Goal: Task Accomplishment & Management: Use online tool/utility

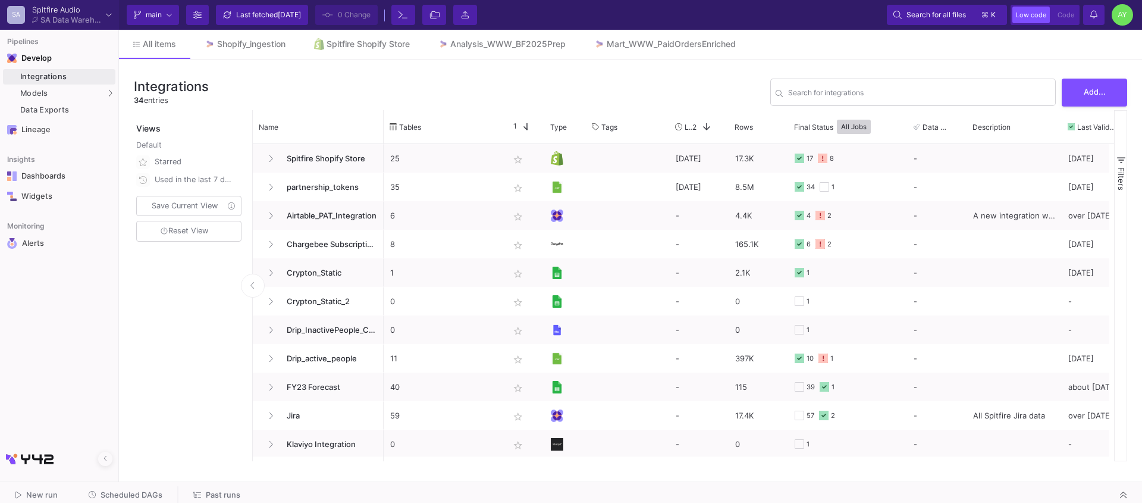
click at [218, 499] on span "Past runs" at bounding box center [223, 494] width 35 height 9
click at [209, 495] on span "Past runs" at bounding box center [223, 494] width 35 height 9
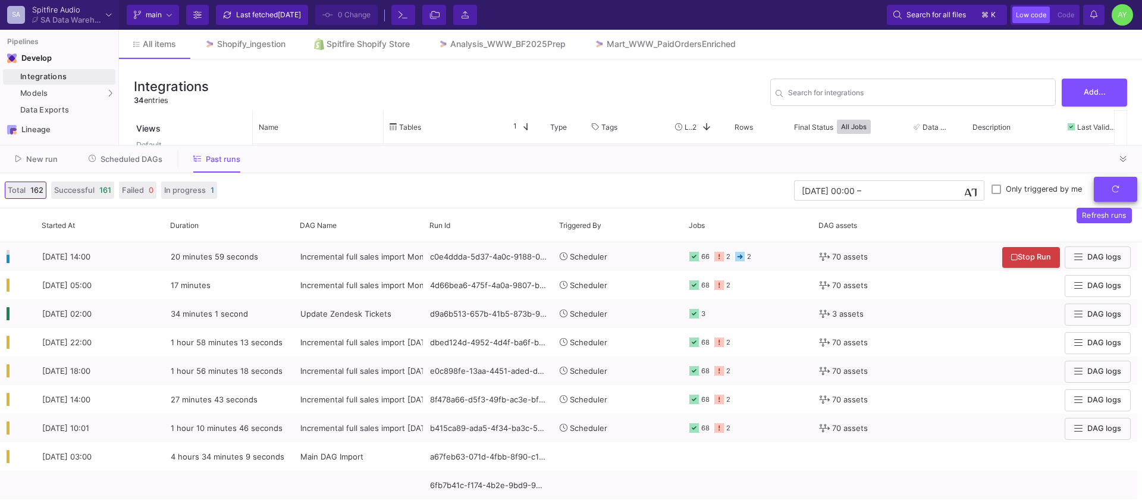
click at [1119, 192] on icon "submit" at bounding box center [1116, 189] width 8 height 8
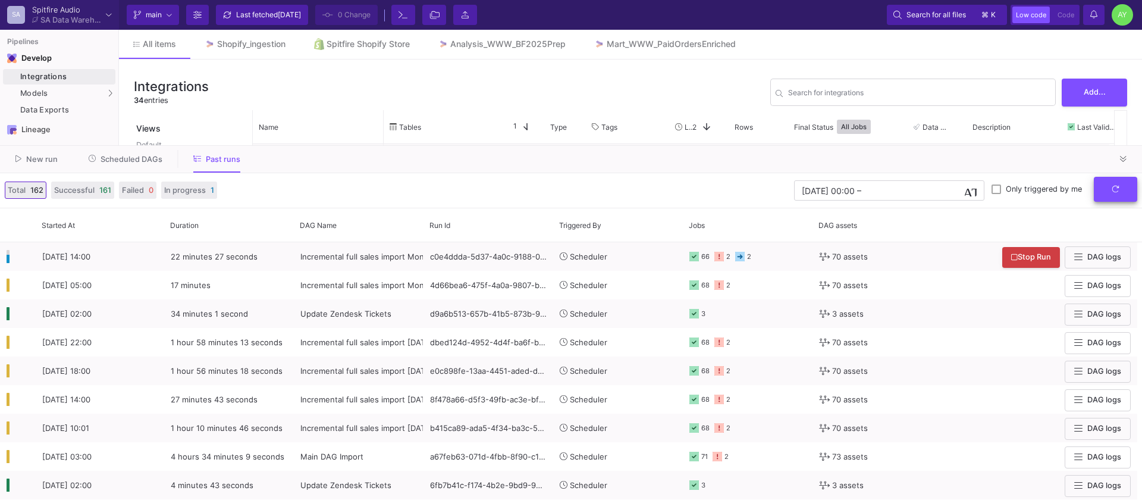
click at [1111, 193] on button "submit" at bounding box center [1115, 190] width 43 height 26
click at [1115, 161] on button at bounding box center [1124, 159] width 18 height 18
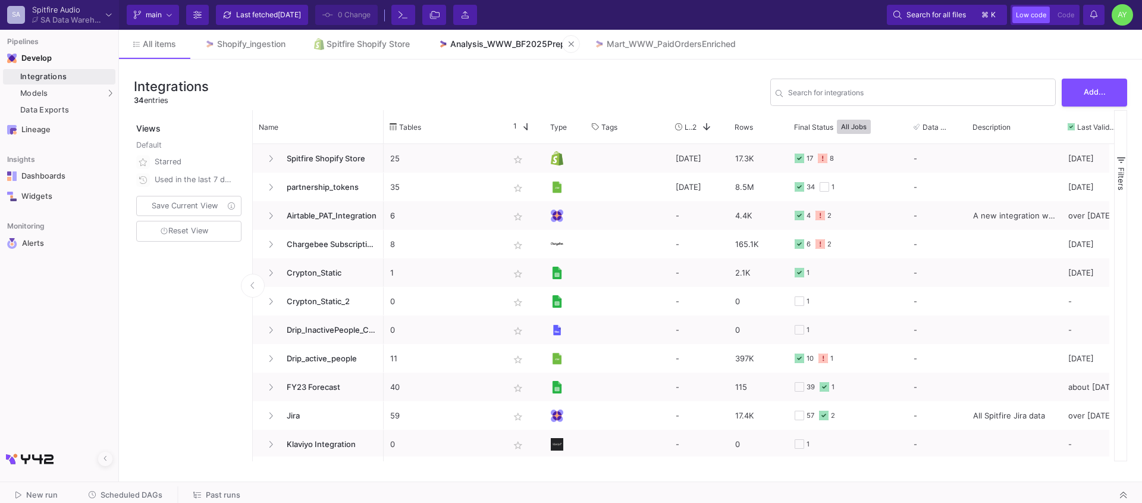
click at [499, 43] on div "Analysis_WWW_BF2025Prep" at bounding box center [507, 44] width 115 height 10
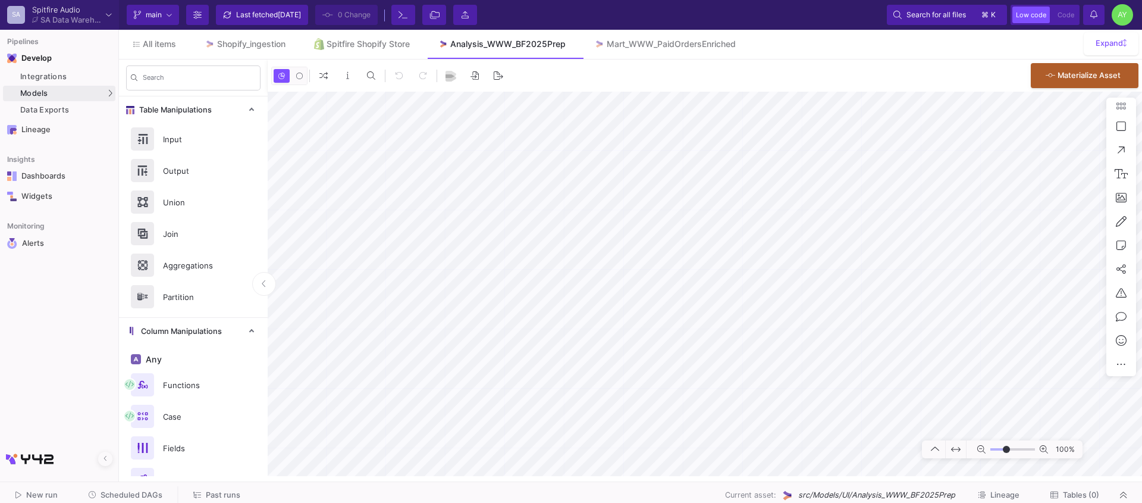
type input "-12"
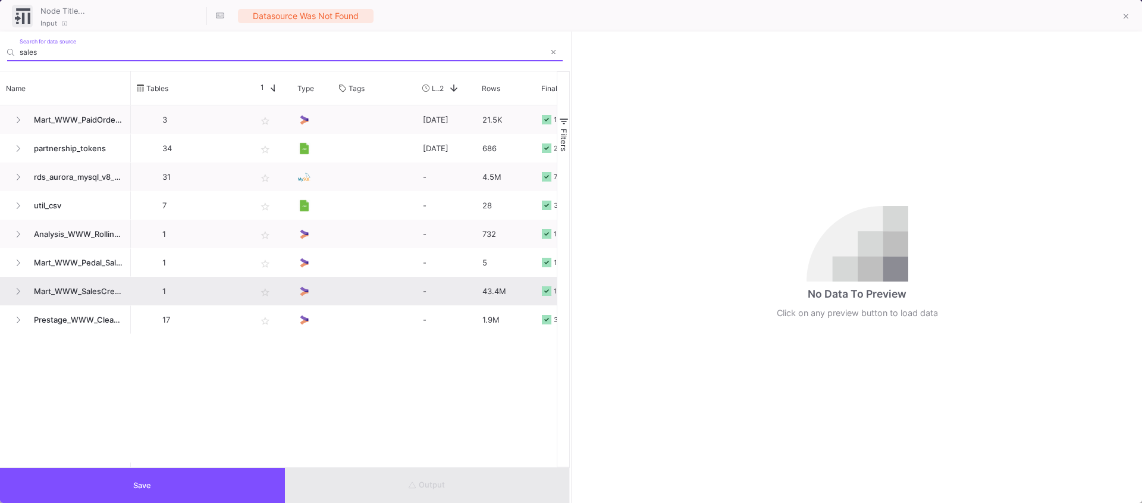
type input "sales"
click at [63, 287] on span "Mart_WWW_SalesCredits_Enriched" at bounding box center [76, 291] width 98 height 28
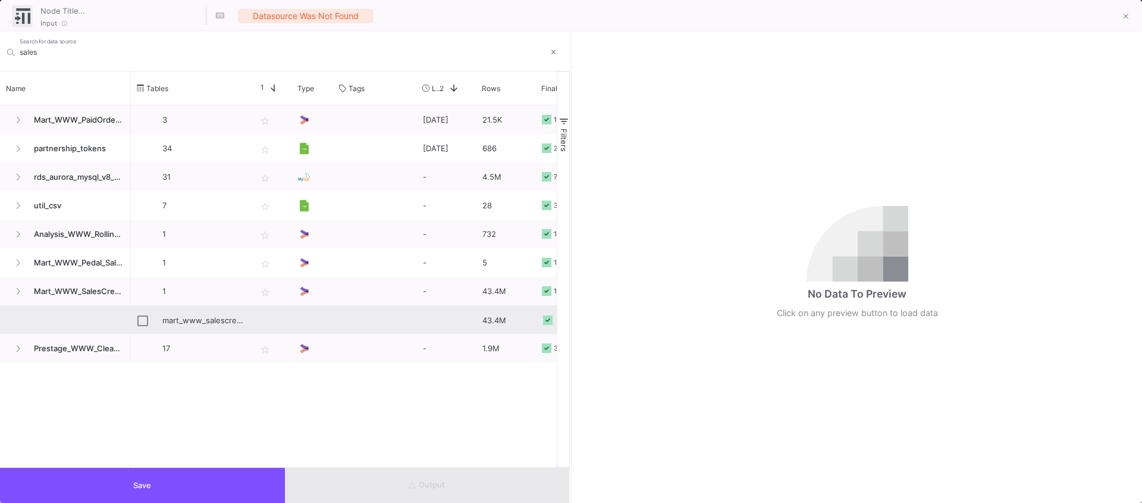
click at [157, 321] on div "mart_www_salescredits_enriched" at bounding box center [190, 320] width 106 height 28
type input "mart_www_salescredits_enriched"
checkbox input "true"
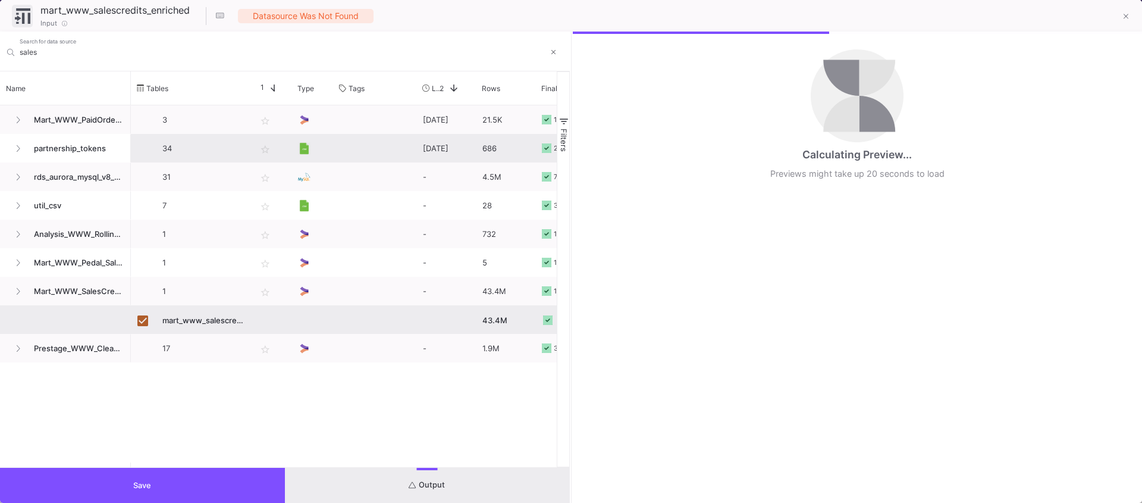
click at [155, 482] on button "Save" at bounding box center [142, 485] width 285 height 35
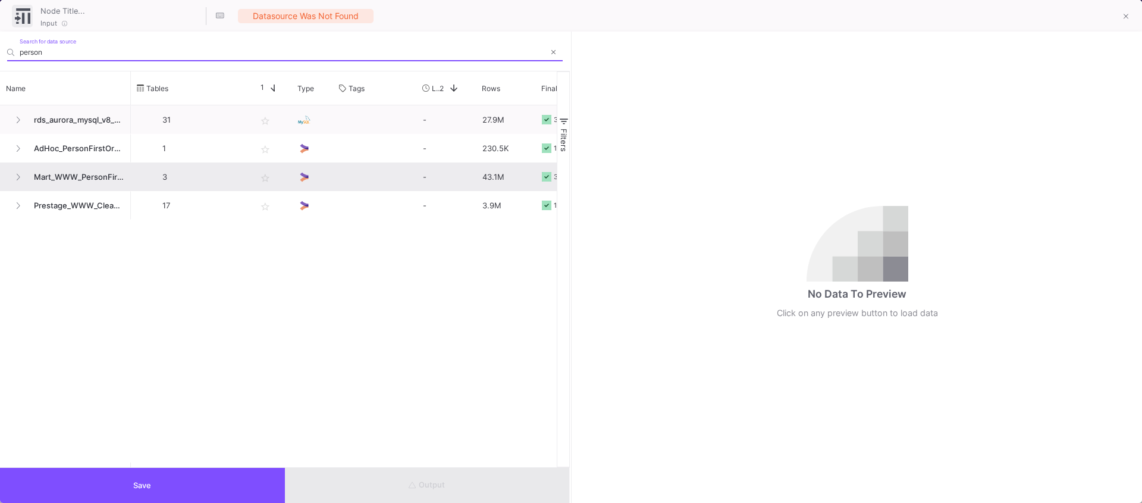
type input "person"
click at [60, 181] on span "Mart_WWW_PersonFirstOrders" at bounding box center [76, 177] width 98 height 28
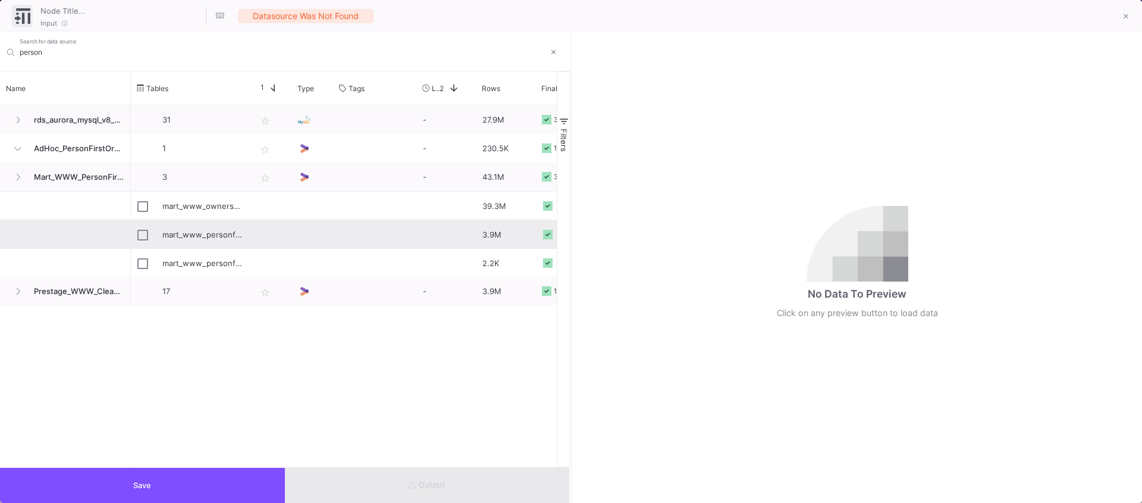
click at [132, 239] on div "mart_www_personfirstorders" at bounding box center [190, 234] width 119 height 28
type input "mart_www_personfirstorders"
checkbox input "true"
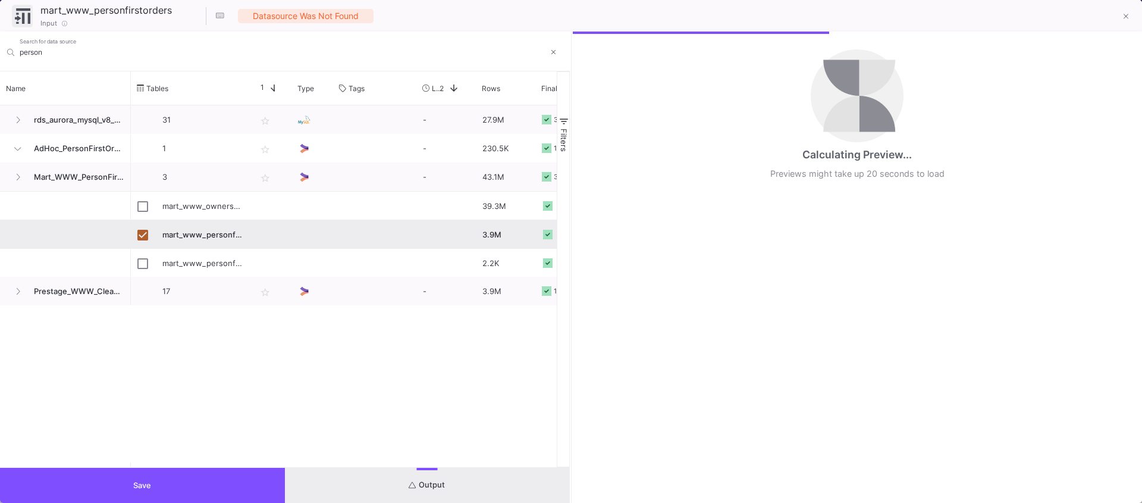
click at [132, 476] on button "Save" at bounding box center [142, 485] width 285 height 35
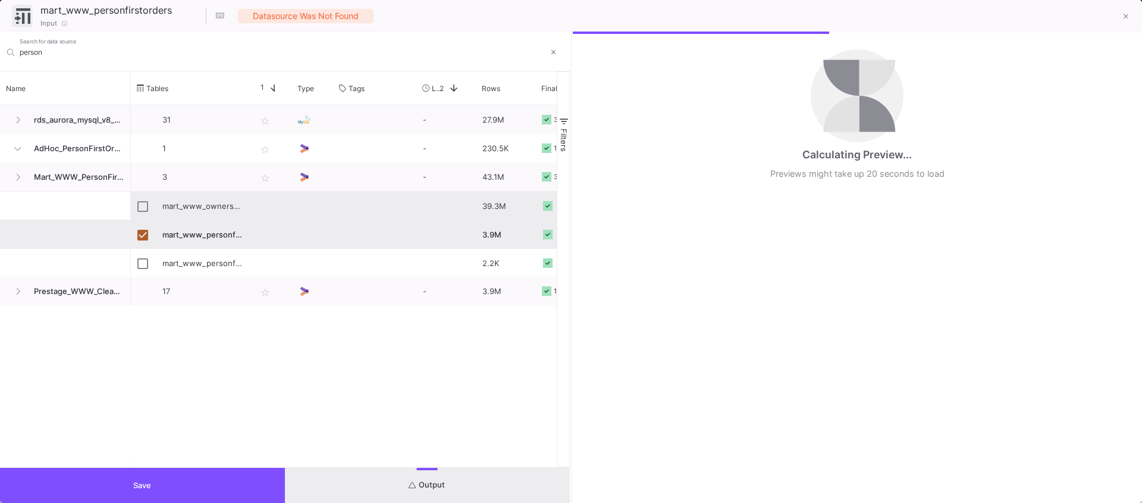
click at [191, 475] on button "Save" at bounding box center [142, 485] width 285 height 35
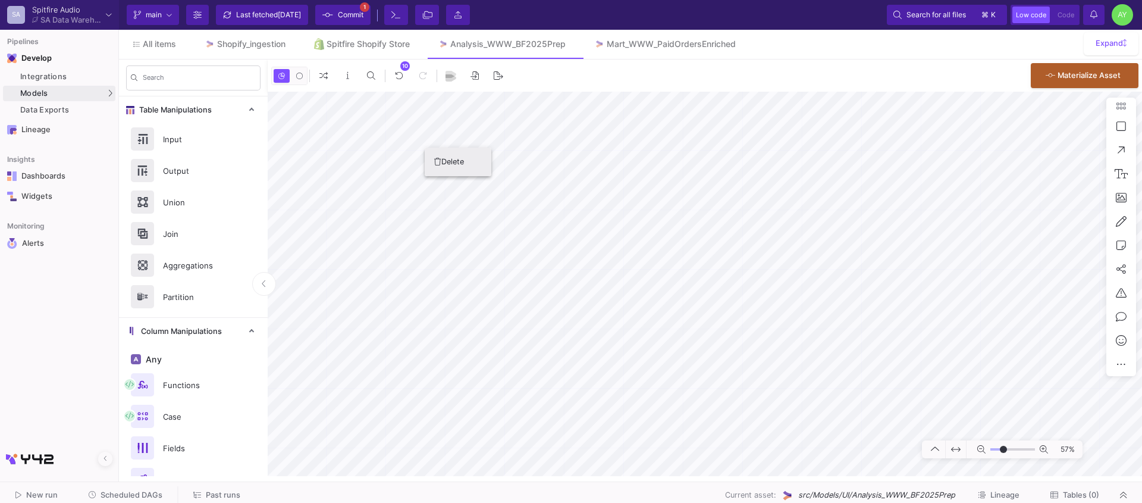
click at [459, 166] on button "Delete" at bounding box center [458, 162] width 67 height 29
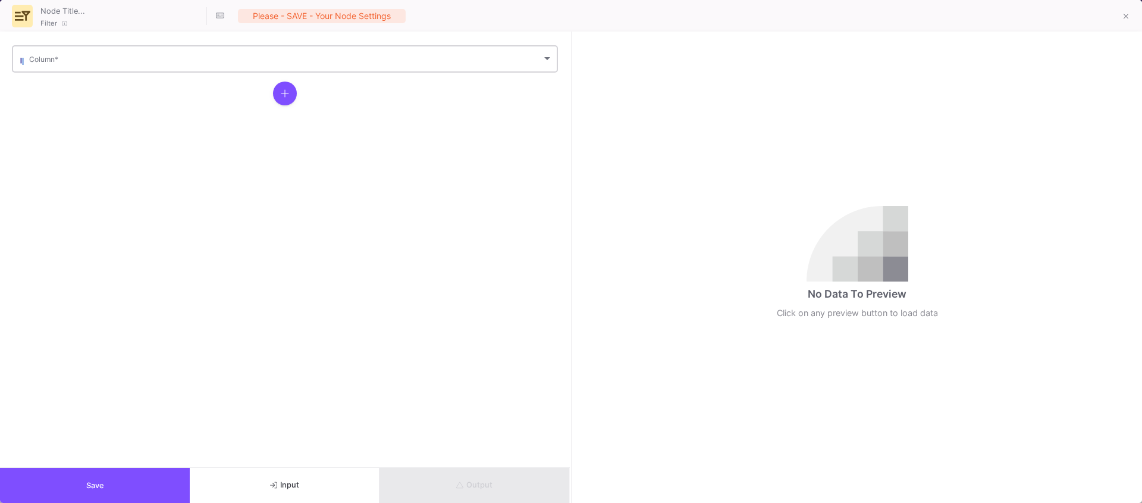
click at [77, 65] on div "Column *" at bounding box center [291, 57] width 524 height 29
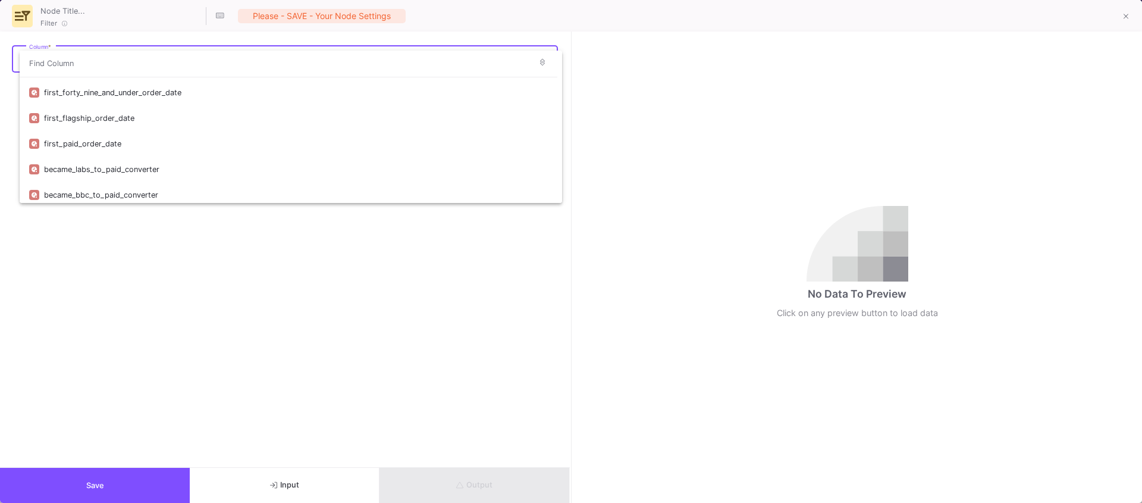
scroll to position [103, 0]
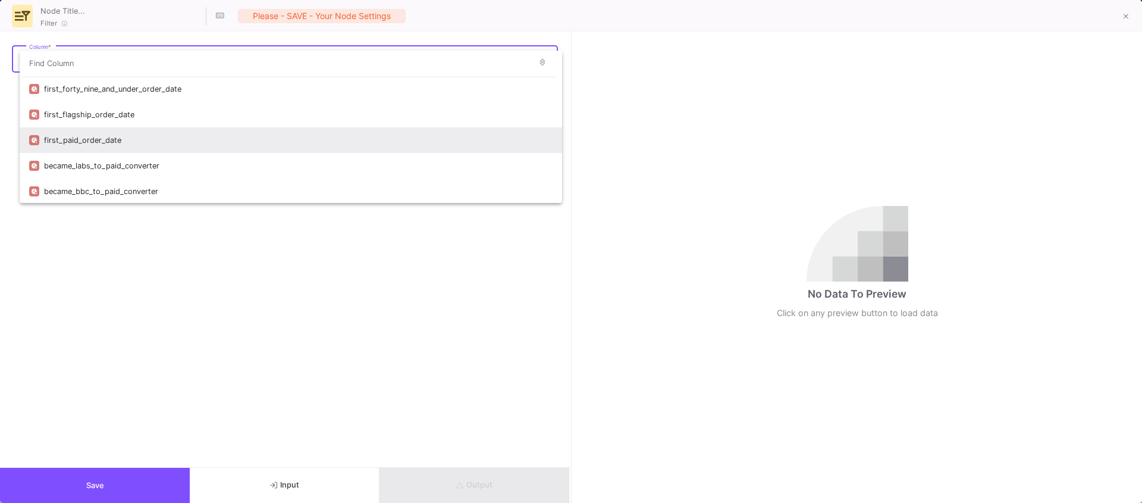
click at [126, 138] on div "first_paid_order_date" at bounding box center [298, 140] width 509 height 26
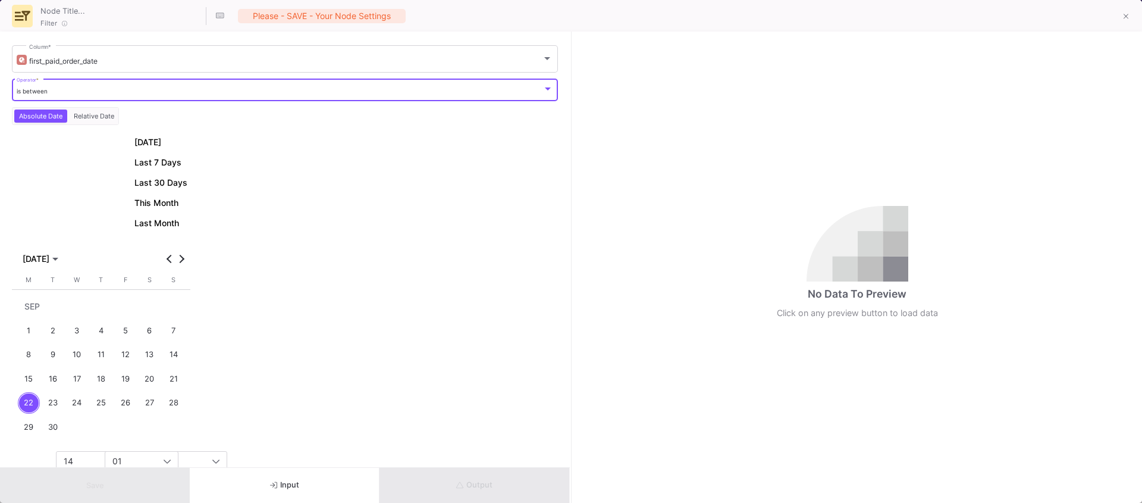
click at [57, 93] on div "is between" at bounding box center [280, 91] width 526 height 8
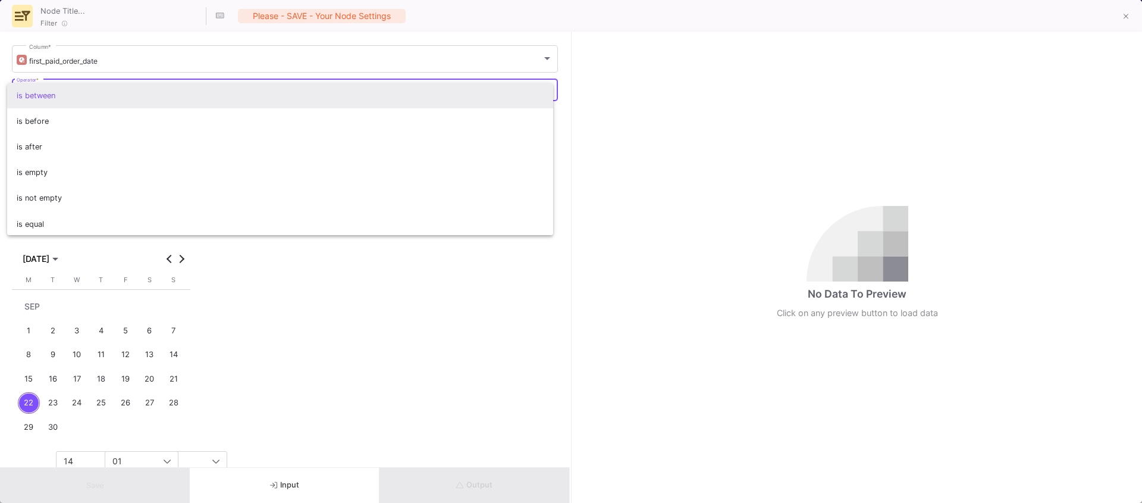
click at [54, 92] on span "is between" at bounding box center [281, 96] width 528 height 26
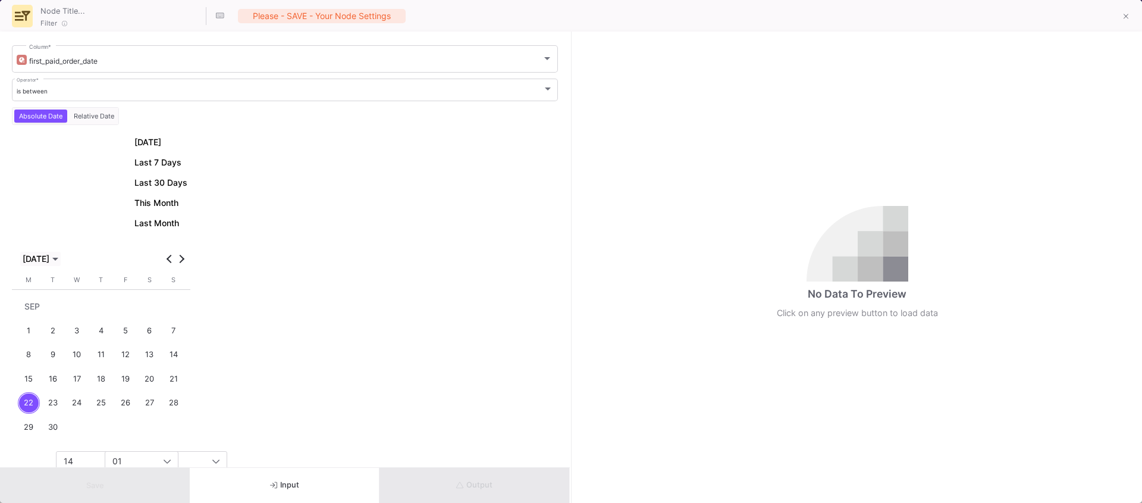
click at [42, 254] on span "SEP 2025" at bounding box center [36, 259] width 27 height 10
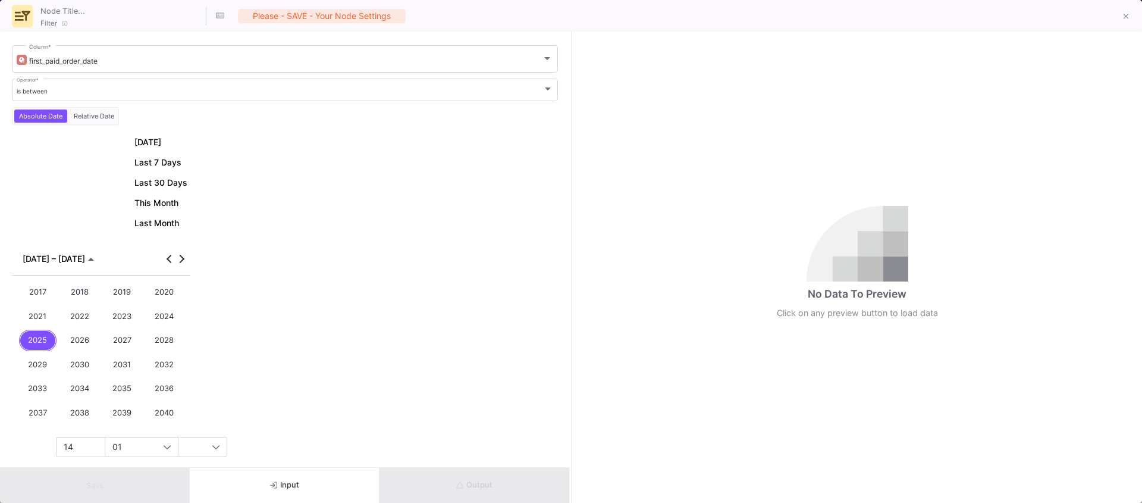
click at [40, 341] on div "2025" at bounding box center [38, 341] width 38 height 22
click at [47, 322] on div "JAN" at bounding box center [38, 316] width 38 height 22
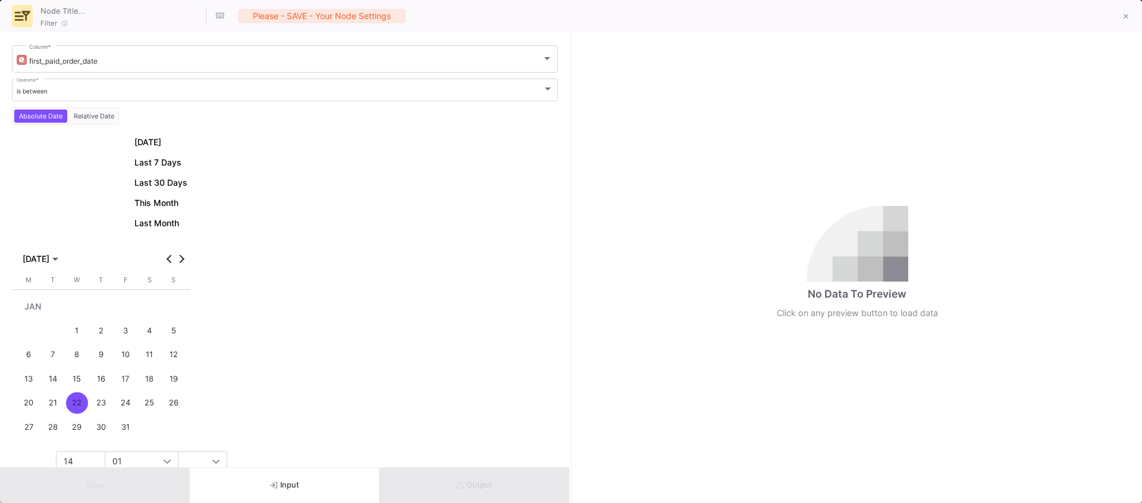
click at [73, 331] on div "1" at bounding box center [77, 330] width 22 height 22
click at [61, 460] on div "14" at bounding box center [117, 461] width 123 height 20
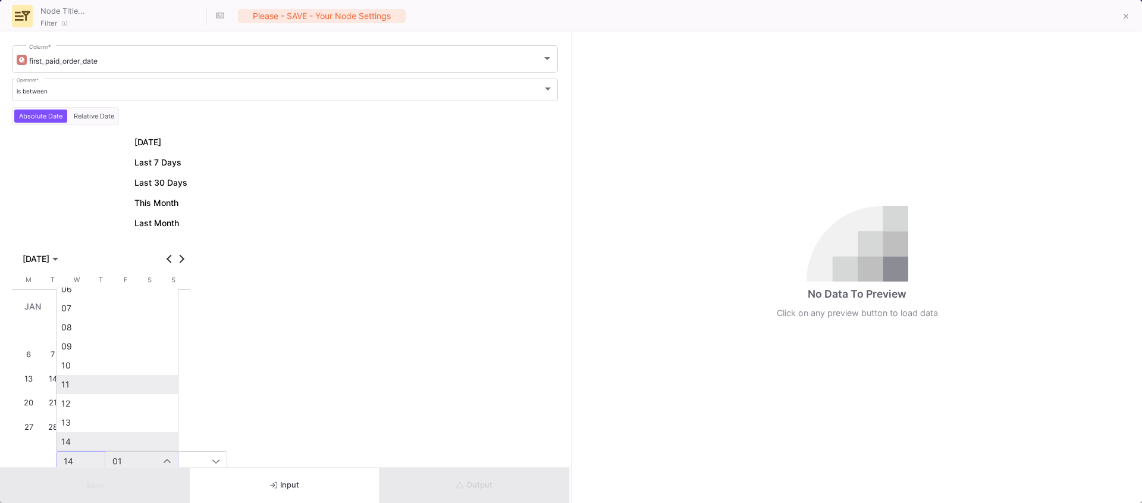
scroll to position [0, 0]
click at [70, 296] on span "00" at bounding box center [117, 299] width 112 height 10
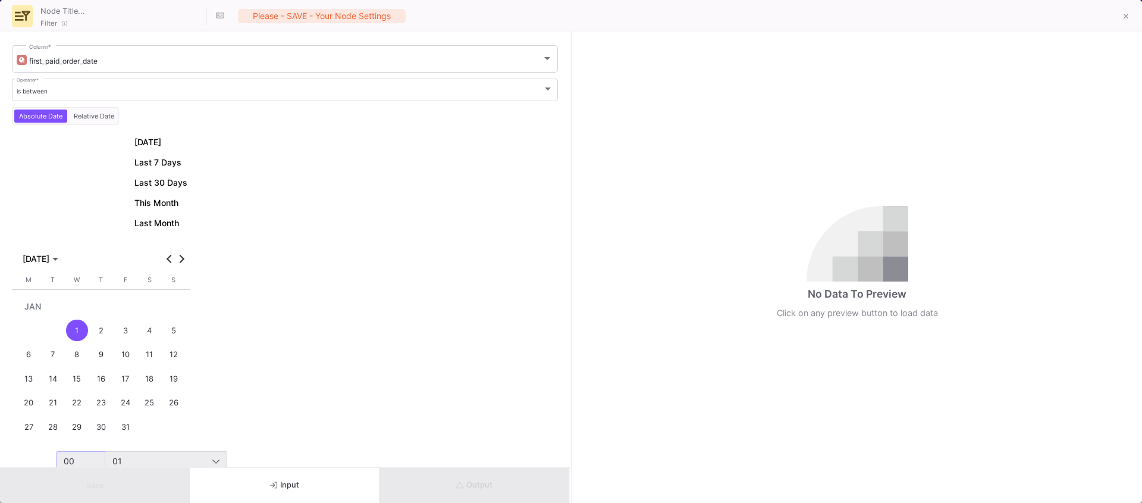
click at [121, 459] on span "01" at bounding box center [117, 461] width 10 height 10
click at [121, 299] on span "00" at bounding box center [166, 299] width 112 height 10
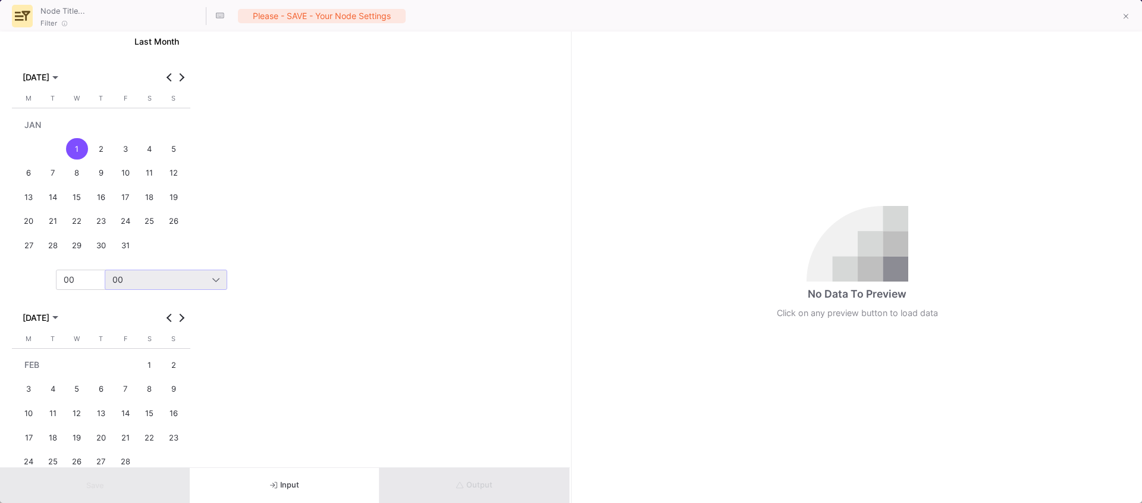
scroll to position [183, 0]
click at [181, 316] on button "Next month" at bounding box center [181, 316] width 12 height 12
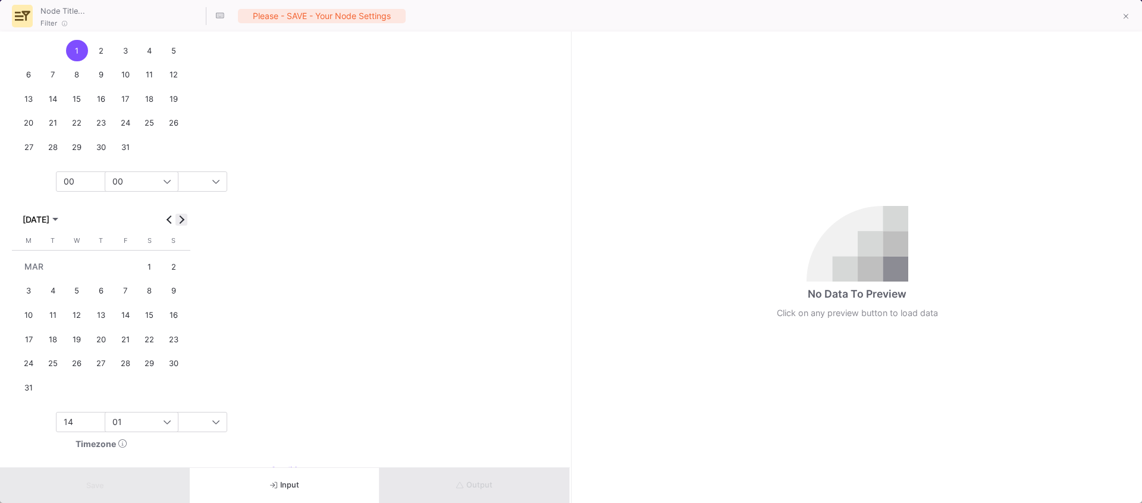
scroll to position [324, 0]
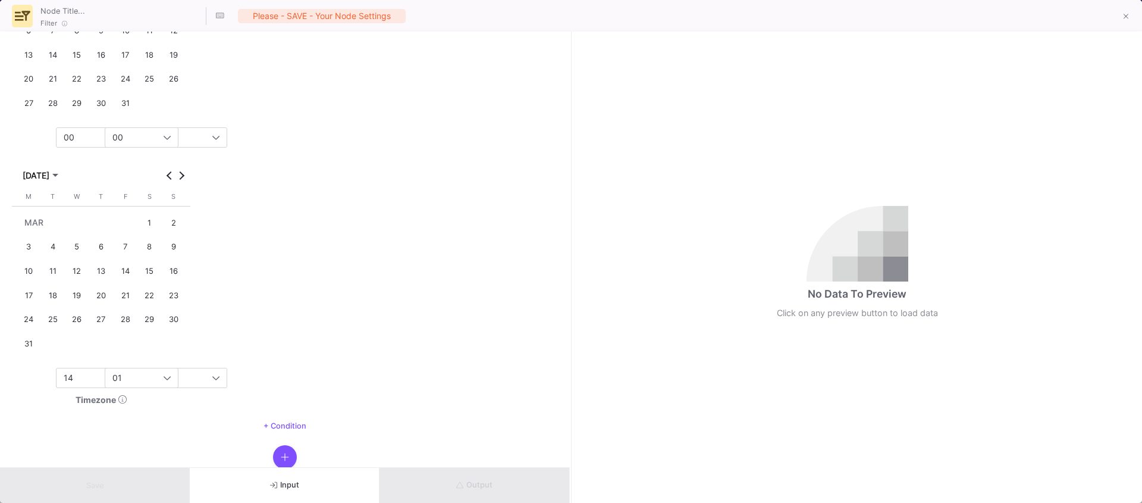
click at [29, 342] on div "31" at bounding box center [29, 344] width 22 height 22
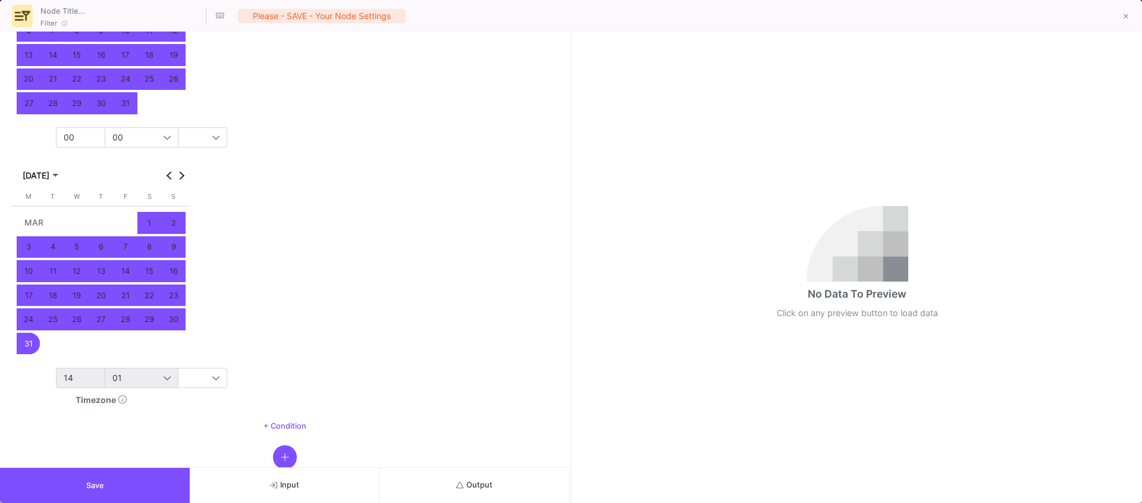
click at [77, 370] on div "14" at bounding box center [117, 377] width 107 height 19
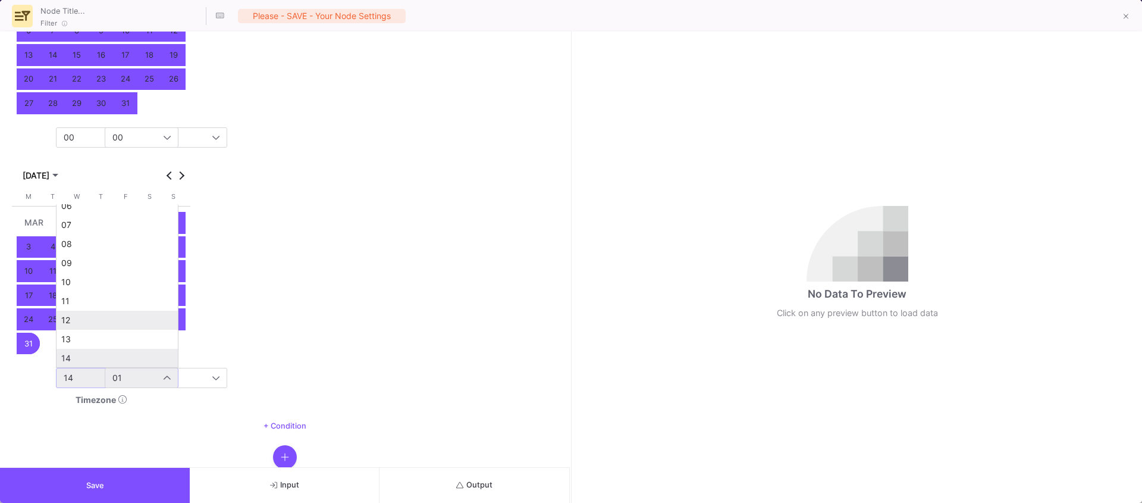
scroll to position [299, 0]
click at [94, 354] on span "23" at bounding box center [117, 355] width 112 height 10
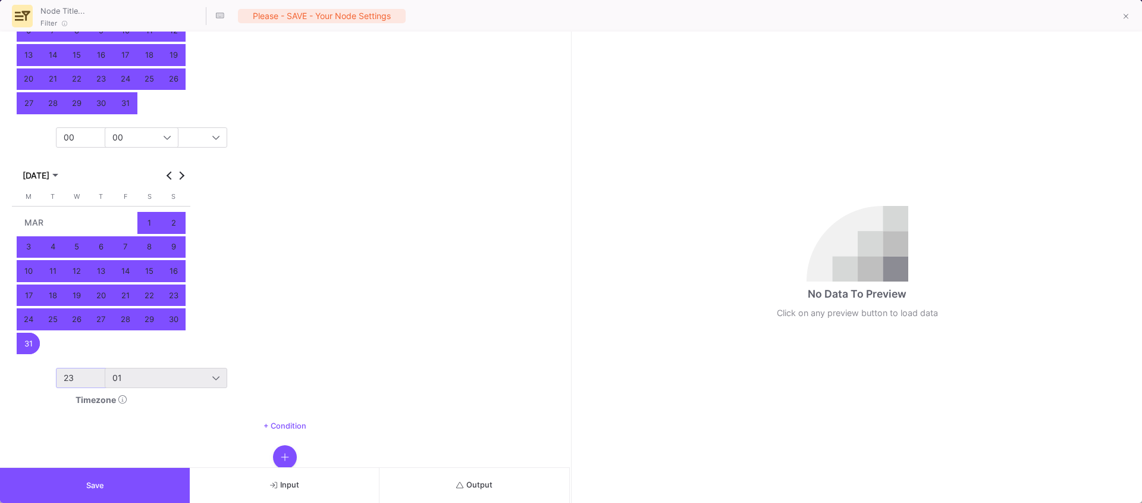
click at [126, 378] on div "01" at bounding box center [162, 378] width 100 height 10
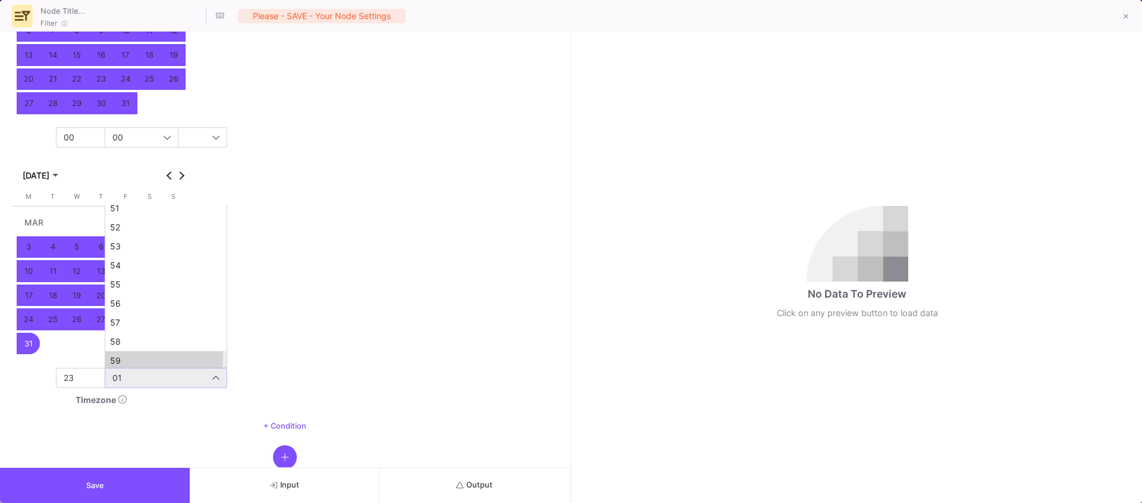
click at [134, 356] on span "59" at bounding box center [166, 361] width 112 height 10
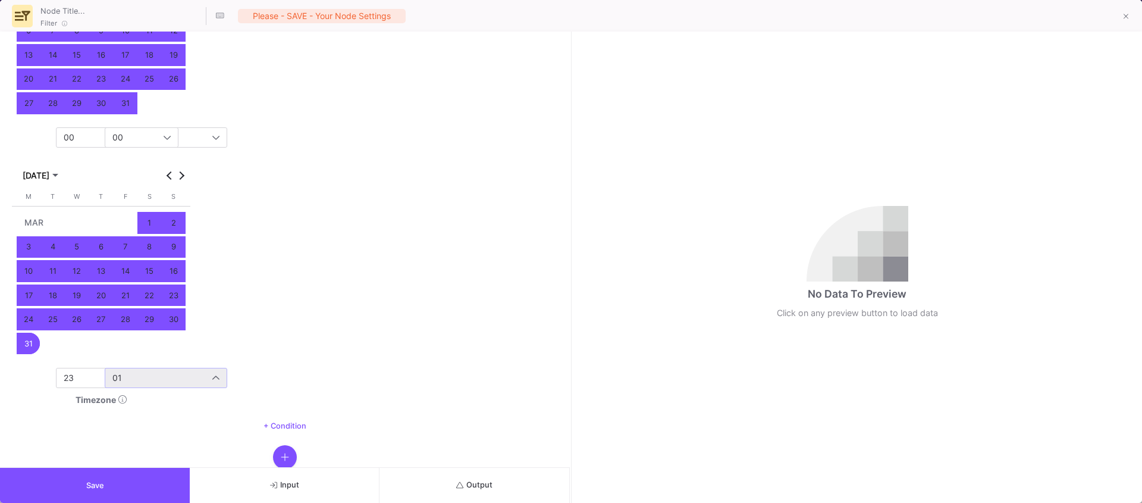
scroll to position [981, 0]
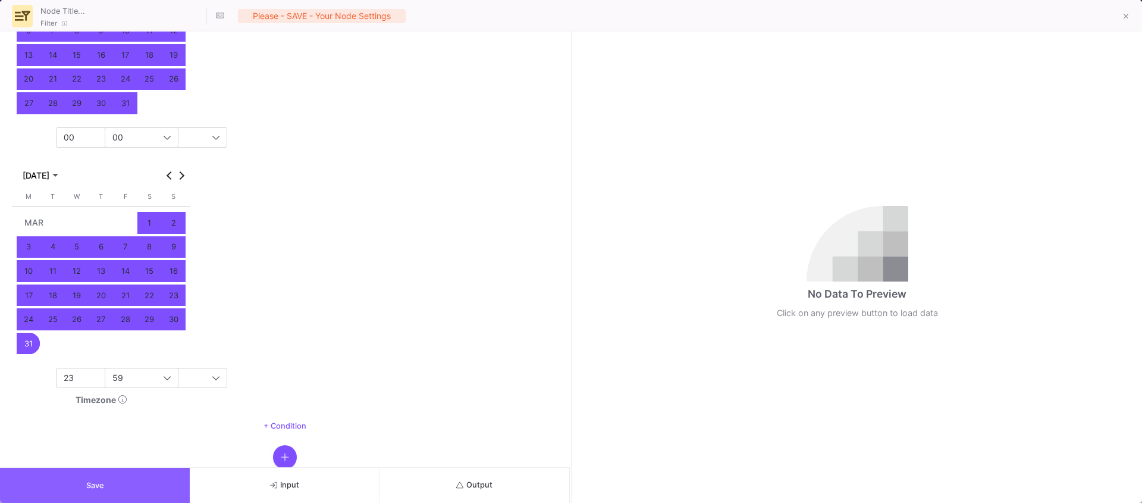
click at [96, 481] on span "Save" at bounding box center [95, 485] width 18 height 9
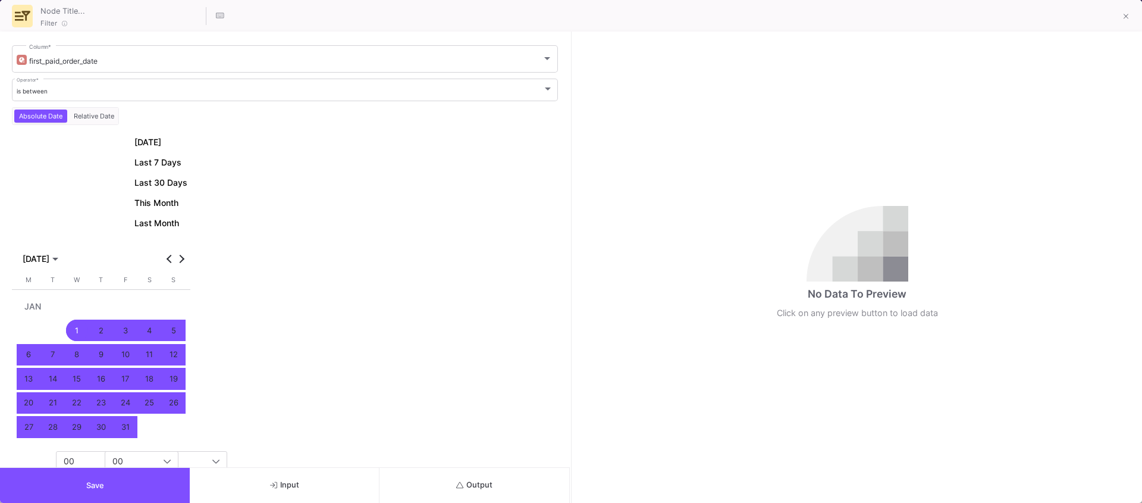
click at [483, 489] on button "Output" at bounding box center [475, 485] width 190 height 35
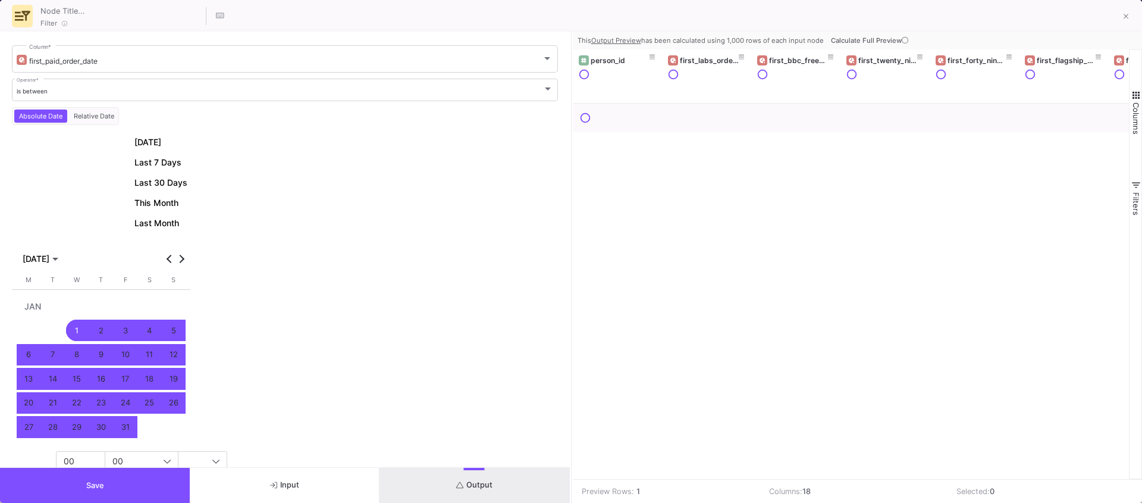
click at [866, 42] on span "Calculate Full Preview" at bounding box center [871, 40] width 80 height 8
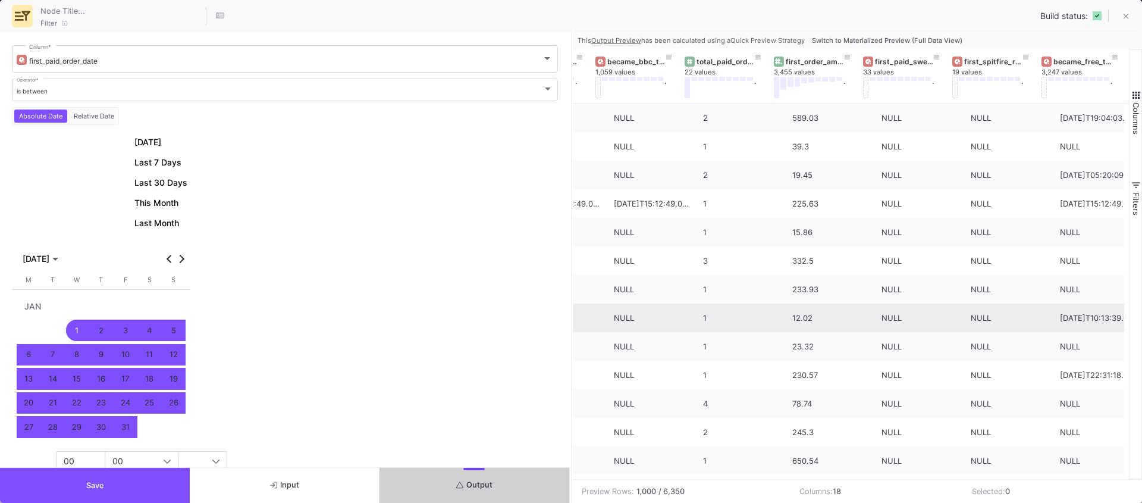
scroll to position [0, 1054]
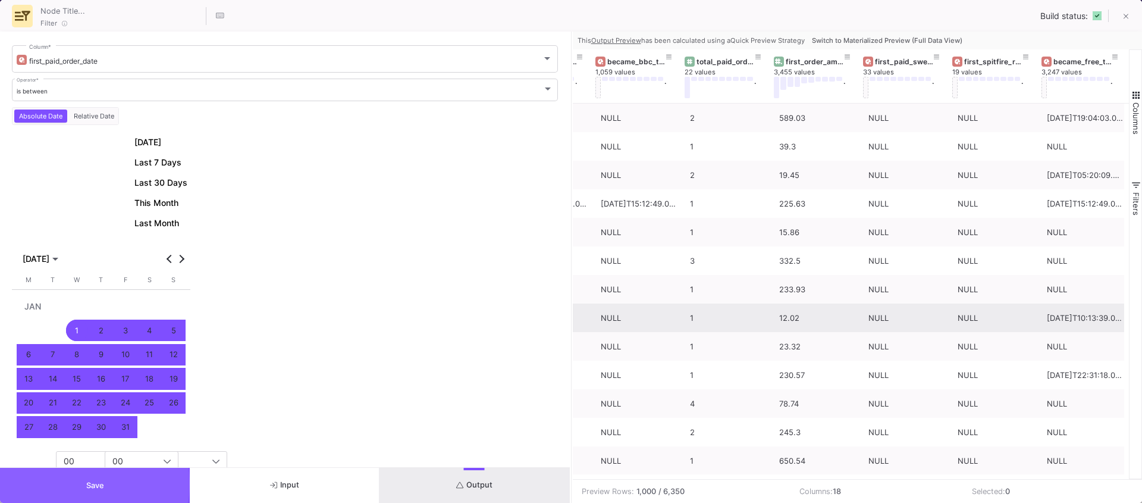
click at [78, 484] on button "Save" at bounding box center [95, 485] width 190 height 35
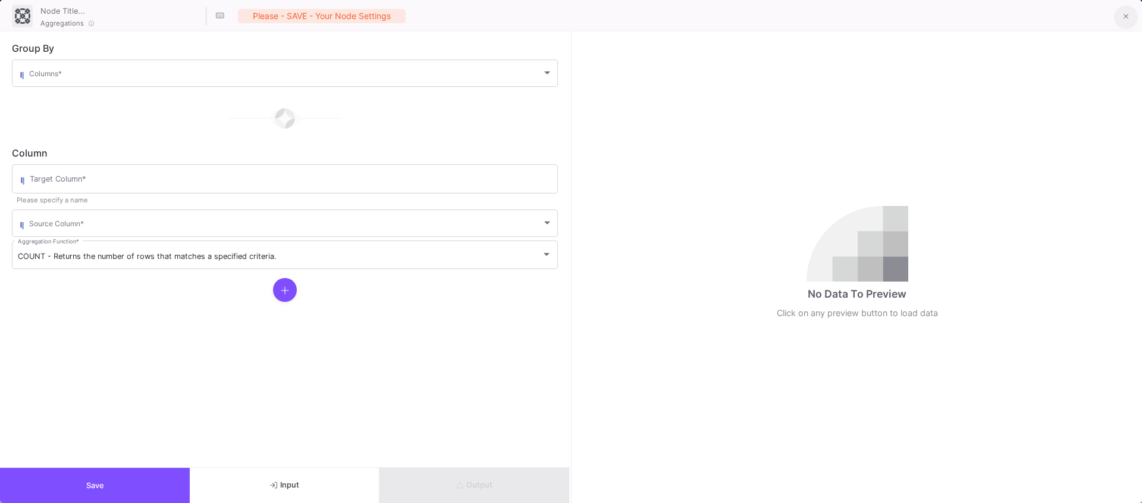
click at [1120, 26] on button at bounding box center [1126, 17] width 24 height 24
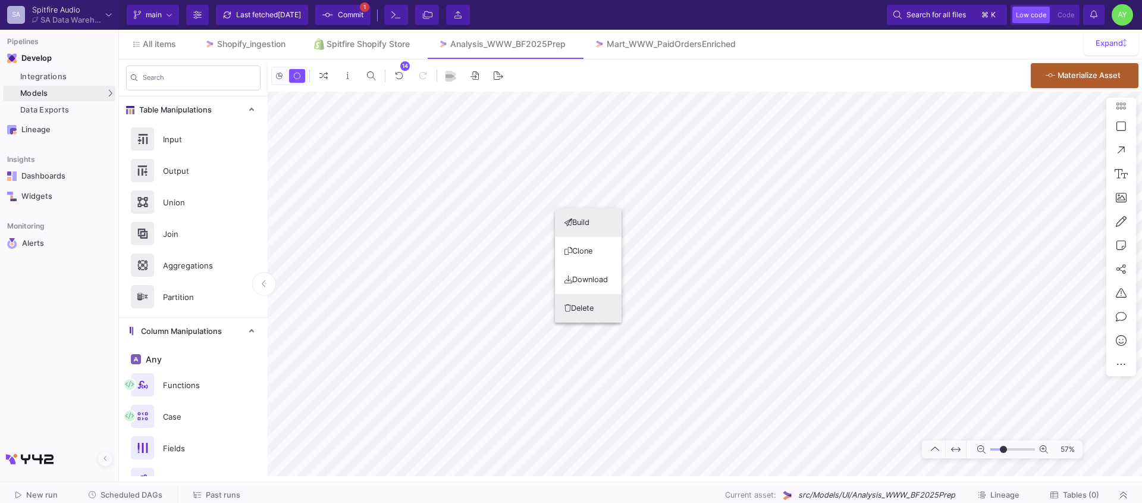
click at [595, 306] on button "Delete" at bounding box center [588, 308] width 67 height 29
click at [411, 247] on button "Delete" at bounding box center [413, 252] width 67 height 29
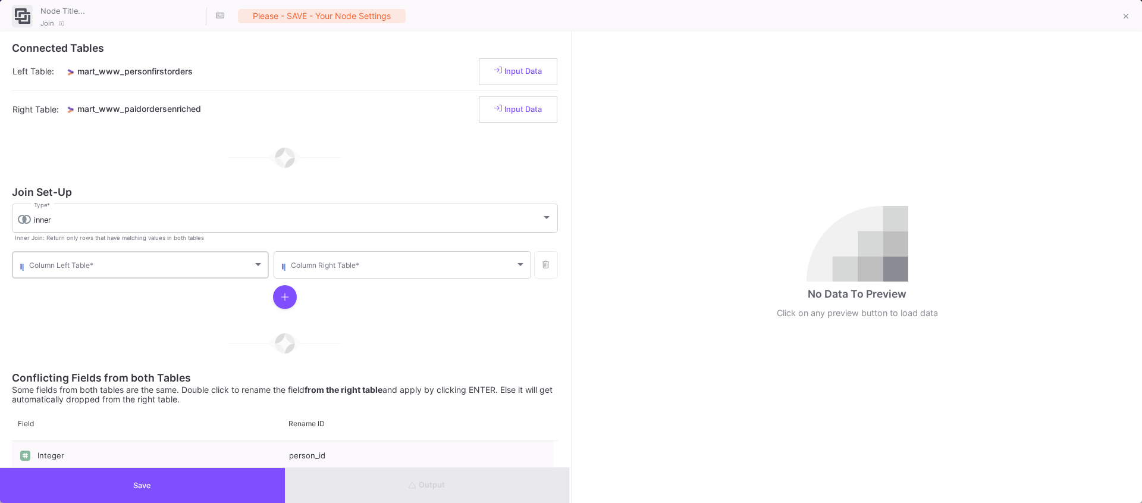
click at [84, 272] on div "Column Left Table *" at bounding box center [146, 263] width 234 height 29
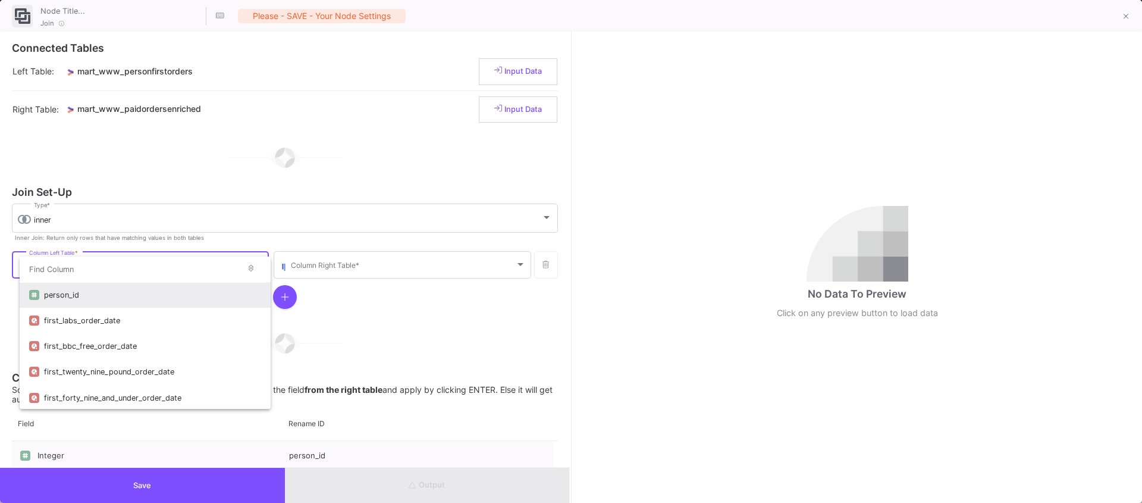
click at [70, 298] on div "person_id" at bounding box center [152, 295] width 217 height 26
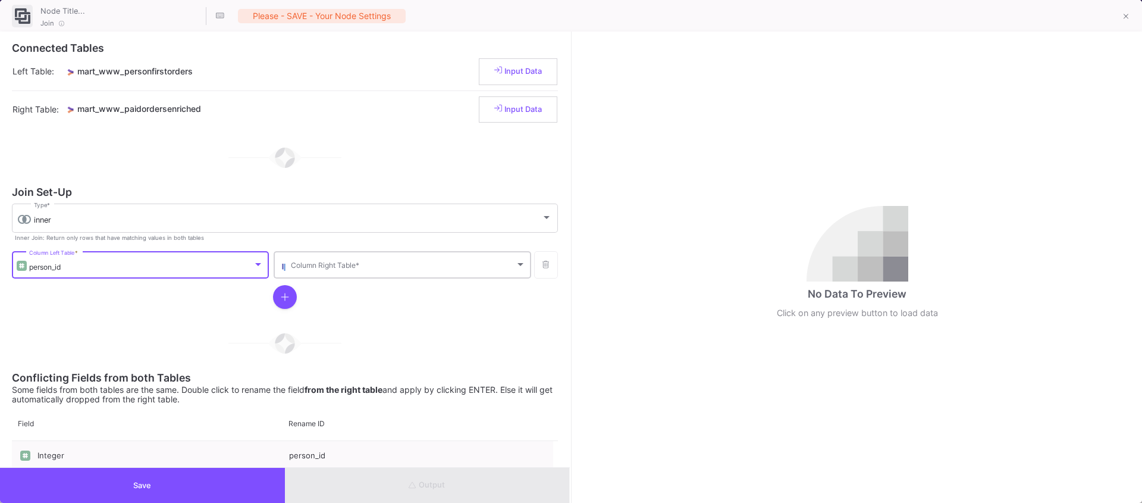
click at [333, 267] on span at bounding box center [403, 266] width 224 height 9
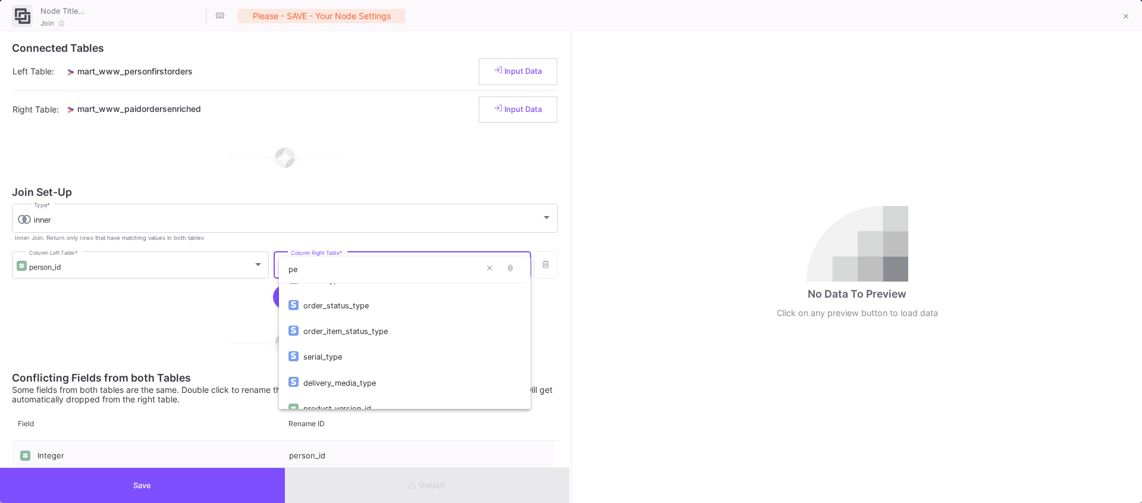
scroll to position [0, 0]
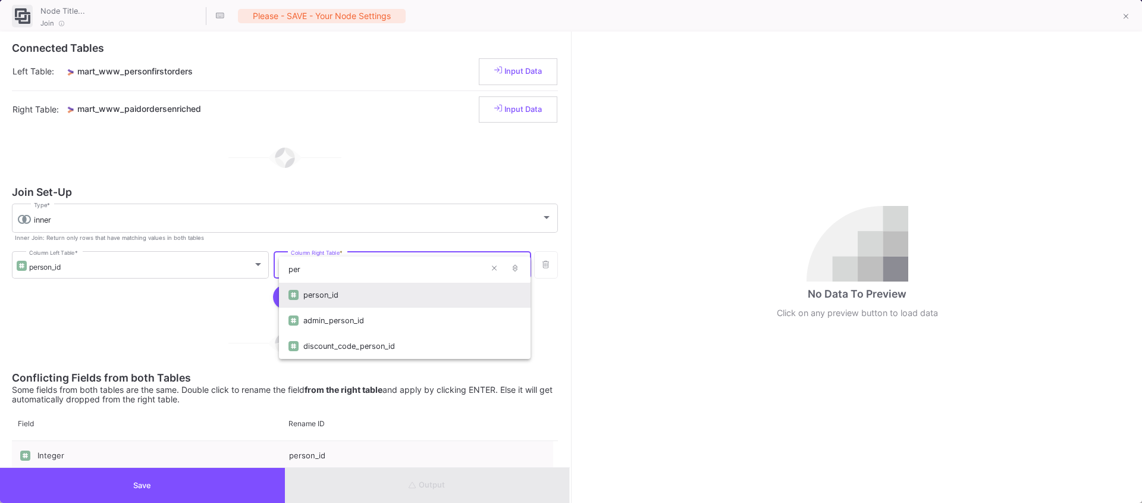
type input "per"
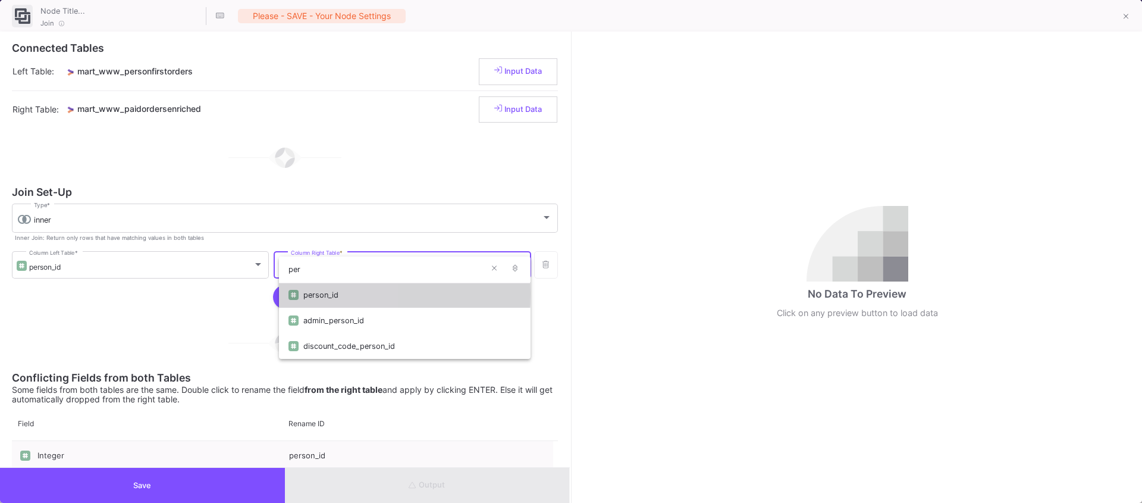
click at [313, 293] on div "person_id" at bounding box center [411, 295] width 217 height 26
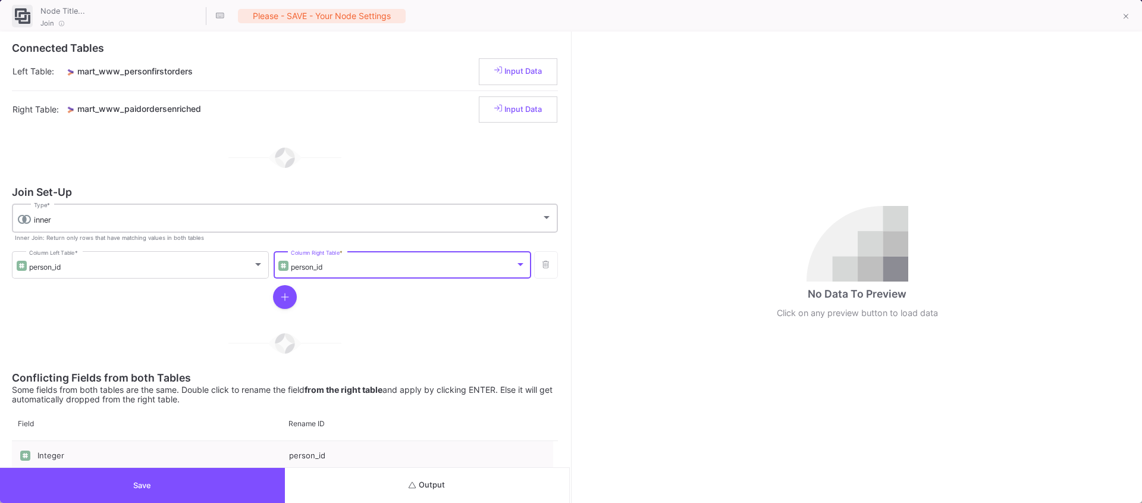
click at [87, 215] on div "inner" at bounding box center [287, 220] width 507 height 10
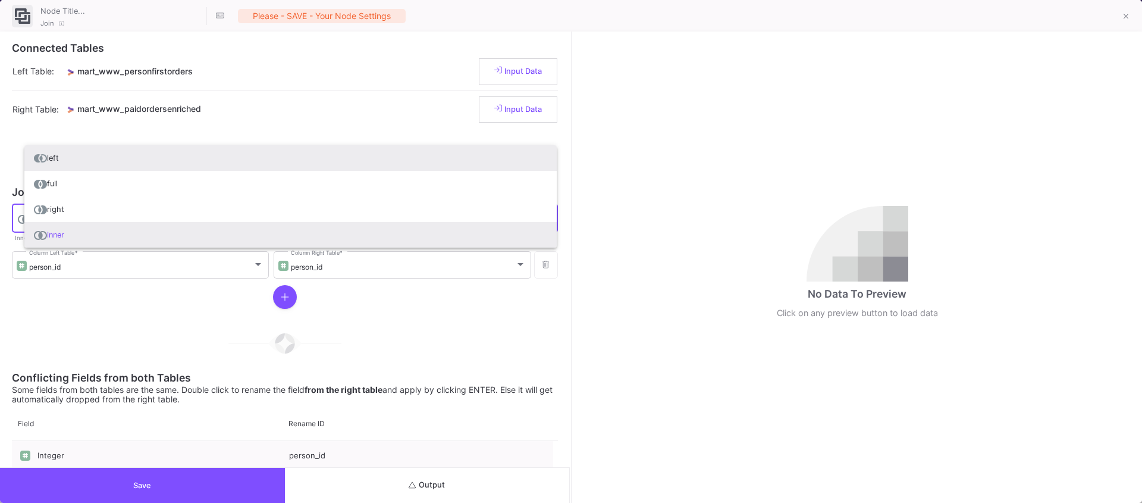
click at [58, 156] on span "left" at bounding box center [290, 158] width 513 height 26
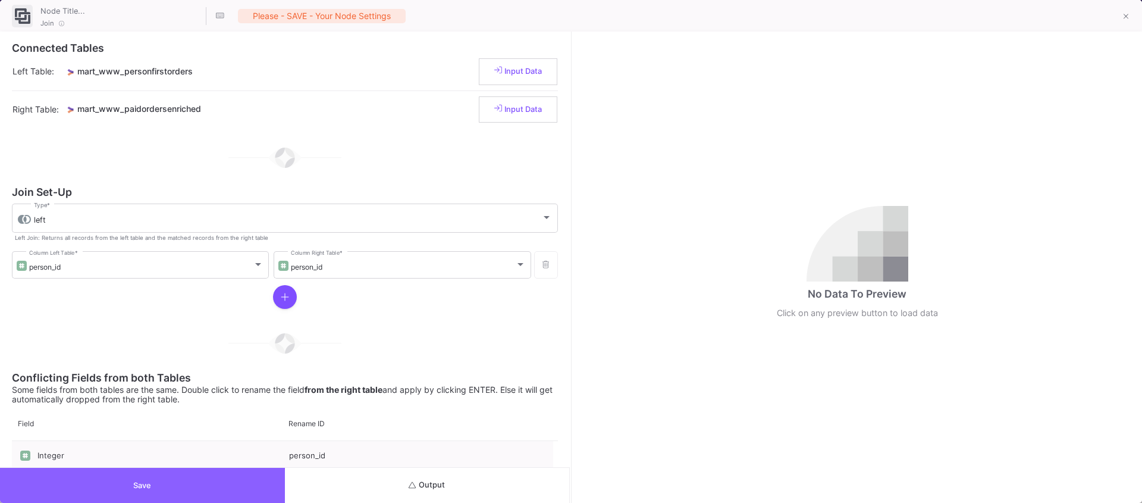
click at [115, 491] on button "Save" at bounding box center [142, 485] width 285 height 35
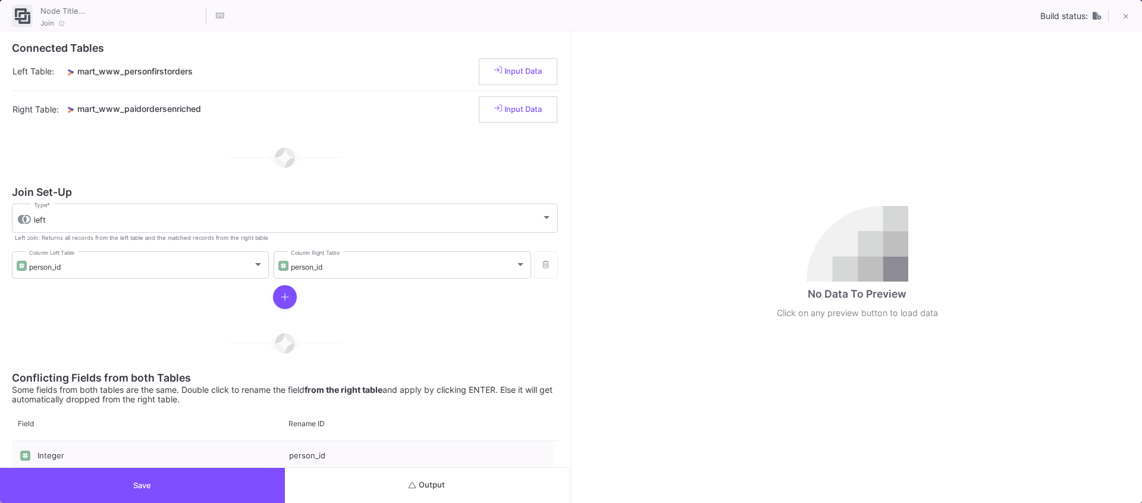
click at [447, 485] on button "Output" at bounding box center [427, 485] width 285 height 35
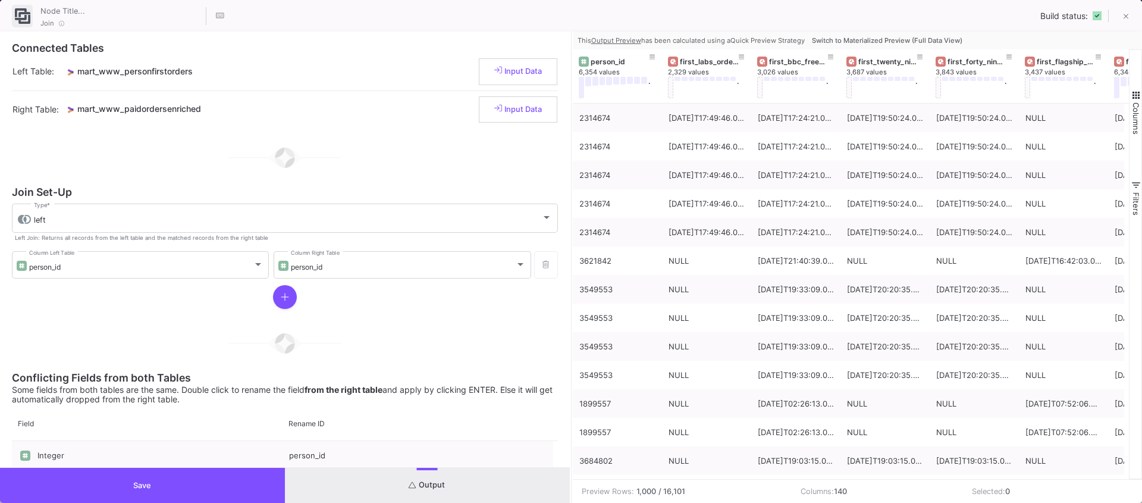
click at [175, 486] on button "Save" at bounding box center [142, 485] width 285 height 35
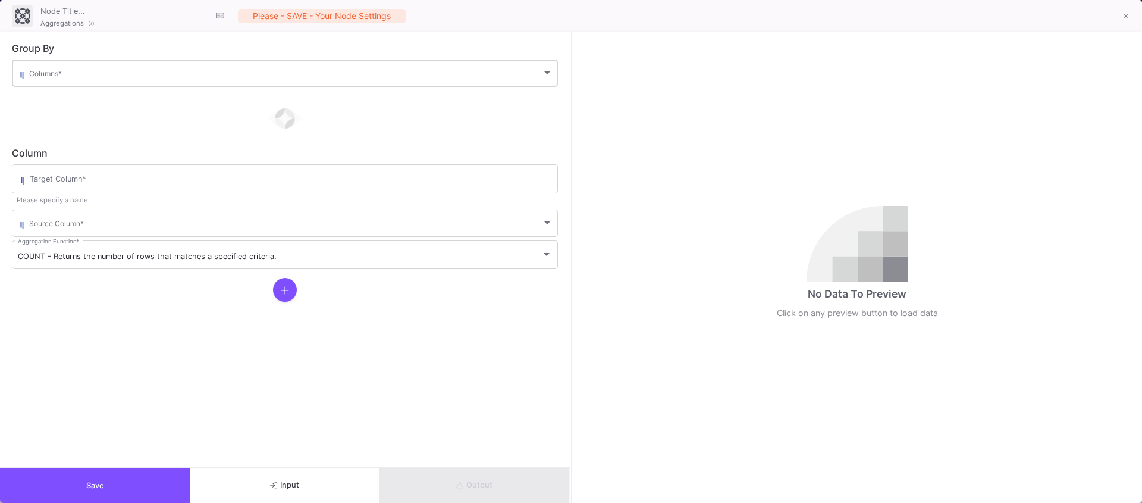
click at [94, 58] on div "Columns *" at bounding box center [291, 72] width 524 height 29
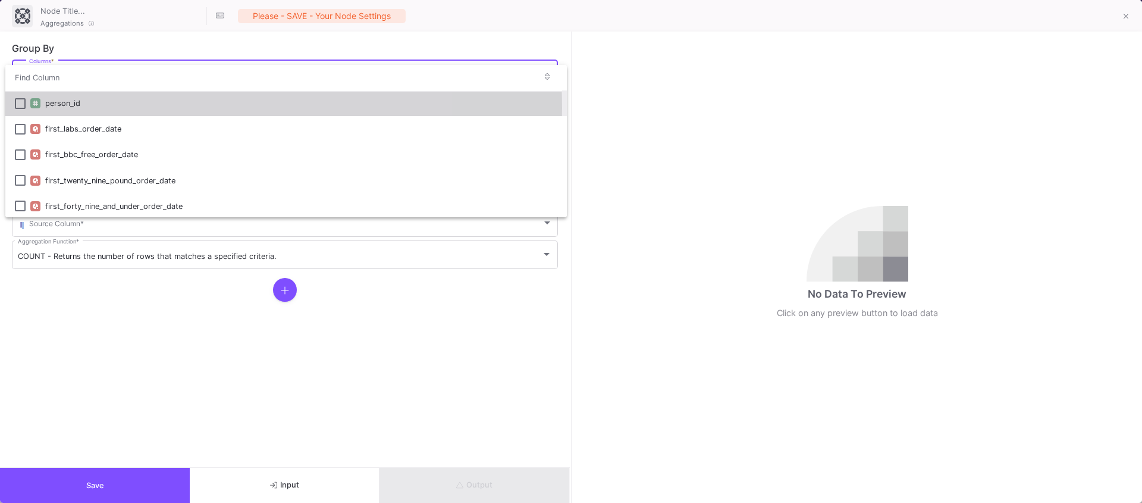
click at [54, 108] on div "person_id" at bounding box center [301, 103] width 512 height 26
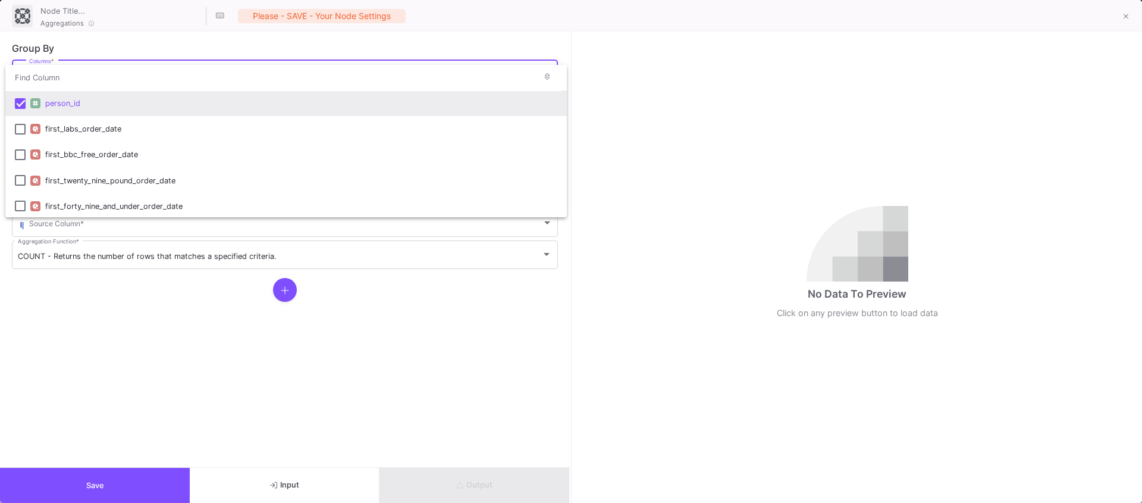
click at [96, 305] on div at bounding box center [571, 251] width 1142 height 503
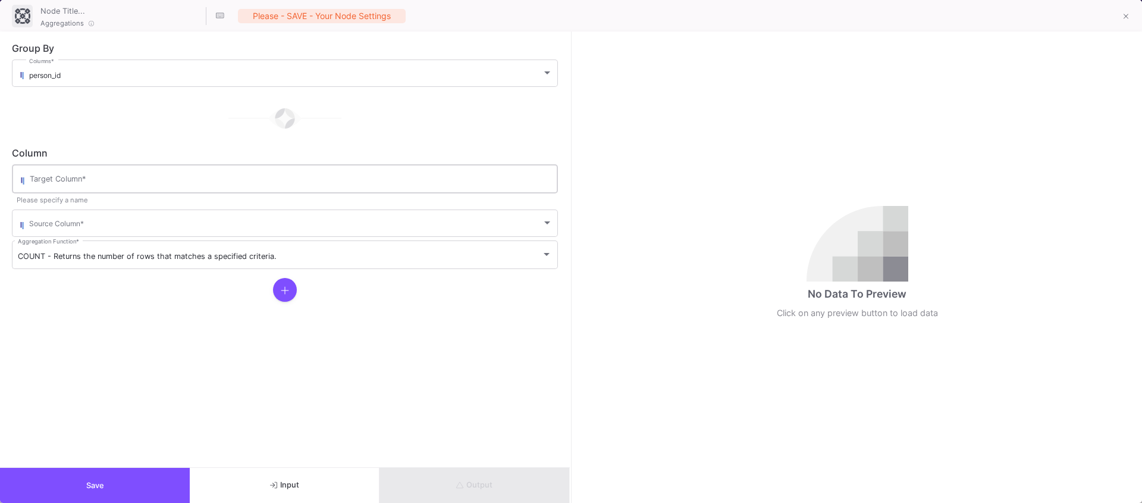
click at [92, 177] on input "Target Column *" at bounding box center [291, 181] width 522 height 10
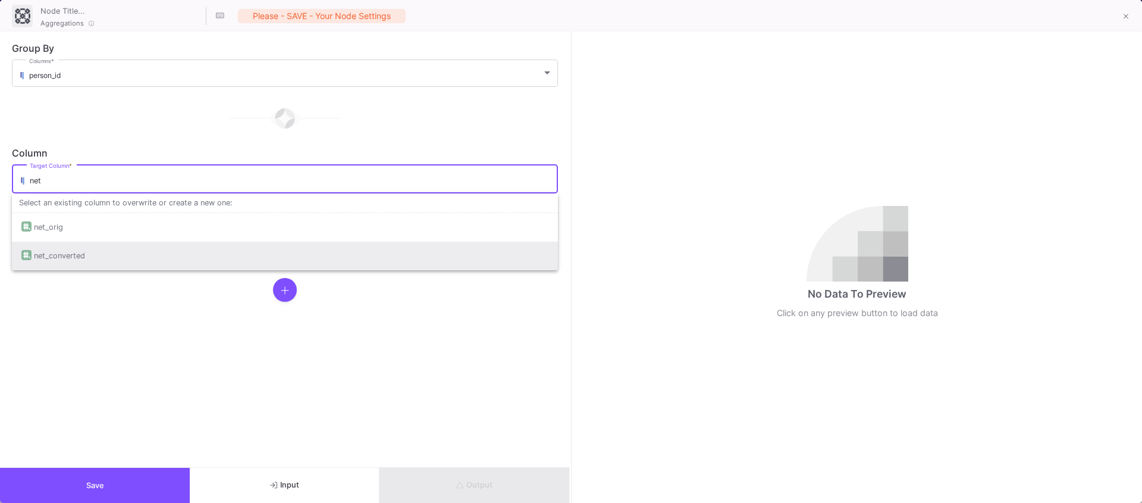
click at [57, 250] on div "net_converted" at bounding box center [59, 256] width 51 height 29
type input "net_converted"
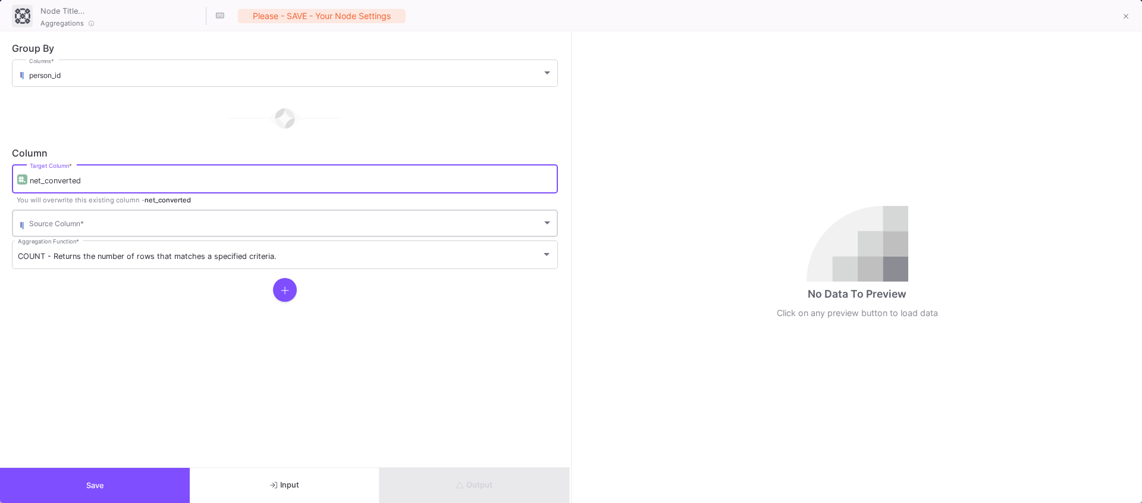
click at [59, 224] on span at bounding box center [285, 225] width 513 height 9
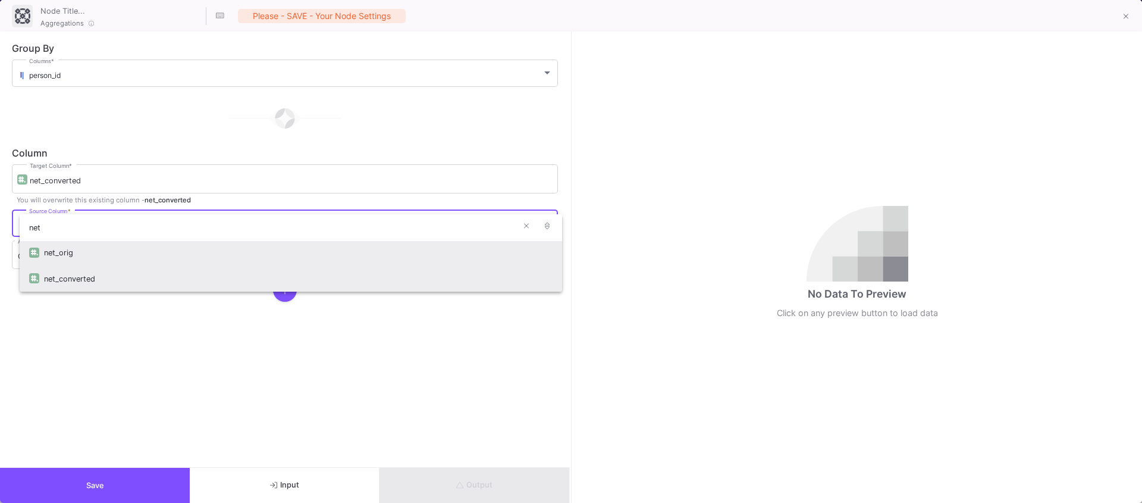
type input "net"
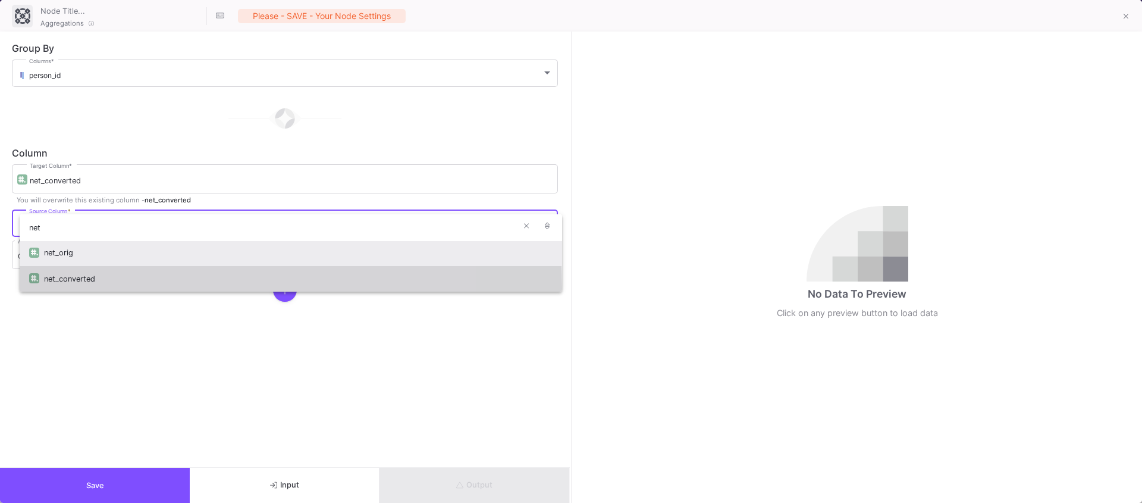
click at [65, 289] on div "net_converted" at bounding box center [298, 279] width 509 height 26
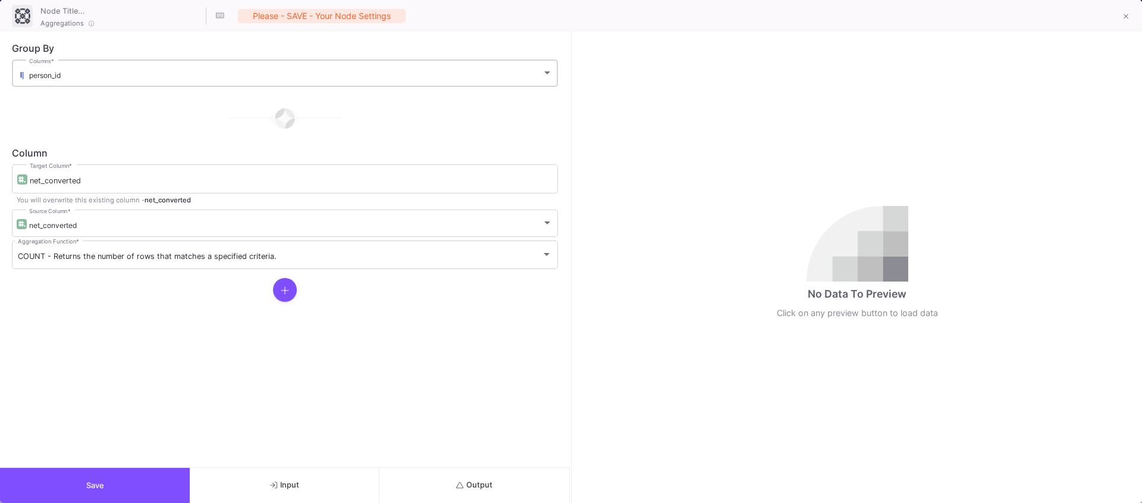
click at [214, 80] on div "person_id Columns *" at bounding box center [291, 72] width 524 height 29
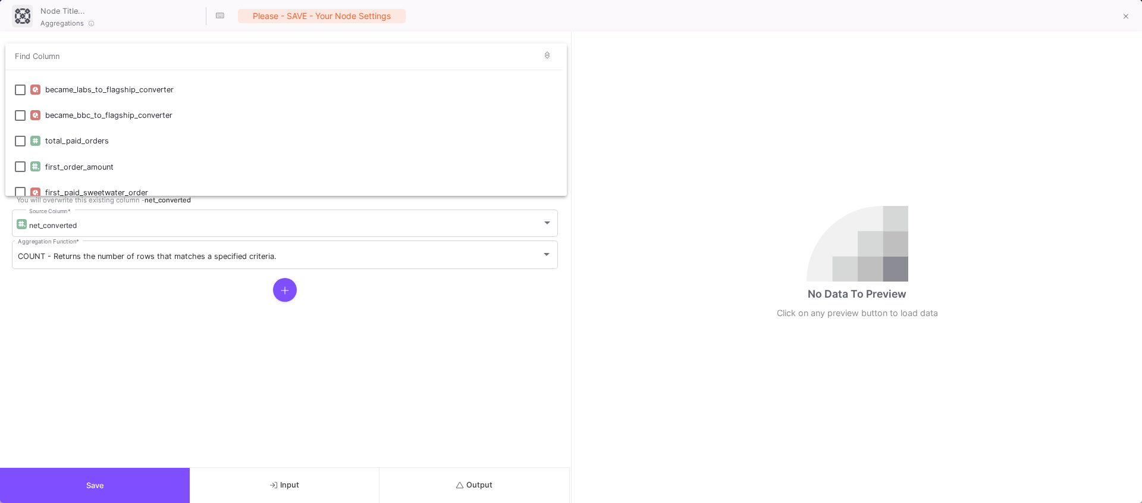
scroll to position [280, 0]
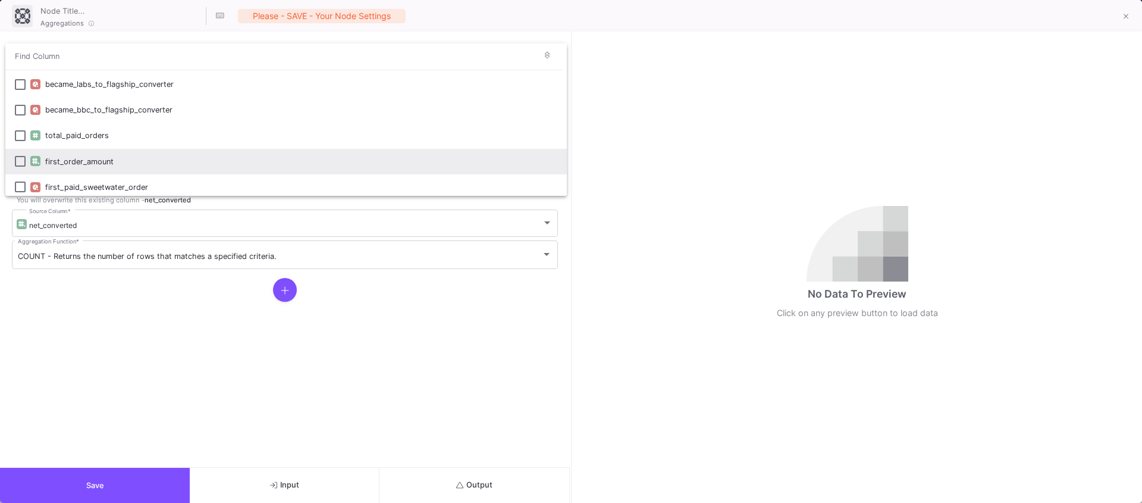
click at [64, 164] on div "first_order_amount" at bounding box center [301, 162] width 512 height 26
click at [136, 302] on div at bounding box center [571, 251] width 1142 height 503
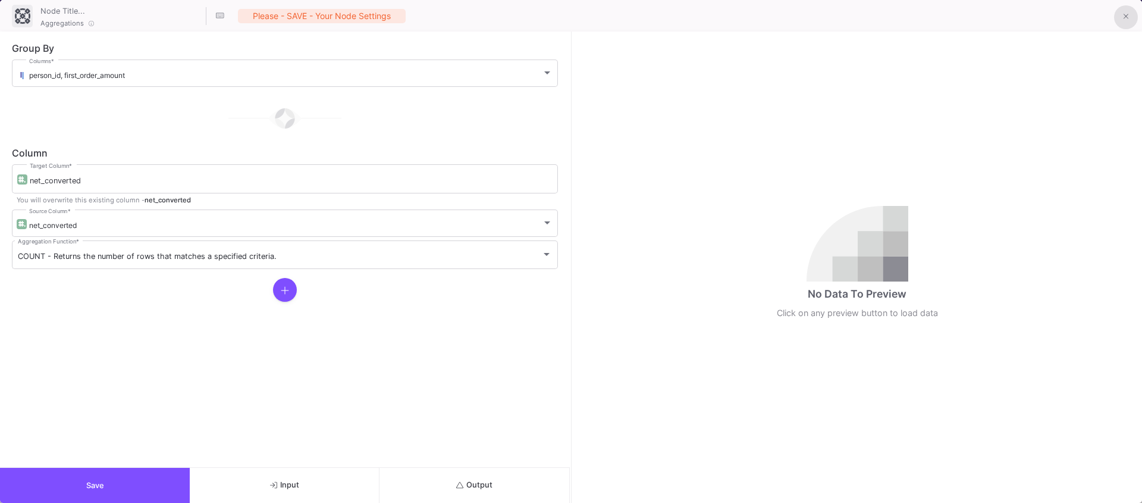
click at [1124, 17] on icon at bounding box center [1126, 16] width 5 height 8
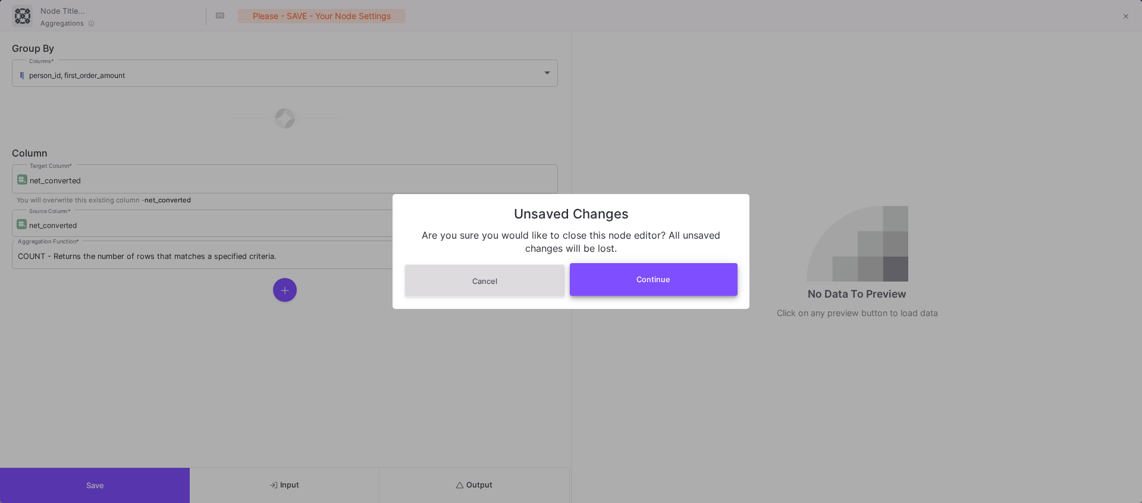
click at [649, 290] on button "Continue" at bounding box center [654, 279] width 168 height 33
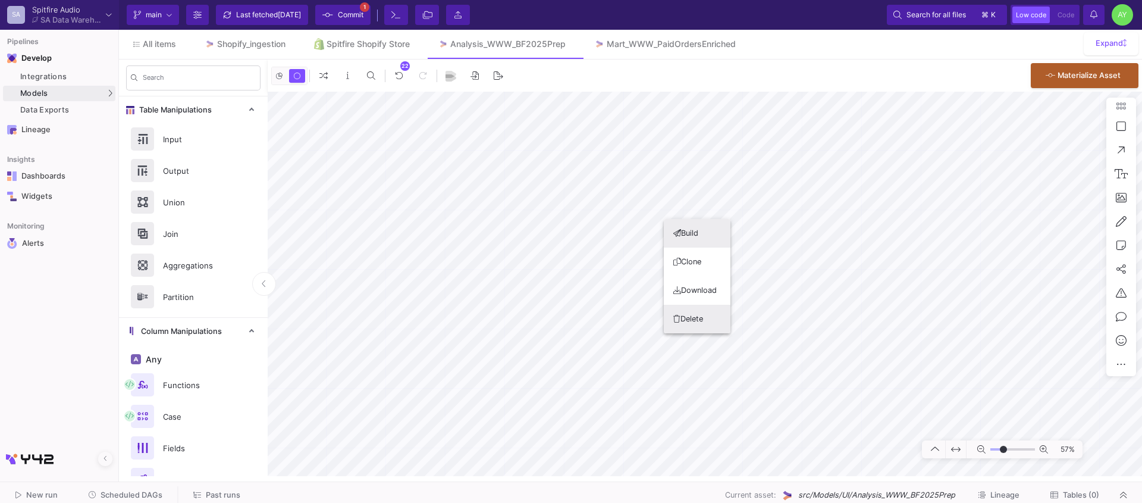
click at [688, 319] on button "Delete" at bounding box center [697, 319] width 67 height 29
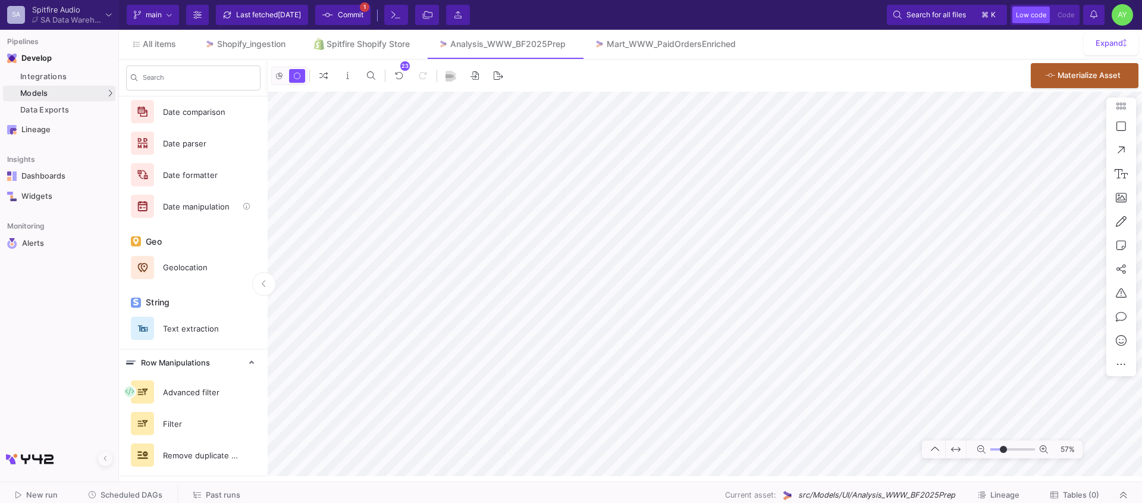
scroll to position [562, 0]
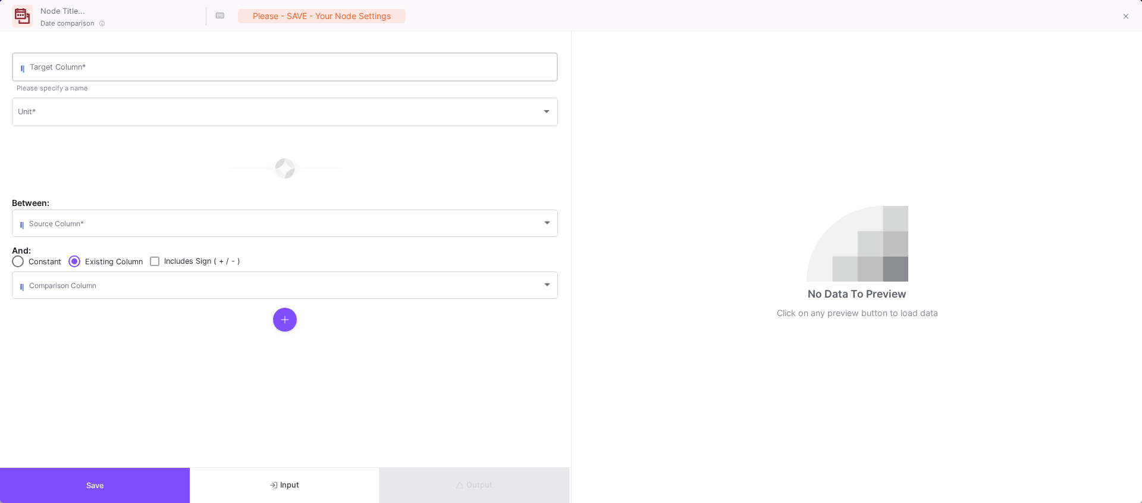
click at [64, 77] on div "Target Column *" at bounding box center [291, 66] width 522 height 31
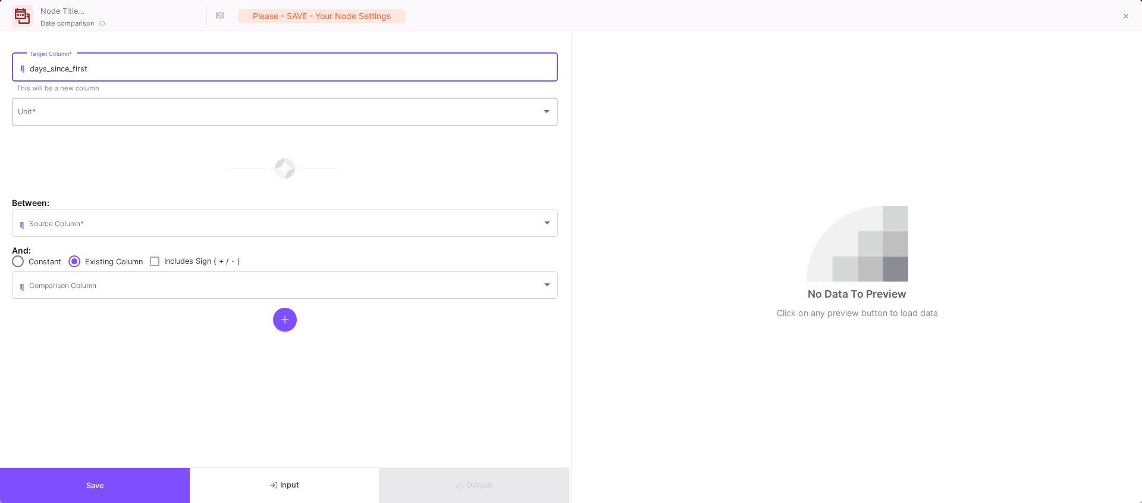
type input "days_since_first"
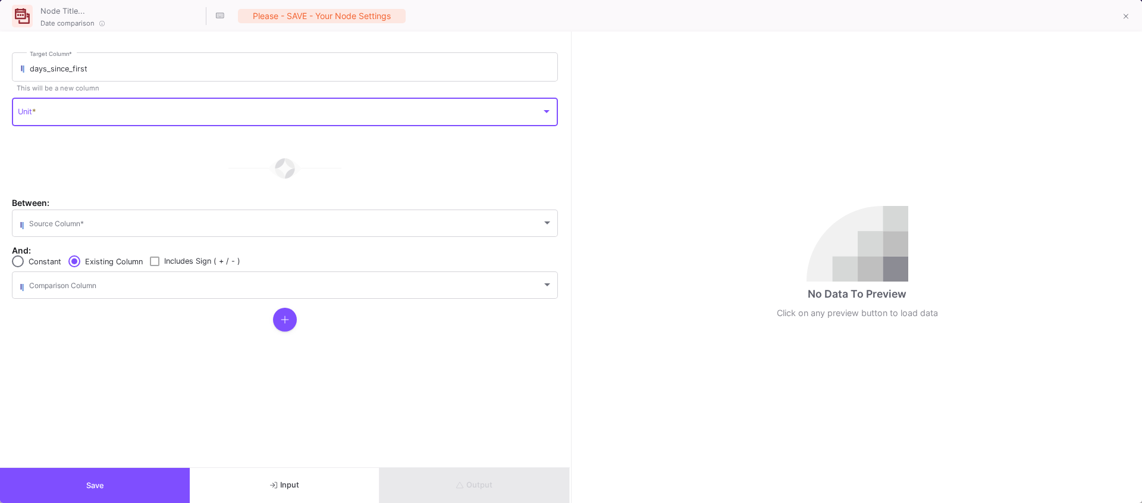
click at [48, 112] on span at bounding box center [280, 114] width 524 height 10
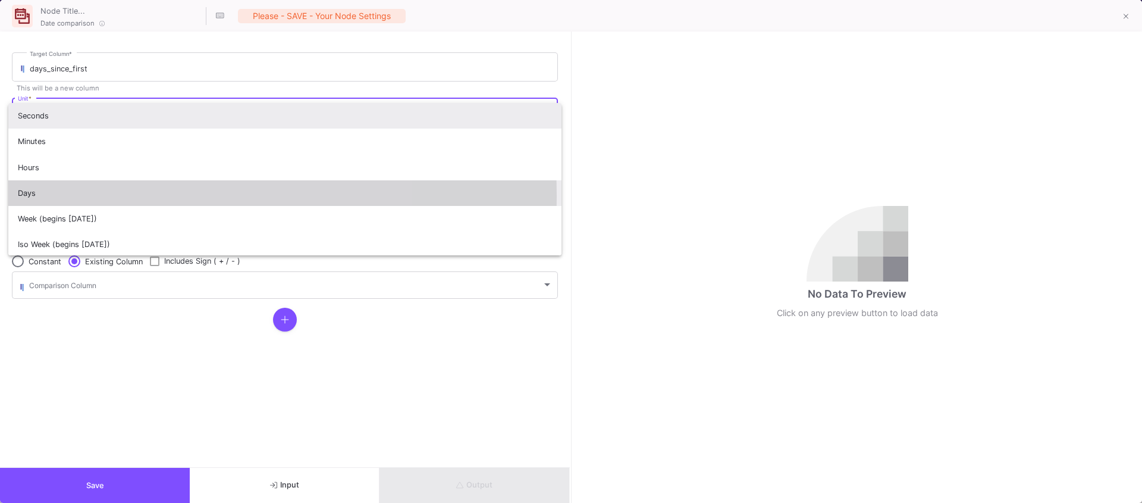
click at [31, 196] on span "Days" at bounding box center [285, 193] width 534 height 26
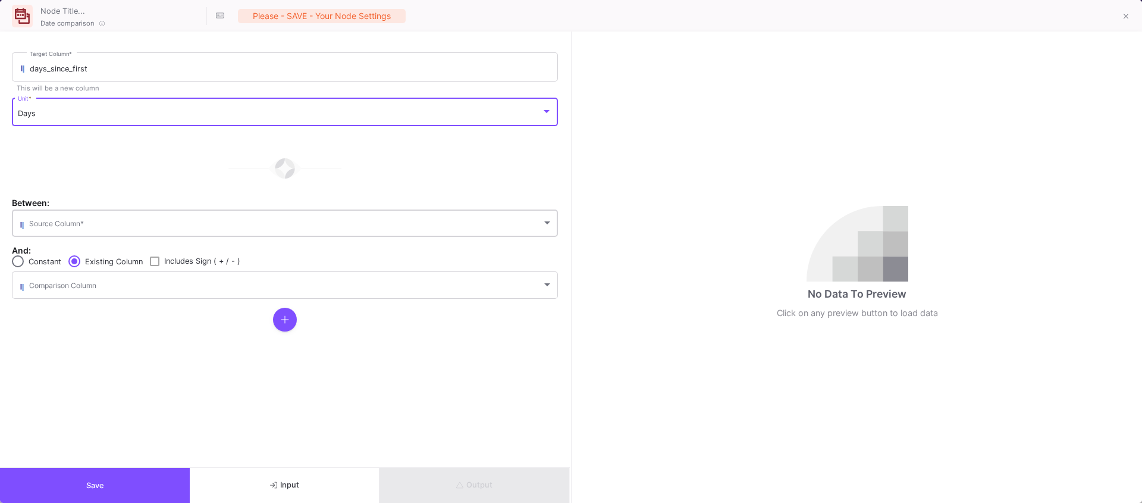
click at [68, 224] on span at bounding box center [285, 225] width 513 height 9
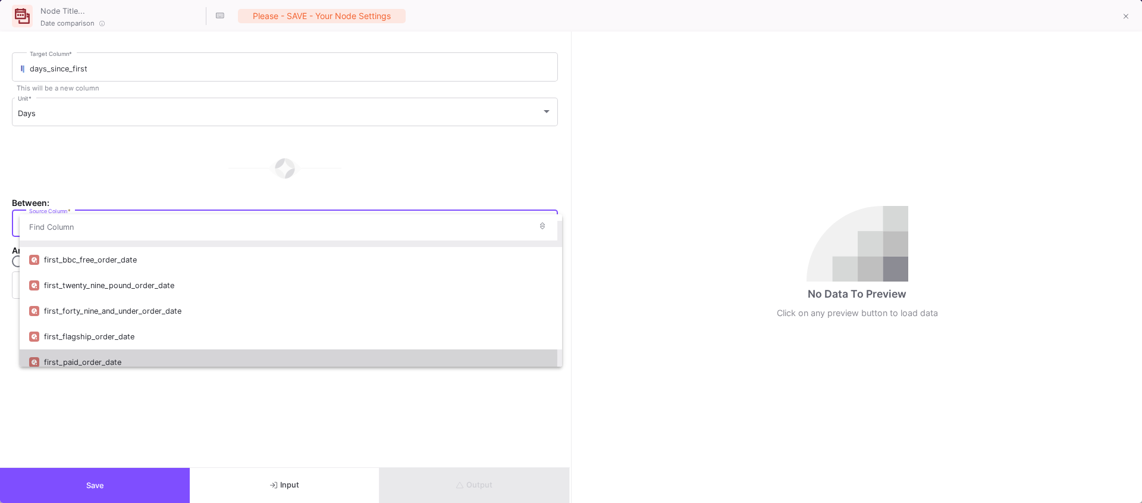
click at [96, 358] on div "first_paid_order_date" at bounding box center [298, 362] width 509 height 26
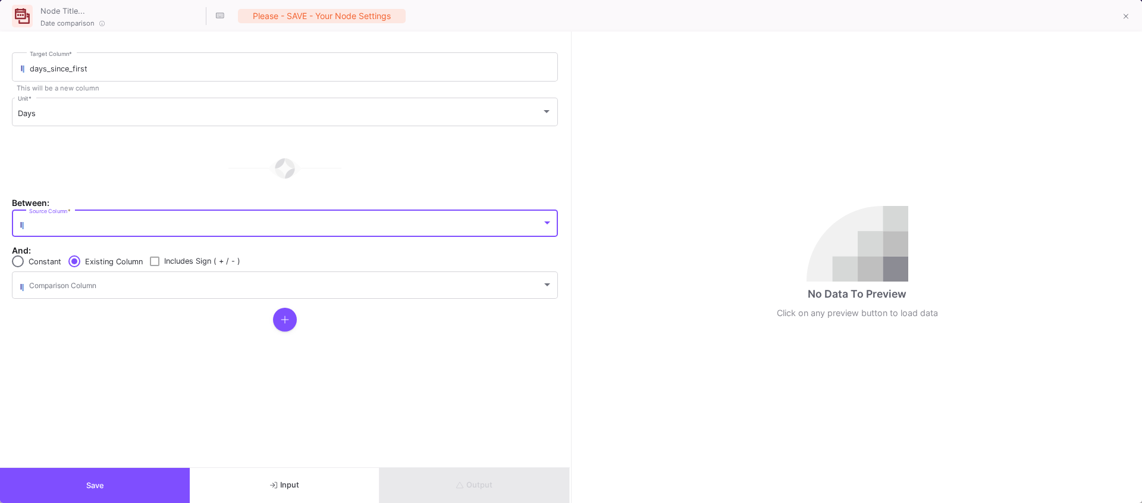
scroll to position [29, 0]
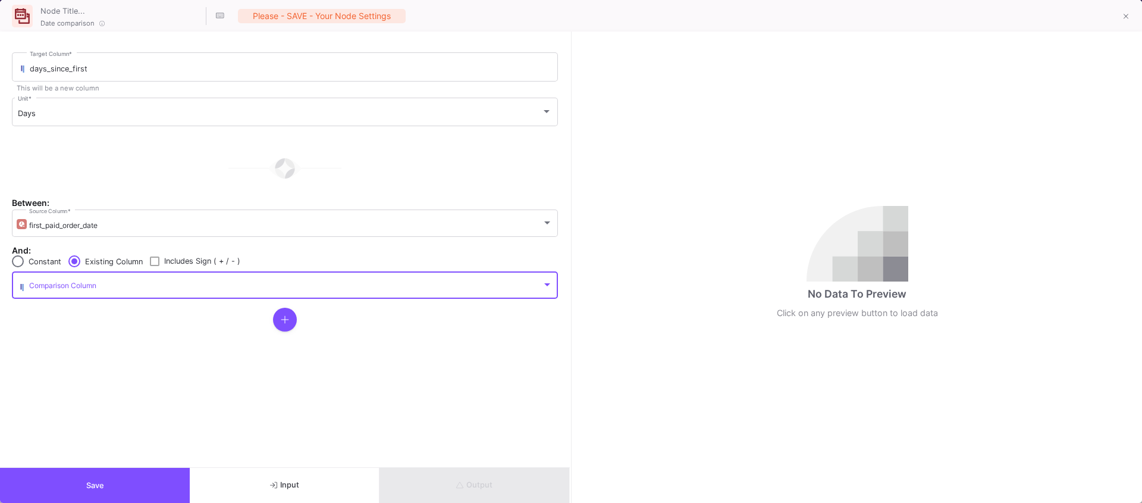
click at [56, 290] on span at bounding box center [285, 287] width 513 height 9
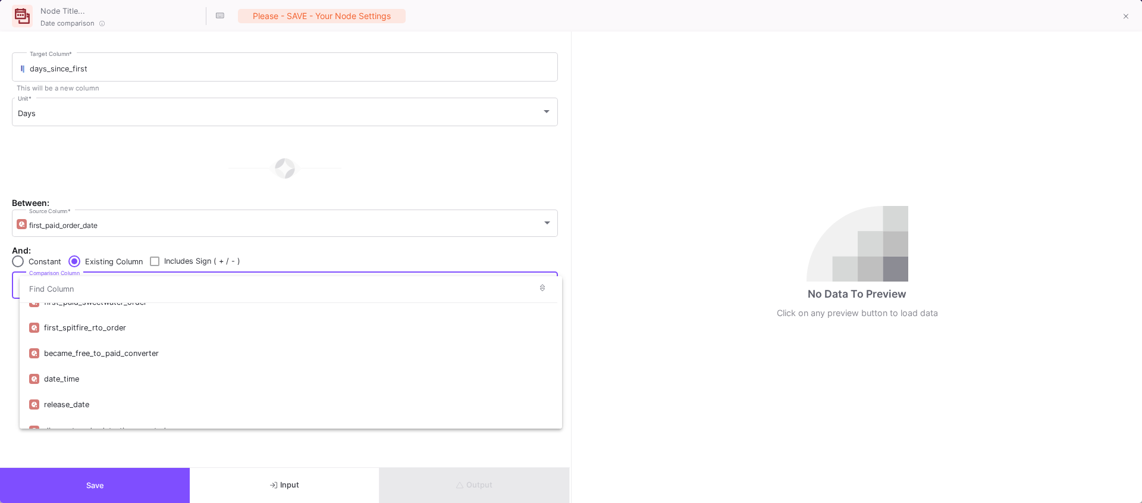
scroll to position [326, 0]
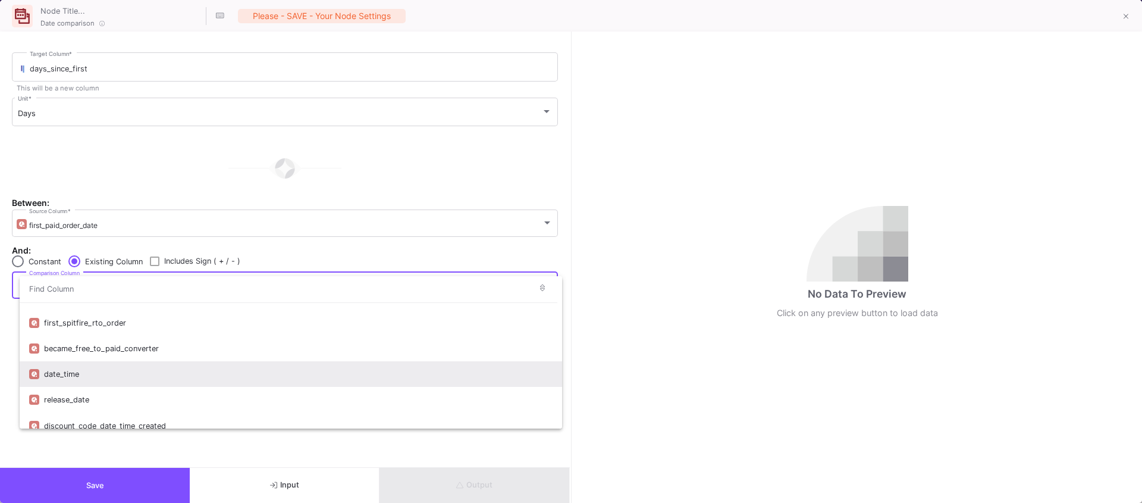
click at [152, 375] on div "date_time" at bounding box center [298, 374] width 509 height 26
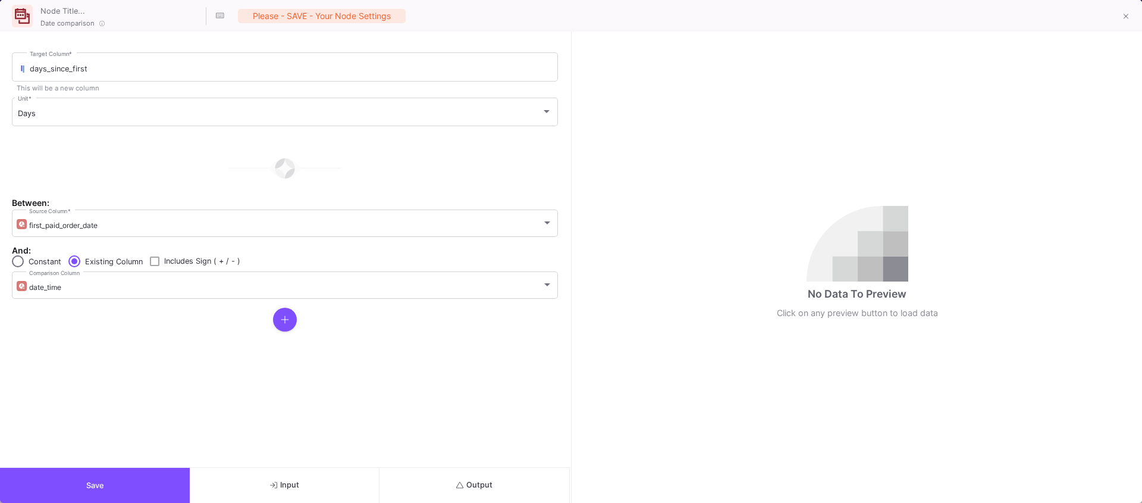
click at [146, 387] on form "days_since_first Target Column * This will be a new column Days Unit * Between:…" at bounding box center [285, 249] width 570 height 435
click at [443, 468] on button "Output" at bounding box center [475, 485] width 190 height 35
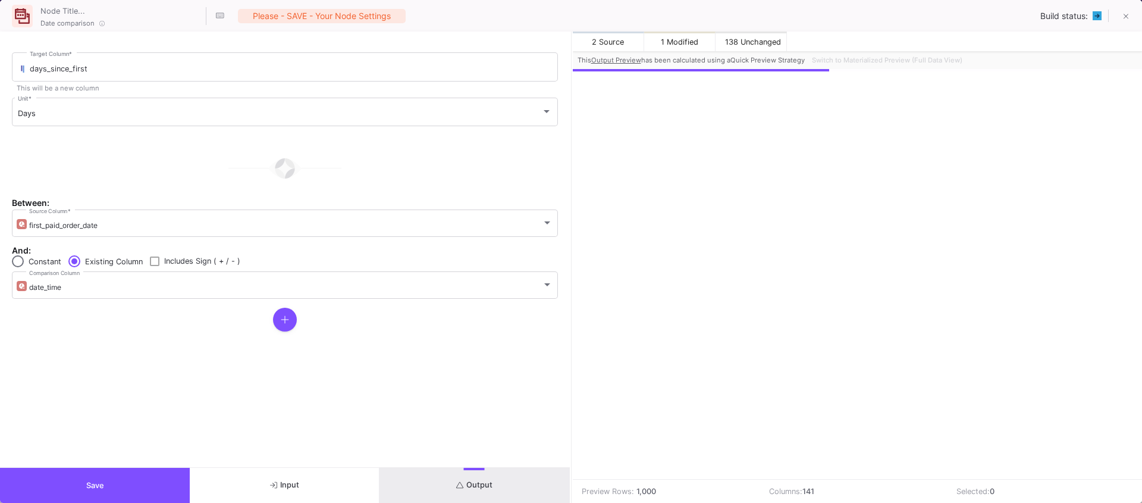
click at [169, 409] on form "days_since_first Target Column * This will be a new column Days Unit * Between:…" at bounding box center [285, 249] width 570 height 435
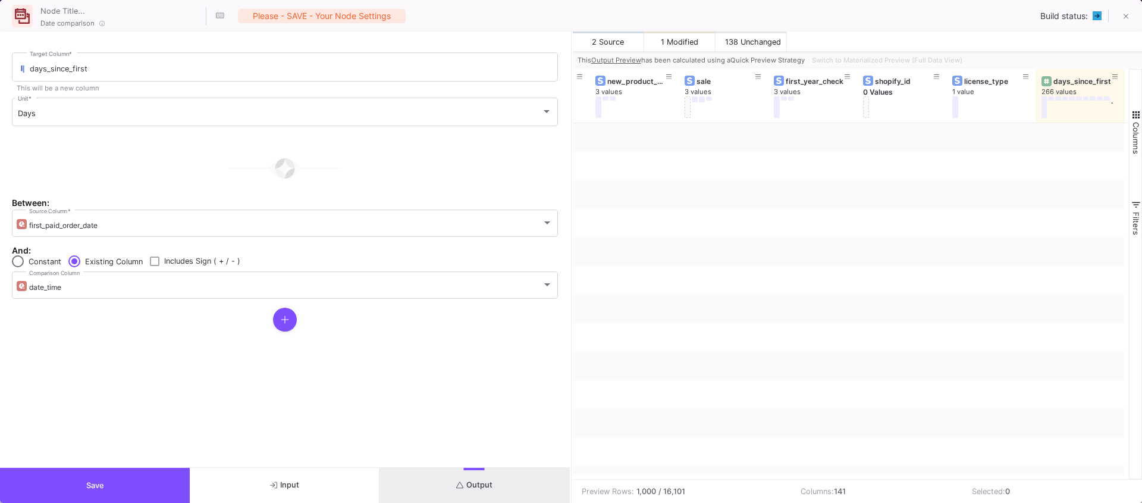
scroll to position [0, 12025]
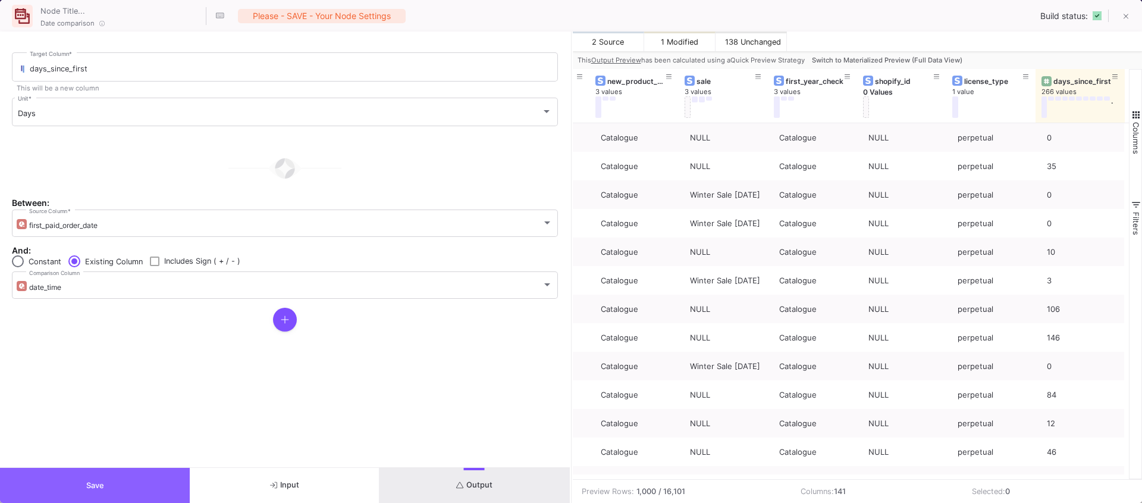
click at [99, 481] on span "Save" at bounding box center [95, 485] width 18 height 9
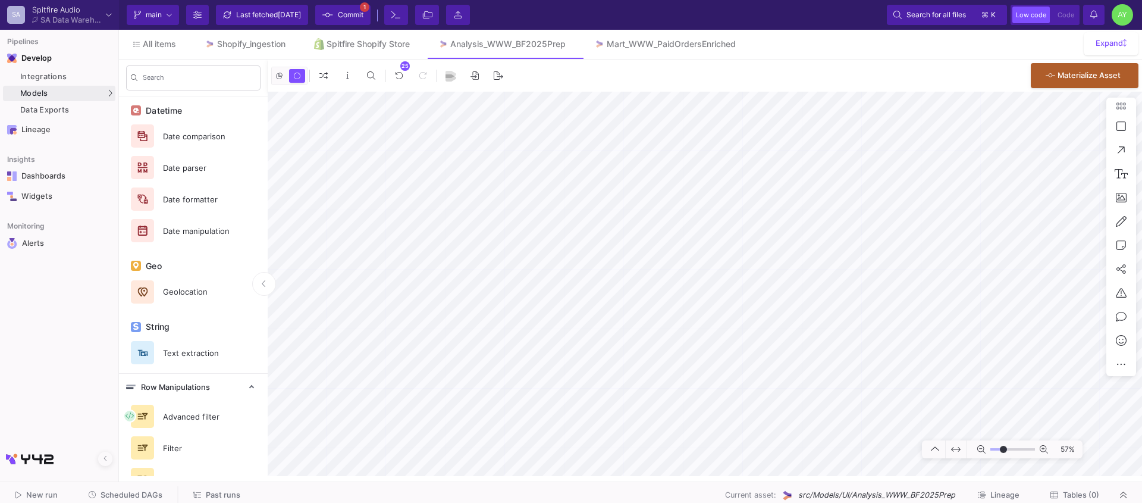
scroll to position [618, 0]
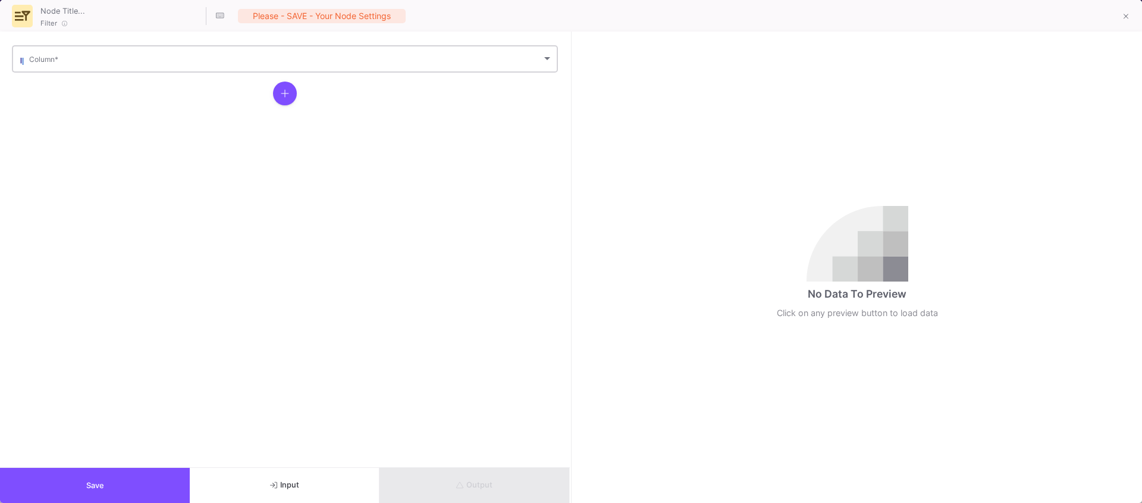
click at [87, 72] on div "Column *" at bounding box center [291, 57] width 524 height 29
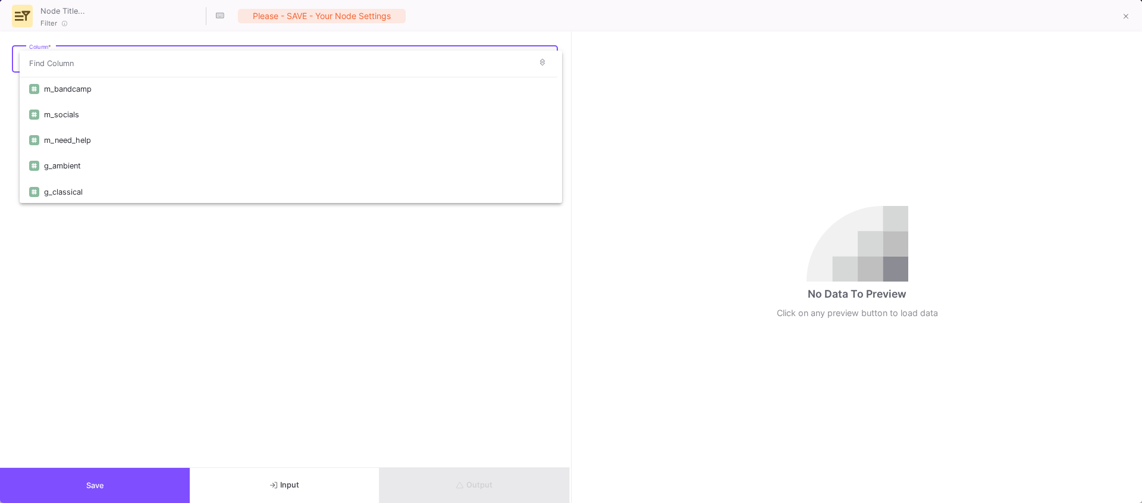
scroll to position [3496, 0]
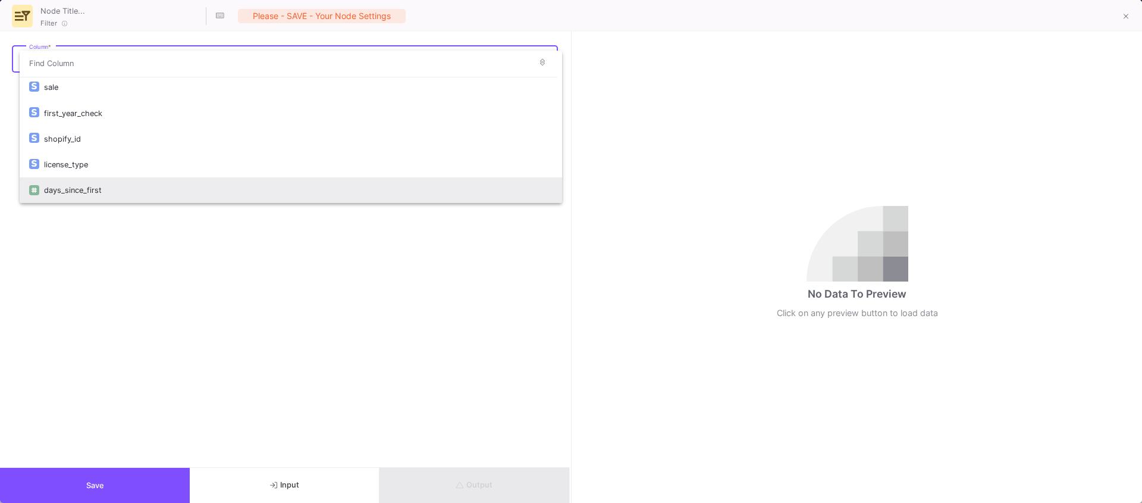
click at [77, 193] on div "days_since_first" at bounding box center [298, 190] width 509 height 26
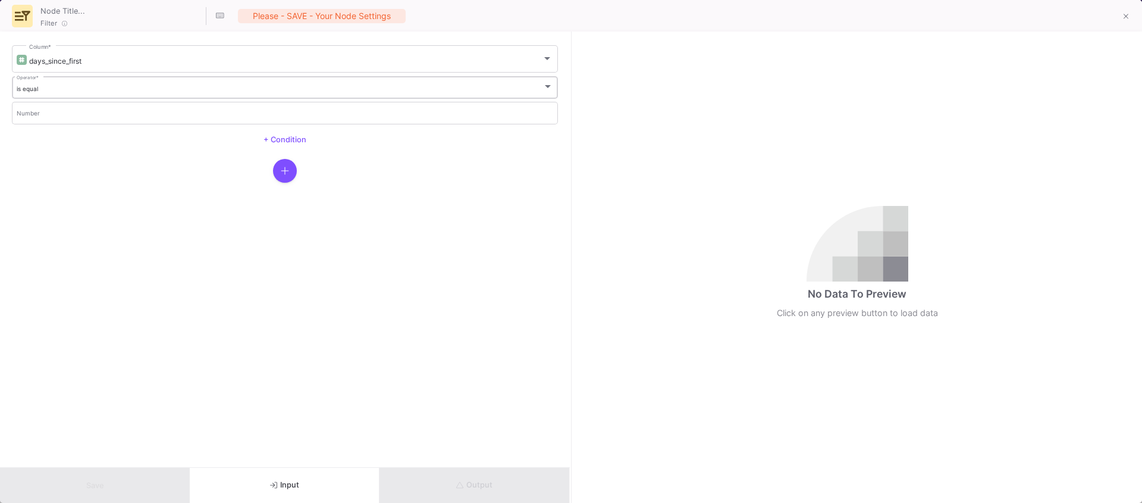
click at [55, 87] on div "is equal" at bounding box center [280, 89] width 526 height 8
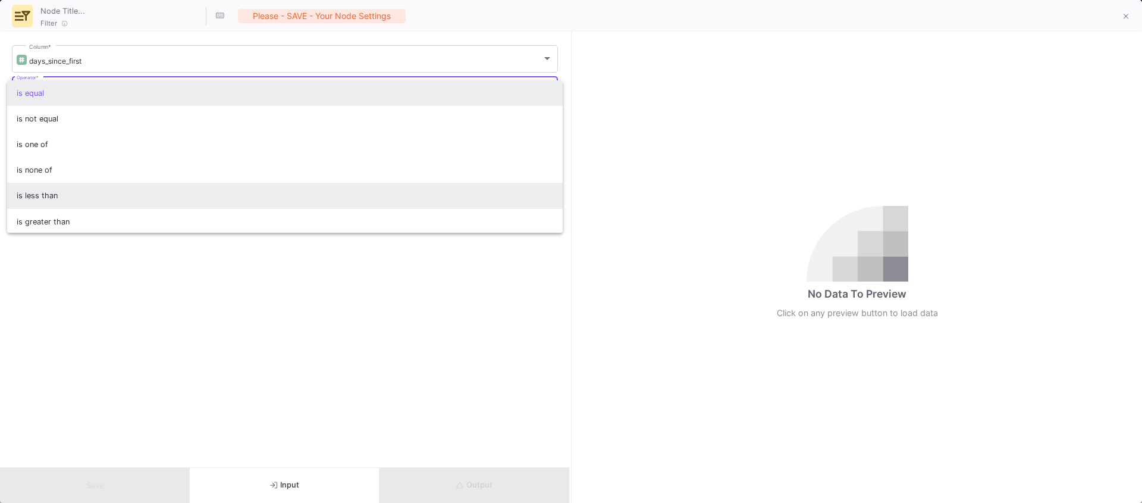
click at [47, 193] on span "is less than" at bounding box center [285, 196] width 537 height 26
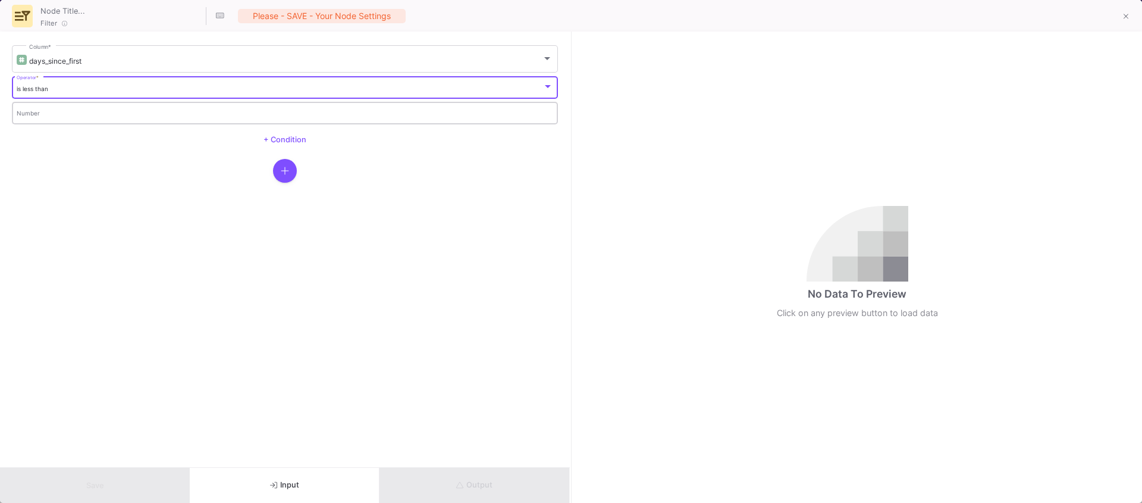
click at [48, 117] on input "Number" at bounding box center [285, 115] width 537 height 8
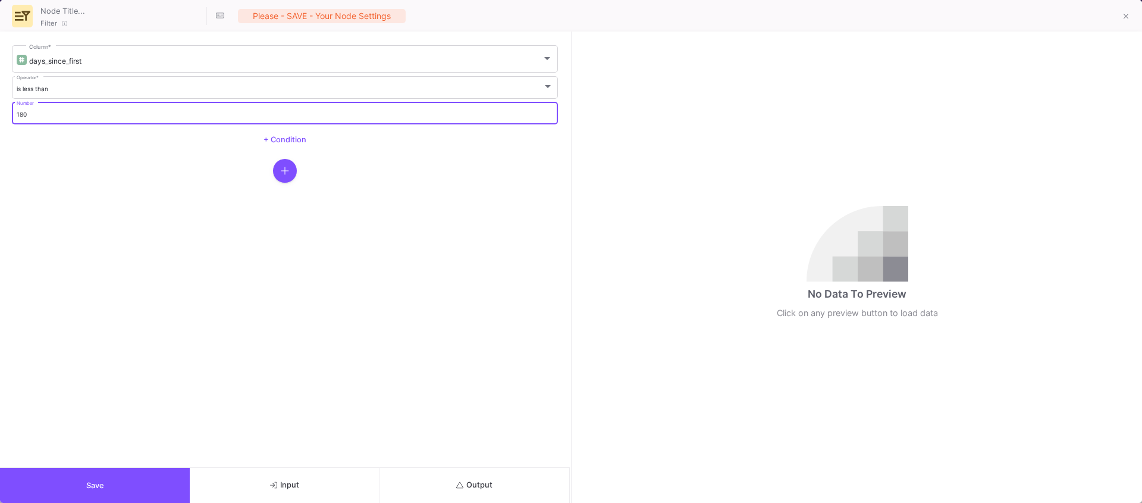
type input "180"
click at [126, 290] on form "days_since_first Column * is less than Operator * 180 Number + Condition" at bounding box center [285, 249] width 570 height 435
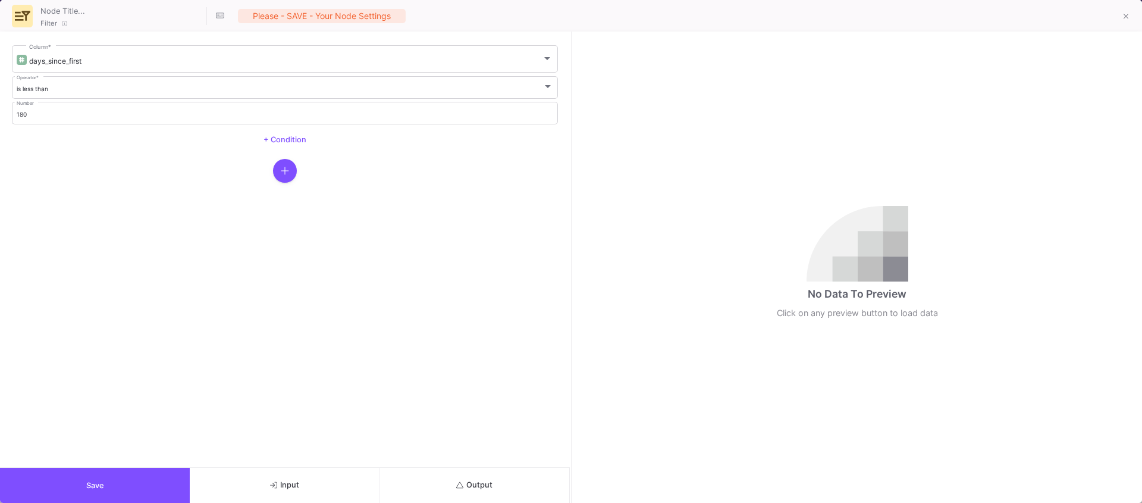
click at [73, 480] on button "Save" at bounding box center [95, 485] width 190 height 35
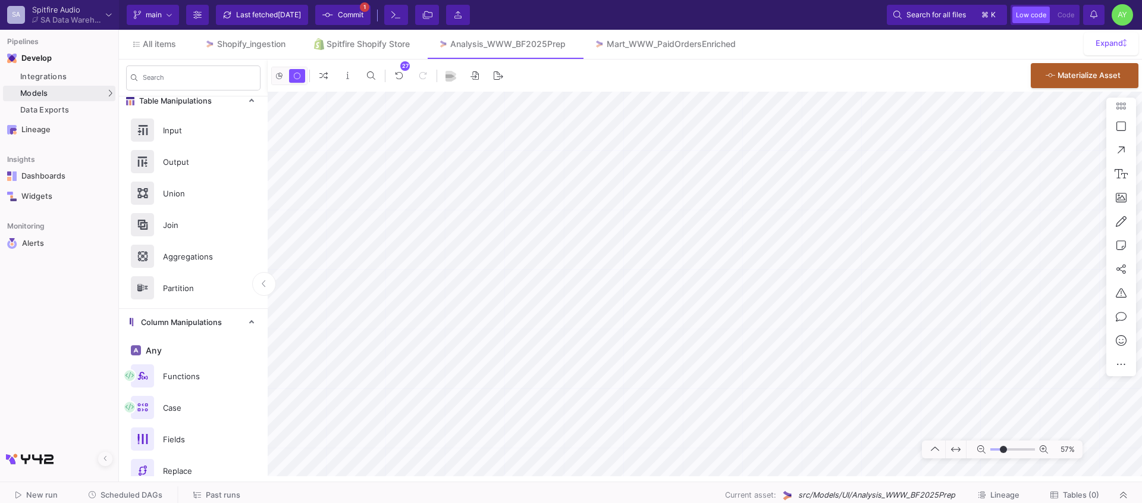
scroll to position [0, 0]
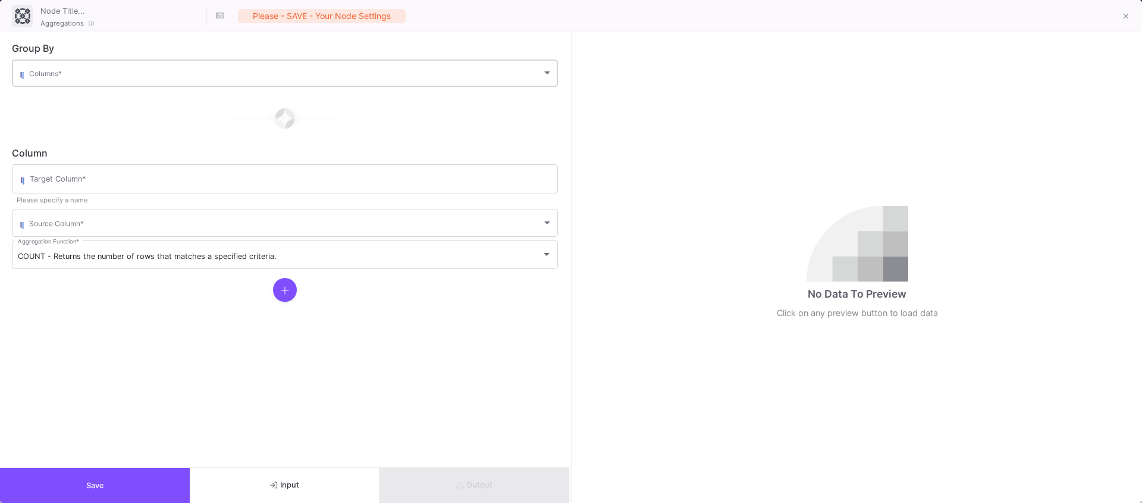
click at [96, 63] on div "Columns *" at bounding box center [291, 72] width 524 height 29
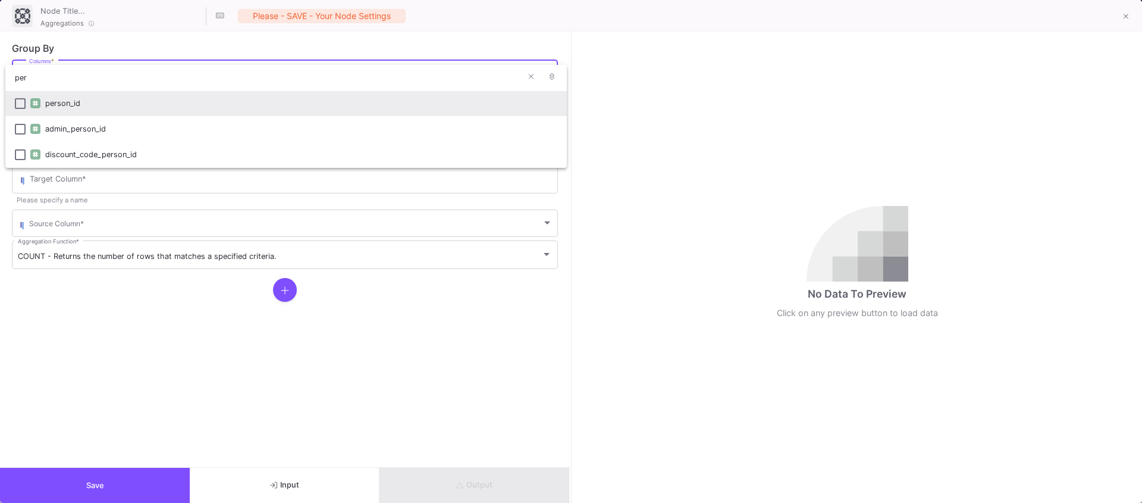
click at [68, 105] on div "person_id" at bounding box center [301, 103] width 512 height 26
click at [41, 82] on input "per" at bounding box center [272, 77] width 535 height 27
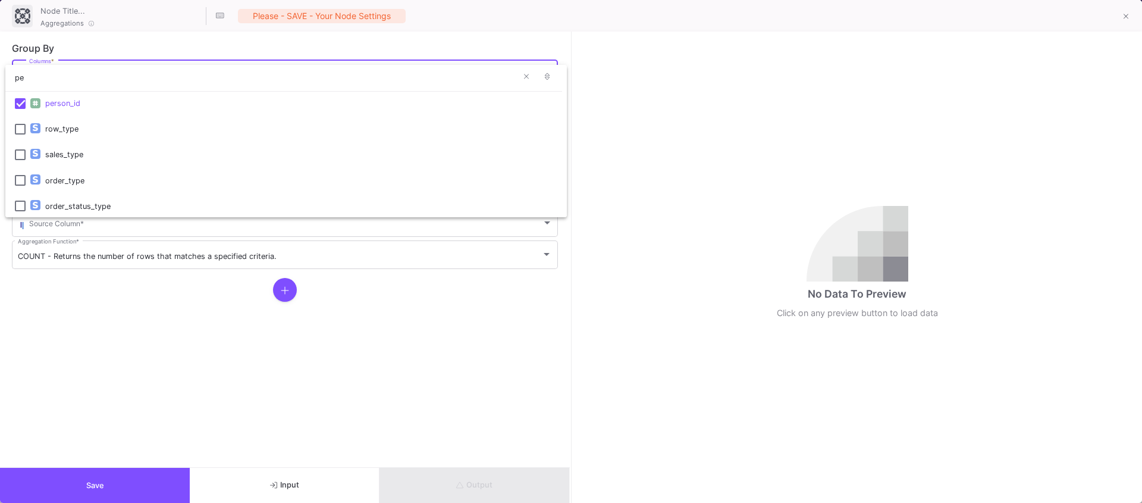
type input "p"
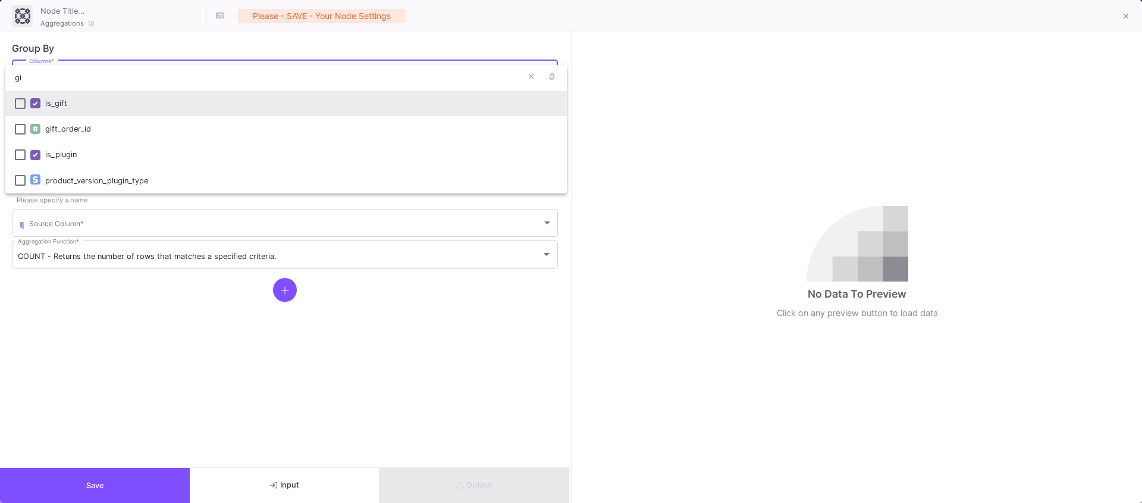
type input "g"
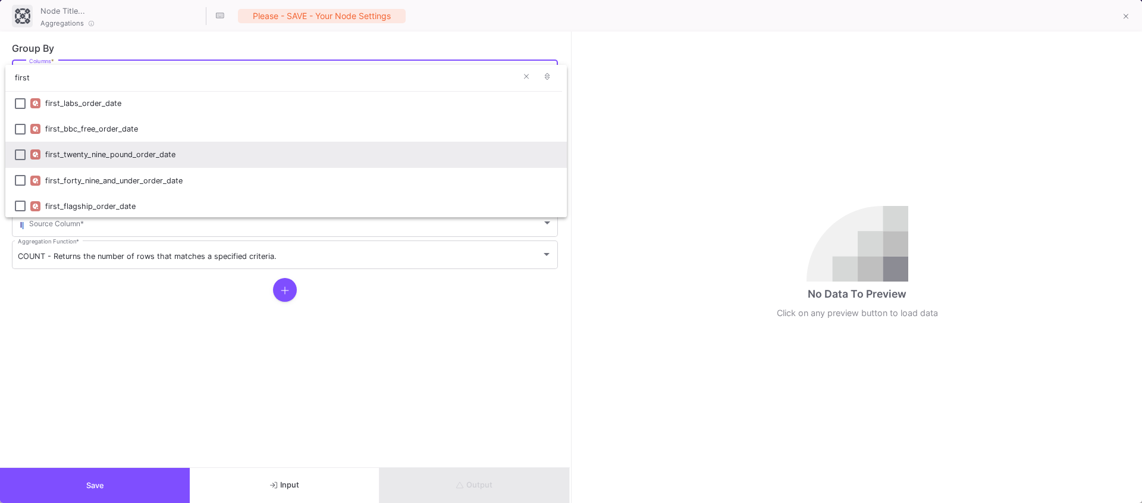
scroll to position [104, 0]
type input "first"
click at [14, 161] on mat-option "first_order_amount" at bounding box center [286, 153] width 562 height 26
click at [100, 337] on div at bounding box center [571, 251] width 1142 height 503
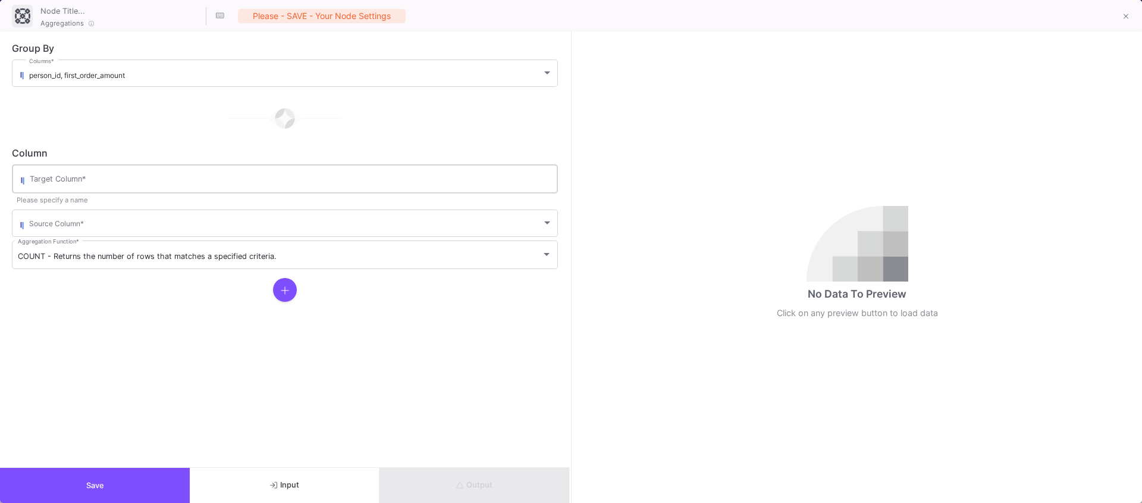
click at [107, 184] on input "Target Column *" at bounding box center [291, 181] width 522 height 10
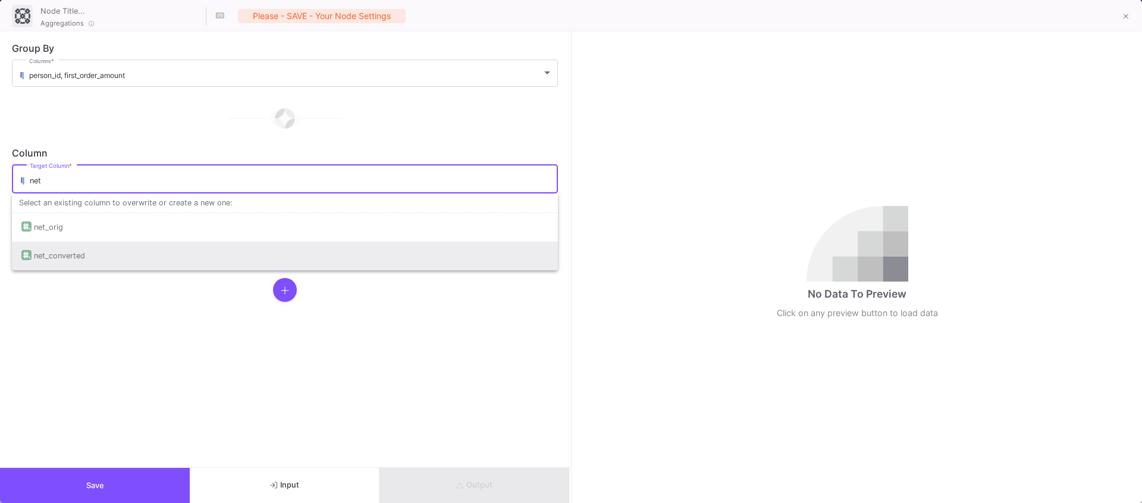
click at [98, 253] on div "net_converted" at bounding box center [284, 256] width 527 height 29
type input "net_converted"
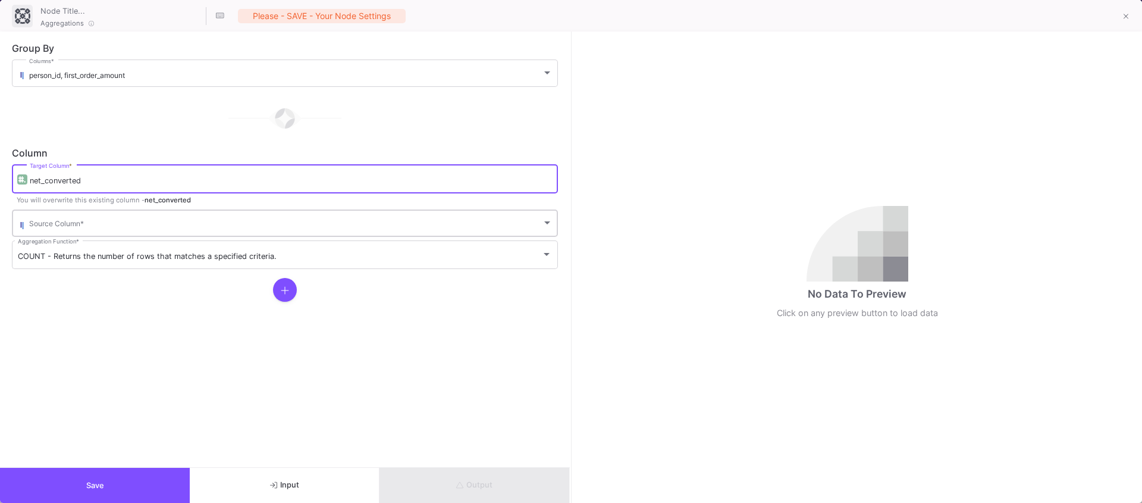
click at [55, 212] on div "Source Column *" at bounding box center [291, 222] width 524 height 29
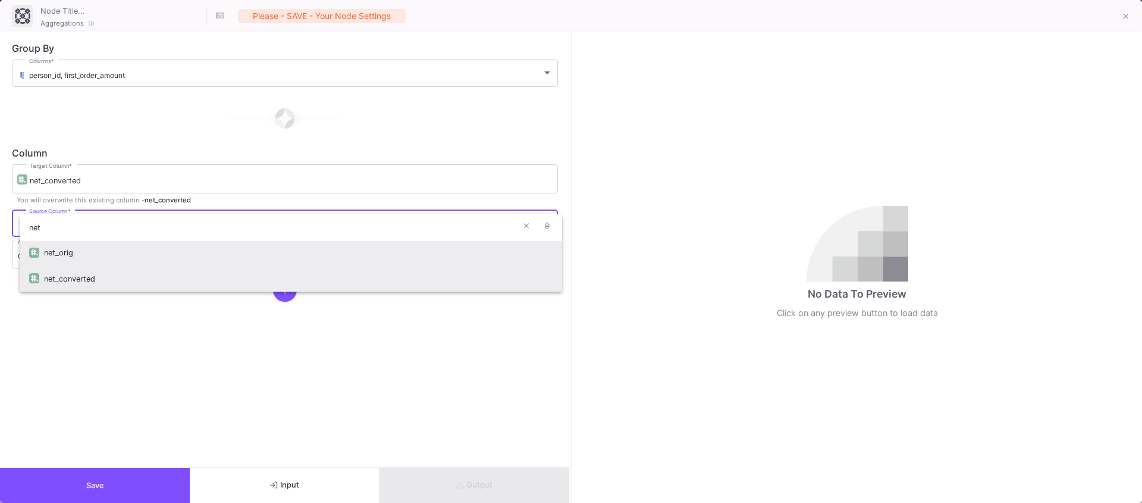
type input "net"
click at [74, 278] on div "net_converted" at bounding box center [298, 279] width 509 height 26
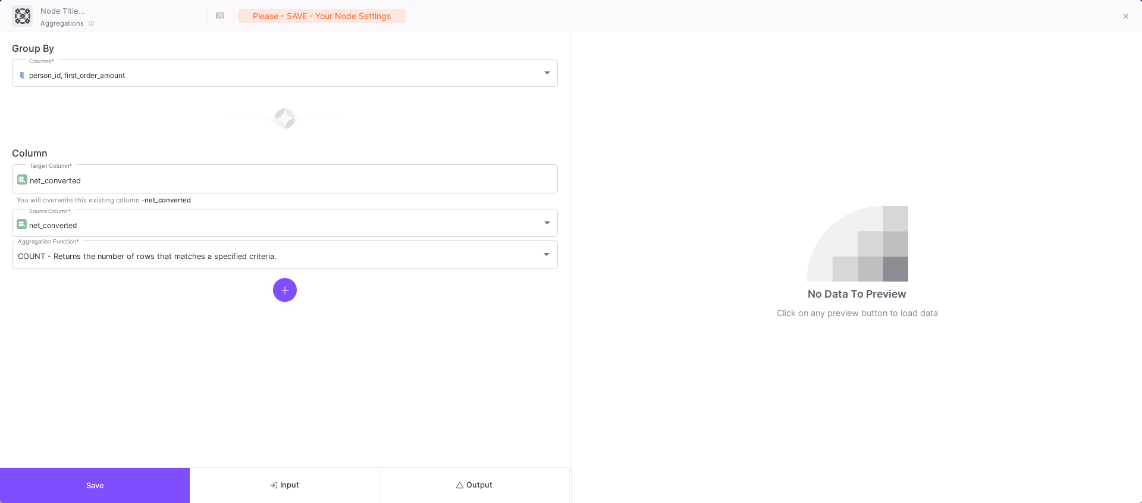
click at [272, 293] on div at bounding box center [285, 290] width 546 height 24
click at [290, 290] on button at bounding box center [285, 290] width 24 height 24
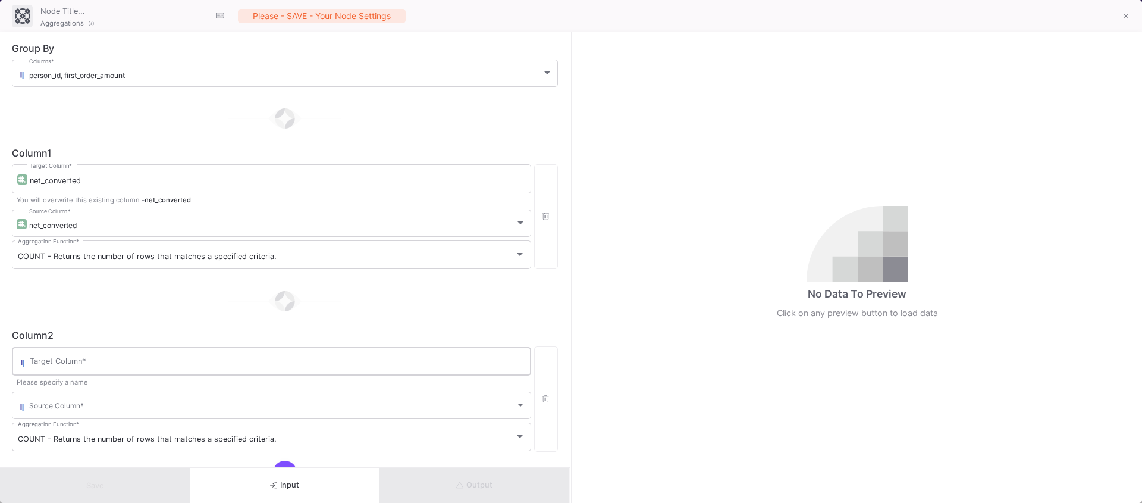
click at [73, 357] on div "Target Column *" at bounding box center [278, 359] width 496 height 31
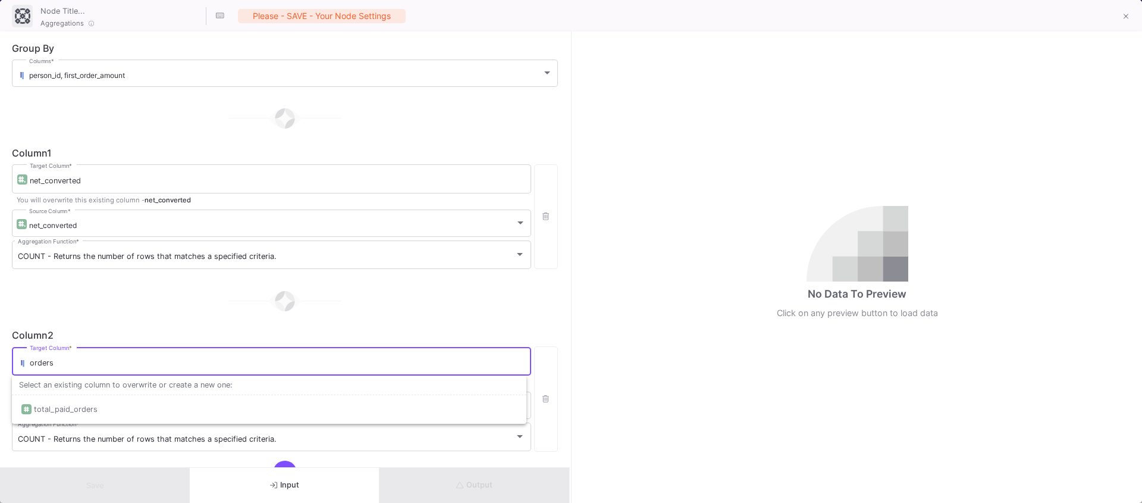
type input "orders"
click at [106, 333] on div "Column 2" at bounding box center [285, 335] width 546 height 10
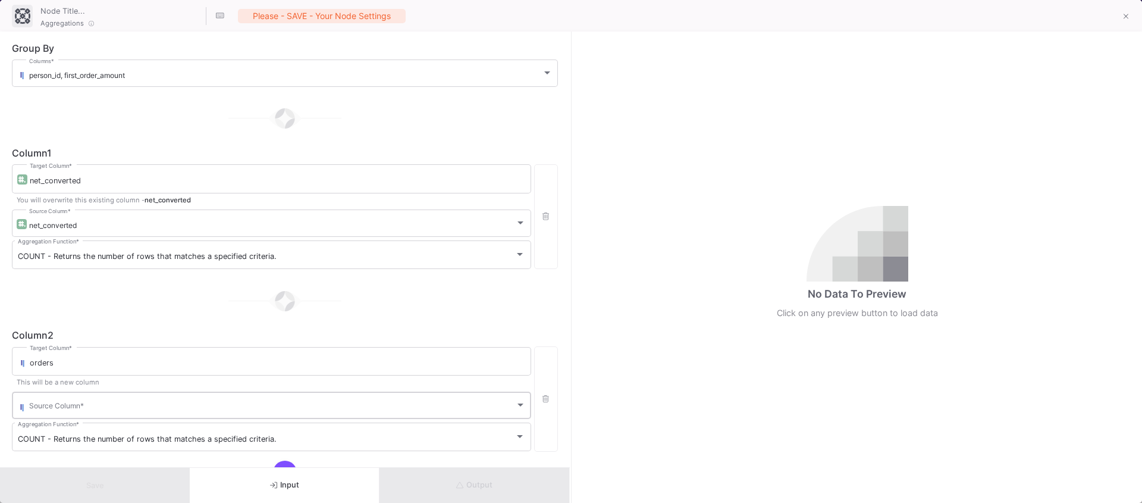
click at [62, 415] on div "Source Column *" at bounding box center [277, 404] width 497 height 29
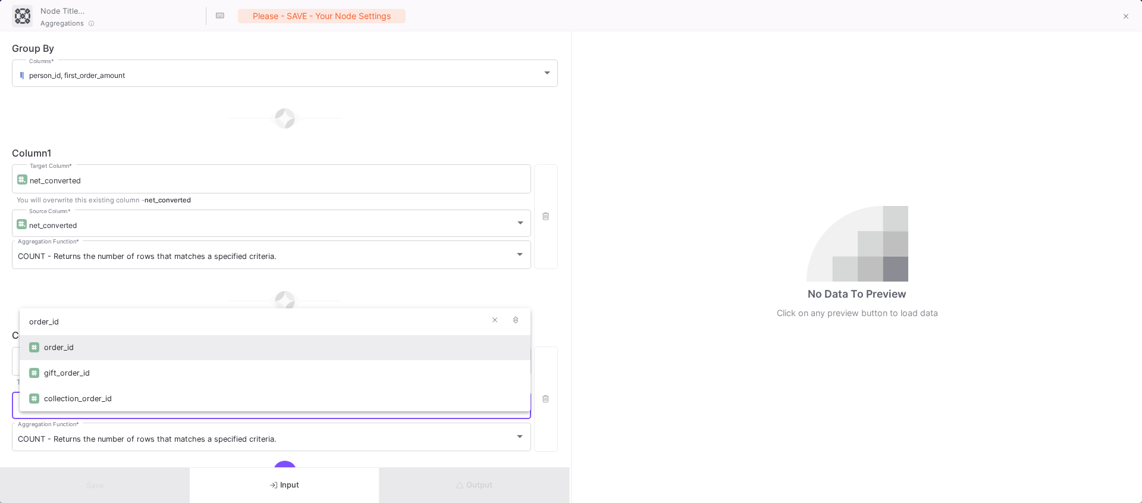
type input "order_id"
click at [55, 350] on div "order_id" at bounding box center [282, 347] width 477 height 26
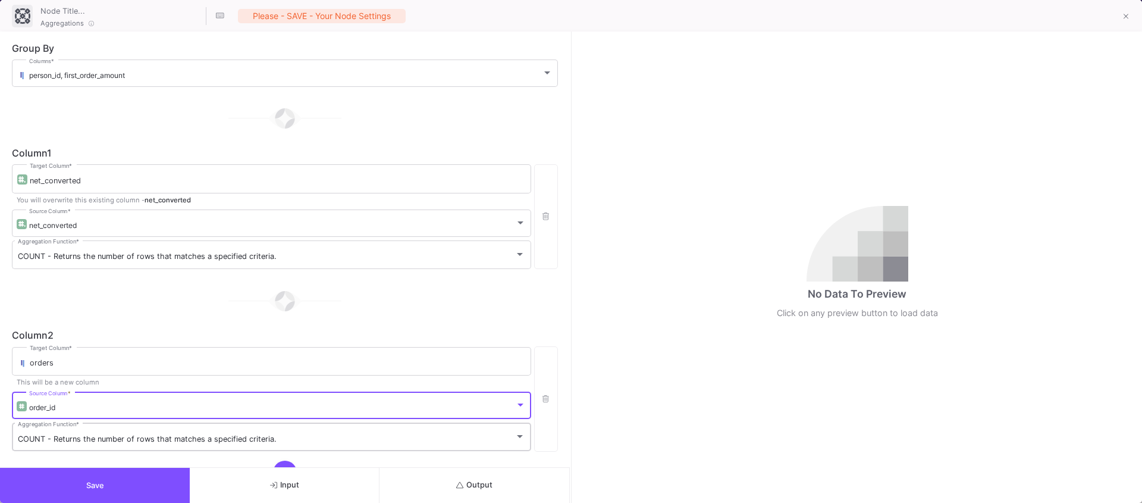
click at [83, 439] on span "COUNT - Returns the number of rows that matches a specified criteria." at bounding box center [147, 438] width 259 height 9
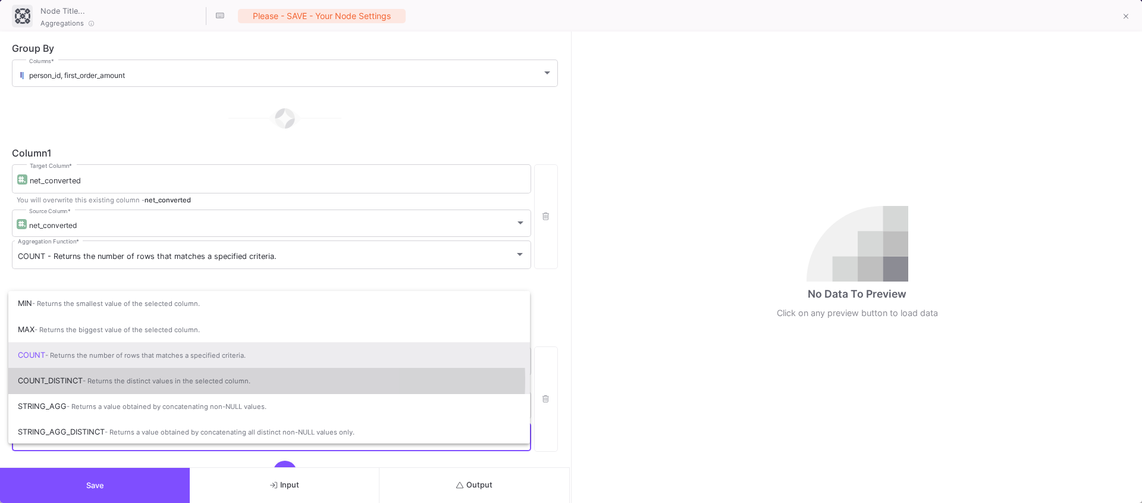
click at [84, 378] on span "COUNT_DISTINCT - Returns the distinct values in the selected column." at bounding box center [269, 381] width 503 height 26
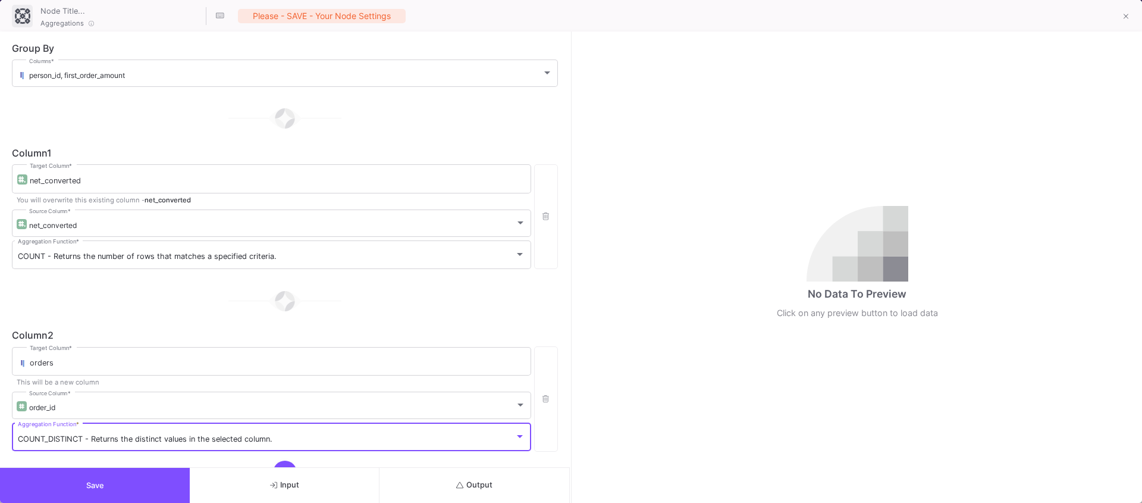
scroll to position [47, 0]
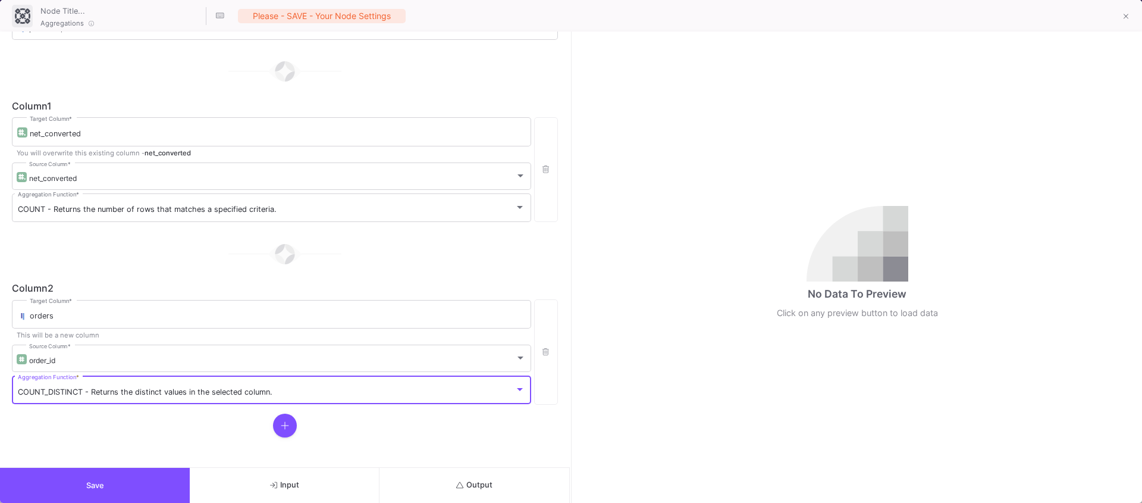
click at [285, 428] on icon at bounding box center [285, 426] width 8 height 10
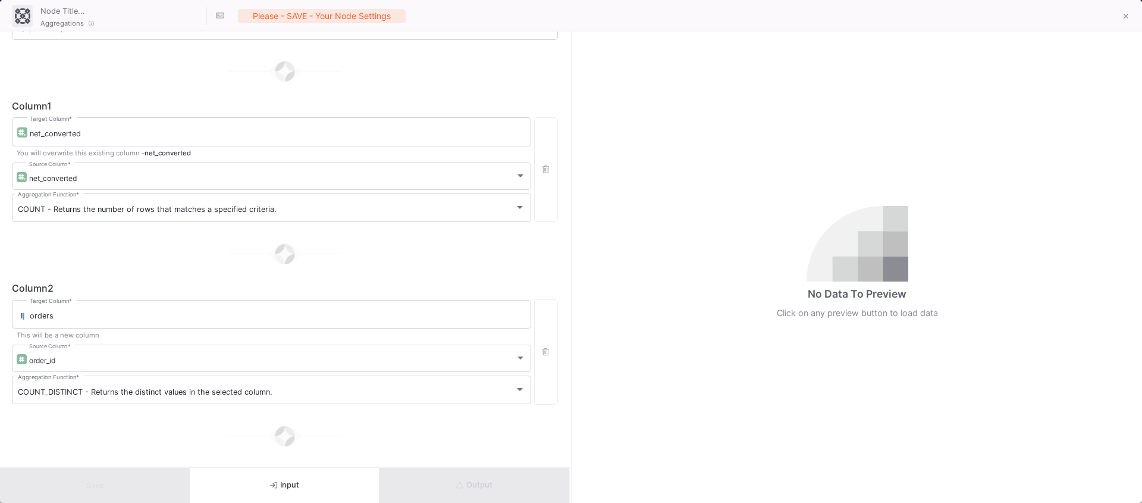
scroll to position [229, 0]
click at [57, 311] on input "Target Column *" at bounding box center [278, 316] width 496 height 10
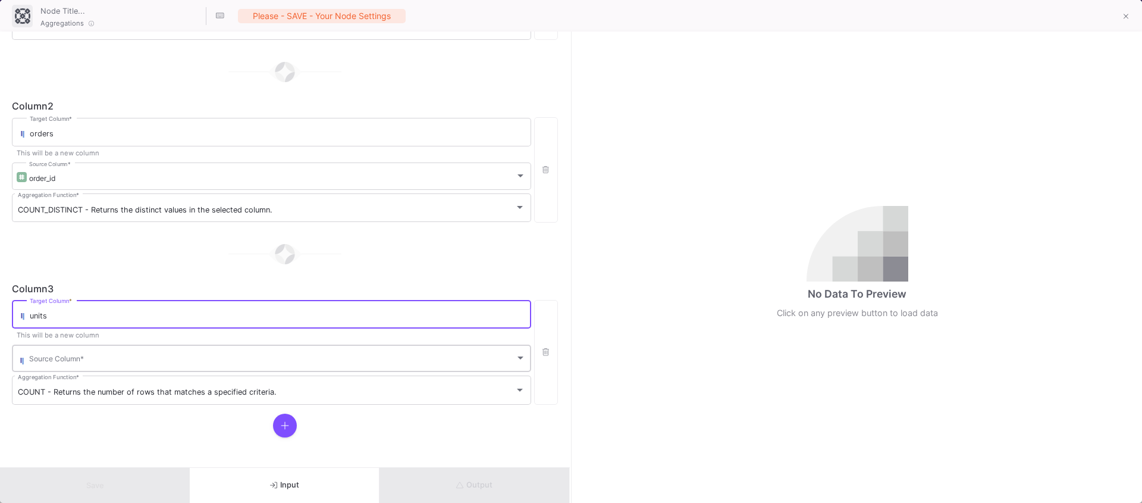
type input "units"
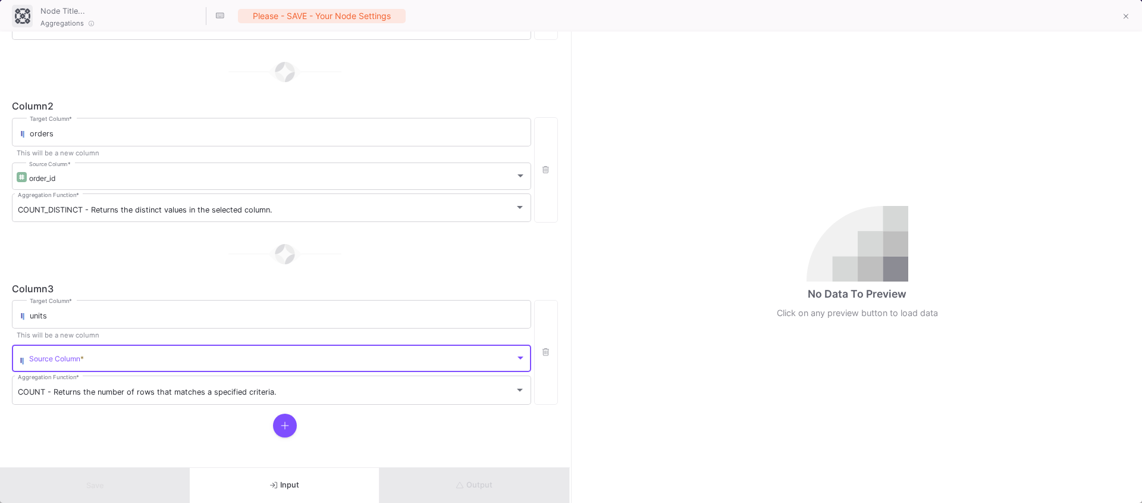
click at [58, 358] on span at bounding box center [272, 360] width 486 height 9
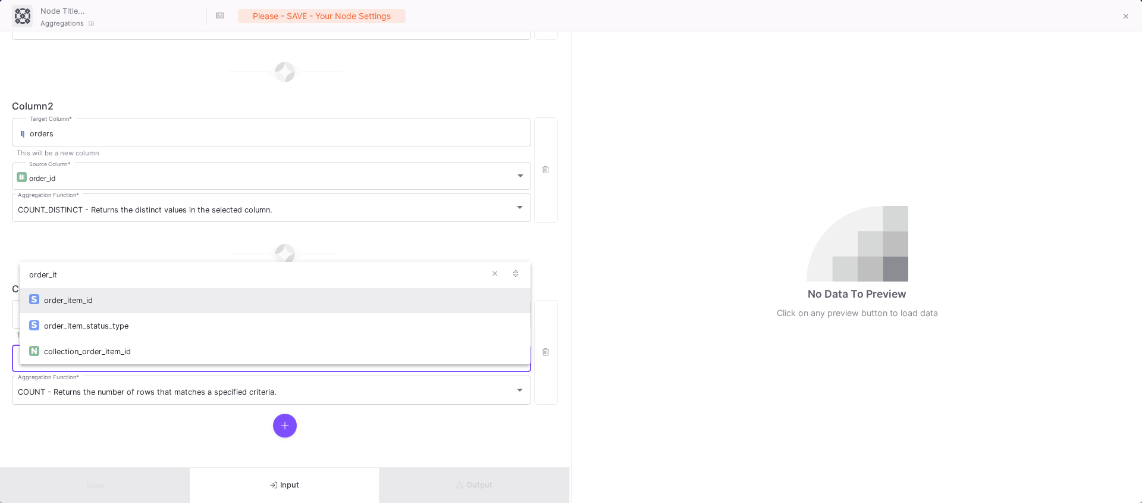
type input "order_it"
click at [92, 308] on div "order_item_id" at bounding box center [282, 300] width 477 height 26
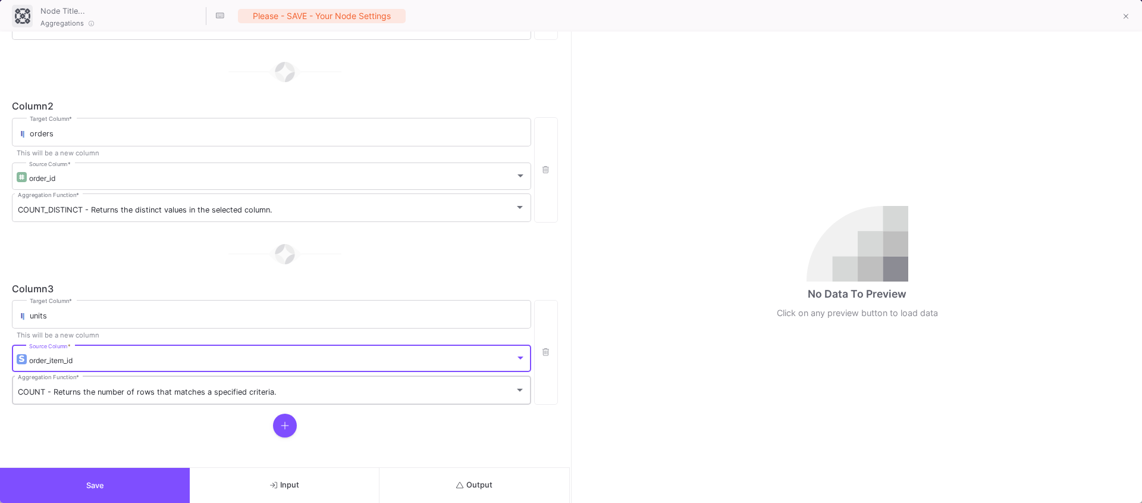
click at [75, 387] on span "COUNT - Returns the number of rows that matches a specified criteria." at bounding box center [147, 391] width 259 height 9
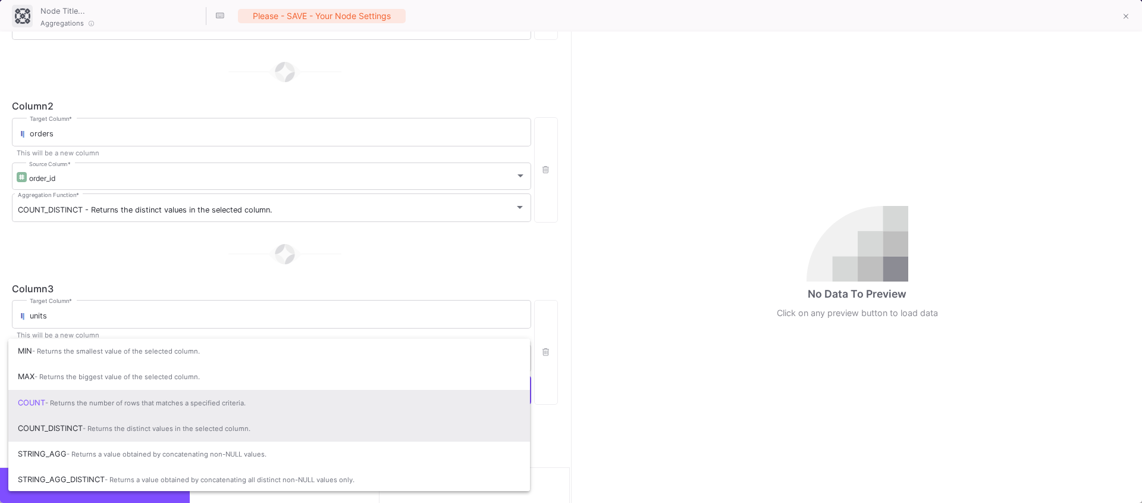
click at [57, 428] on span "COUNT_DISTINCT - Returns the distinct values in the selected column." at bounding box center [269, 428] width 503 height 26
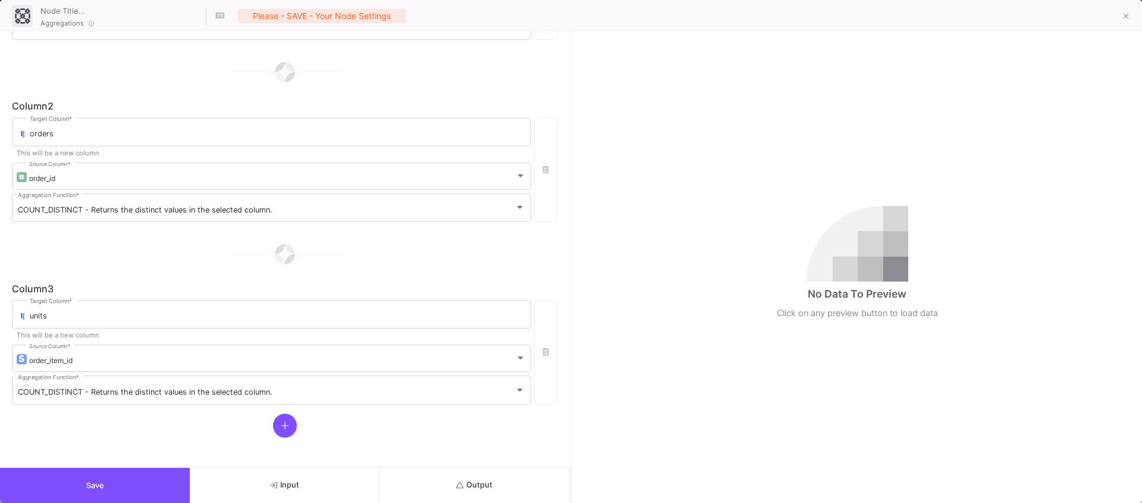
click at [129, 280] on div at bounding box center [285, 253] width 546 height 59
click at [288, 430] on button at bounding box center [285, 425] width 24 height 24
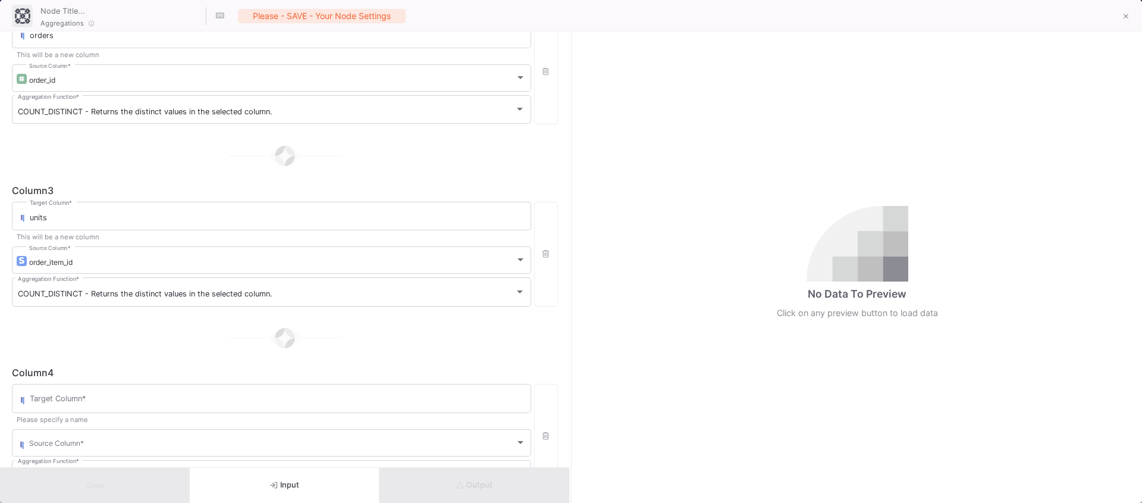
scroll to position [353, 0]
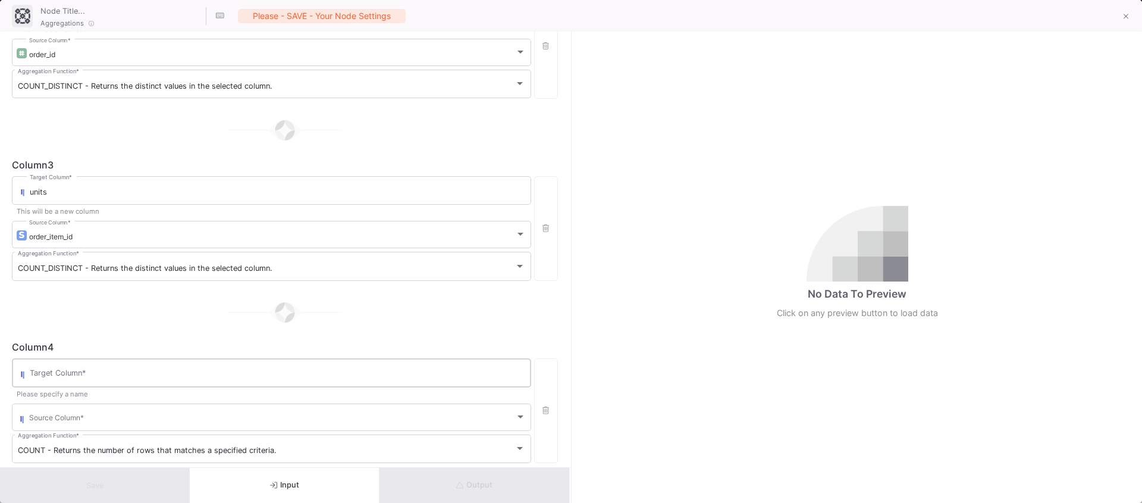
click at [89, 371] on input "Target Column *" at bounding box center [278, 375] width 496 height 10
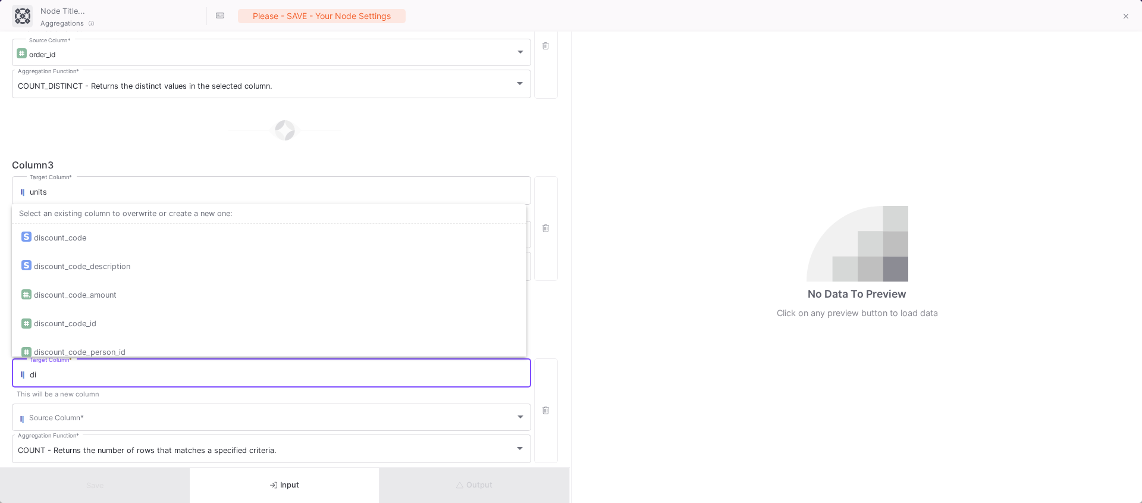
type input "d"
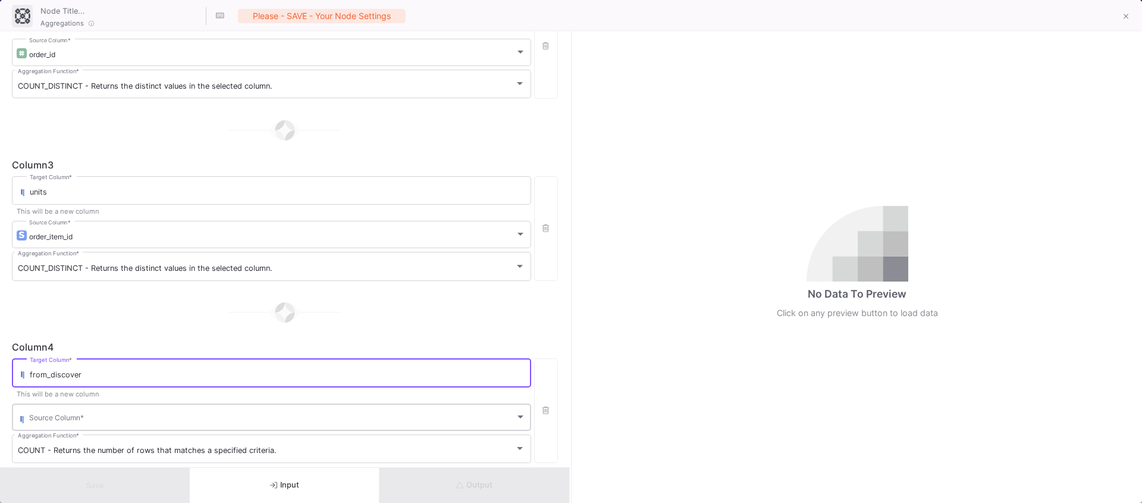
type input "from_discover"
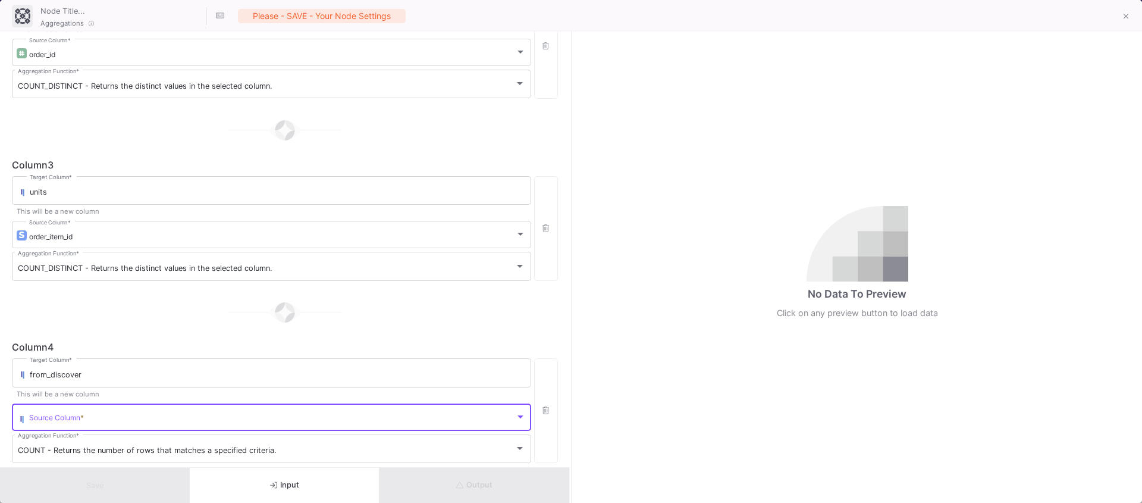
click at [83, 415] on span at bounding box center [272, 419] width 486 height 9
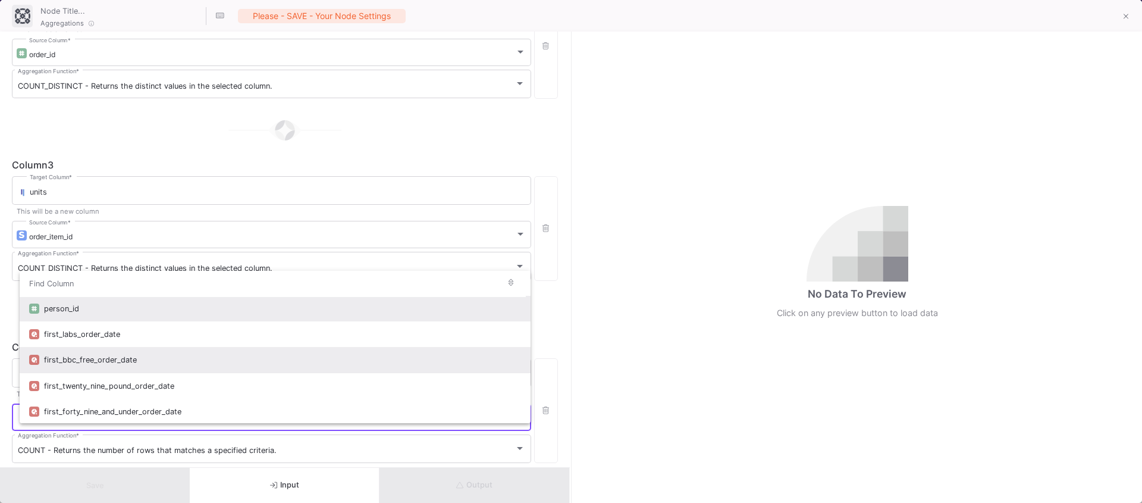
scroll to position [0, 0]
click at [118, 356] on div "first_bbc_free_order_date" at bounding box center [282, 360] width 477 height 26
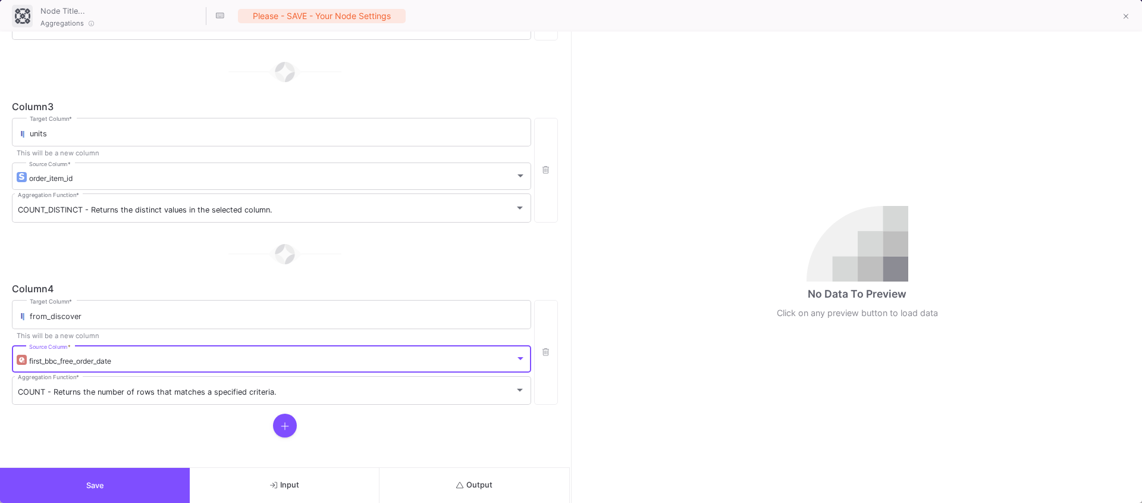
scroll to position [410, 0]
click at [108, 394] on span "COUNT - Returns the number of rows that matches a specified criteria." at bounding box center [147, 392] width 259 height 9
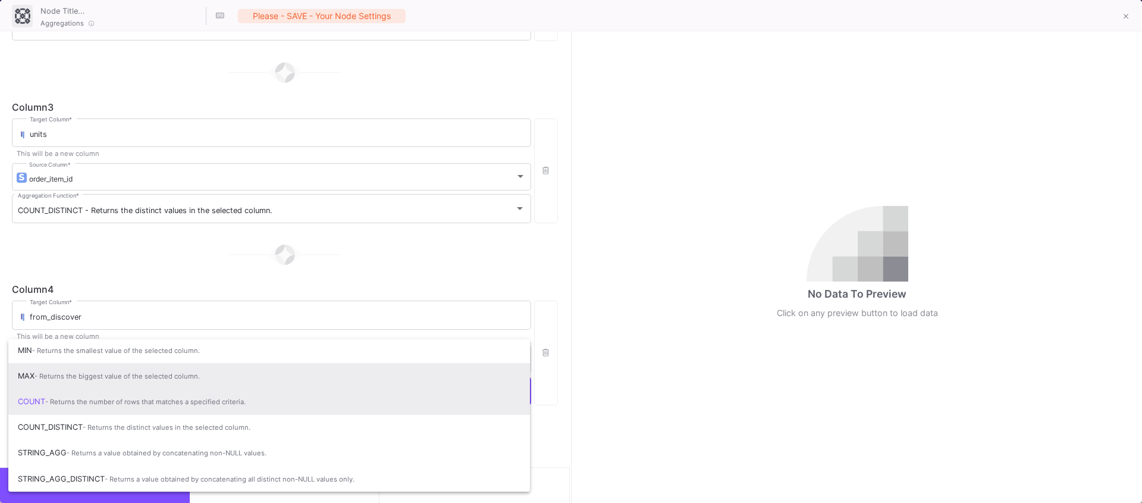
scroll to position [0, 0]
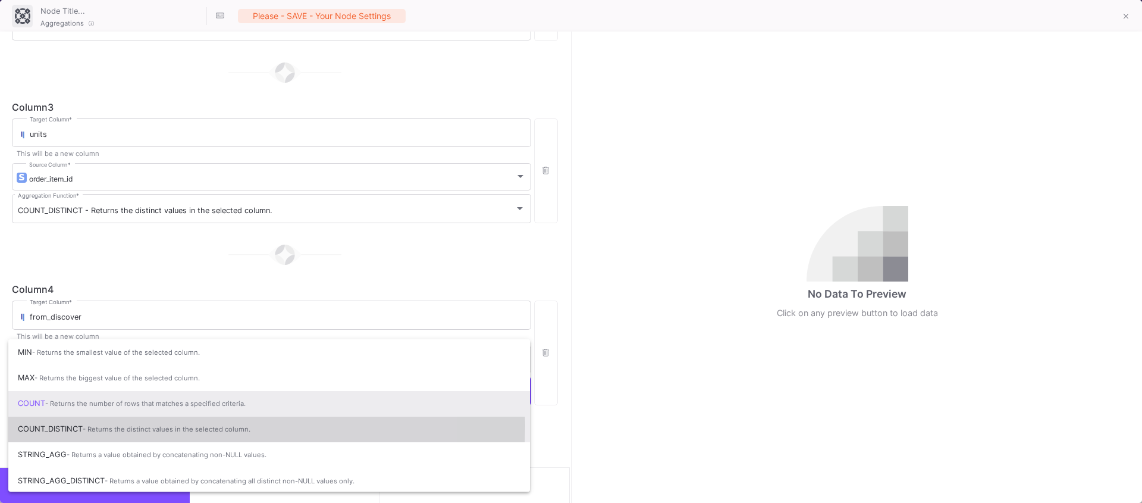
click at [113, 425] on span "- Returns the distinct values in the selected column." at bounding box center [167, 429] width 168 height 8
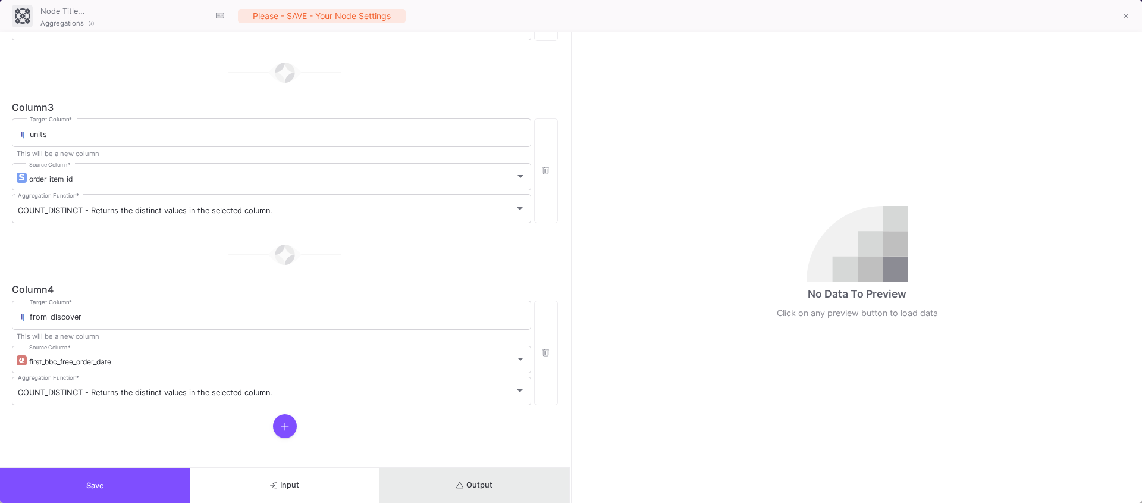
click at [472, 490] on button "Output" at bounding box center [475, 485] width 190 height 35
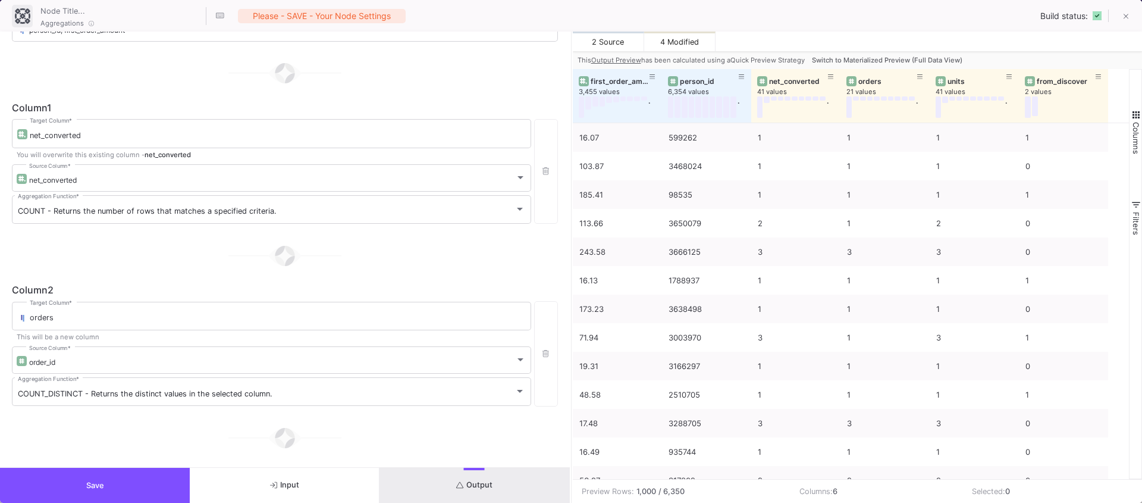
scroll to position [43, 0]
click at [139, 221] on div "COUNT - Returns the number of rows that matches a specified criteria. Aggregati…" at bounding box center [271, 210] width 507 height 31
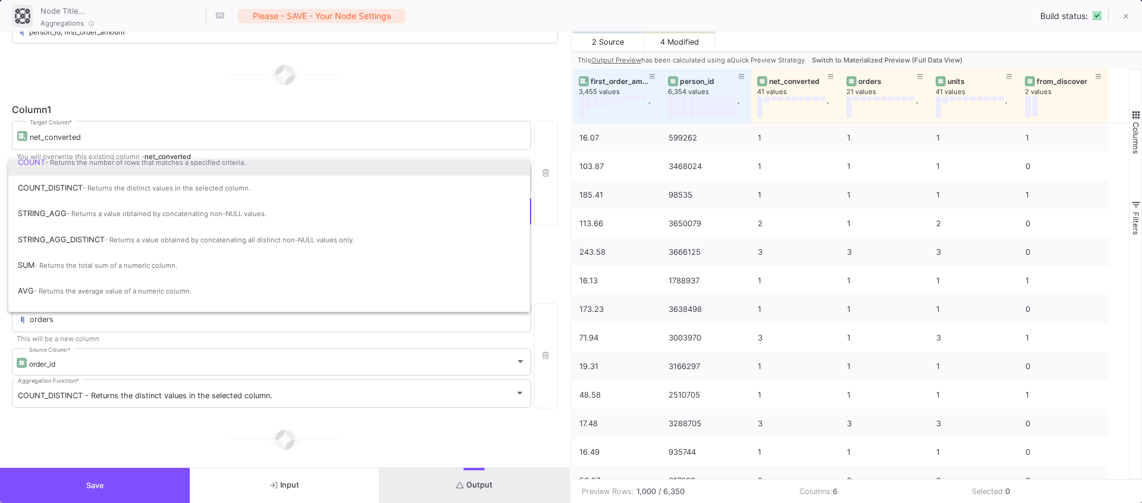
scroll to position [68, 0]
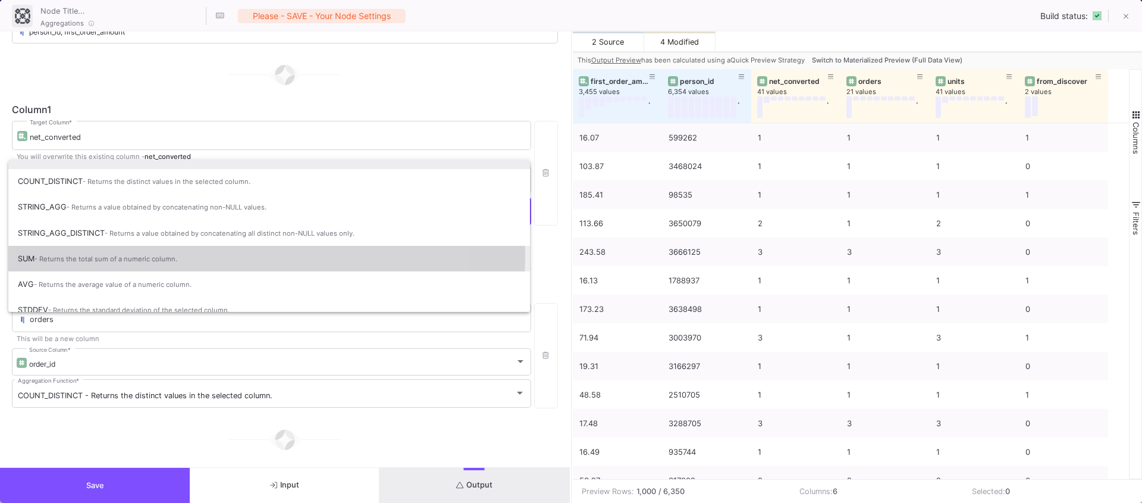
click at [43, 255] on span "- Returns the total sum of a numeric column." at bounding box center [106, 259] width 143 height 8
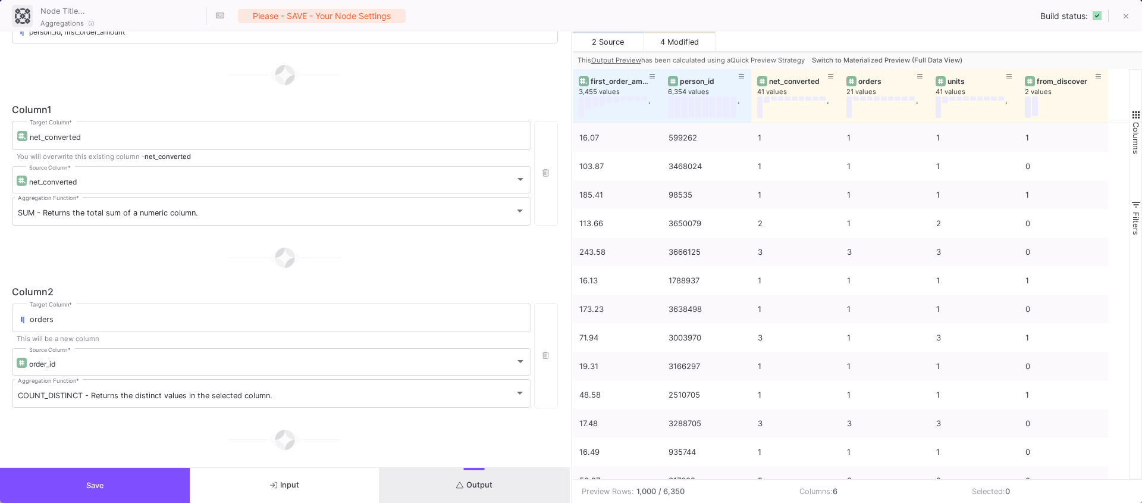
click at [134, 435] on div at bounding box center [285, 439] width 546 height 59
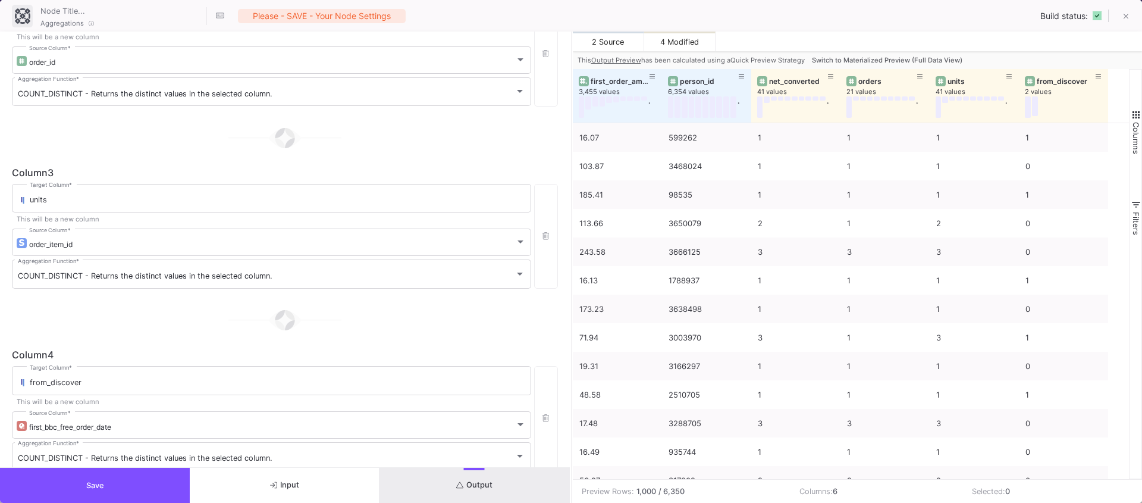
scroll to position [368, 0]
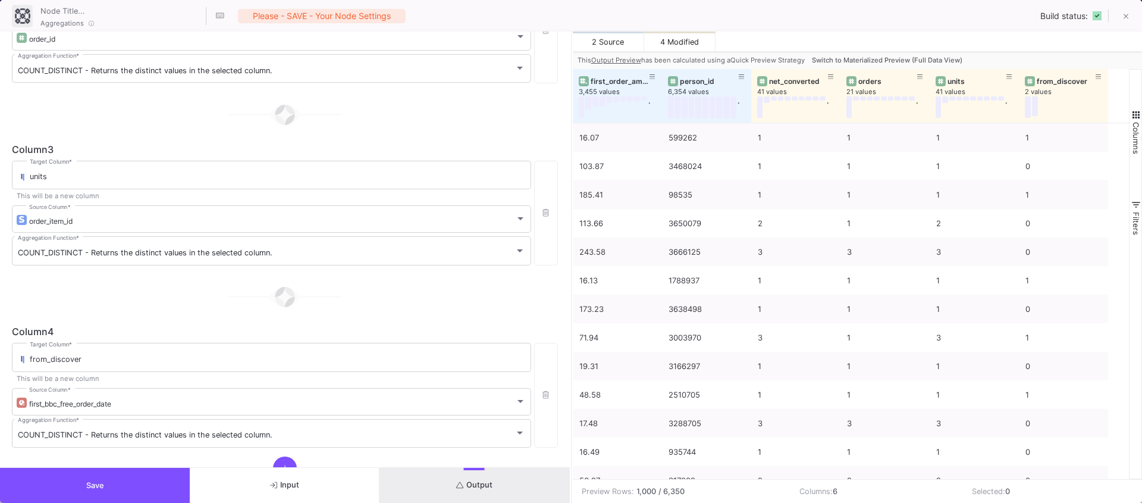
click at [496, 483] on button "Output" at bounding box center [475, 485] width 190 height 35
click at [926, 57] on span "Switch to Materialized Preview (Full Data View)" at bounding box center [887, 60] width 151 height 8
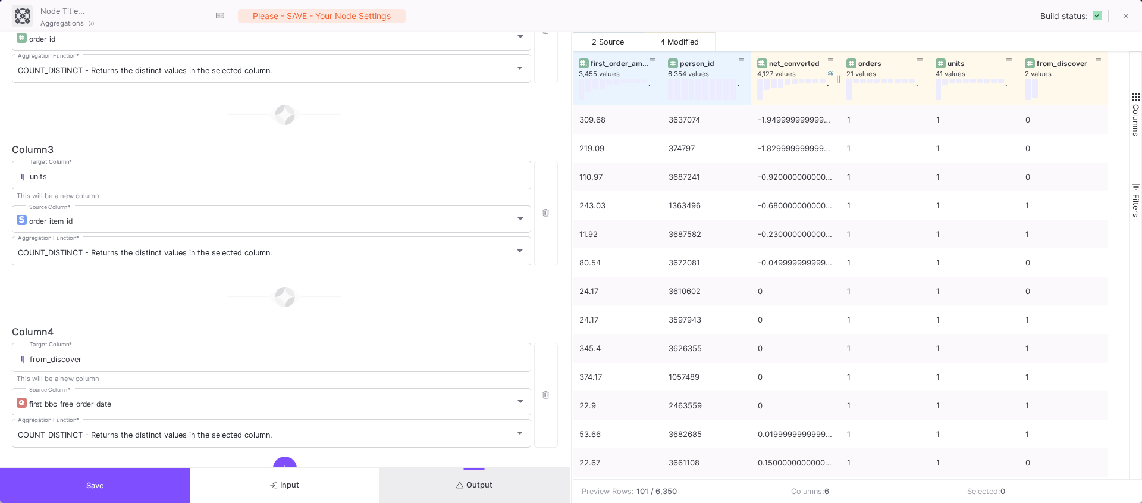
click at [782, 66] on div "net_converted" at bounding box center [798, 63] width 59 height 9
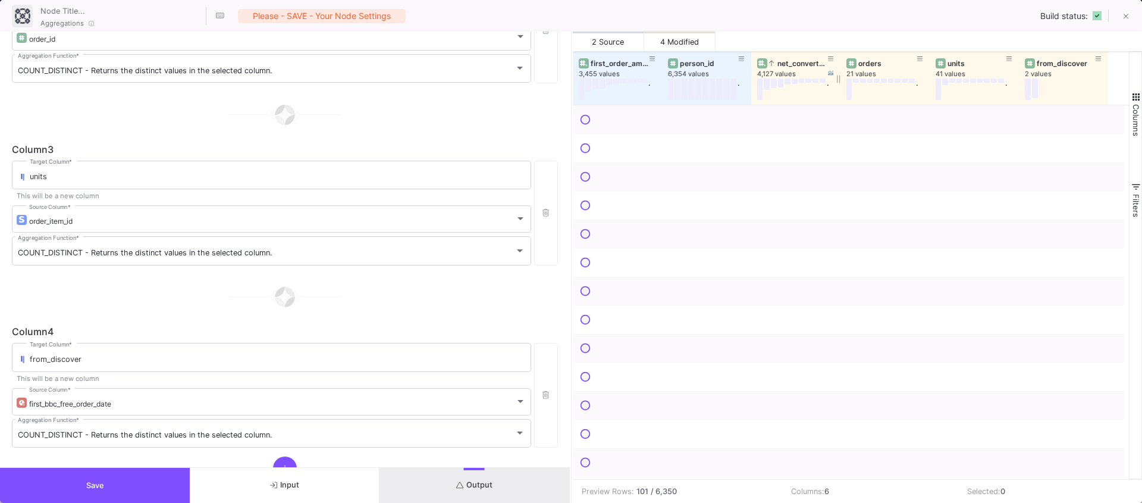
click at [782, 66] on div "net_converted" at bounding box center [798, 63] width 59 height 9
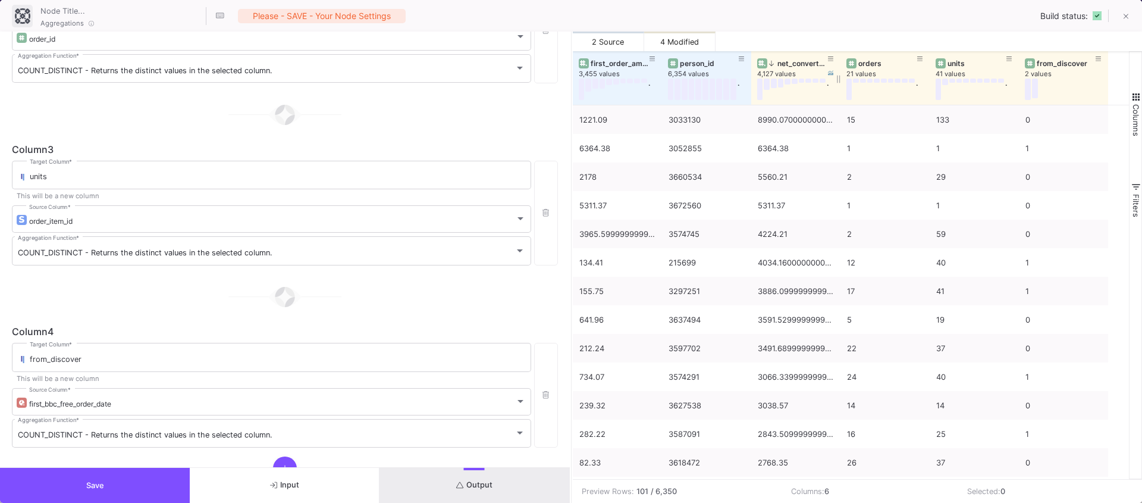
click at [782, 66] on div "net_converted" at bounding box center [798, 63] width 59 height 9
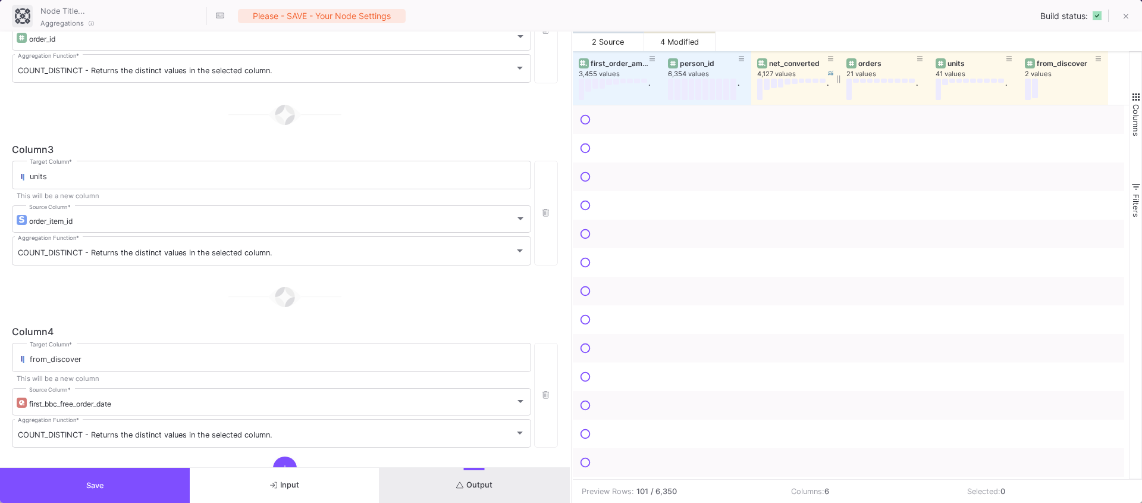
click at [782, 66] on div "net_converted" at bounding box center [798, 63] width 59 height 9
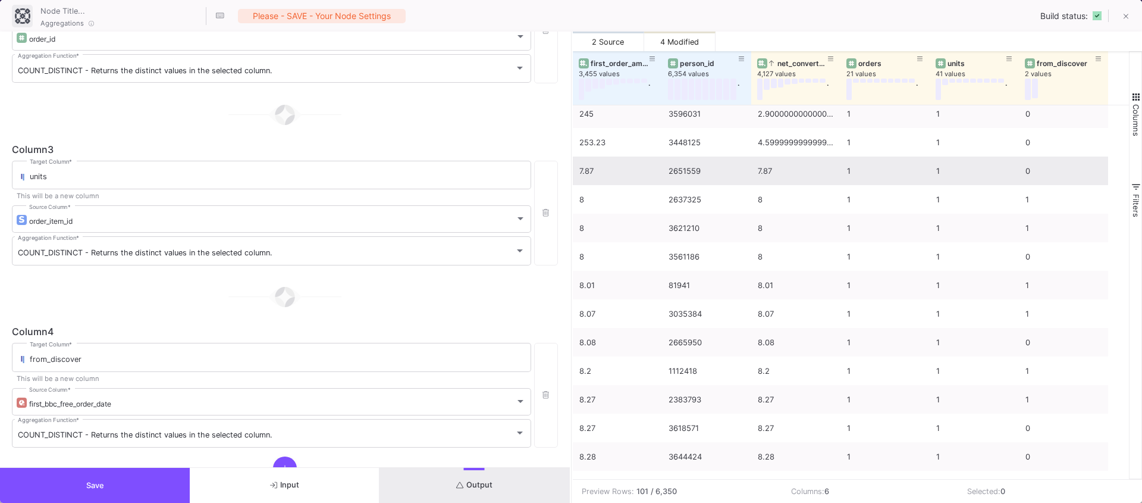
scroll to position [162, 0]
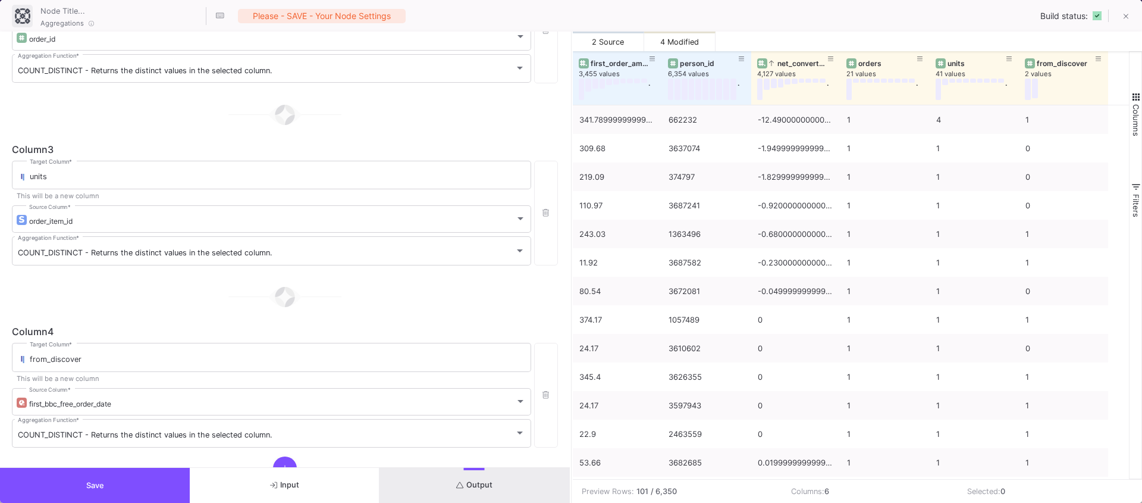
click at [144, 481] on button "Save" at bounding box center [95, 485] width 190 height 35
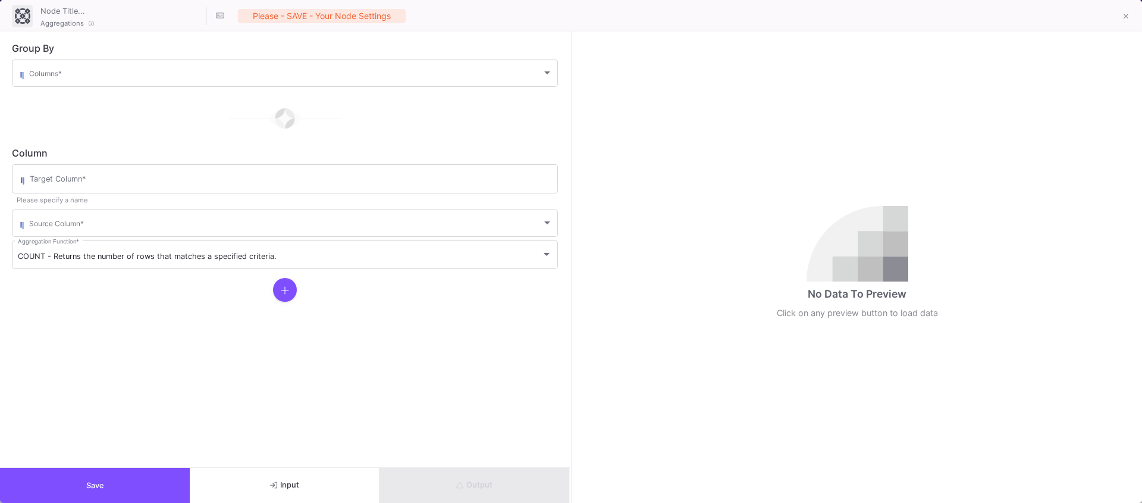
click at [112, 58] on div "Columns *" at bounding box center [291, 72] width 524 height 29
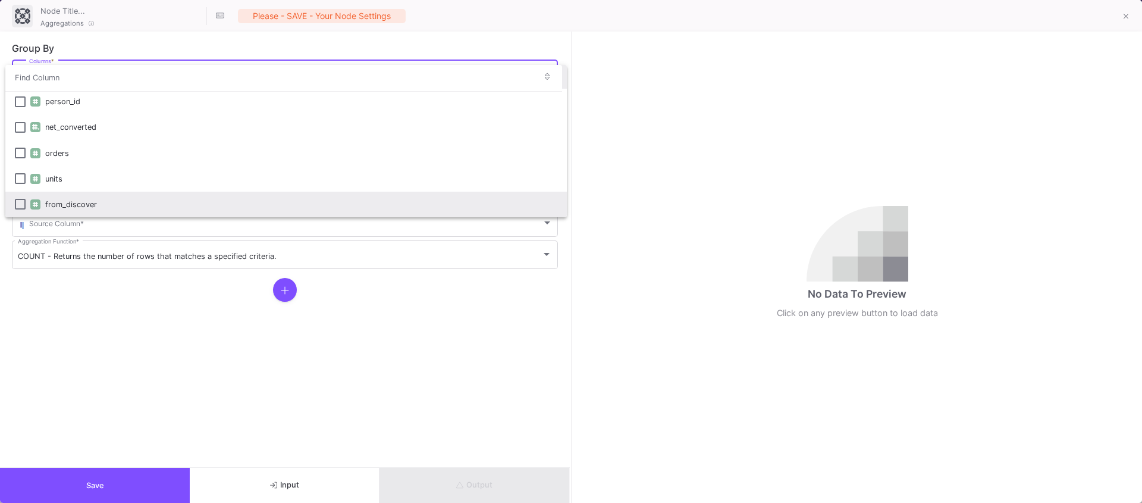
click at [67, 196] on div "from_discover" at bounding box center [301, 205] width 512 height 26
click at [87, 302] on div at bounding box center [571, 251] width 1142 height 503
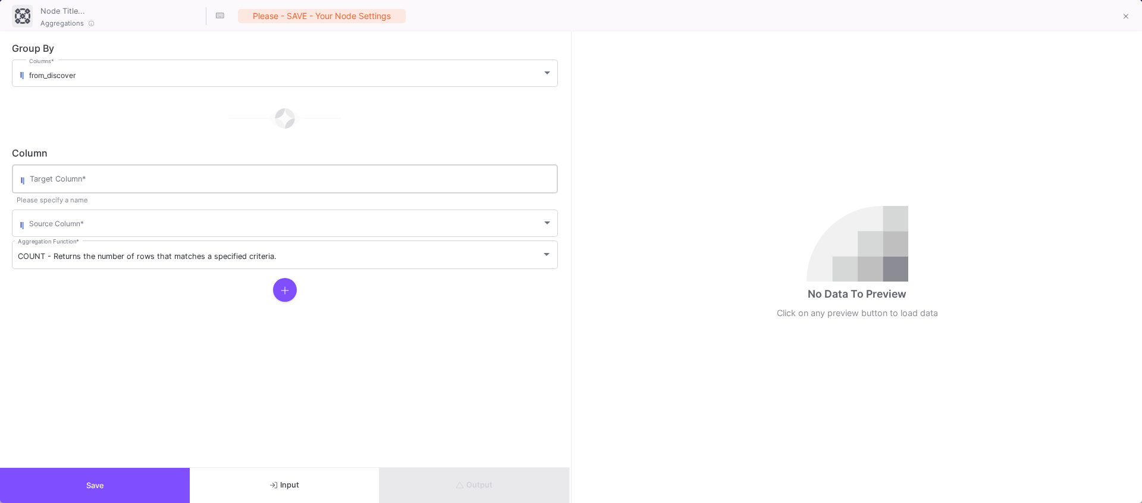
click at [64, 189] on div "Target Column *" at bounding box center [291, 177] width 522 height 31
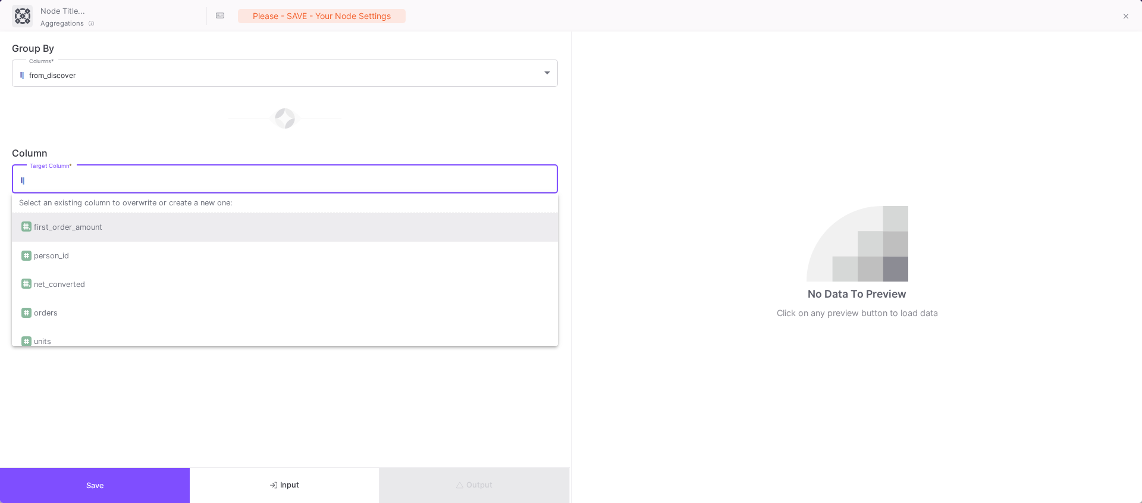
click at [71, 218] on div "first_order_amount" at bounding box center [68, 227] width 68 height 29
type input "first_order_amount"
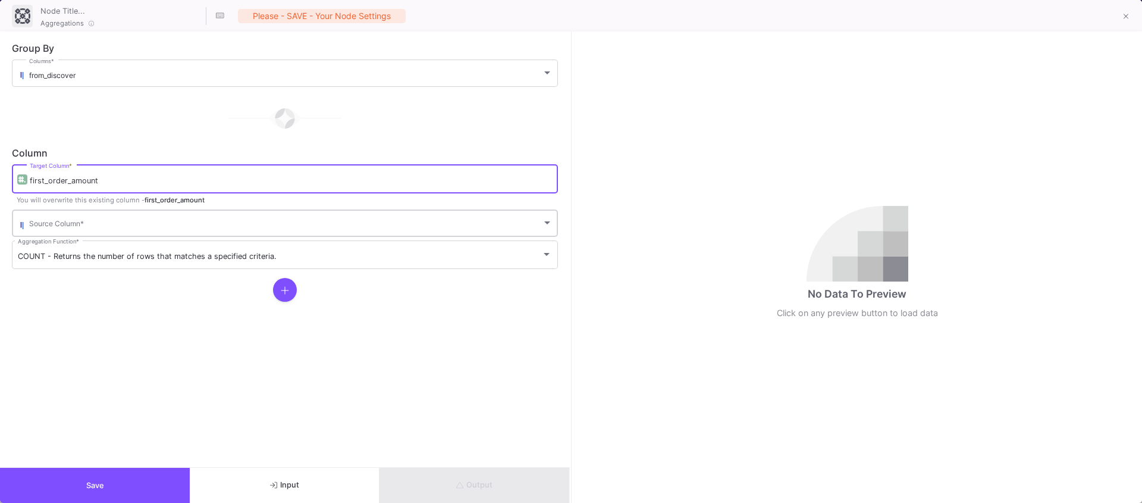
click at [60, 224] on span at bounding box center [285, 225] width 513 height 9
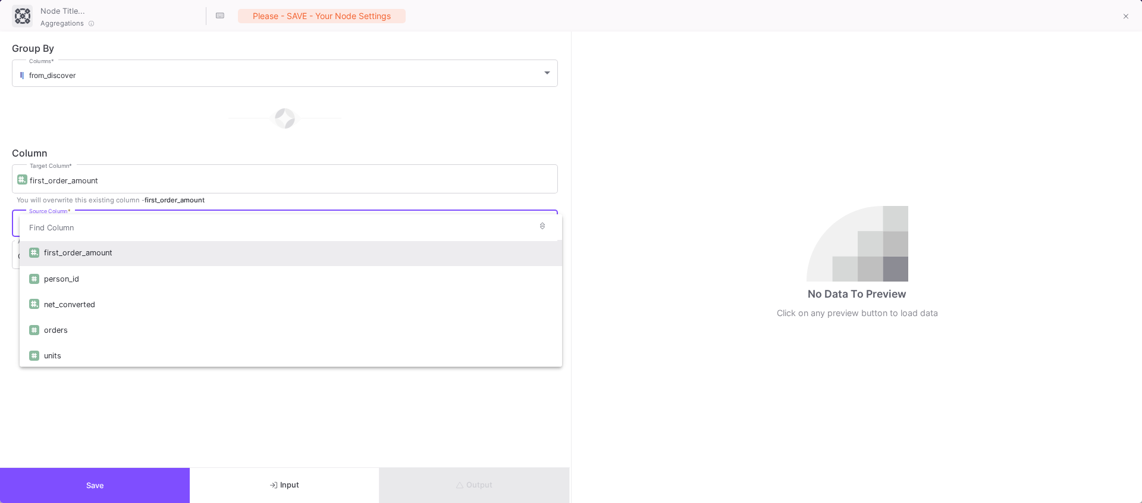
click at [89, 249] on div "first_order_amount" at bounding box center [298, 253] width 509 height 26
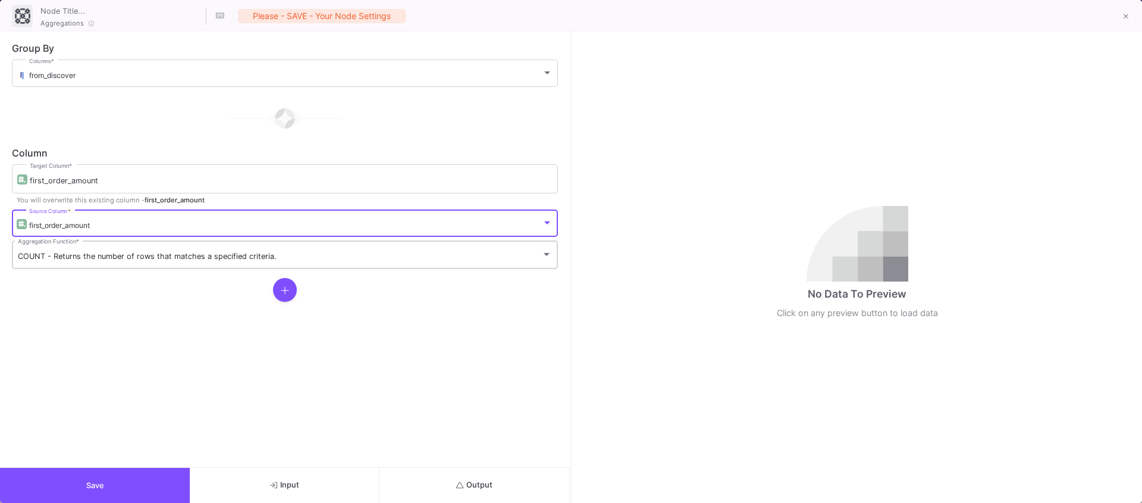
click at [59, 252] on span "COUNT - Returns the number of rows that matches a specified criteria." at bounding box center [147, 256] width 259 height 9
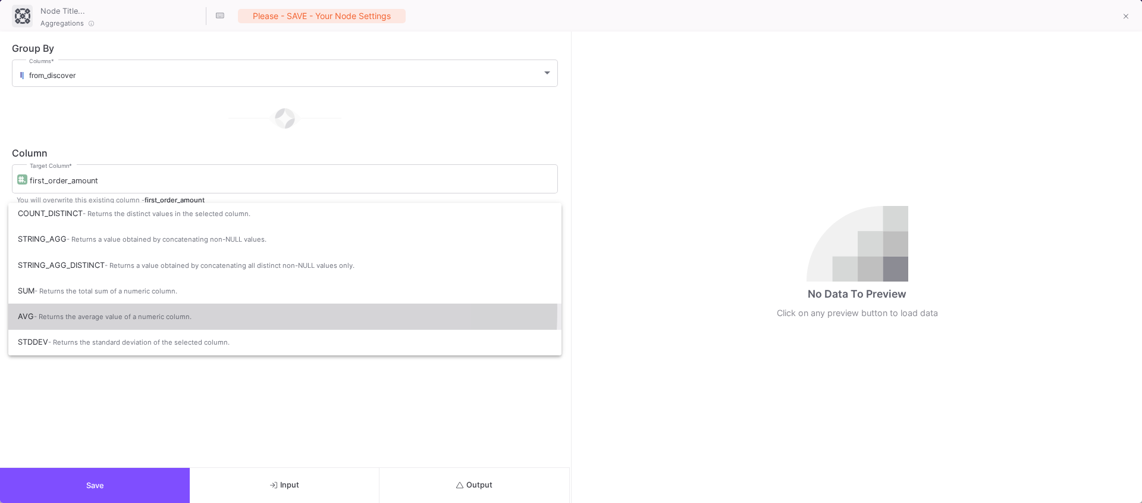
click at [61, 308] on span "AVG - Returns the average value of a numeric column." at bounding box center [285, 316] width 534 height 26
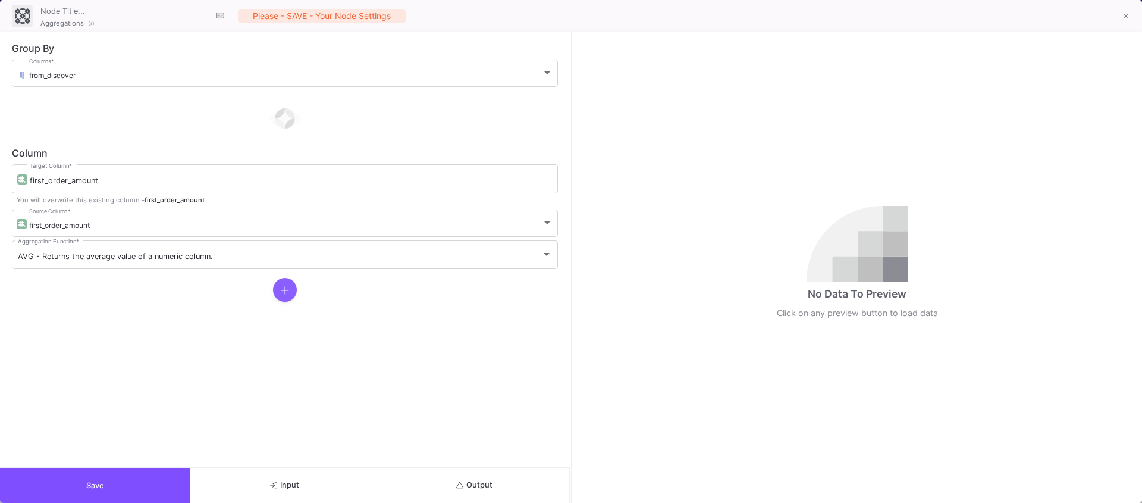
click at [287, 294] on icon at bounding box center [285, 291] width 8 height 10
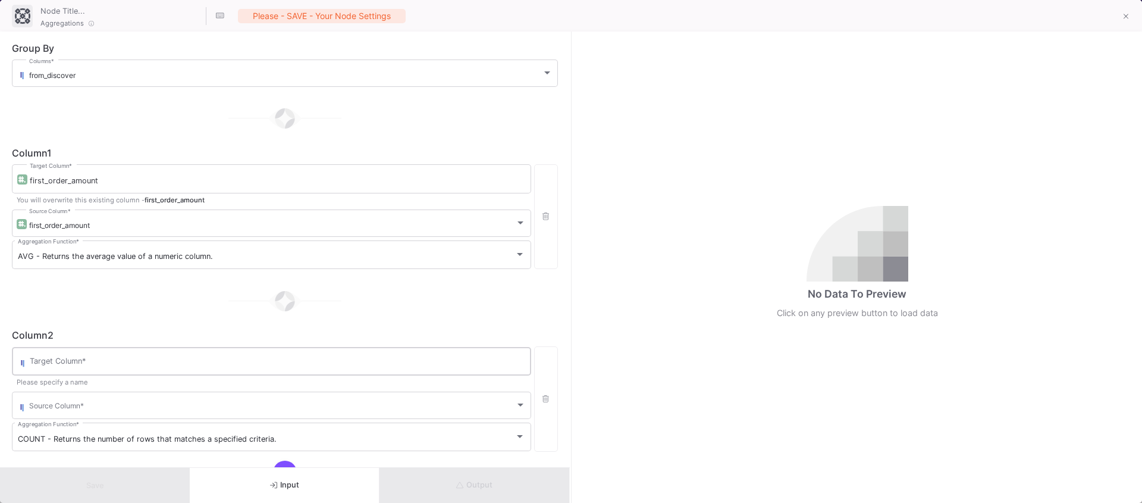
click at [101, 360] on input "Target Column *" at bounding box center [278, 363] width 496 height 10
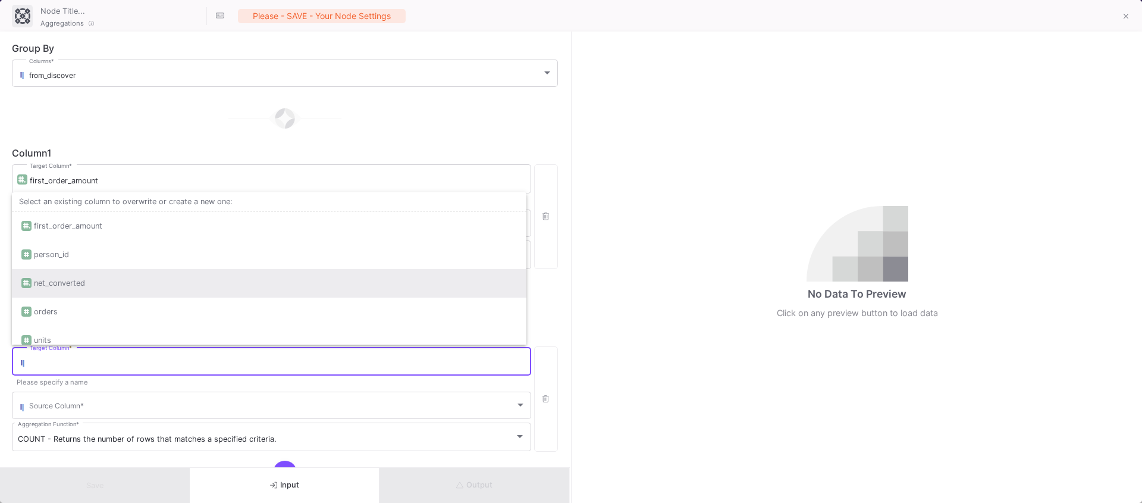
click at [51, 280] on div "net_converted" at bounding box center [59, 283] width 51 height 29
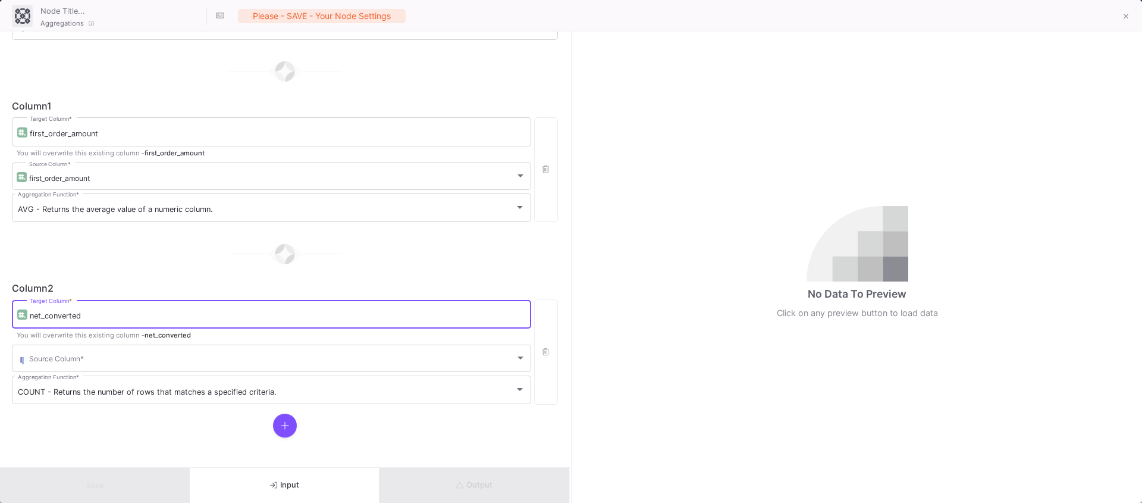
click at [30, 319] on input "net_converted" at bounding box center [278, 316] width 496 height 10
type input "total_net_converted"
click at [54, 352] on div "Source Column *" at bounding box center [277, 357] width 497 height 29
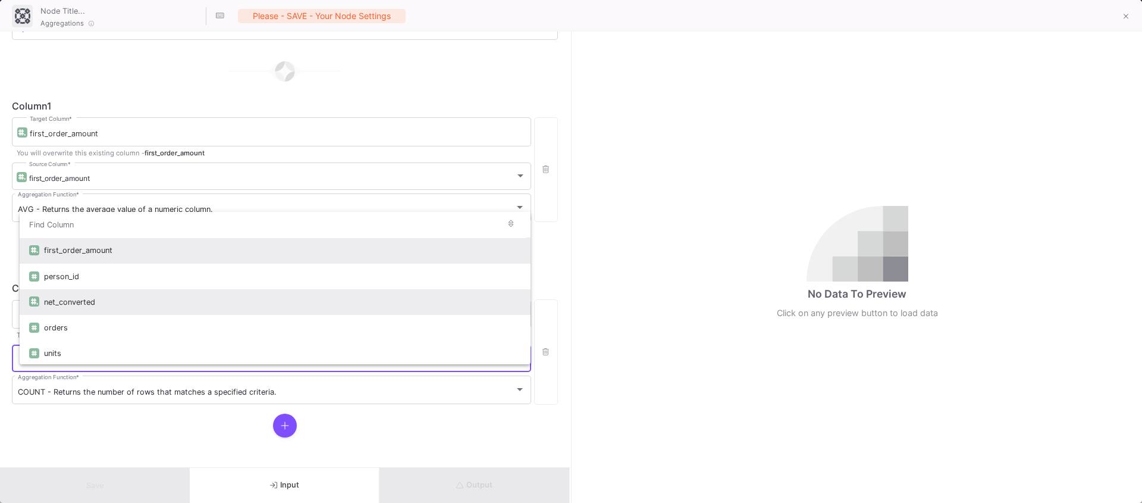
click at [100, 294] on div "net_converted" at bounding box center [282, 302] width 477 height 26
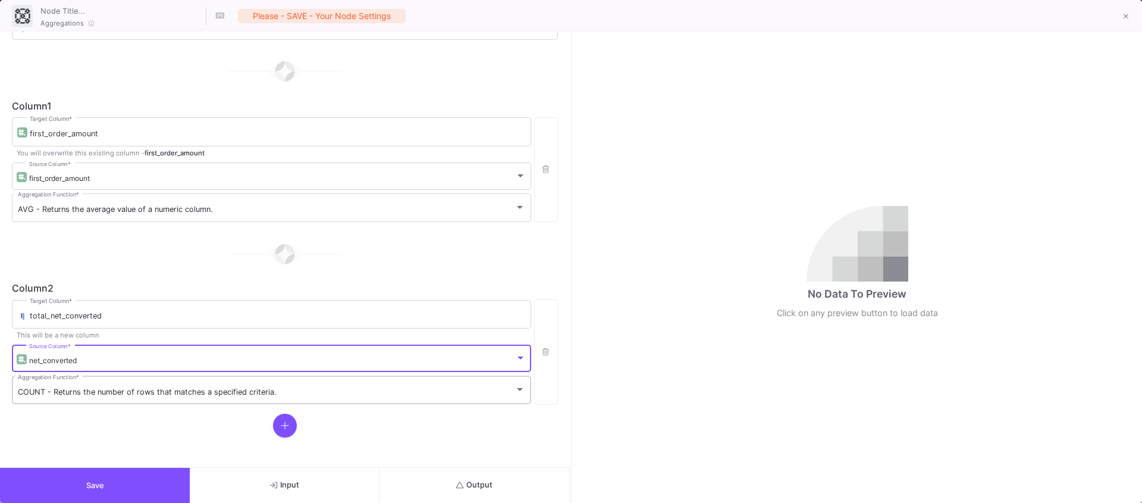
click at [80, 393] on span "COUNT - Returns the number of rows that matches a specified criteria." at bounding box center [147, 391] width 259 height 9
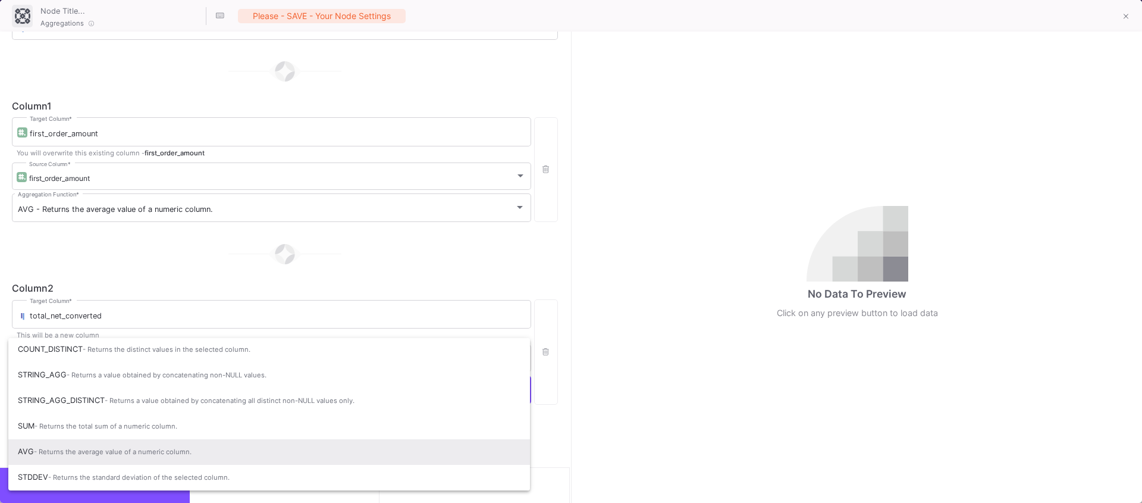
click at [82, 453] on span "- Returns the average value of a numeric column." at bounding box center [113, 451] width 158 height 8
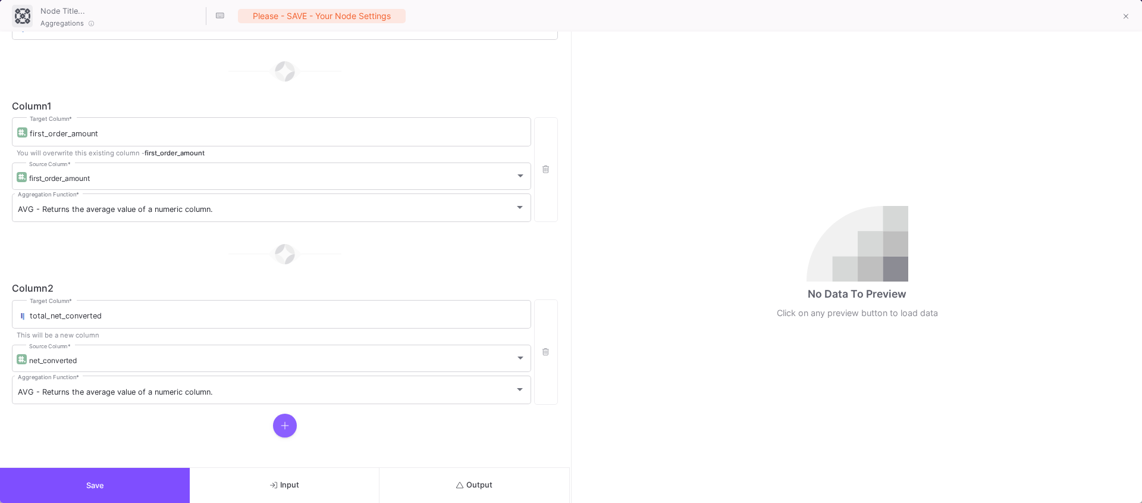
click at [286, 426] on icon at bounding box center [285, 426] width 8 height 10
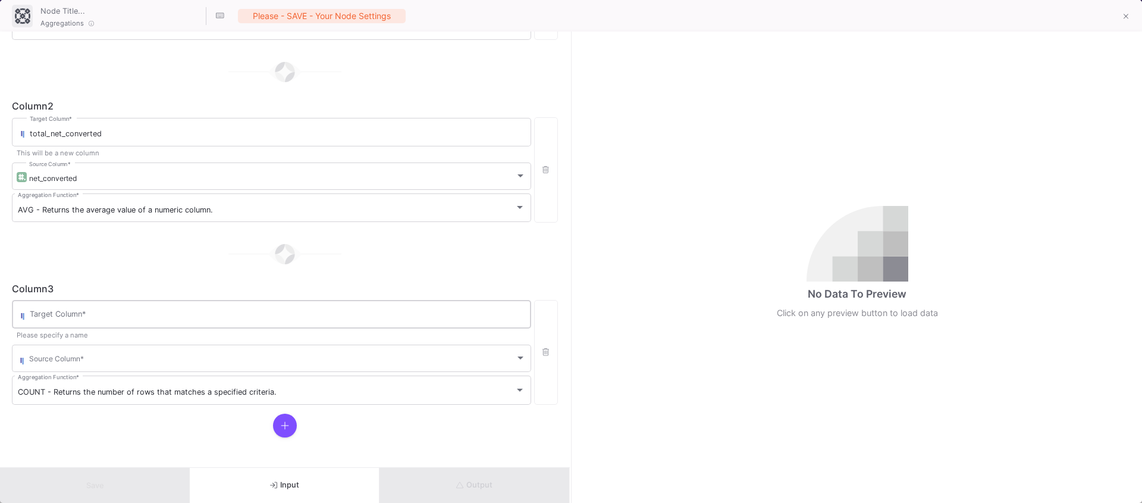
click at [59, 306] on div "Target Column *" at bounding box center [278, 313] width 496 height 31
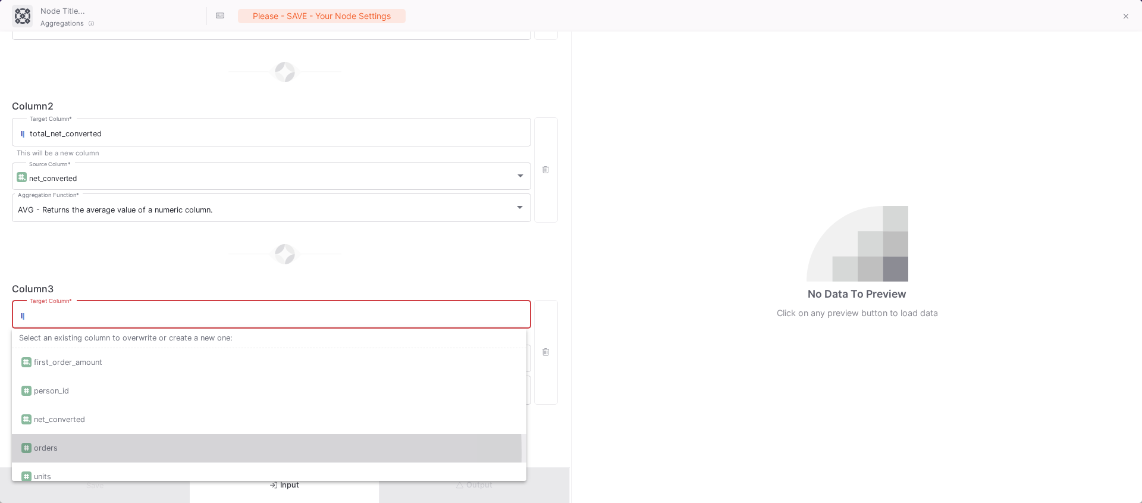
click at [46, 453] on div "orders" at bounding box center [46, 448] width 24 height 29
type input "orders"
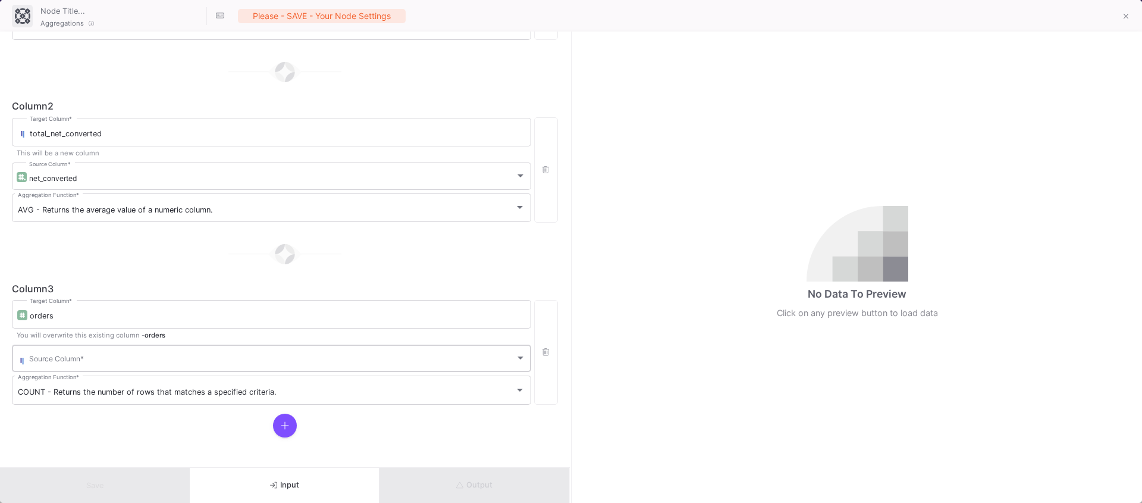
click at [108, 344] on div "Source Column *" at bounding box center [277, 357] width 497 height 29
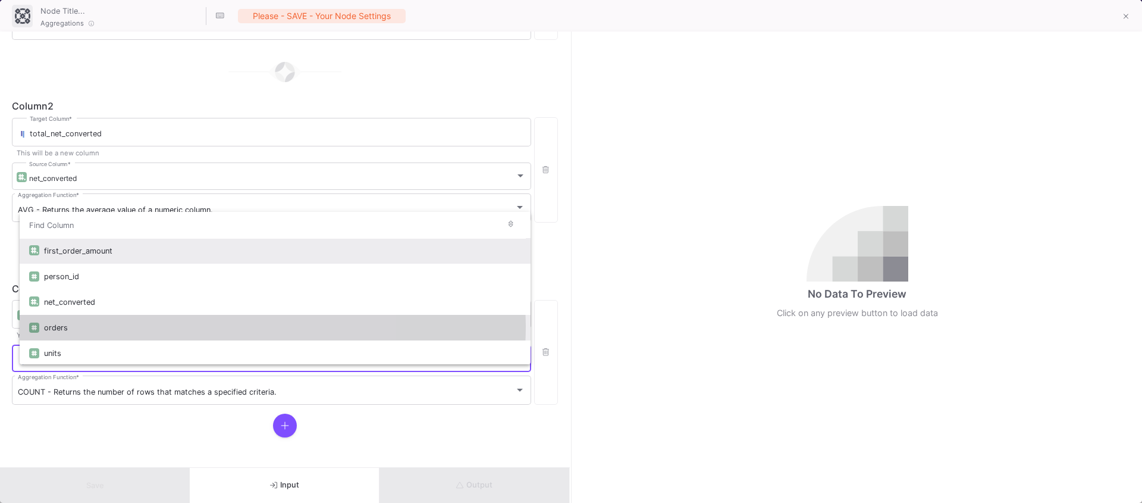
click at [83, 325] on div "orders" at bounding box center [282, 328] width 477 height 26
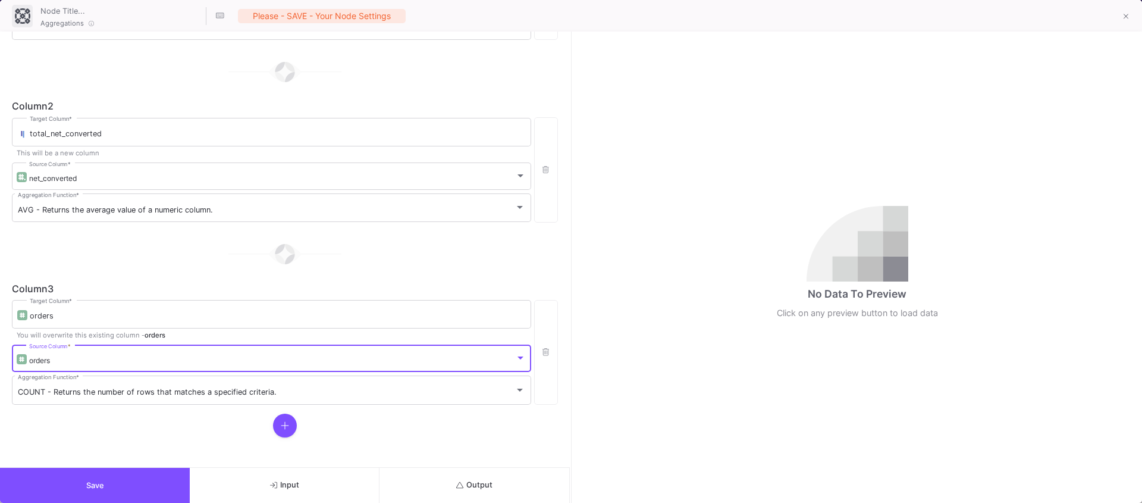
click at [64, 372] on mat-form-field "orders Source Column *" at bounding box center [271, 358] width 519 height 31
click at [52, 390] on span "COUNT - Returns the number of rows that matches a specified criteria." at bounding box center [147, 391] width 259 height 9
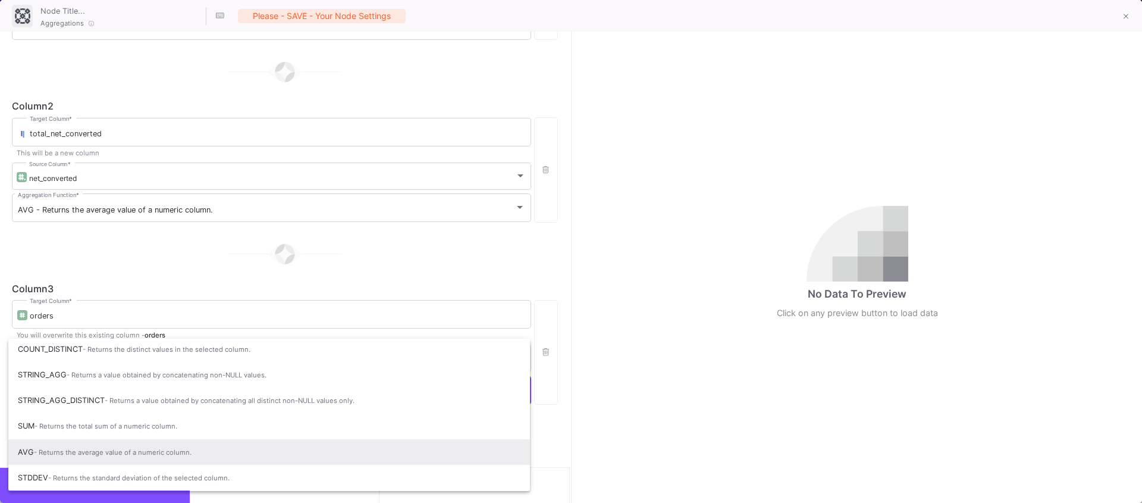
click at [45, 449] on span "- Returns the average value of a numeric column." at bounding box center [113, 452] width 158 height 8
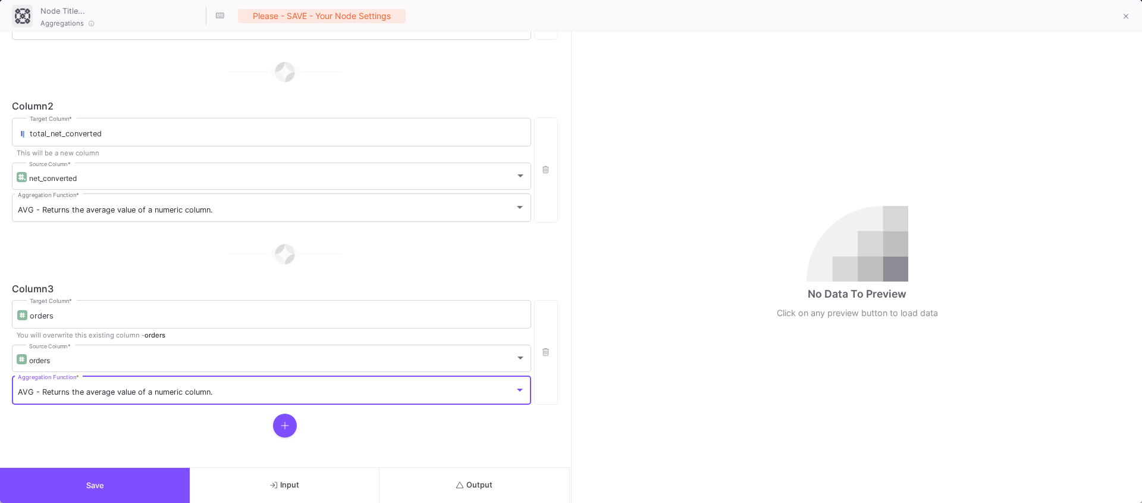
click at [288, 426] on button at bounding box center [285, 425] width 24 height 24
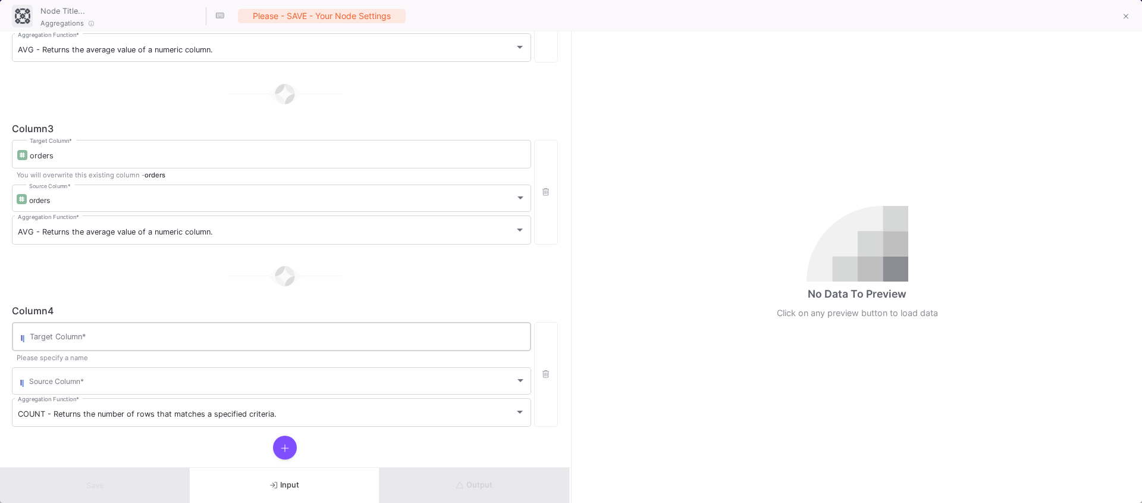
click at [94, 330] on div "Target Column *" at bounding box center [278, 335] width 496 height 31
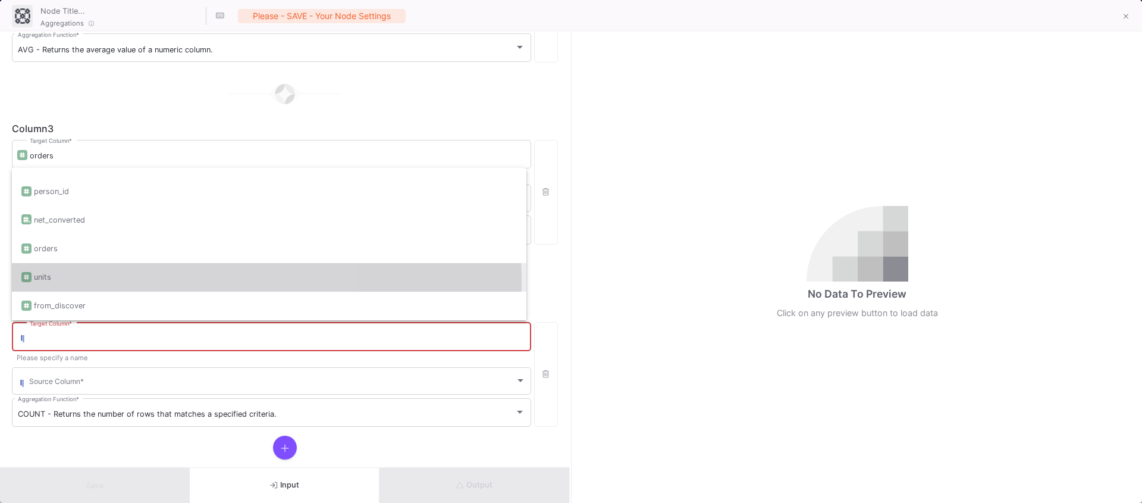
click at [62, 281] on div "units" at bounding box center [269, 277] width 496 height 29
type input "units"
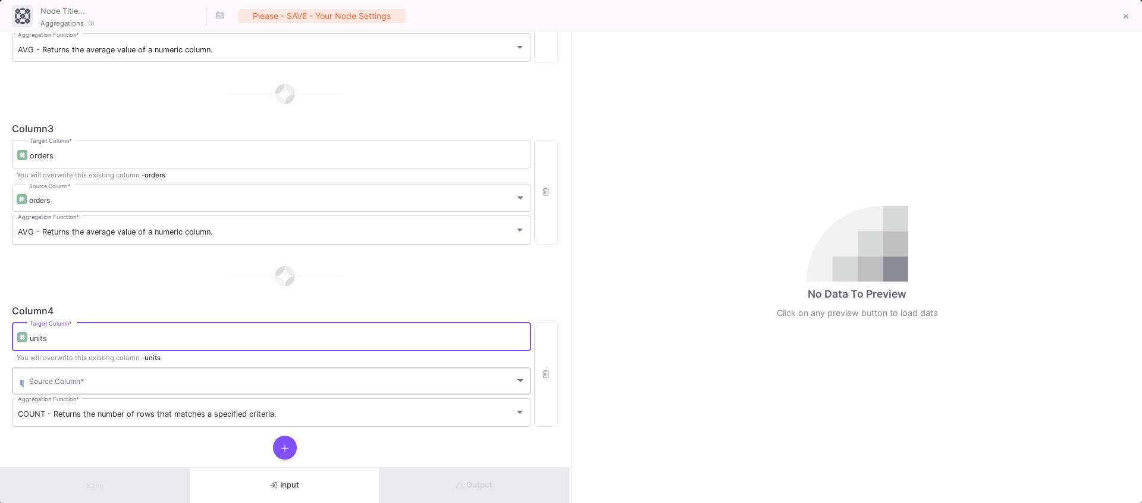
click at [58, 388] on div "Source Column *" at bounding box center [277, 379] width 497 height 29
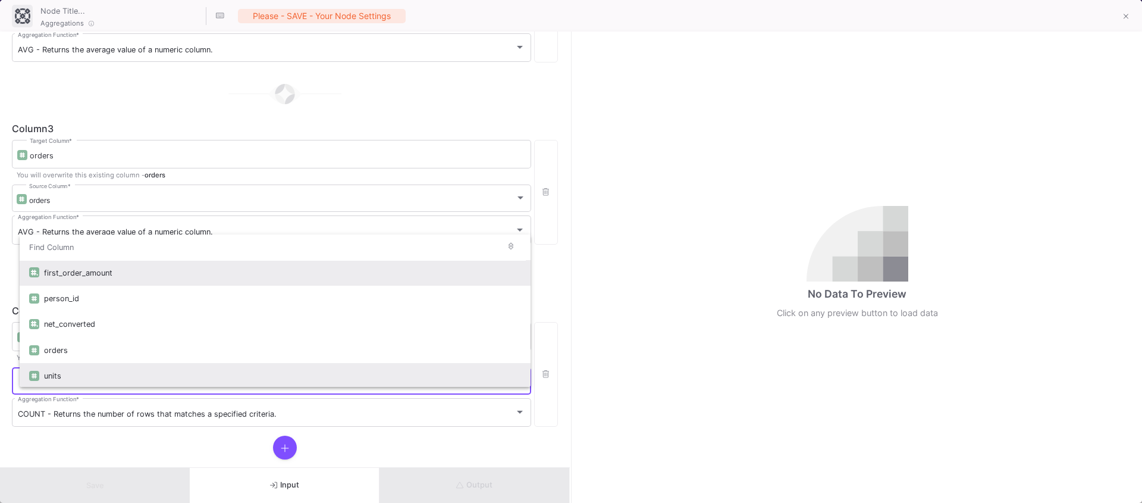
click at [64, 370] on div "units" at bounding box center [282, 376] width 477 height 26
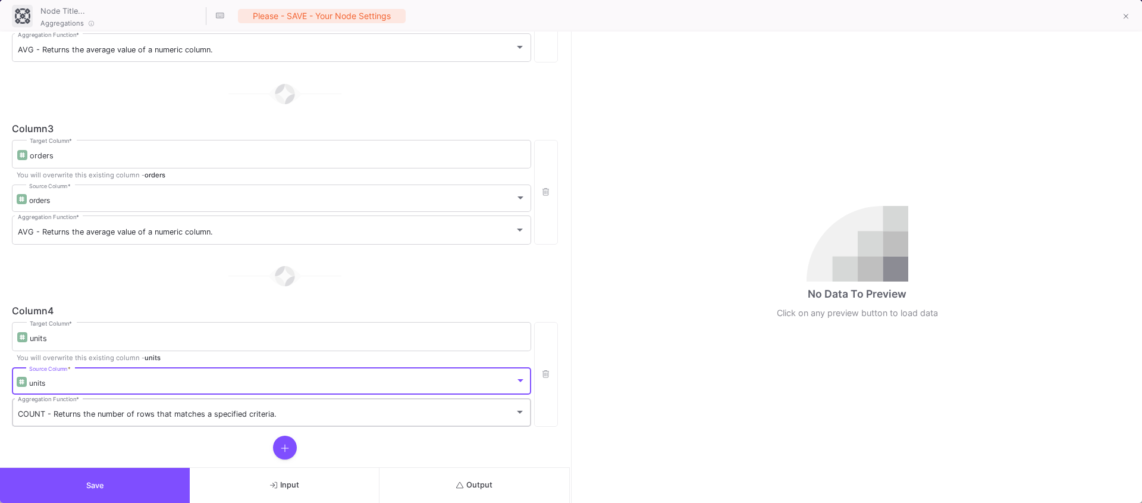
click at [44, 413] on span "COUNT - Returns the number of rows that matches a specified criteria." at bounding box center [147, 413] width 259 height 9
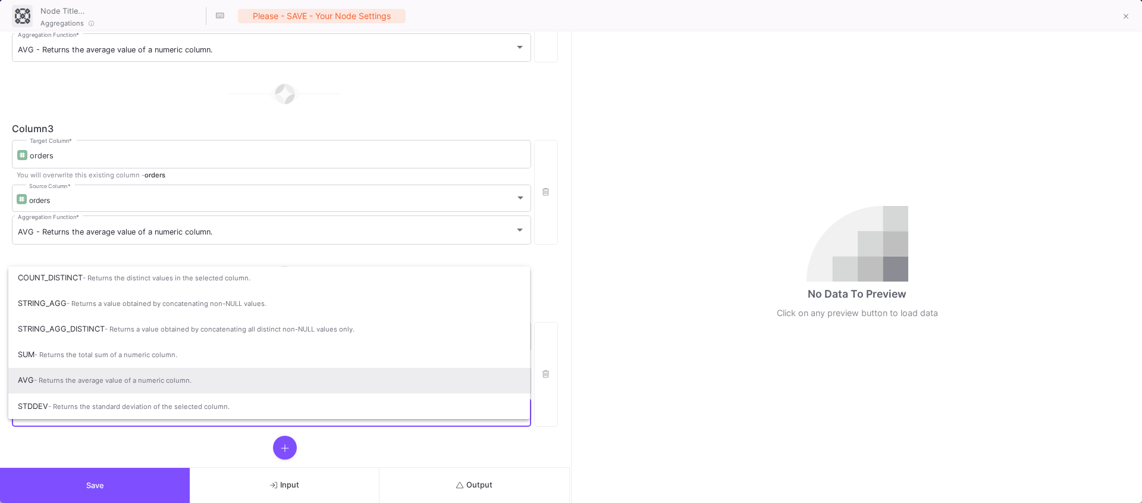
click at [67, 387] on span "AVG - Returns the average value of a numeric column." at bounding box center [269, 380] width 503 height 26
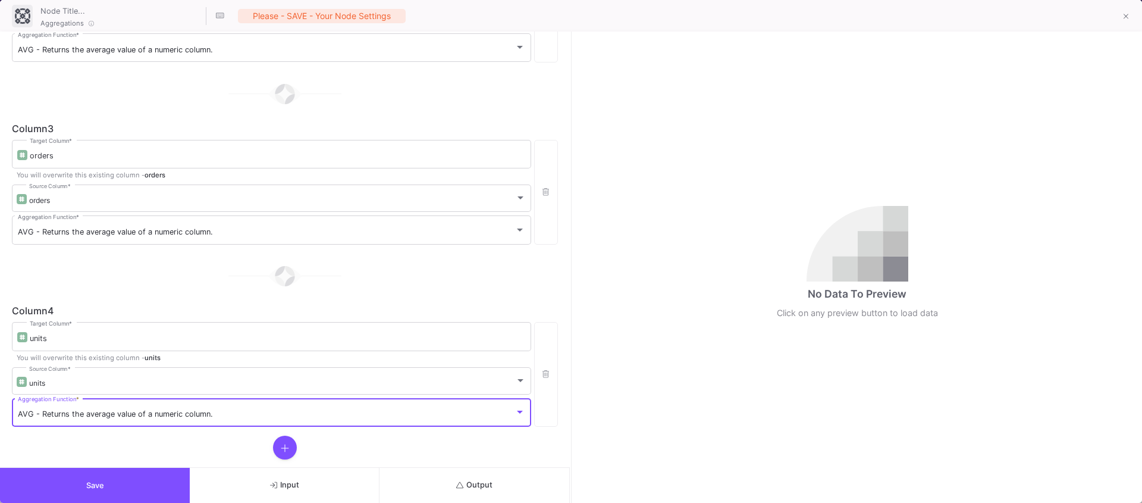
click at [477, 485] on span "Output" at bounding box center [474, 484] width 36 height 9
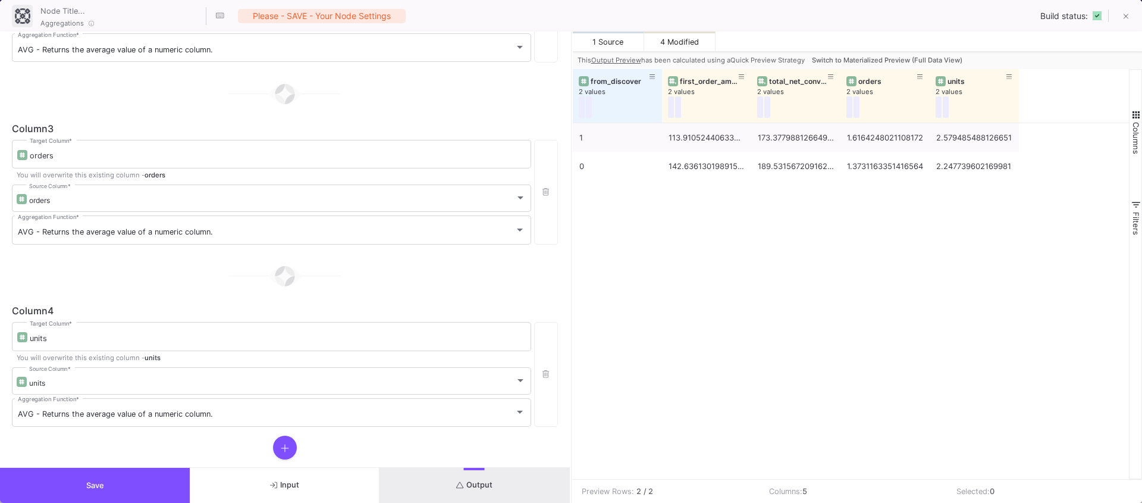
click at [842, 58] on span "Switch to Materialized Preview (Full Data View)" at bounding box center [887, 60] width 151 height 8
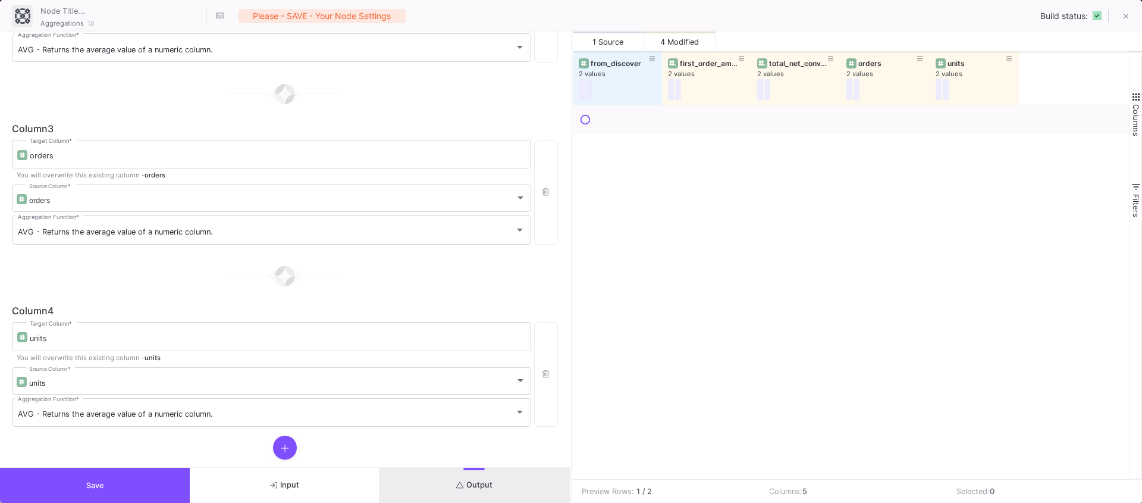
scroll to position [411, 0]
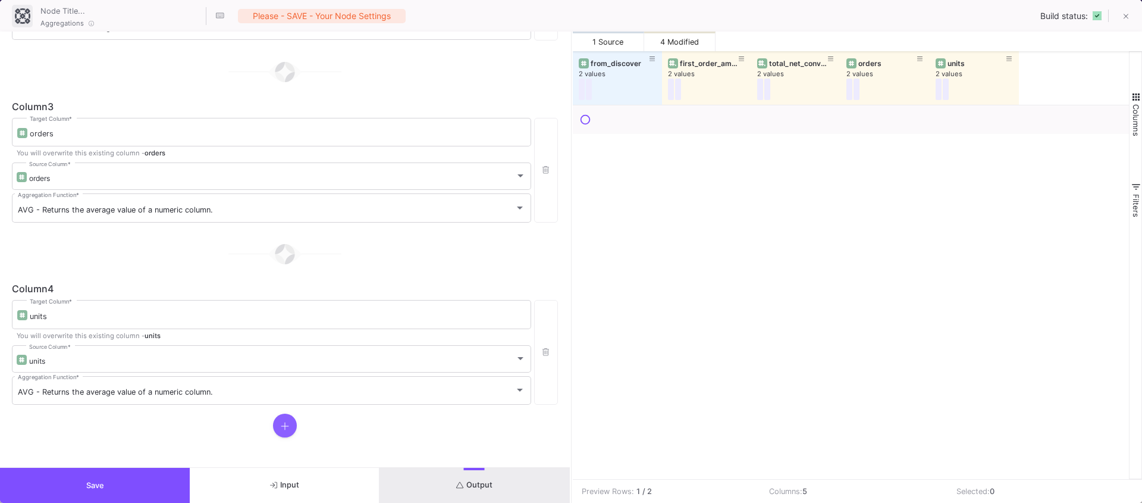
click at [286, 430] on button at bounding box center [285, 425] width 24 height 24
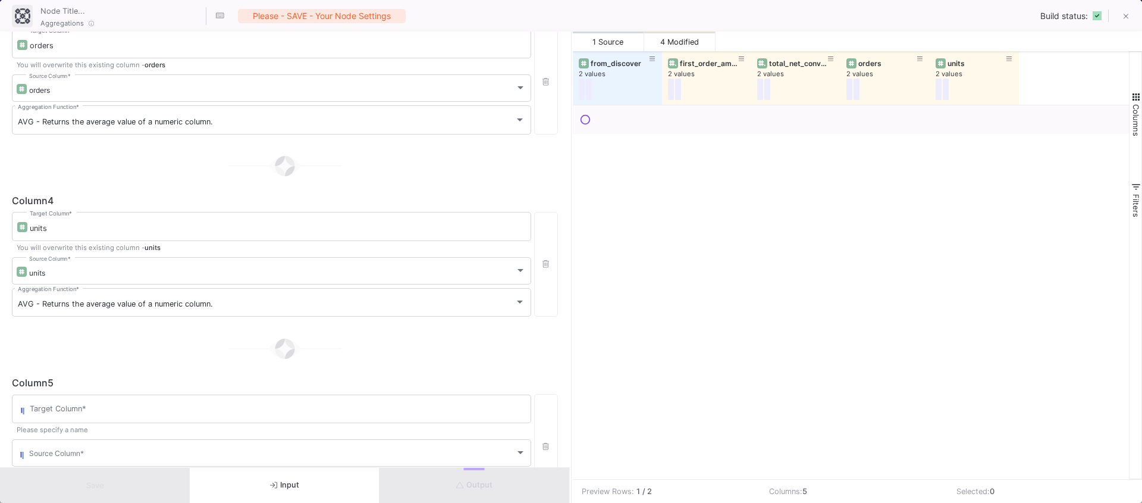
scroll to position [529, 0]
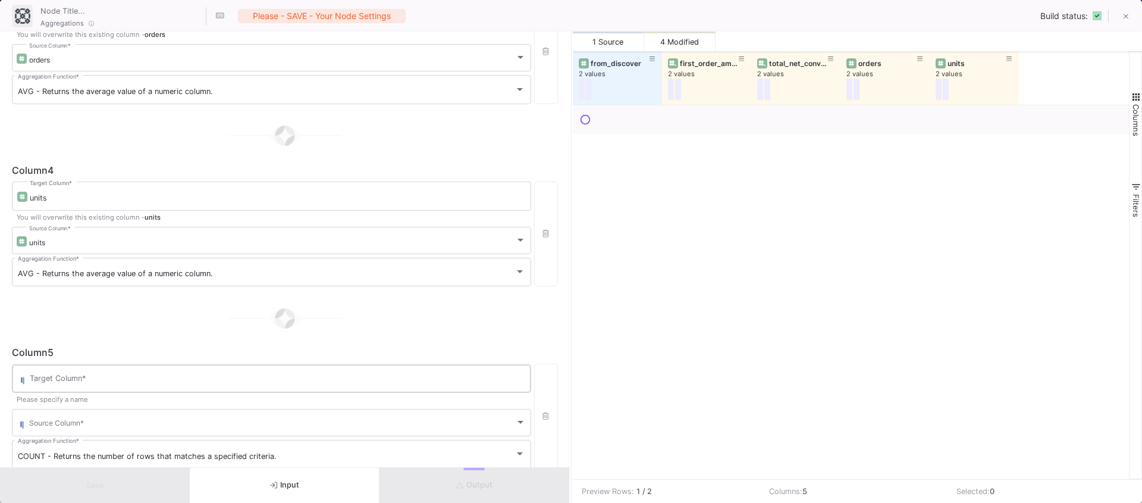
click at [99, 388] on div "Target Column *" at bounding box center [278, 377] width 496 height 31
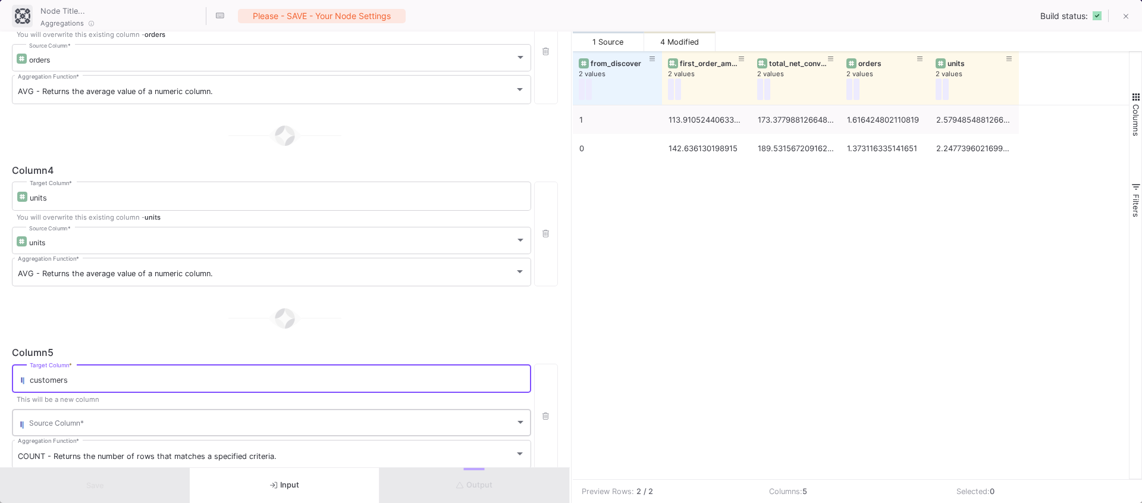
type input "customers"
click at [46, 422] on span at bounding box center [272, 424] width 486 height 9
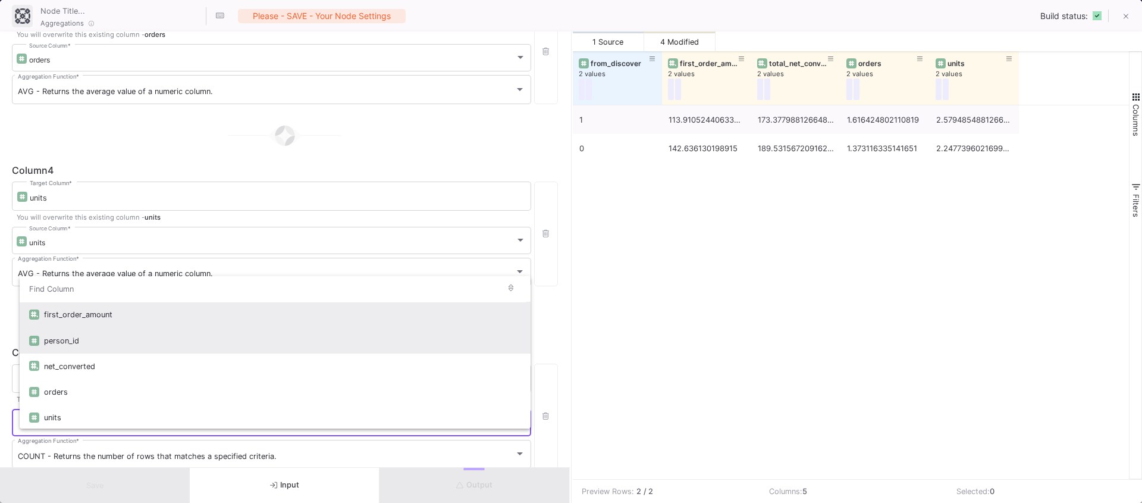
click at [76, 346] on div "person_id" at bounding box center [282, 341] width 477 height 26
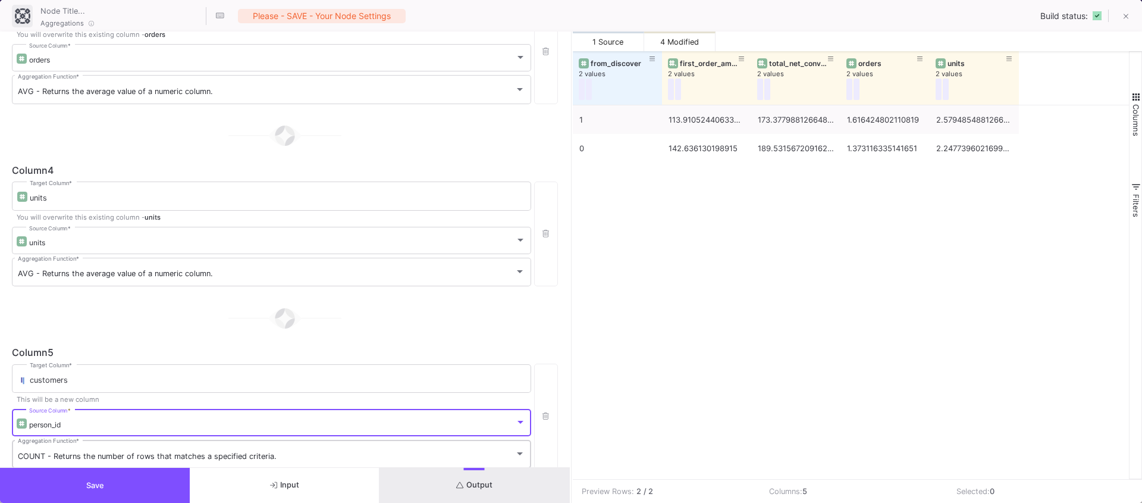
click at [48, 459] on span "COUNT - Returns the number of rows that matches a specified criteria." at bounding box center [147, 456] width 259 height 9
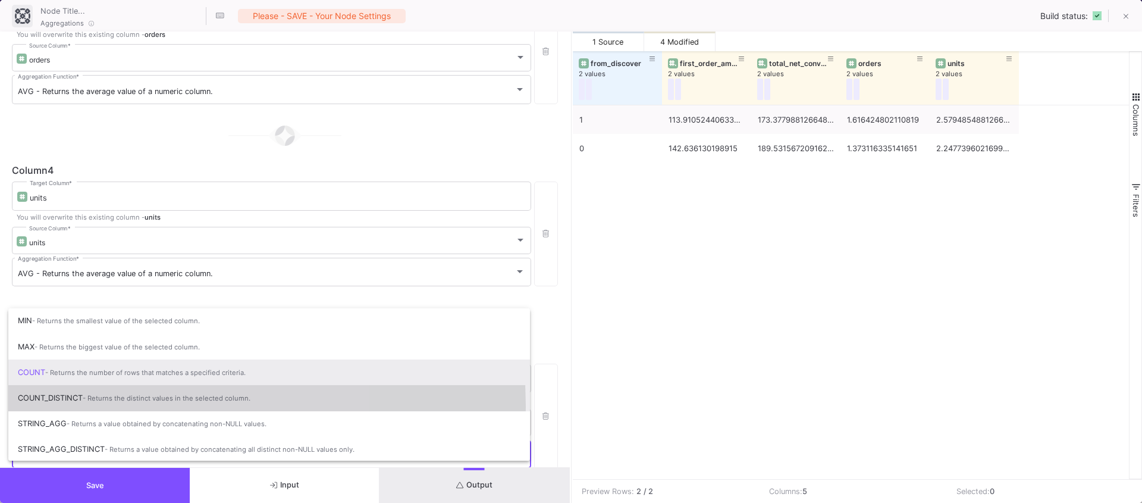
click at [70, 406] on span "COUNT_DISTINCT - Returns the distinct values in the selected column." at bounding box center [269, 398] width 503 height 26
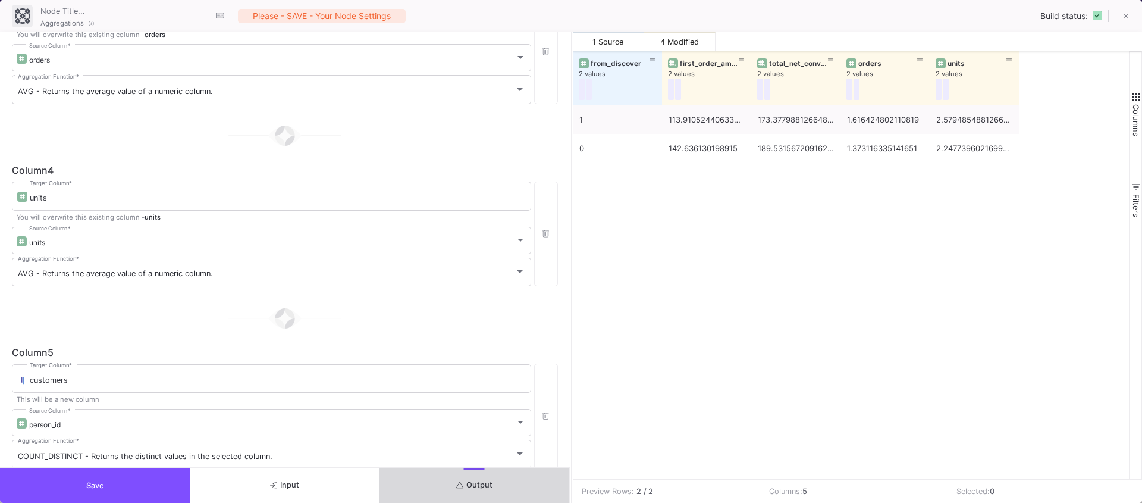
click at [450, 488] on button "Output" at bounding box center [475, 485] width 190 height 35
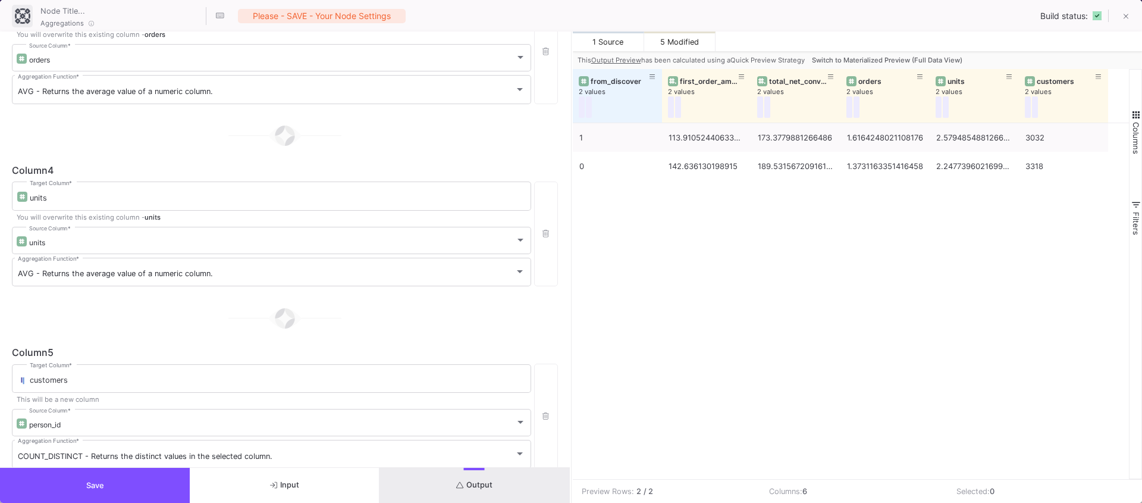
click at [907, 57] on span "Switch to Materialized Preview (Full Data View)" at bounding box center [887, 60] width 151 height 8
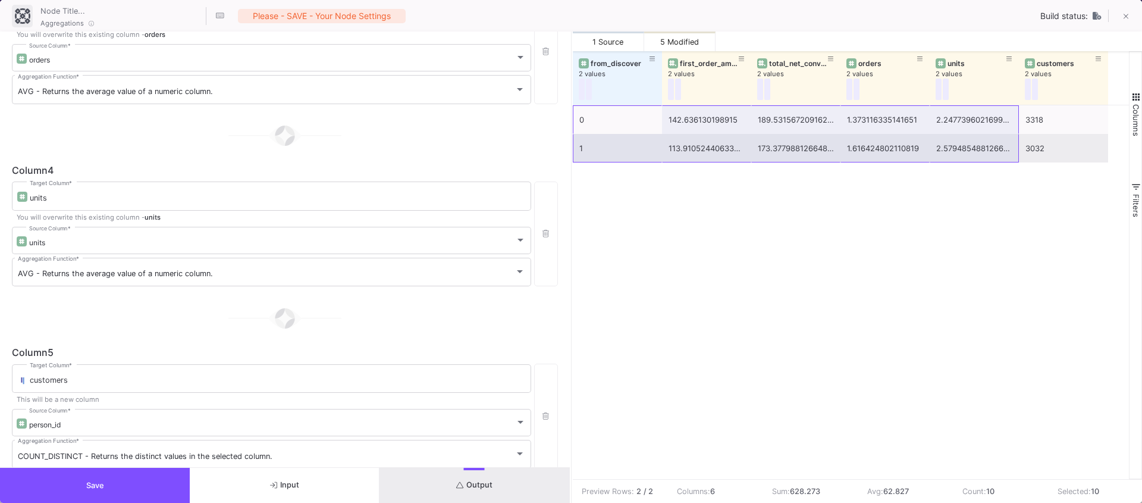
drag, startPoint x: 604, startPoint y: 128, endPoint x: 990, endPoint y: 145, distance: 385.9
click at [990, 145] on div "0 142.636130198915 189.53156720916223 1.373116335141651 2.2477396021699825 3318…" at bounding box center [840, 133] width 535 height 57
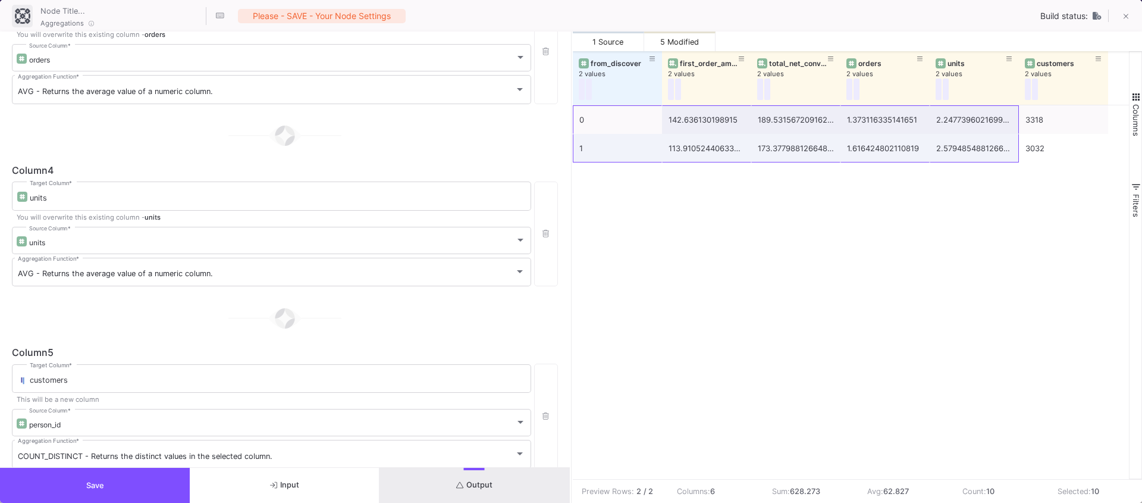
click at [740, 255] on div "0 142.636130198915 189.53156720916223 1.373116335141651 2.2477396021699825 3318…" at bounding box center [851, 292] width 557 height 374
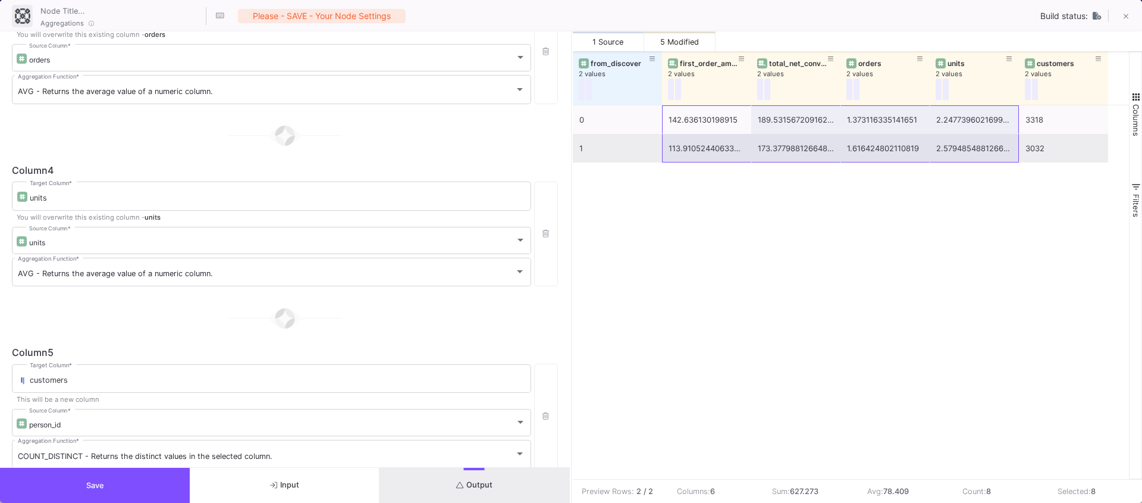
drag, startPoint x: 690, startPoint y: 122, endPoint x: 934, endPoint y: 146, distance: 245.1
click at [934, 146] on div "0 142.636130198915 189.53156720916223 1.373116335141651 2.2477396021699825 3318…" at bounding box center [840, 133] width 535 height 57
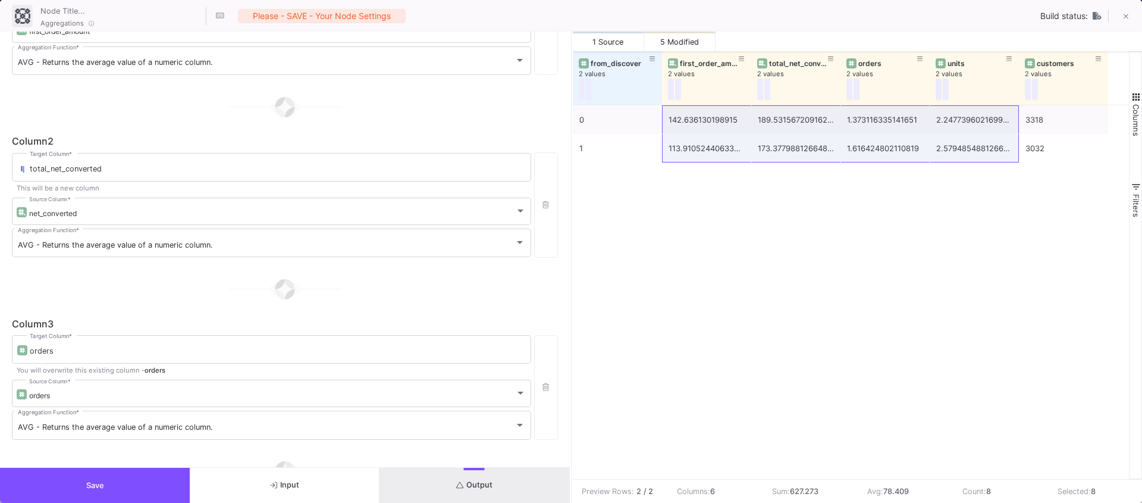
scroll to position [0, 0]
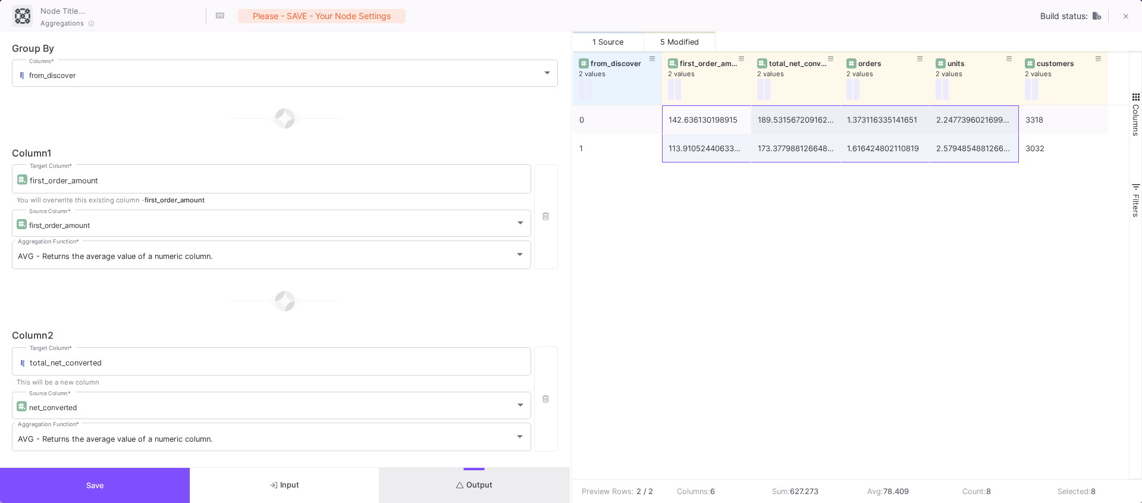
click at [104, 483] on span "Save" at bounding box center [95, 485] width 18 height 9
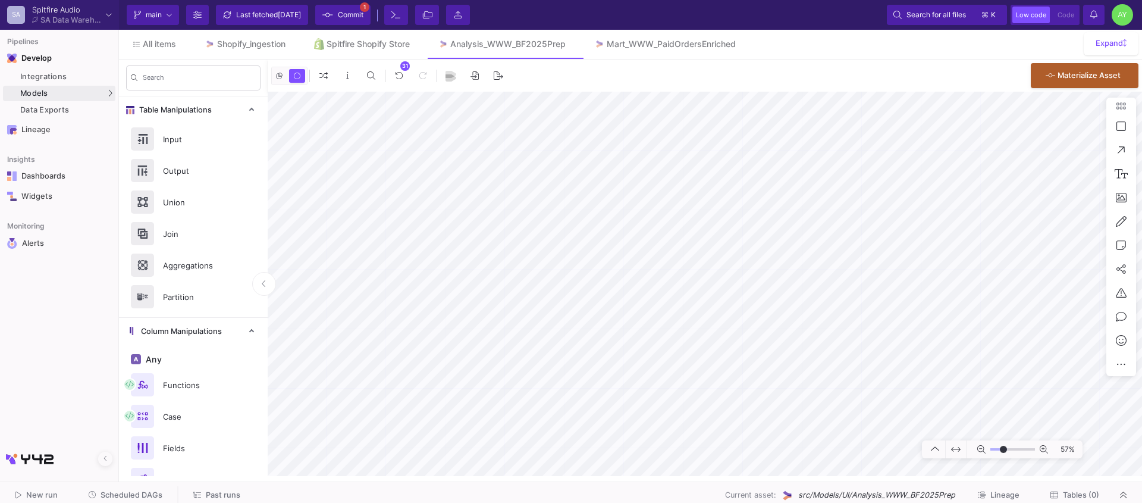
click at [102, 479] on div at bounding box center [59, 474] width 118 height 55
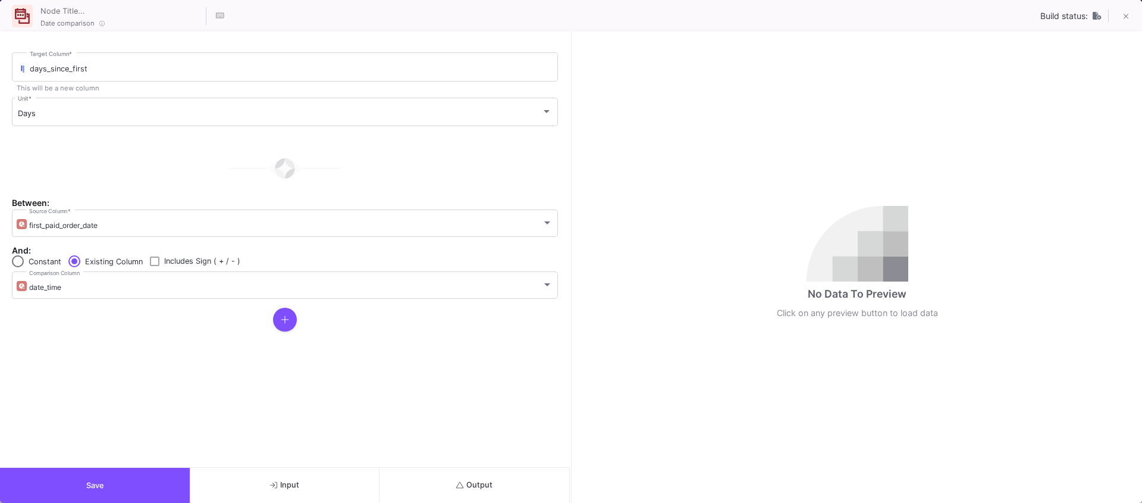
click at [280, 326] on button at bounding box center [285, 320] width 24 height 24
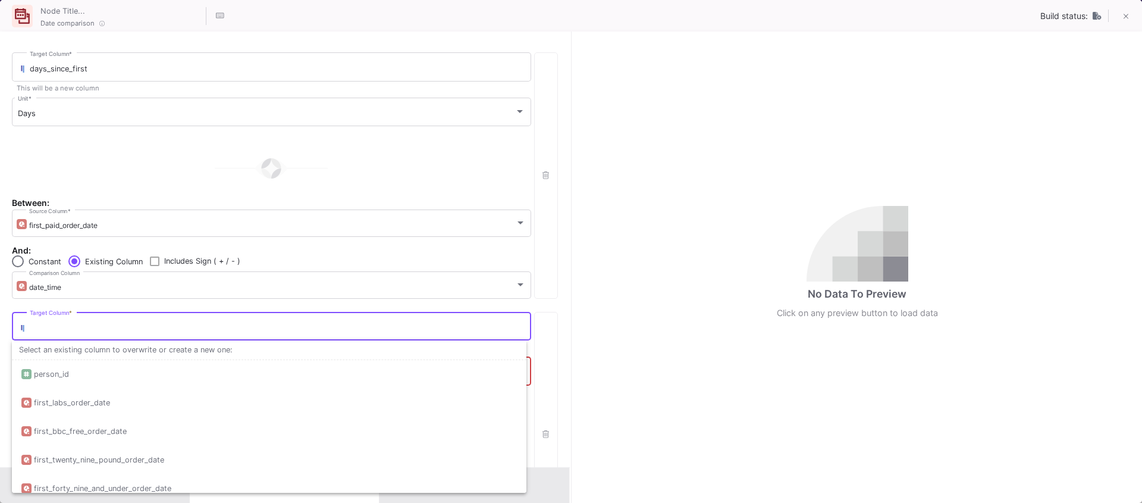
click at [76, 331] on input "Target Column *" at bounding box center [278, 328] width 496 height 10
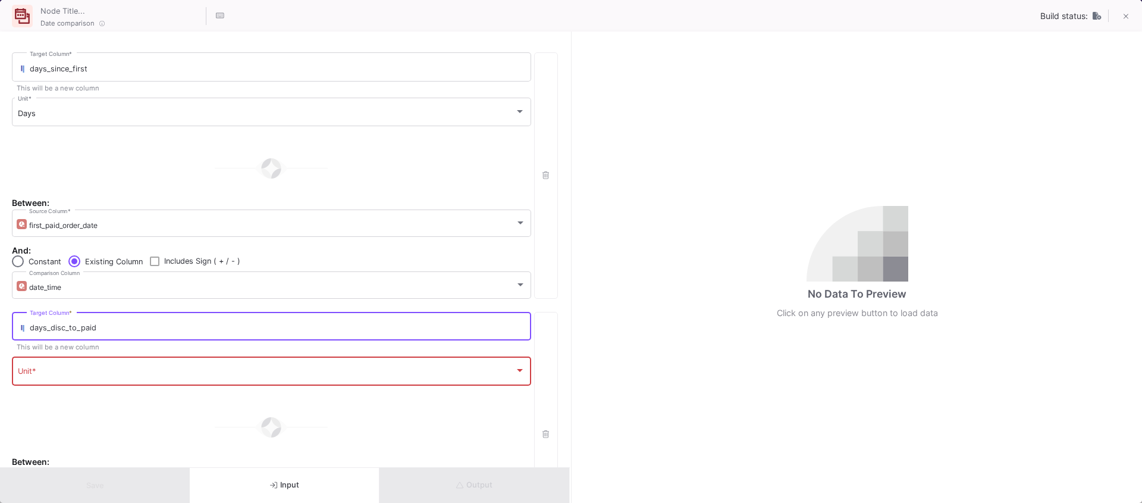
type input "days_disc_to_paid"
click at [80, 375] on span at bounding box center [266, 373] width 497 height 10
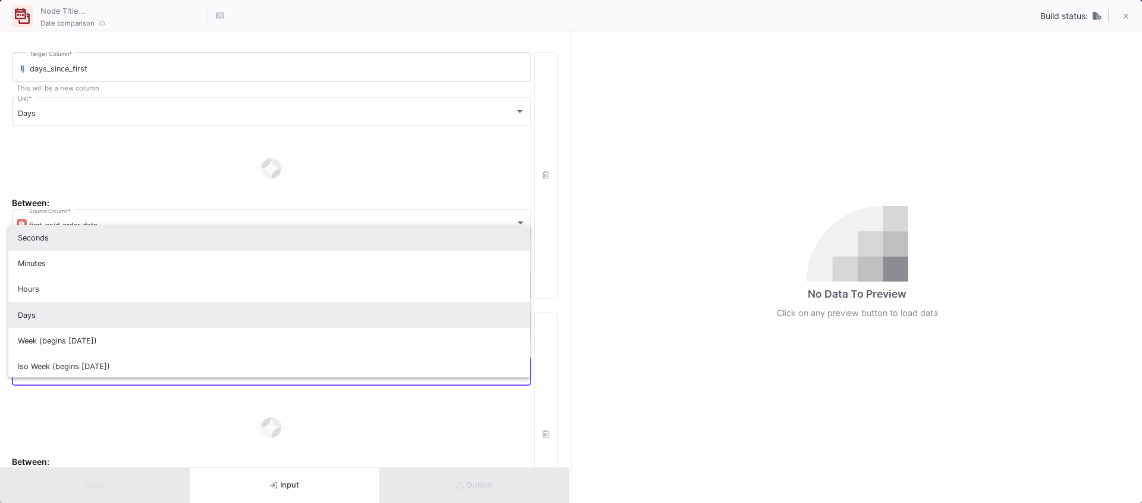
click at [32, 311] on span "Days" at bounding box center [269, 315] width 503 height 26
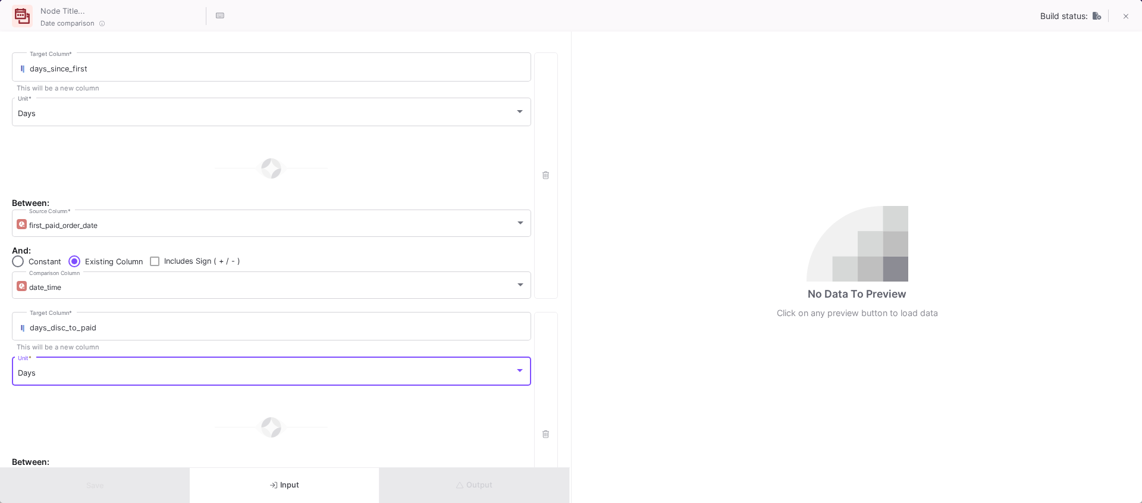
scroll to position [153, 0]
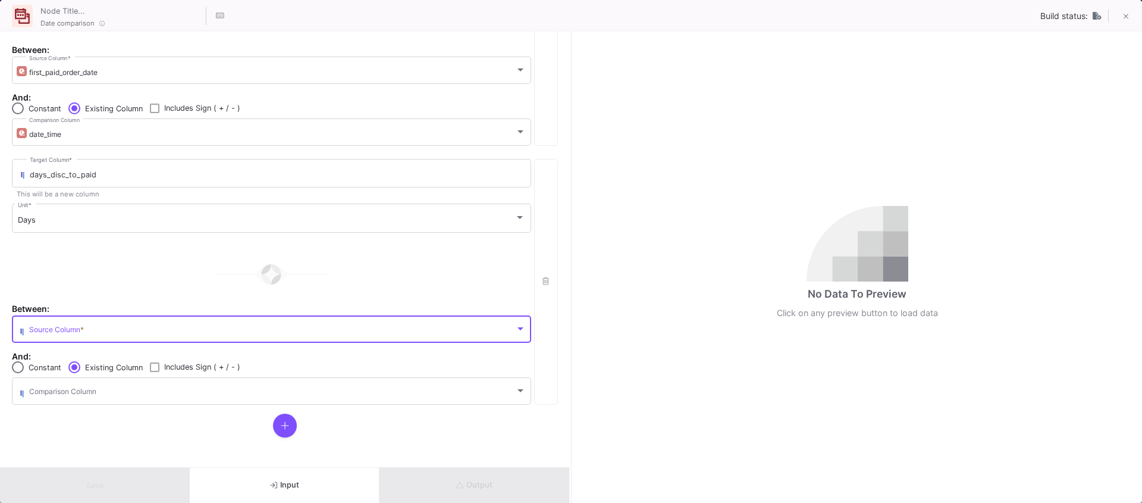
click at [54, 333] on span at bounding box center [272, 331] width 486 height 9
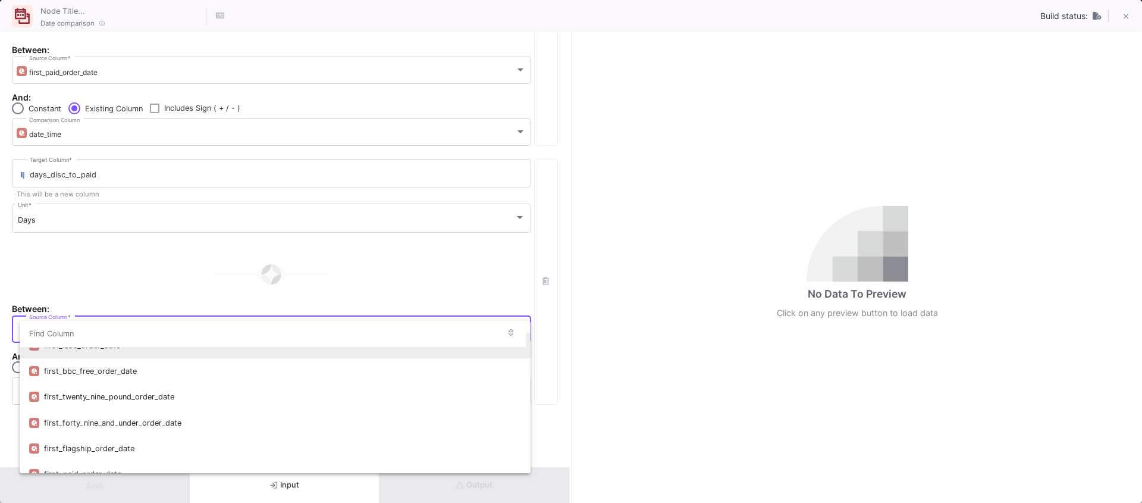
scroll to position [19, 0]
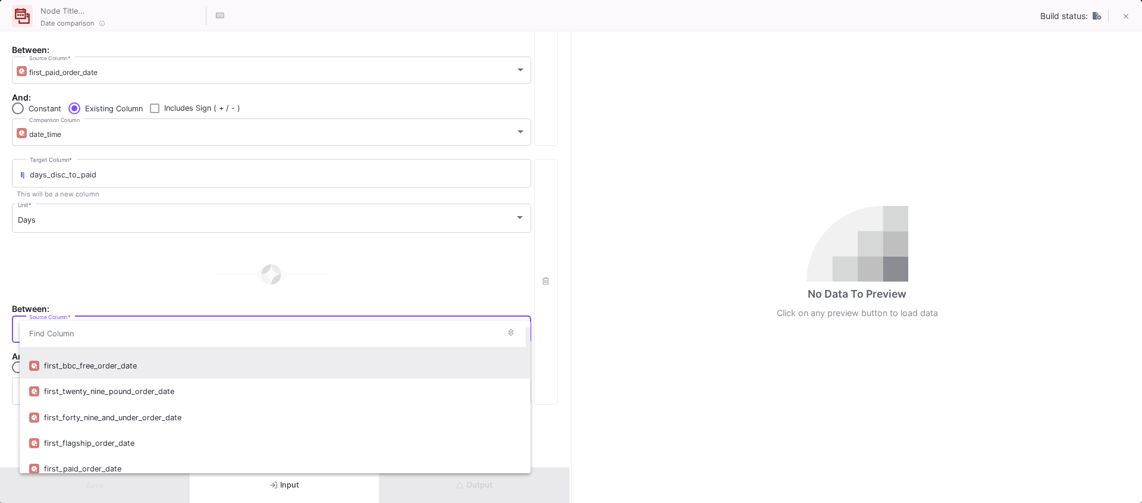
click at [96, 370] on div "first_bbc_free_order_date" at bounding box center [282, 366] width 477 height 26
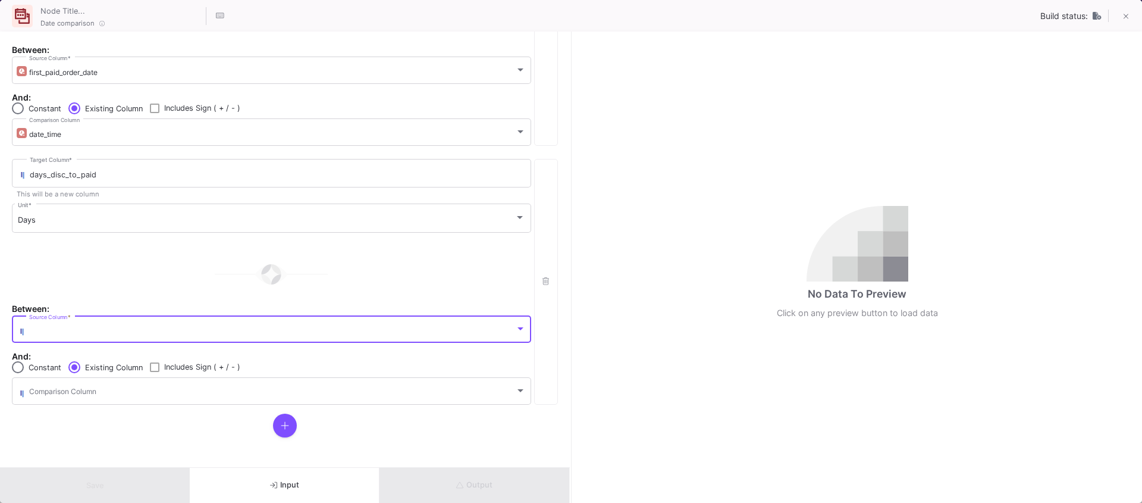
scroll to position [26, 0]
click at [84, 396] on span at bounding box center [272, 392] width 486 height 9
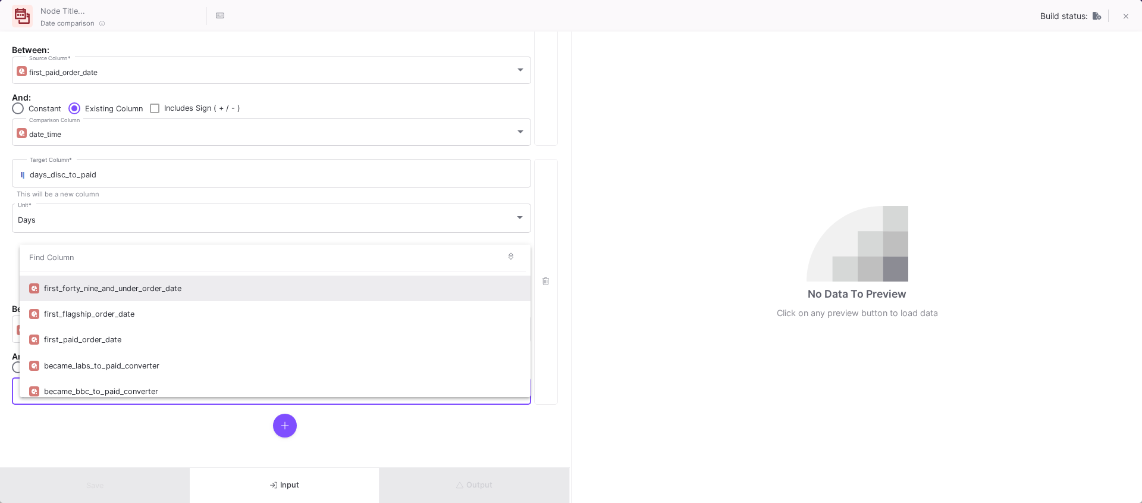
scroll to position [74, 0]
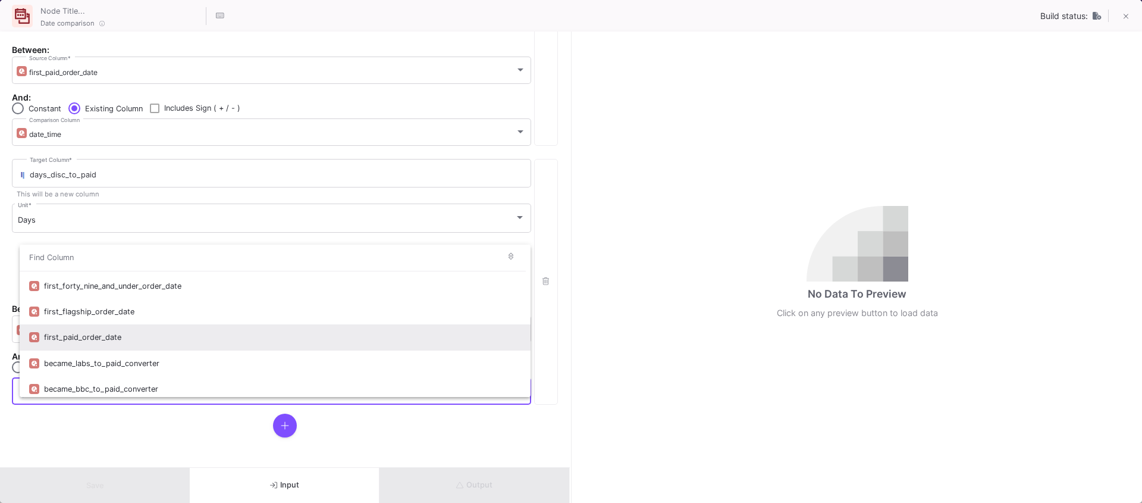
click at [79, 344] on div "first_paid_order_date" at bounding box center [282, 337] width 477 height 26
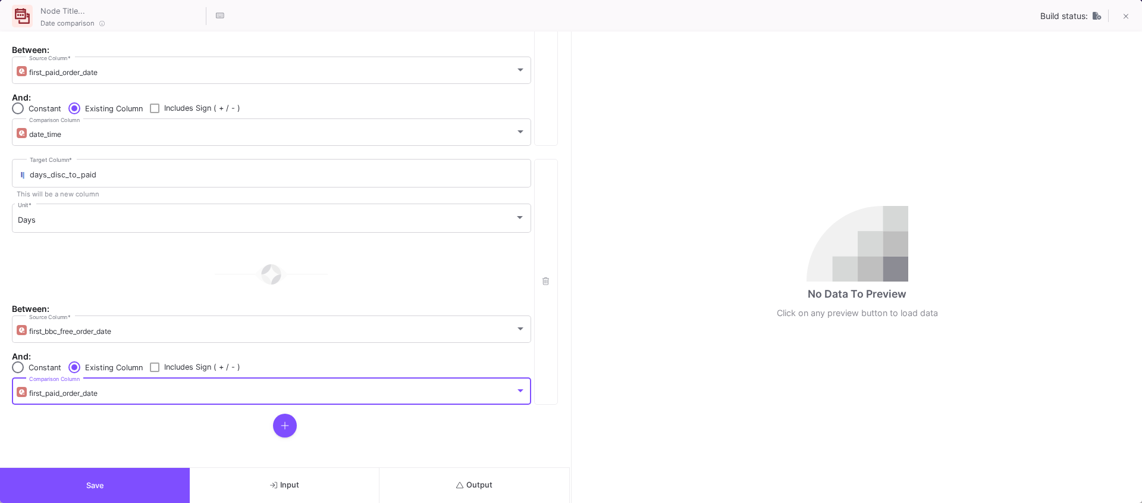
click at [109, 476] on button "Save" at bounding box center [95, 485] width 190 height 35
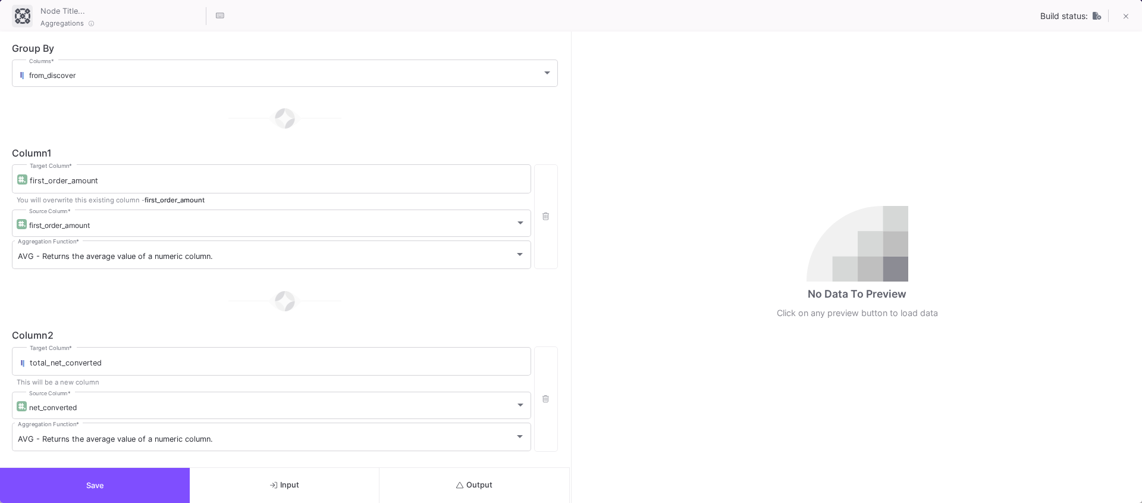
click at [495, 489] on button "Output" at bounding box center [475, 485] width 190 height 35
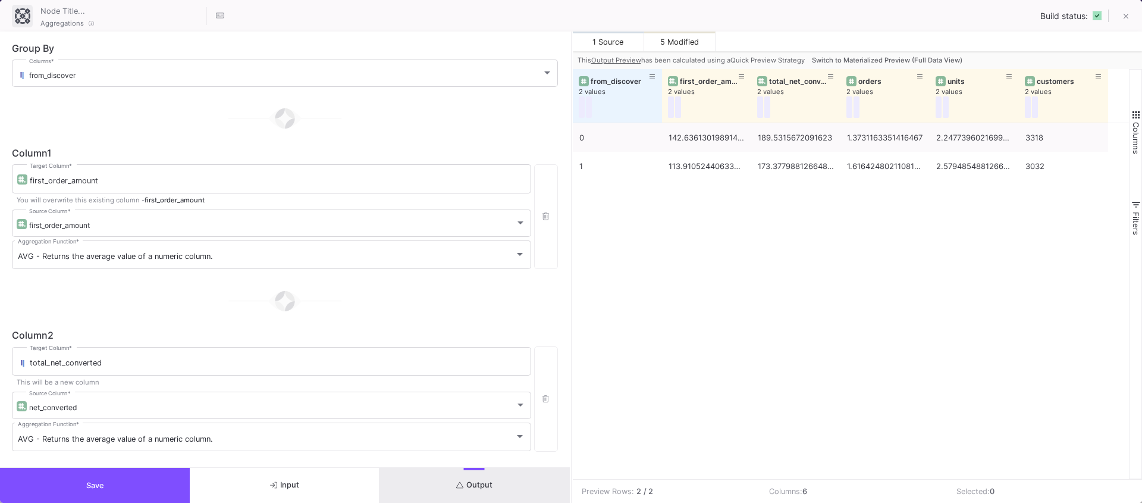
click at [84, 484] on button "Save" at bounding box center [95, 485] width 190 height 35
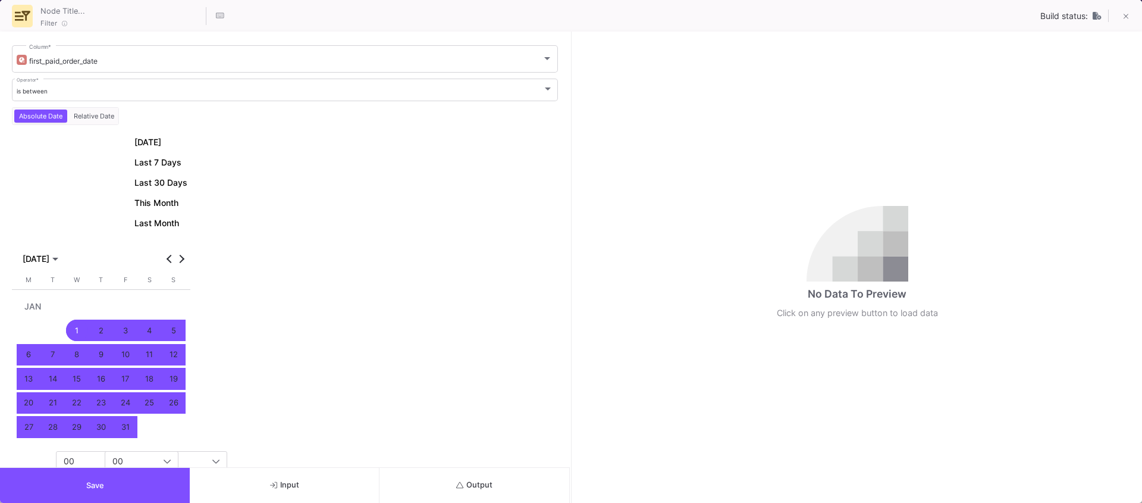
click at [39, 267] on mat-calendar "JAN 2025 JAN 2025 Monday M Tuesday T Wednesday W Thursday T Friday F Saturday S…" at bounding box center [101, 341] width 178 height 206
click at [48, 262] on span "JAN 2025" at bounding box center [36, 259] width 27 height 10
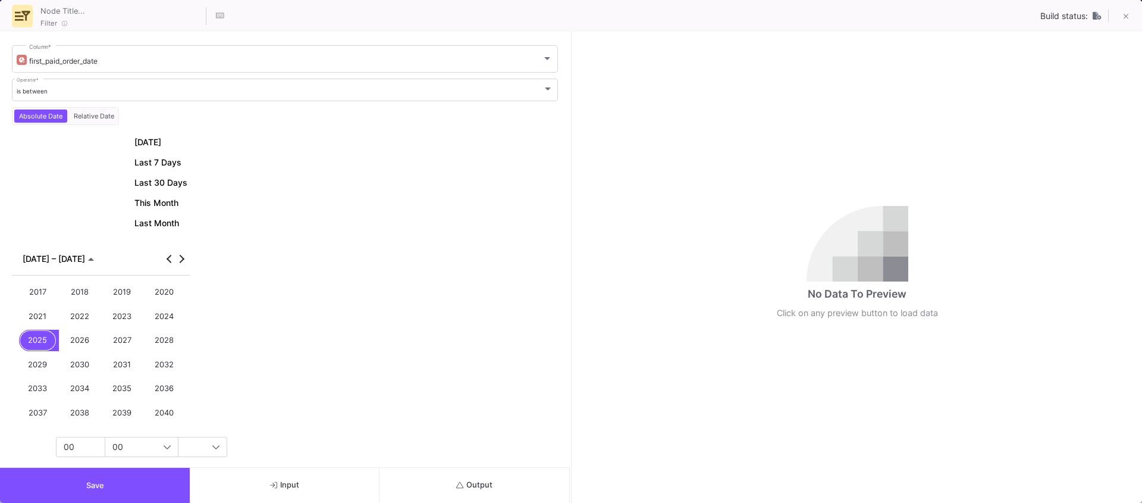
click at [163, 315] on div "2024" at bounding box center [165, 316] width 38 height 22
click at [26, 309] on div "JAN" at bounding box center [38, 316] width 38 height 22
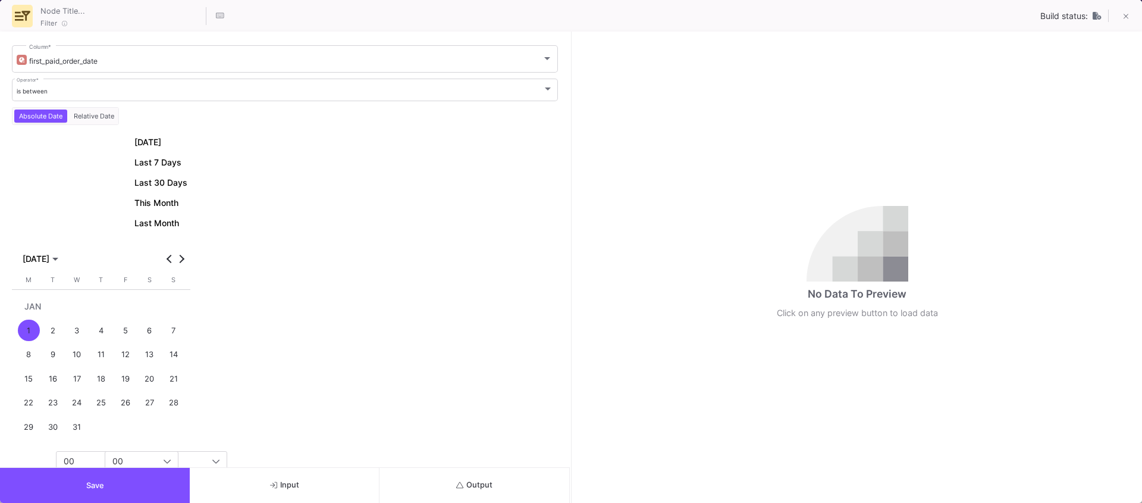
click at [21, 326] on div "1" at bounding box center [29, 330] width 22 height 22
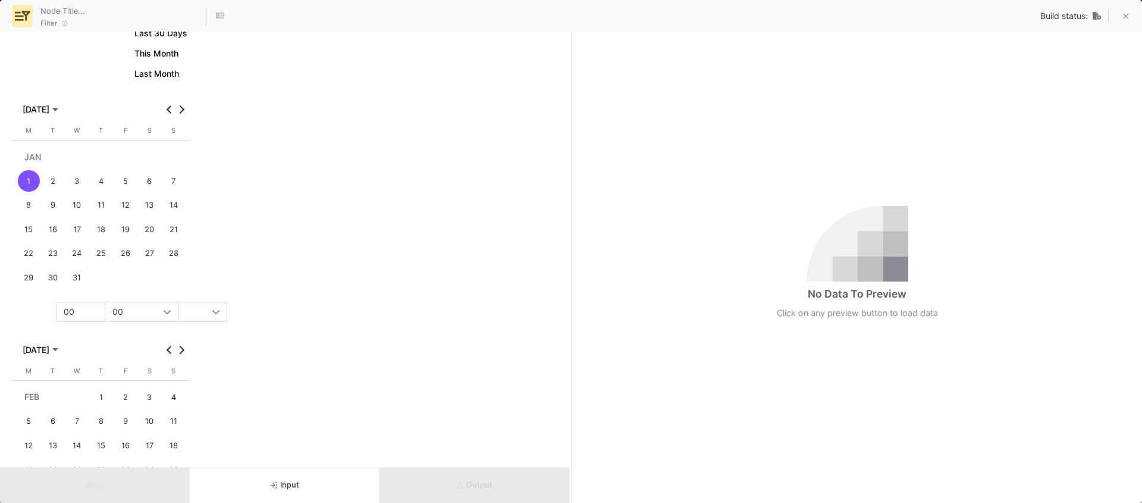
scroll to position [181, 0]
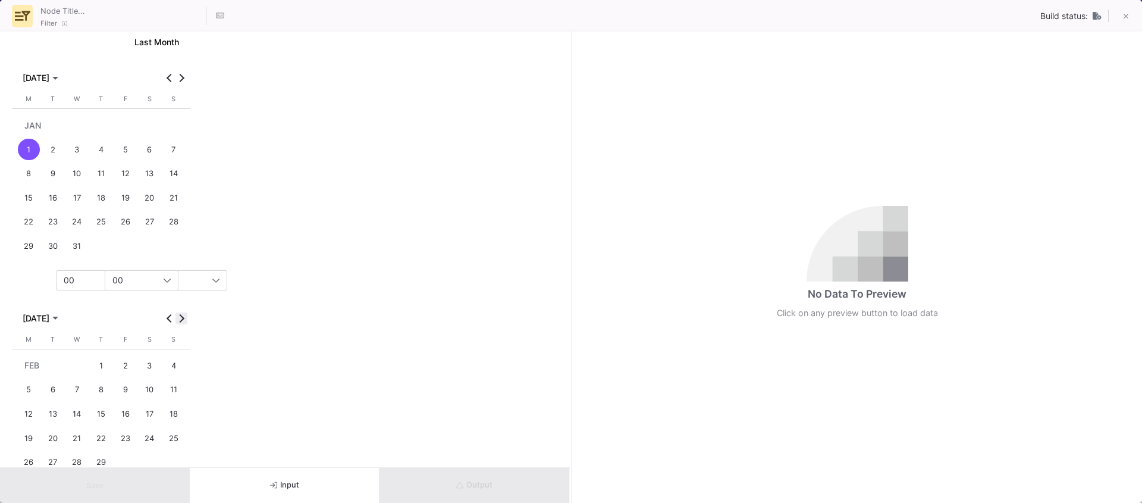
click at [182, 314] on span "Next month" at bounding box center [181, 318] width 12 height 12
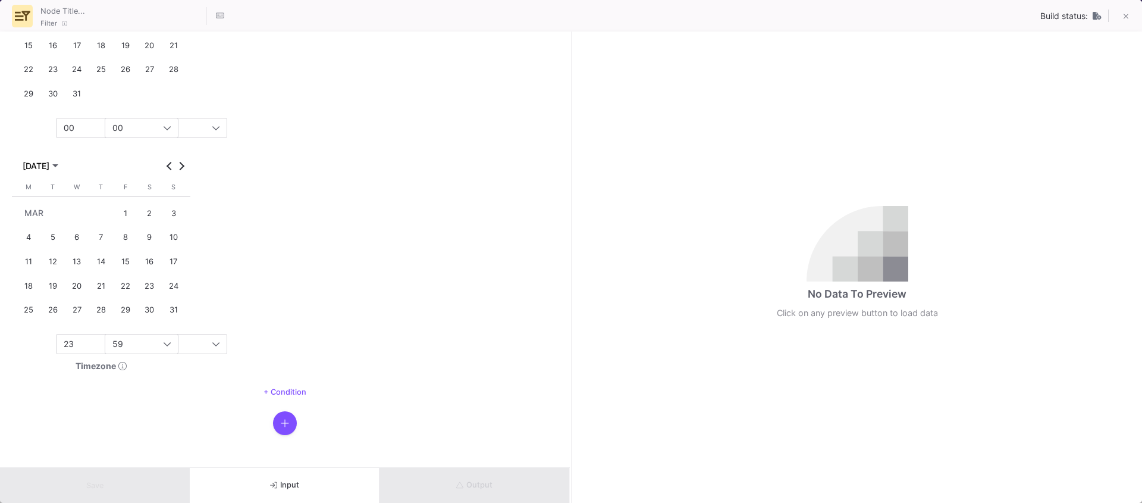
click at [173, 314] on div "31" at bounding box center [173, 310] width 22 height 22
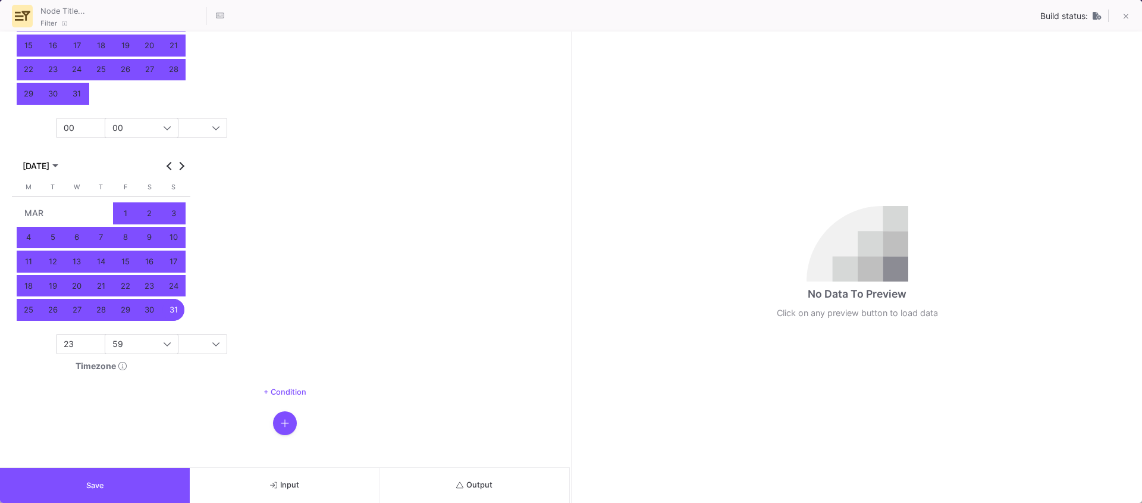
click at [113, 489] on button "Save" at bounding box center [95, 485] width 190 height 35
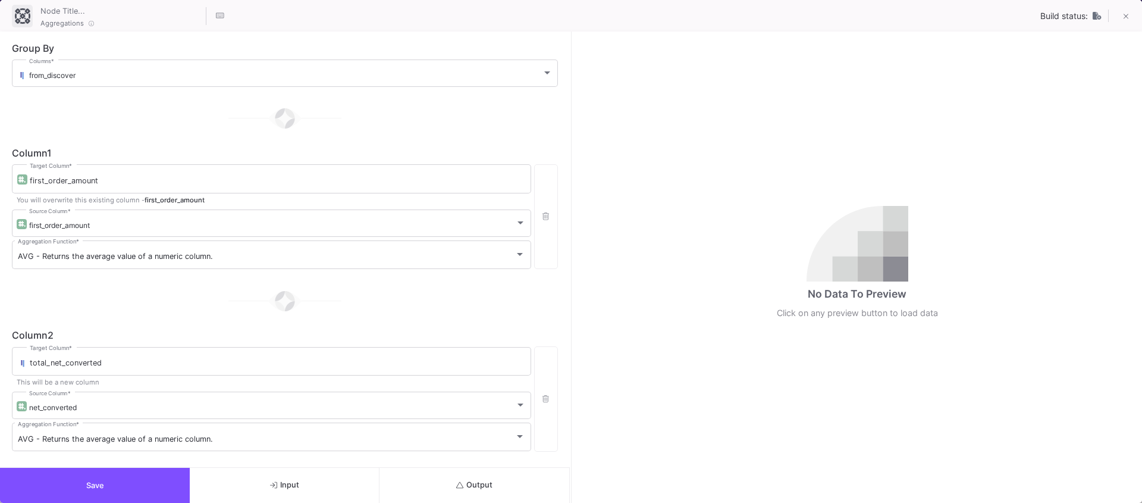
click at [482, 486] on span "Output" at bounding box center [474, 484] width 36 height 9
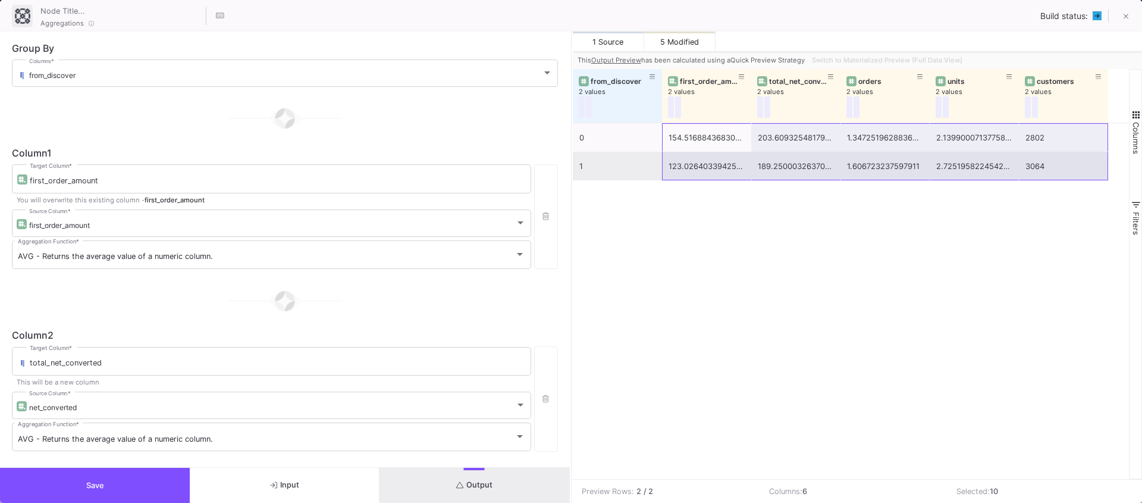
drag, startPoint x: 687, startPoint y: 139, endPoint x: 1028, endPoint y: 167, distance: 342.6
click at [1028, 167] on div "0 154.51688436830844 203.60932548179923 1.3472519628836512 2.1399000713775838 2…" at bounding box center [840, 151] width 535 height 57
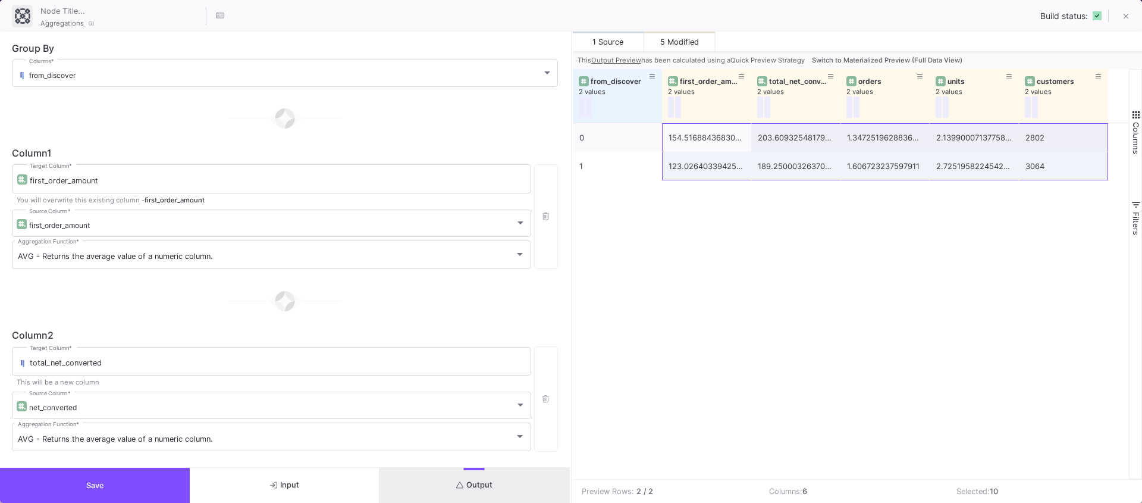
click at [93, 485] on span "Save" at bounding box center [95, 485] width 18 height 9
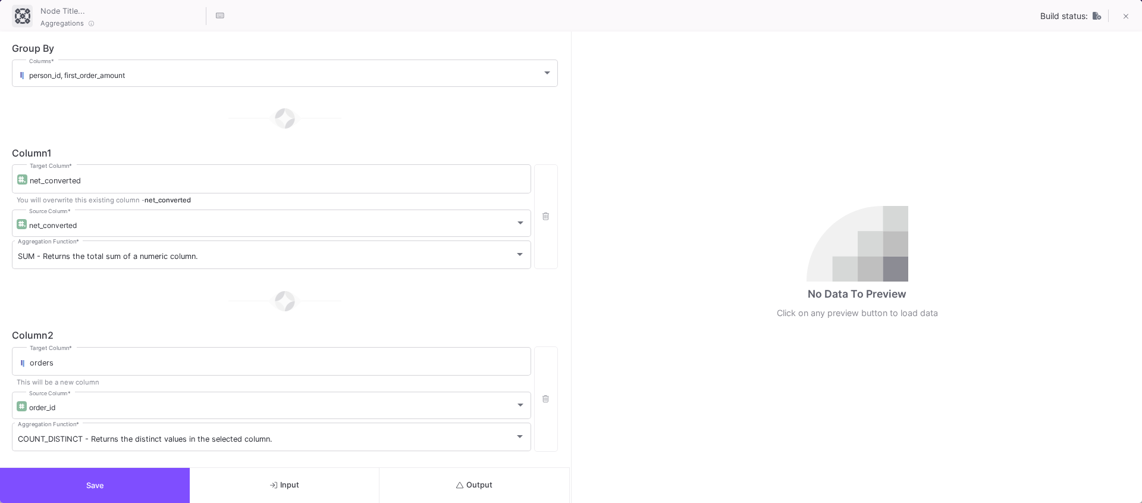
click at [463, 480] on span "Output" at bounding box center [474, 484] width 36 height 9
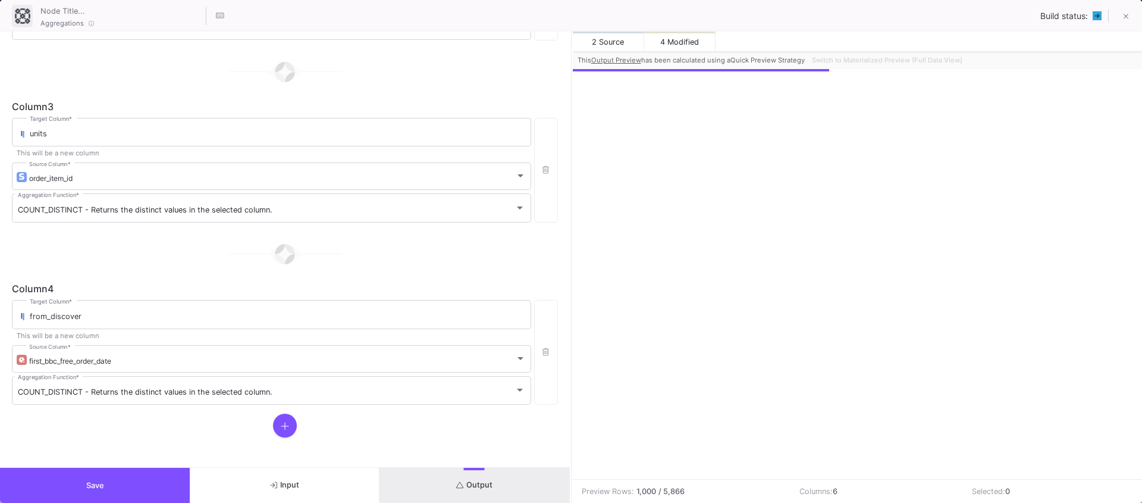
scroll to position [0, 0]
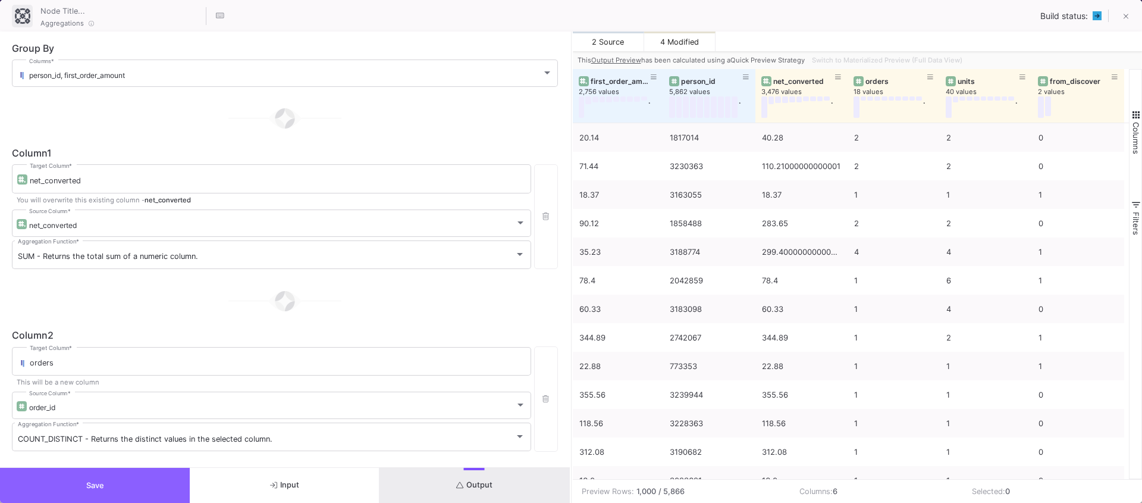
click at [106, 492] on button "Save" at bounding box center [95, 485] width 190 height 35
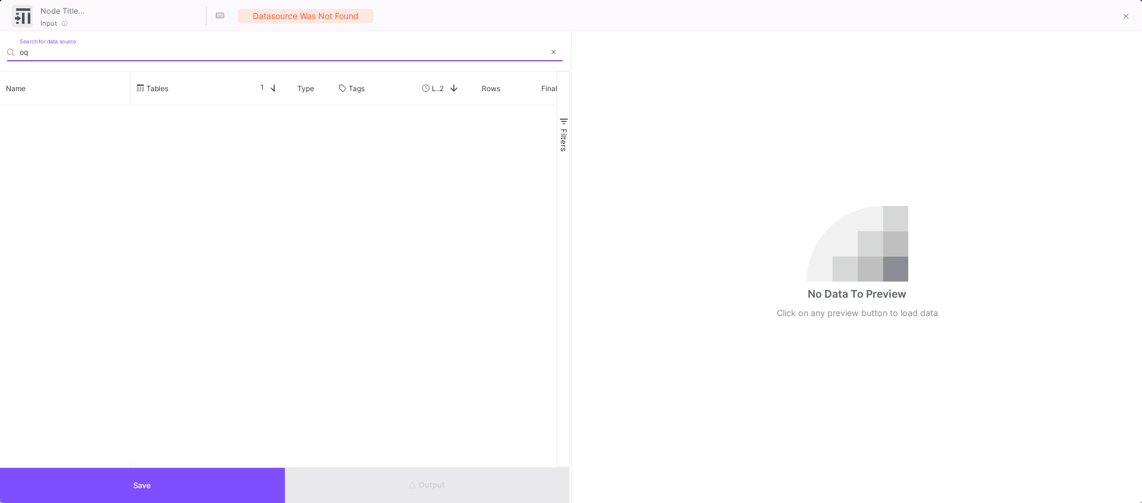
type input "o"
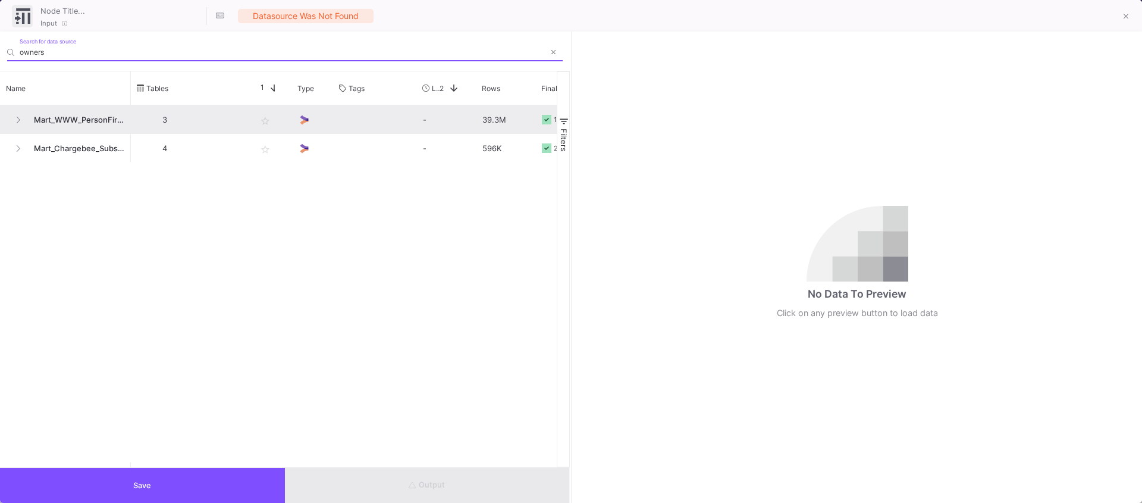
type input "owners"
click at [77, 115] on span "Mart_WWW_PersonFirstOrders" at bounding box center [76, 120] width 98 height 28
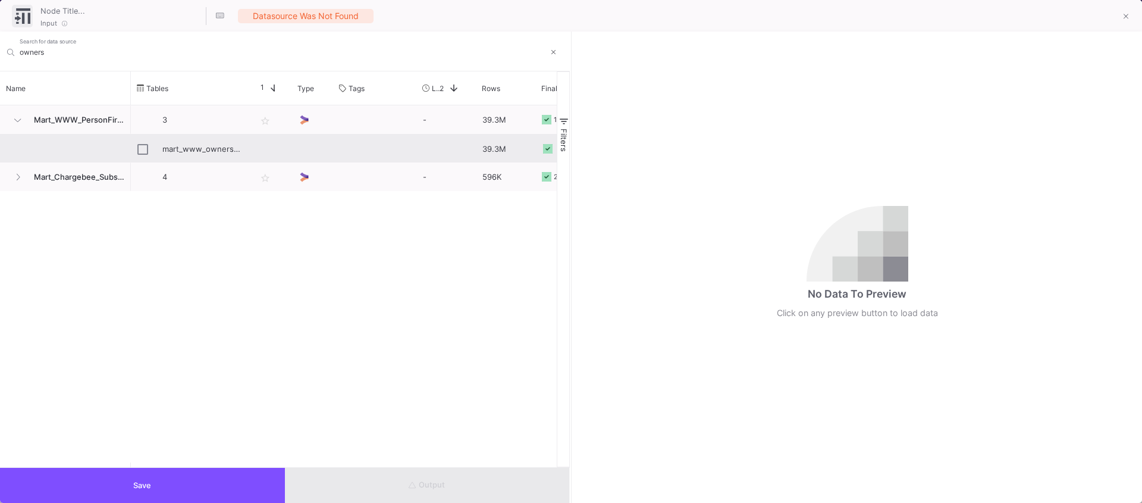
click at [149, 153] on div "mart_www_ownership" at bounding box center [190, 149] width 106 height 28
type input "mart_www_ownership"
checkbox input "true"
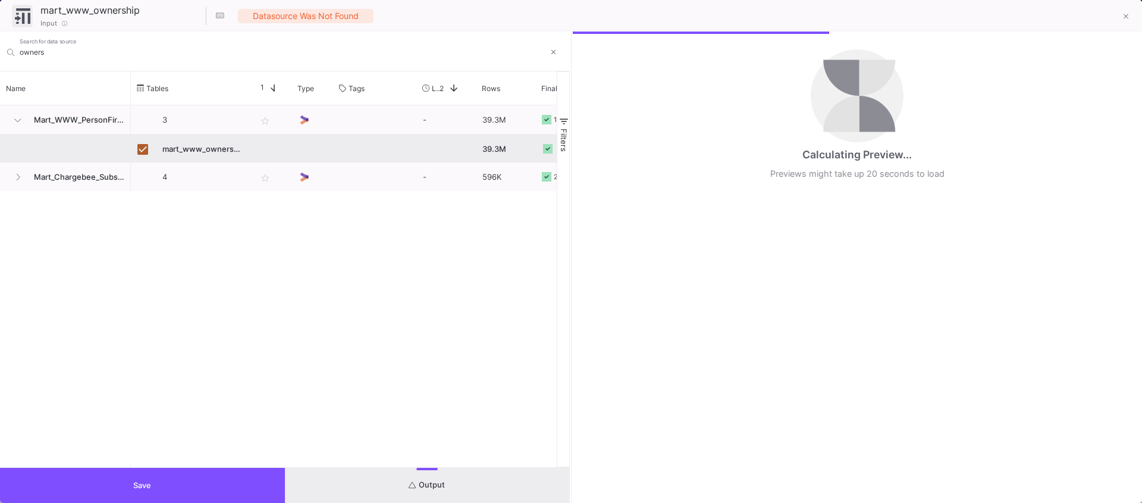
click at [122, 481] on button "Save" at bounding box center [142, 485] width 285 height 35
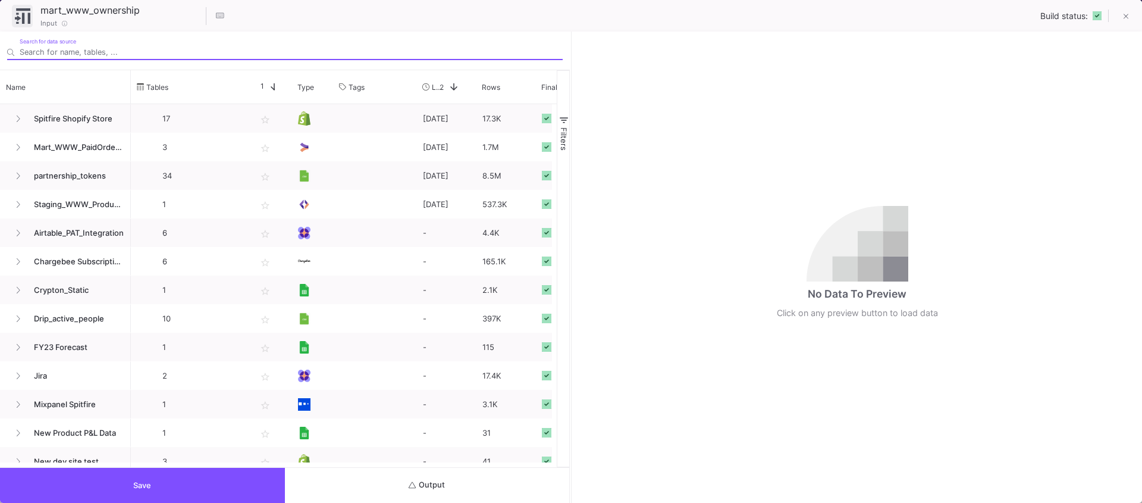
click at [447, 500] on button "Output" at bounding box center [427, 485] width 285 height 35
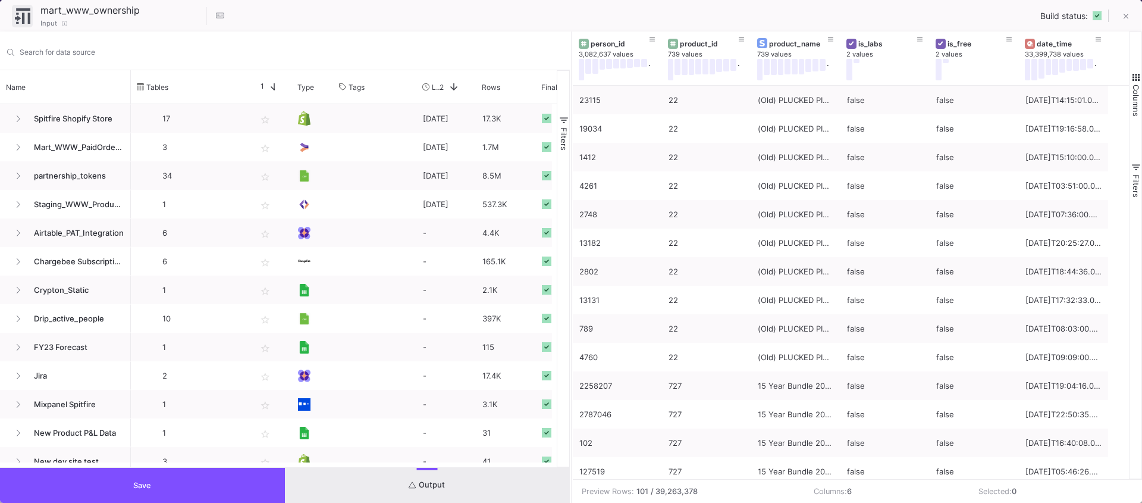
click at [153, 488] on button "Save" at bounding box center [142, 485] width 285 height 35
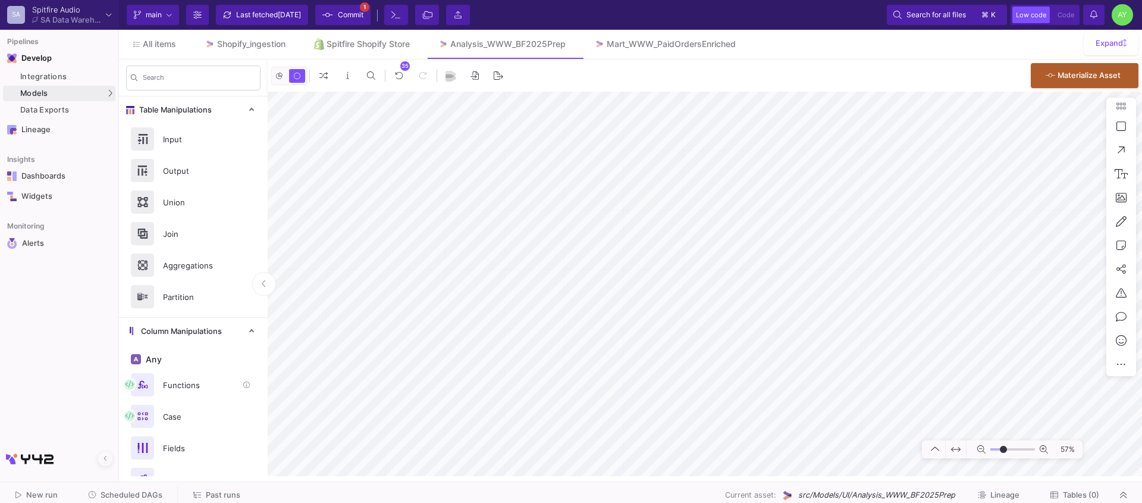
scroll to position [618, 0]
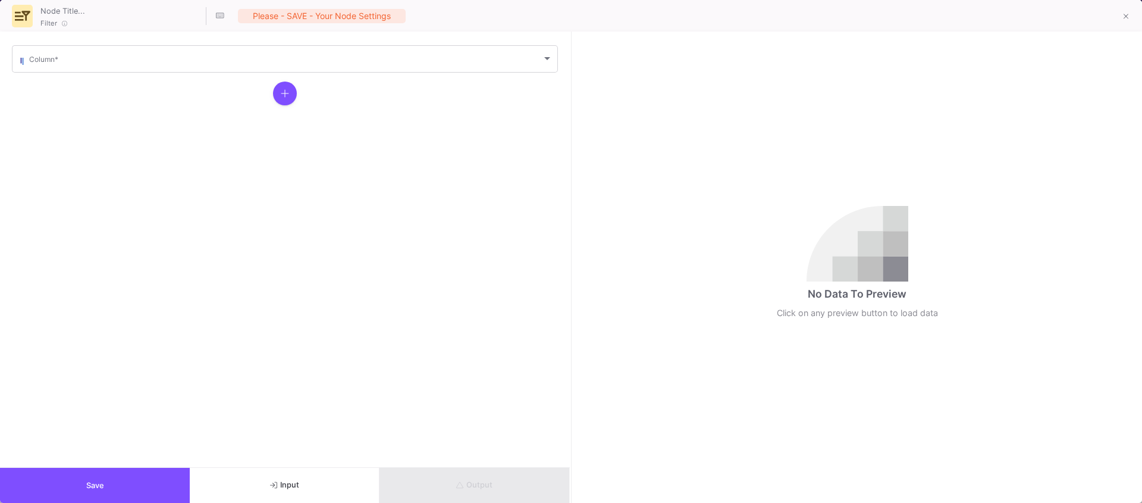
click at [52, 73] on mat-form-field "Column *" at bounding box center [285, 58] width 546 height 31
click at [51, 69] on div "Column *" at bounding box center [291, 57] width 524 height 29
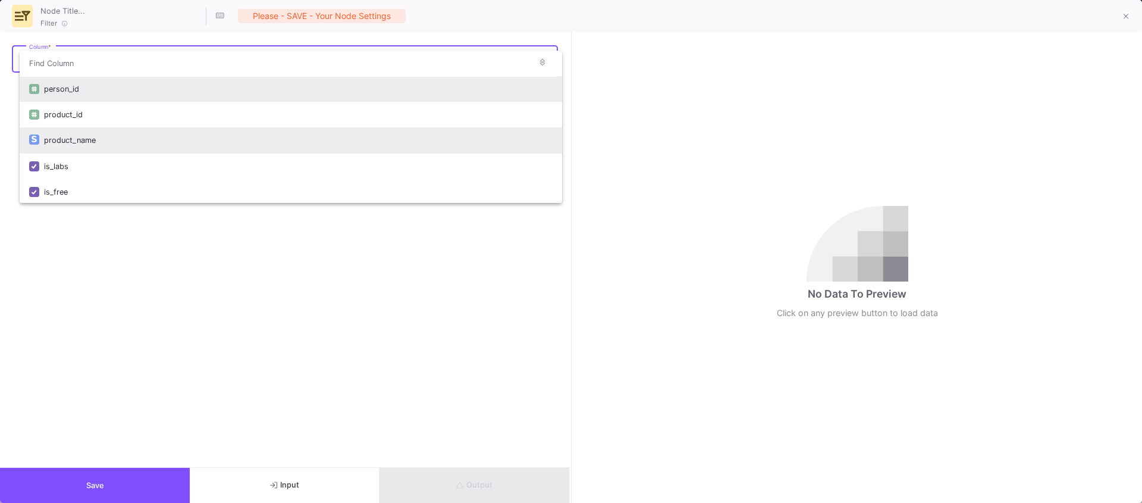
scroll to position [27, 0]
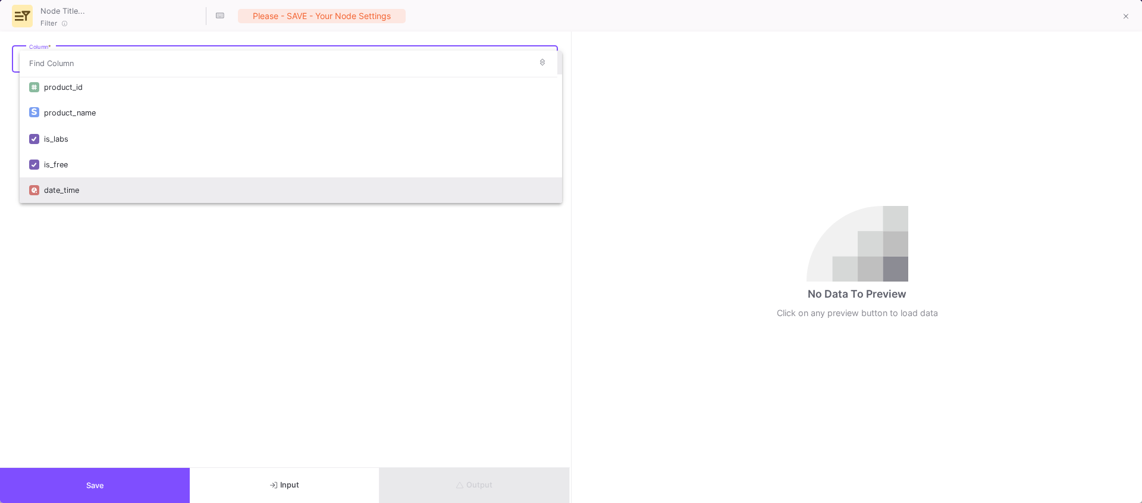
click at [69, 188] on div "date_time" at bounding box center [298, 190] width 509 height 26
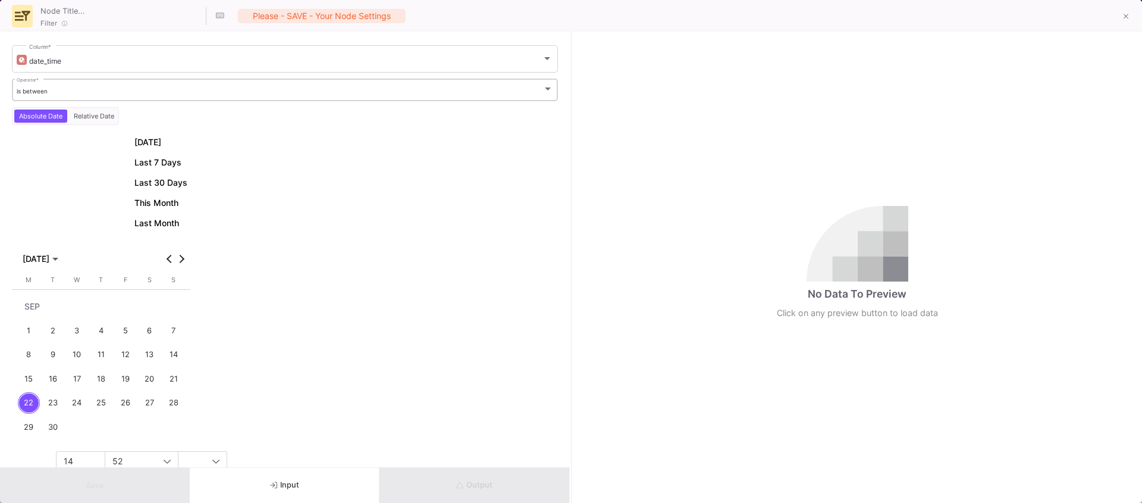
click at [44, 90] on span "is between" at bounding box center [32, 90] width 31 height 7
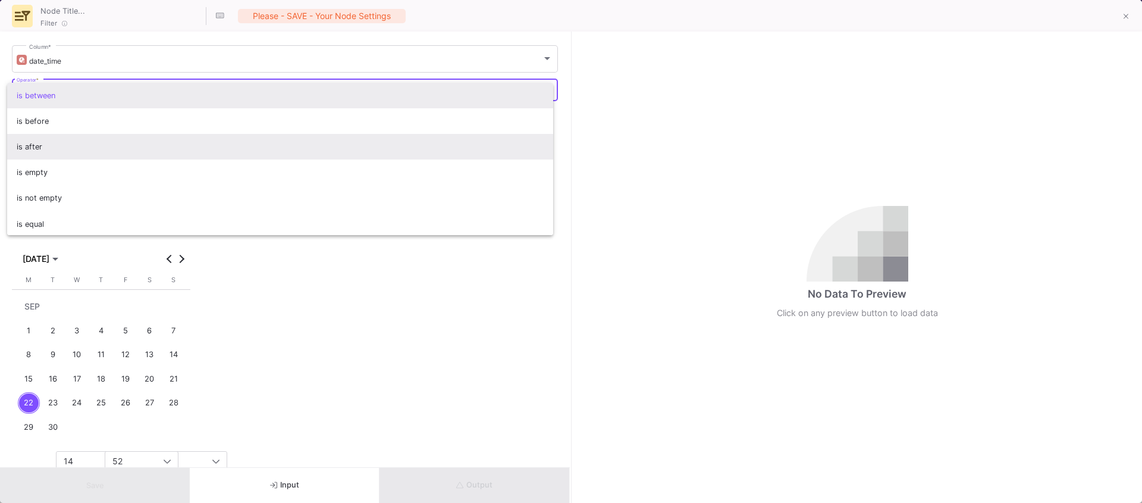
click at [38, 144] on span "is after" at bounding box center [281, 147] width 528 height 26
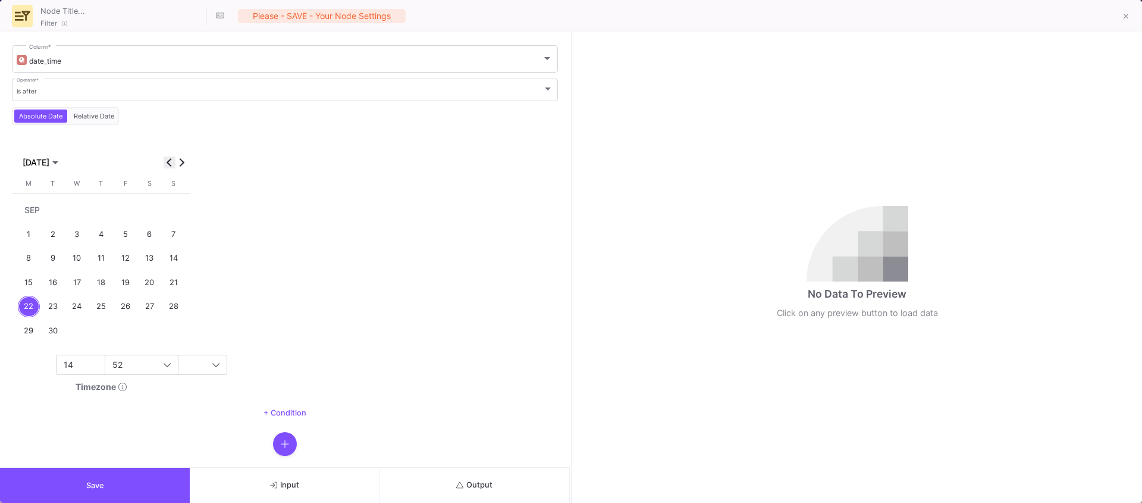
click at [165, 157] on span "Previous month" at bounding box center [170, 162] width 12 height 12
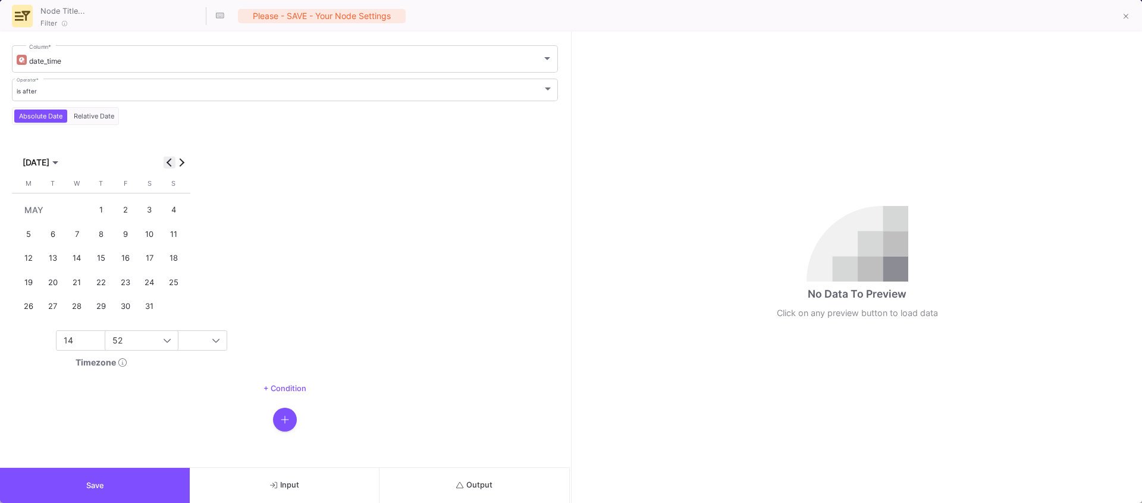
click at [165, 157] on span "Previous month" at bounding box center [170, 162] width 12 height 12
click at [74, 229] on div "1" at bounding box center [77, 234] width 22 height 22
click at [80, 362] on div "14" at bounding box center [114, 365] width 100 height 10
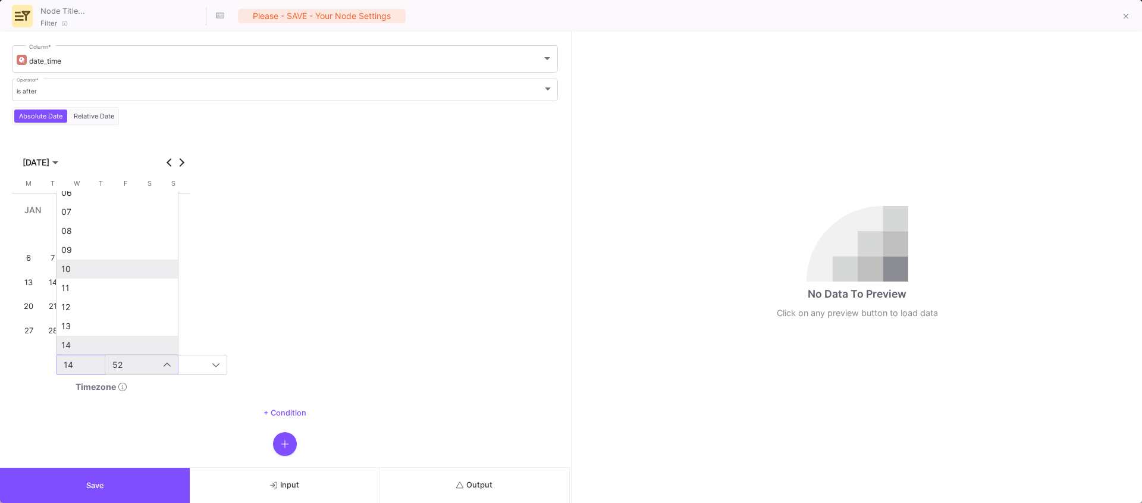
scroll to position [0, 0]
click at [82, 200] on span "00" at bounding box center [117, 203] width 112 height 10
click at [127, 360] on div "52" at bounding box center [162, 365] width 100 height 10
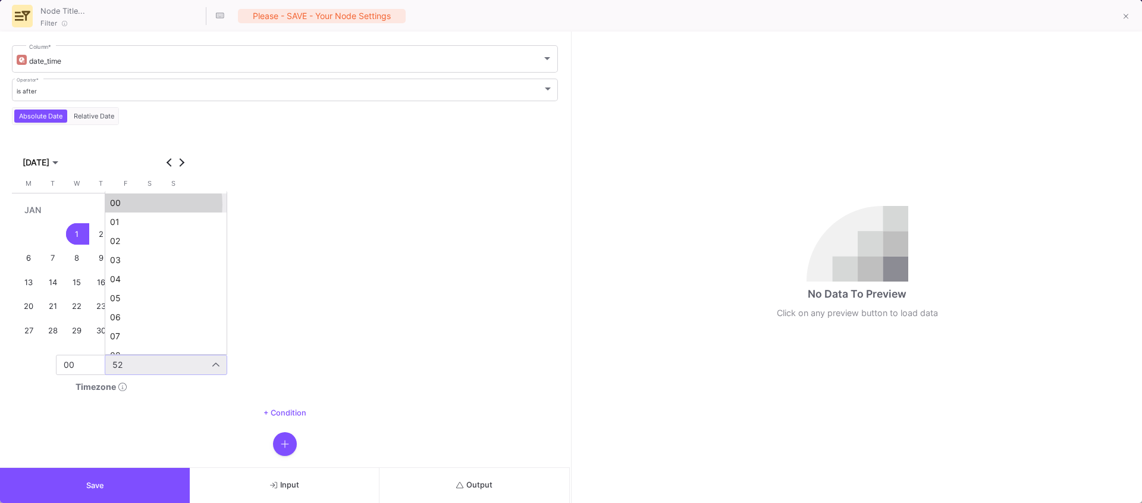
click at [130, 205] on span "00" at bounding box center [166, 203] width 112 height 10
click at [89, 484] on span "Save" at bounding box center [95, 485] width 18 height 9
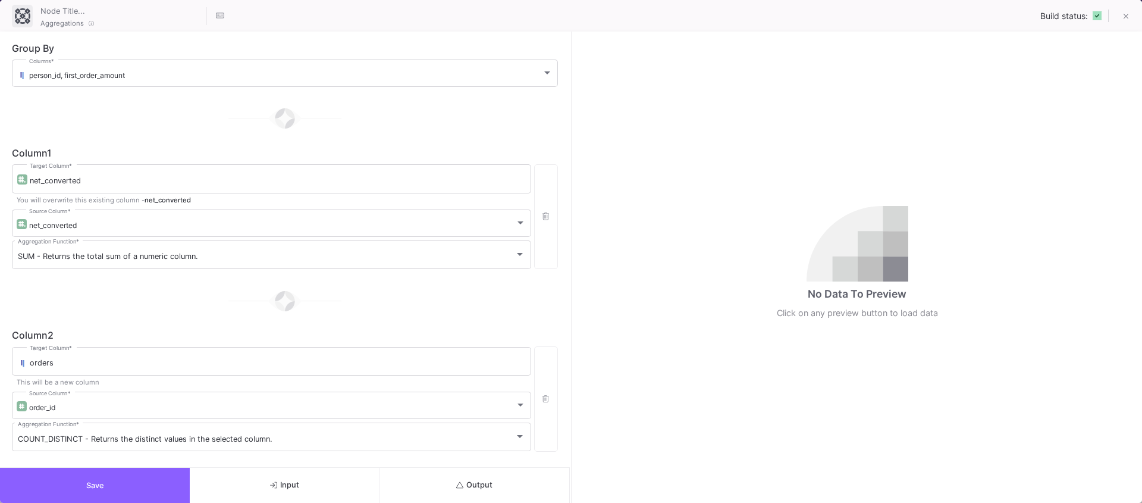
click at [55, 484] on button "Save" at bounding box center [95, 485] width 190 height 35
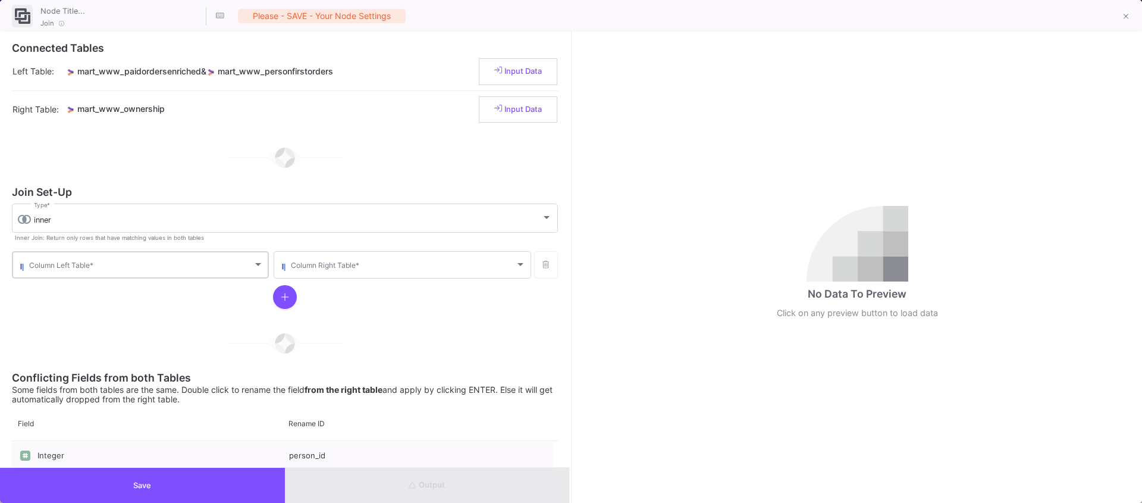
click at [60, 262] on span at bounding box center [141, 266] width 224 height 9
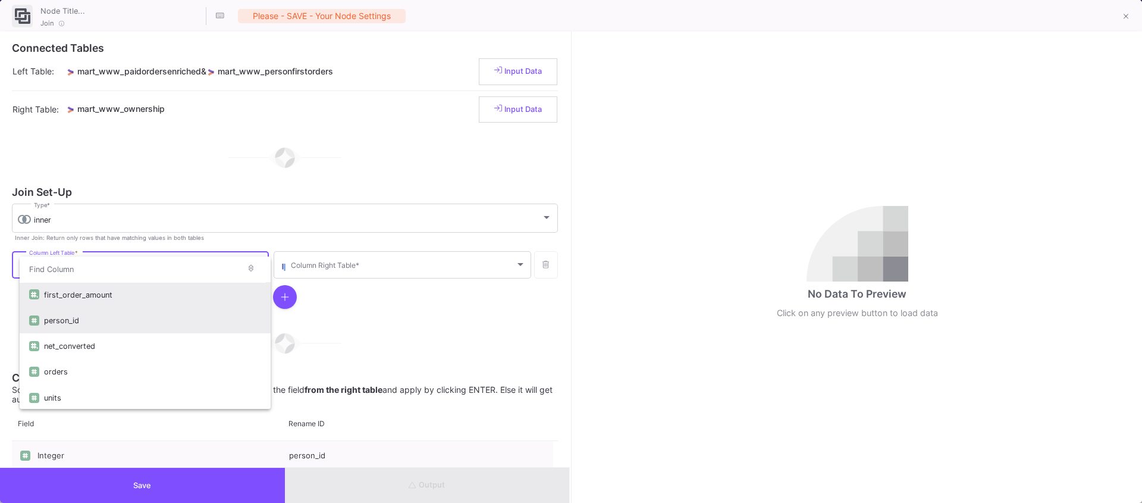
click at [80, 329] on div "person_id" at bounding box center [152, 321] width 217 height 26
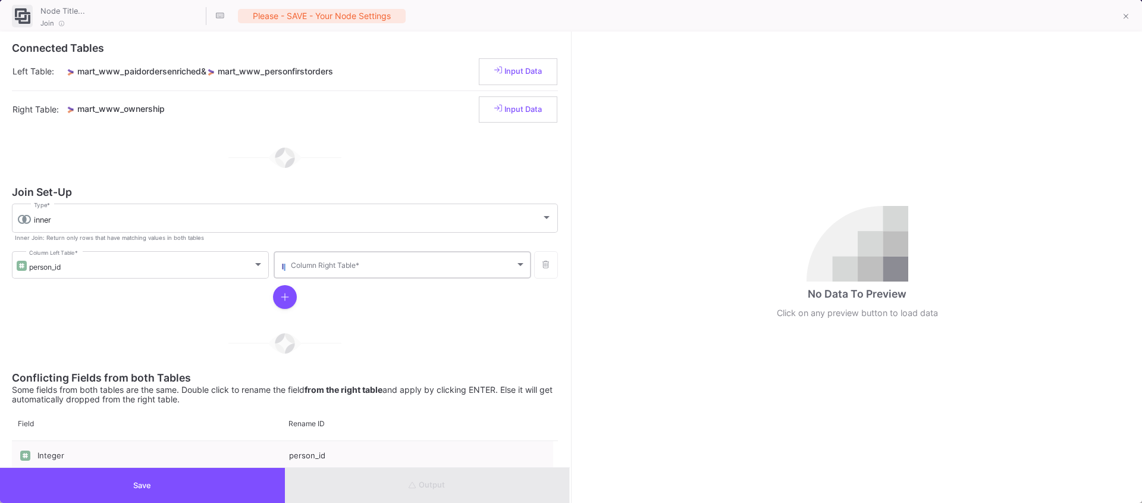
click at [414, 259] on div "Column Right Table *" at bounding box center [408, 263] width 234 height 29
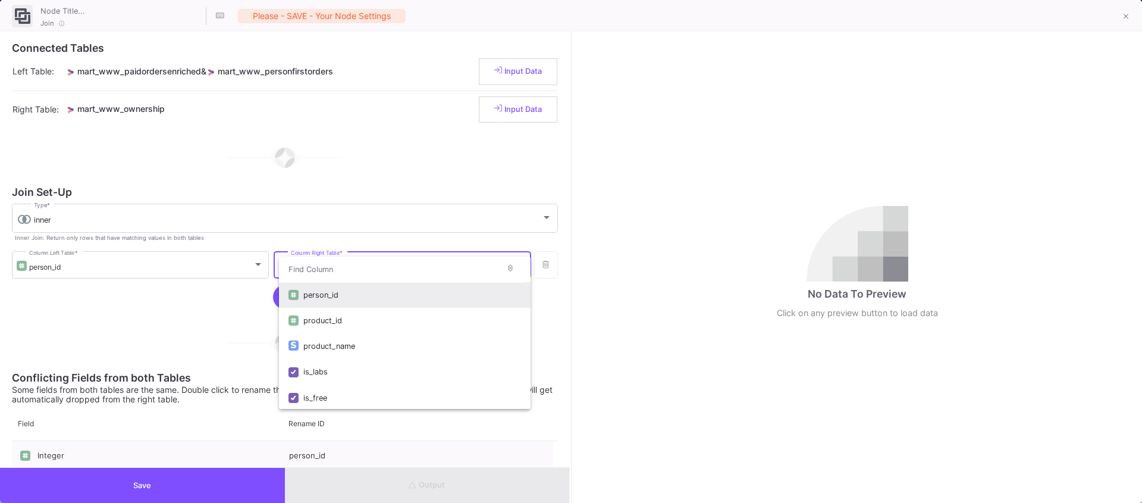
click at [344, 289] on div "person_id" at bounding box center [411, 295] width 217 height 26
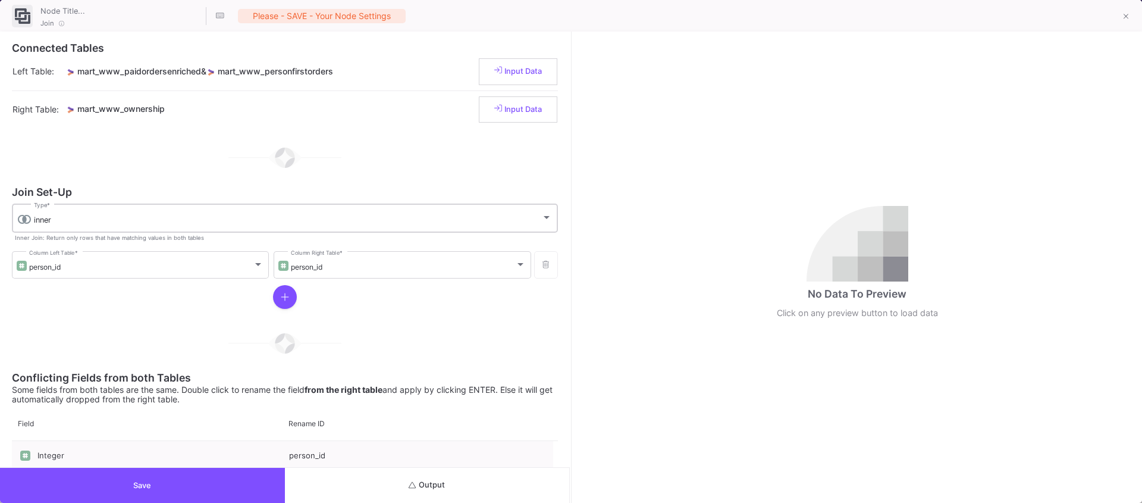
click at [133, 205] on div "inner Type *" at bounding box center [293, 217] width 518 height 31
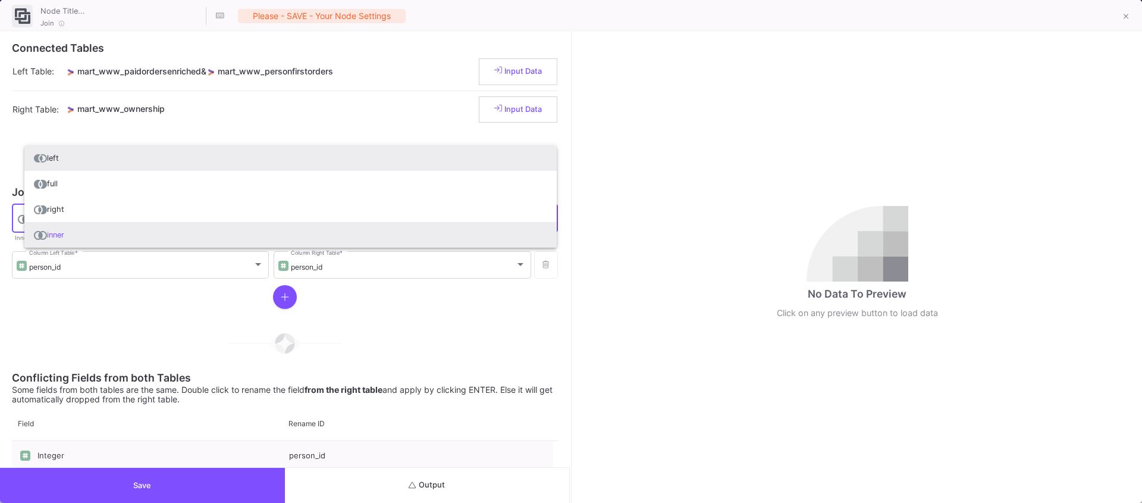
click at [71, 159] on span "left" at bounding box center [290, 158] width 513 height 26
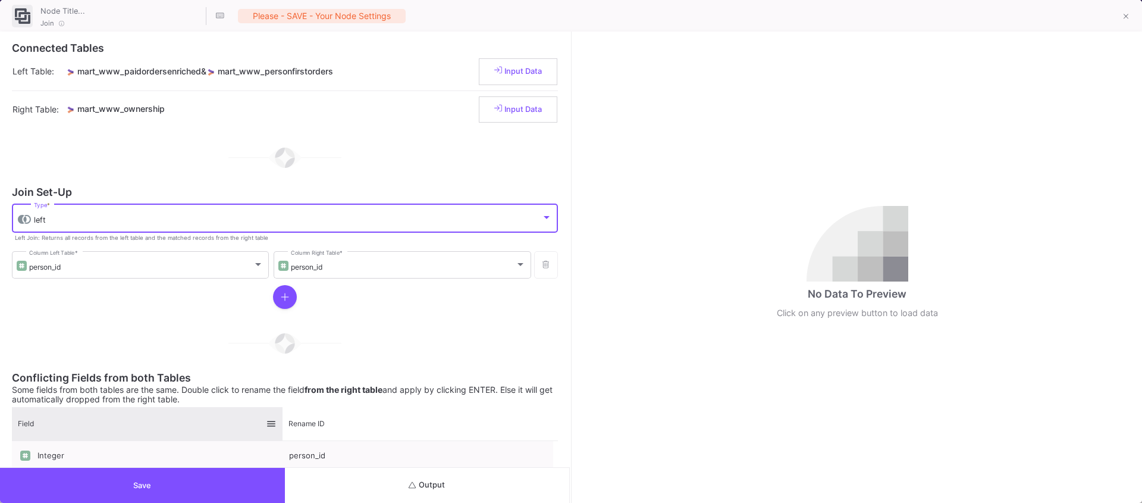
scroll to position [148, 0]
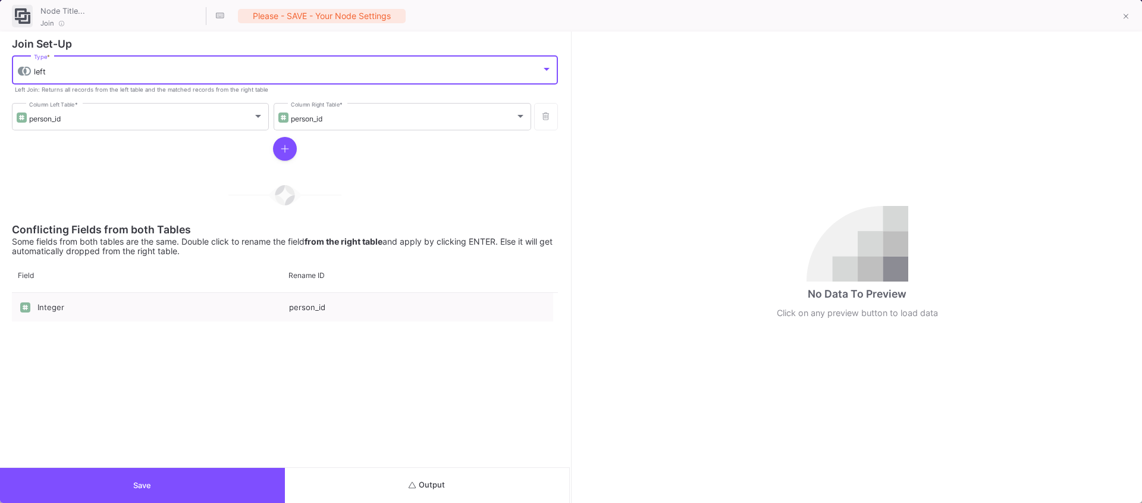
click at [118, 468] on button "Save" at bounding box center [142, 485] width 285 height 35
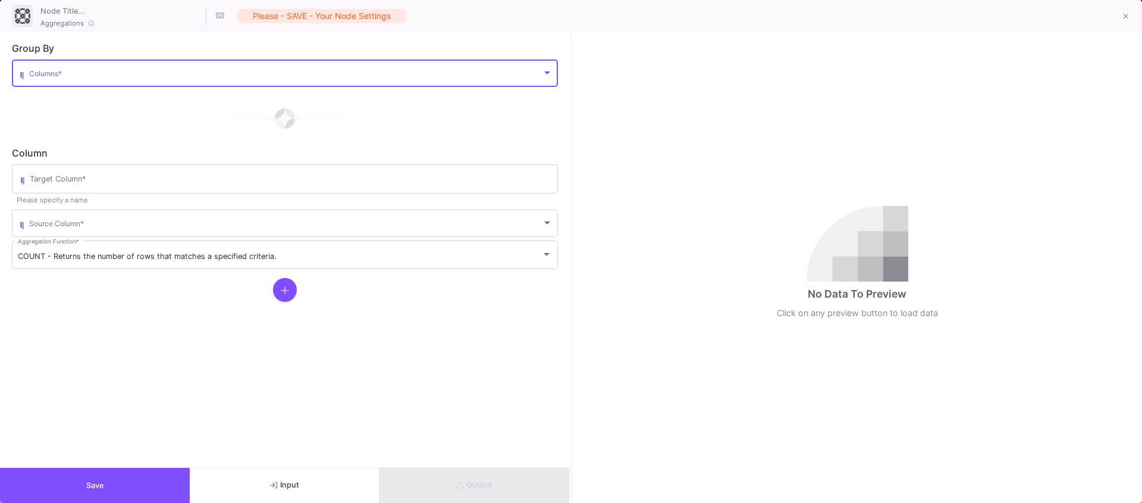
drag, startPoint x: 178, startPoint y: 265, endPoint x: 90, endPoint y: 77, distance: 207.8
click at [86, 76] on span at bounding box center [285, 75] width 513 height 9
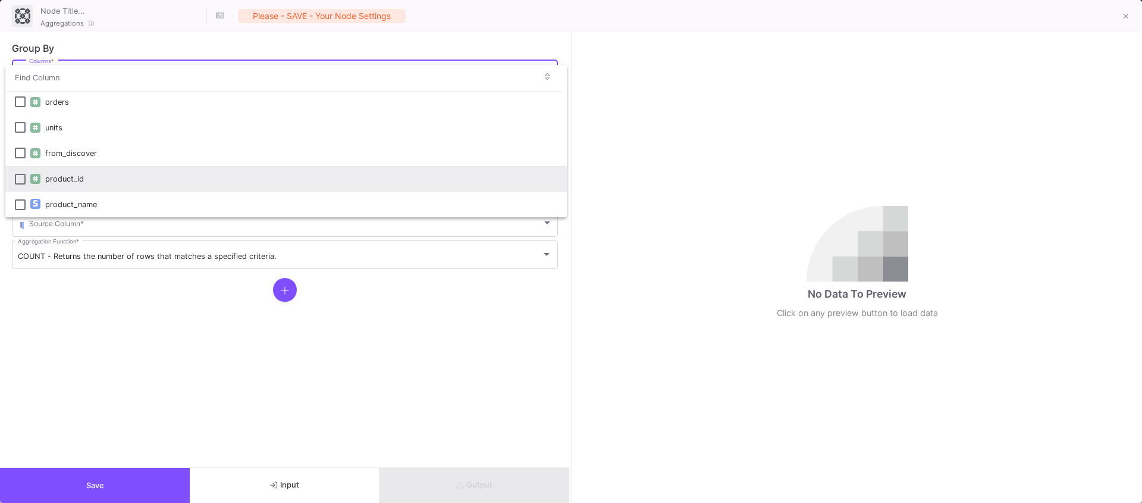
scroll to position [73, 0]
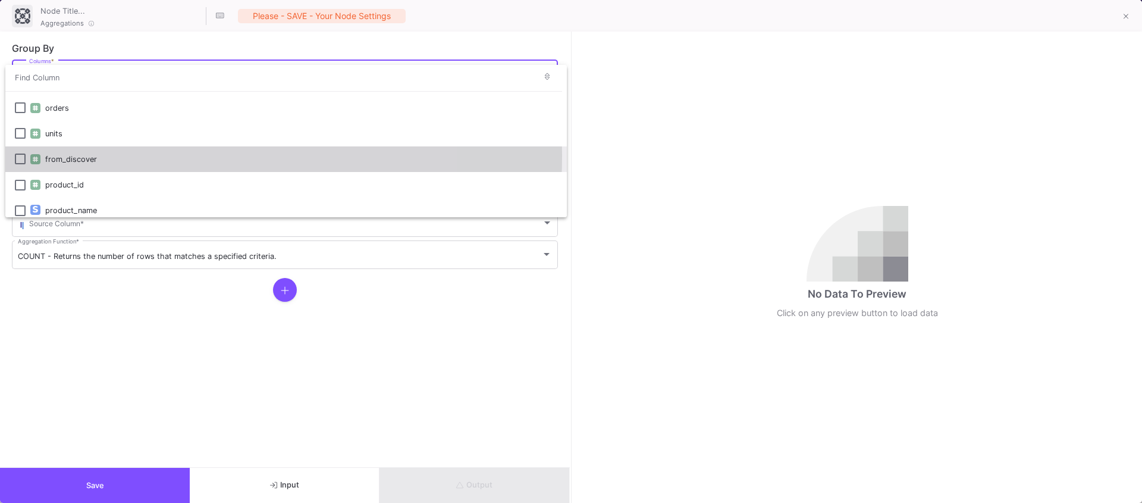
click at [56, 155] on div "from_discover" at bounding box center [301, 159] width 512 height 26
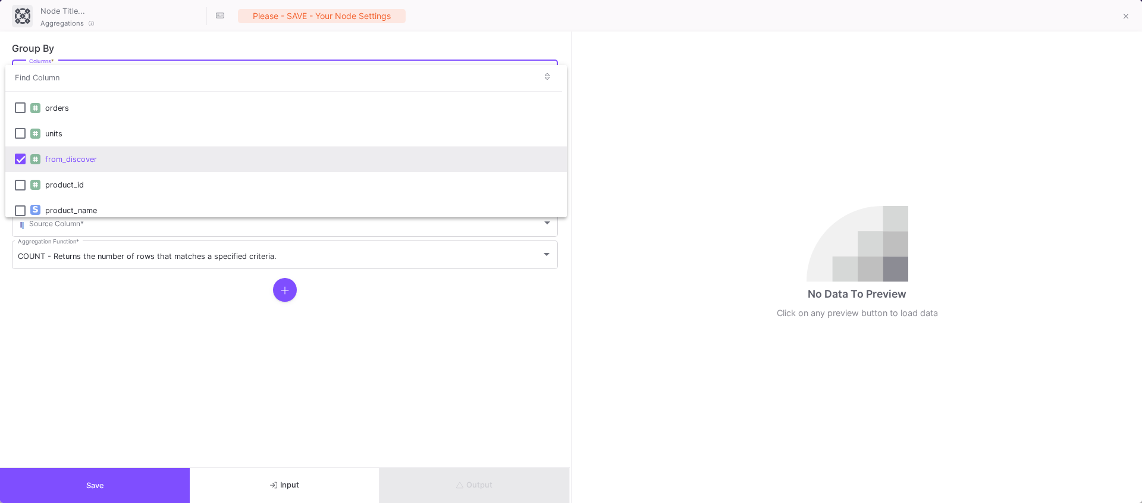
click at [108, 315] on div at bounding box center [571, 251] width 1142 height 503
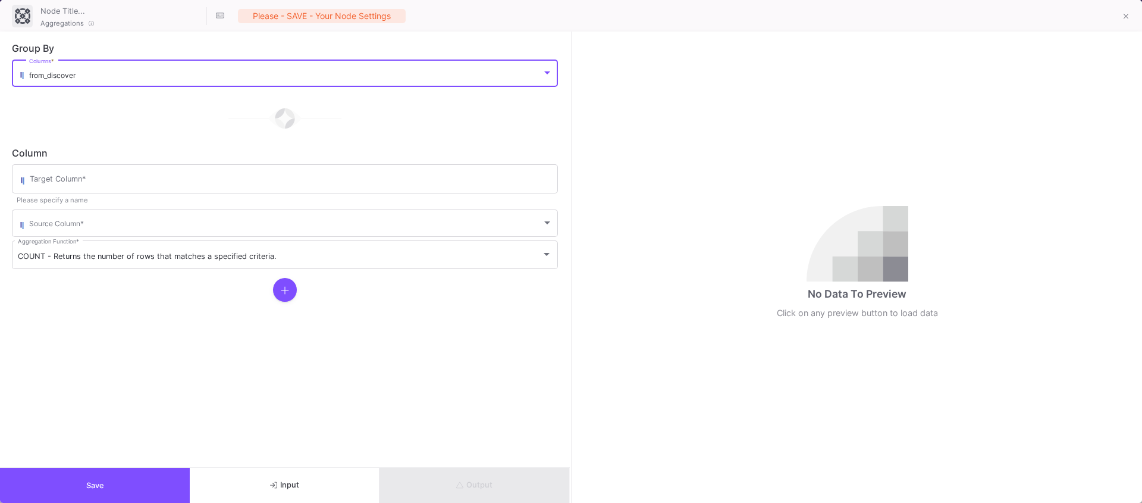
click at [106, 77] on div "from_discover" at bounding box center [285, 75] width 513 height 9
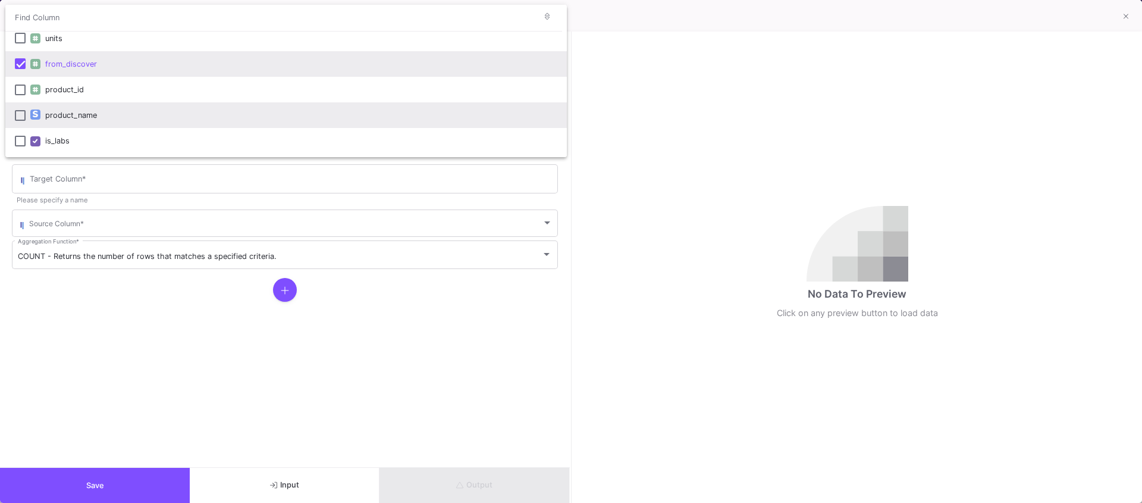
scroll to position [123, 0]
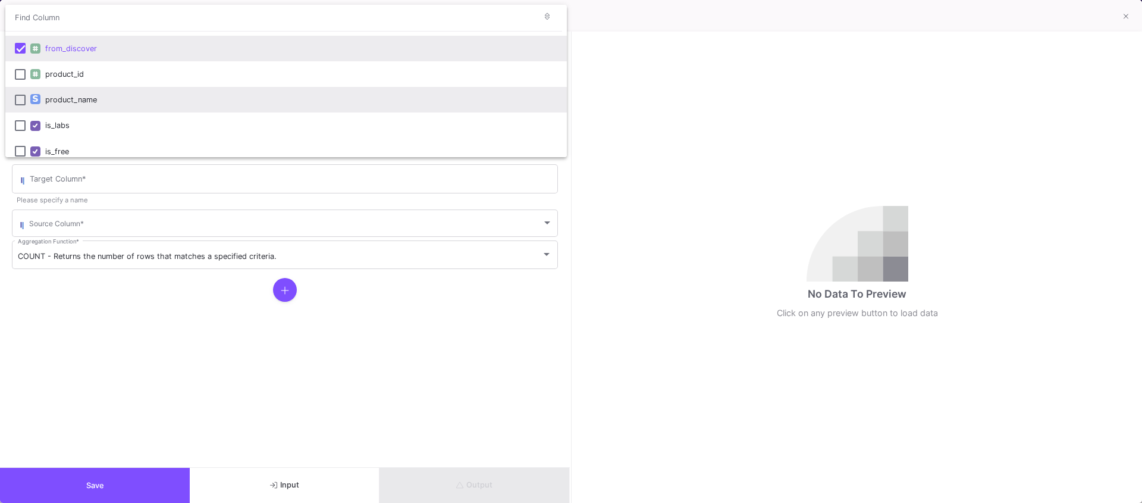
click at [94, 104] on div "product_name" at bounding box center [301, 100] width 512 height 26
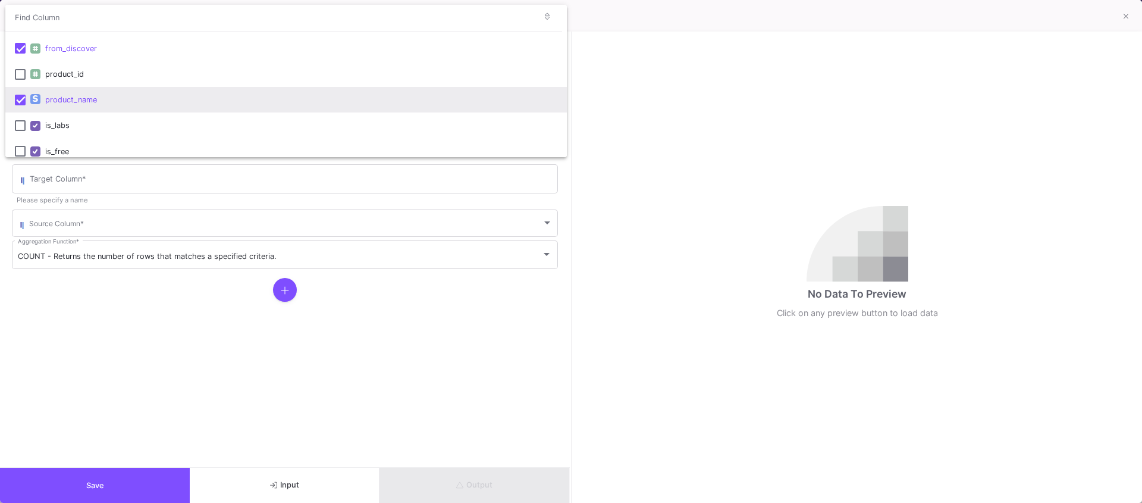
click at [127, 308] on div at bounding box center [571, 251] width 1142 height 503
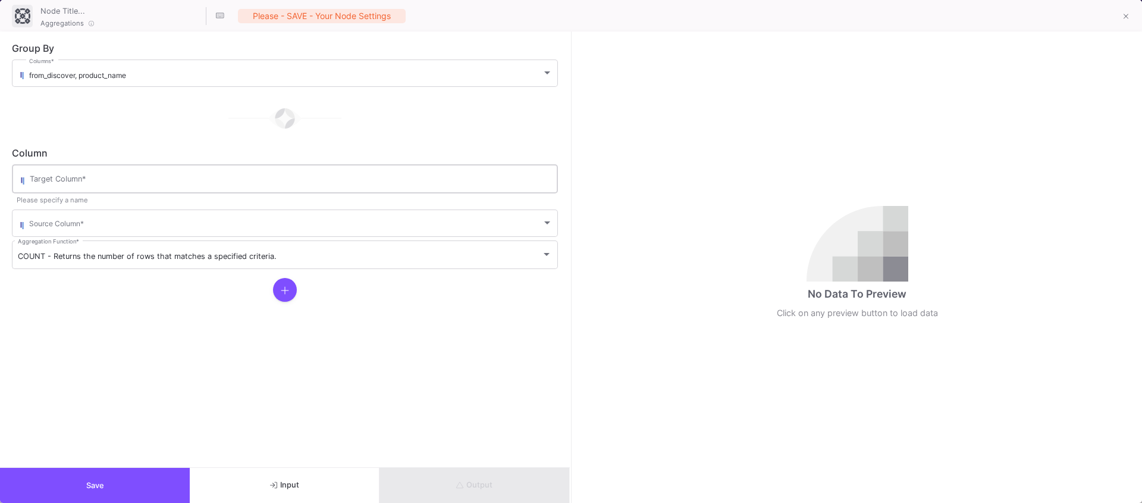
click at [74, 181] on input "Target Column *" at bounding box center [291, 181] width 522 height 10
type input "count"
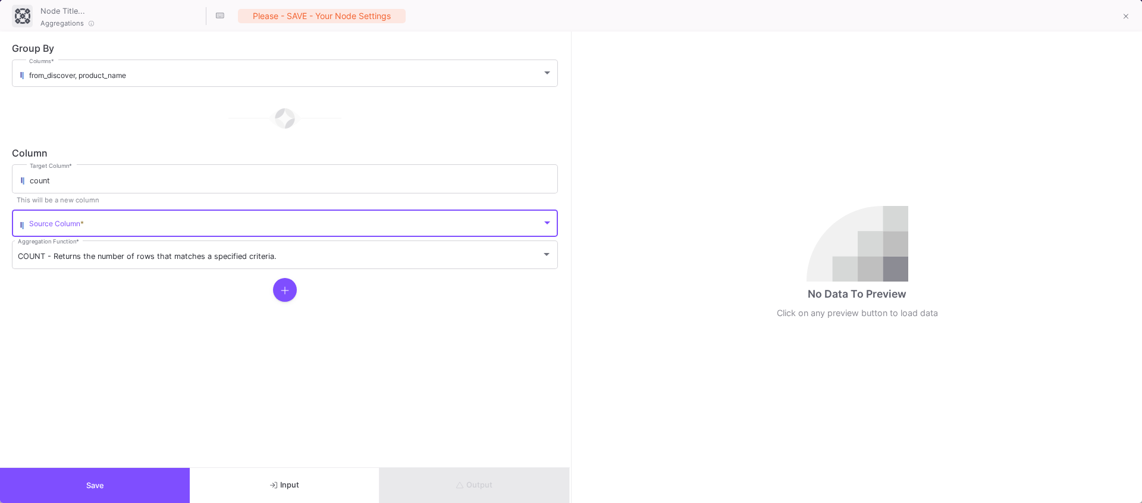
click at [69, 221] on span at bounding box center [285, 225] width 513 height 9
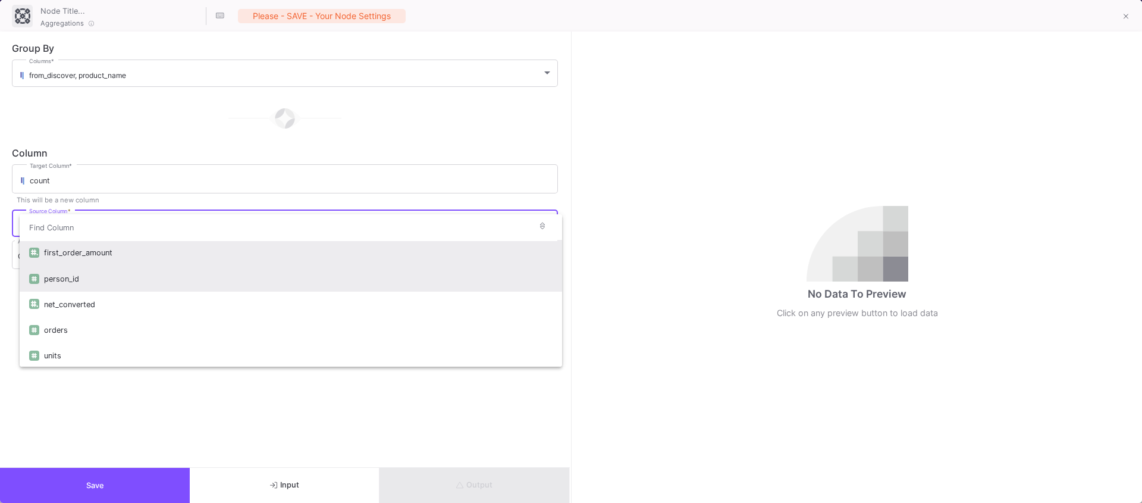
click at [69, 278] on div "person_id" at bounding box center [298, 279] width 509 height 26
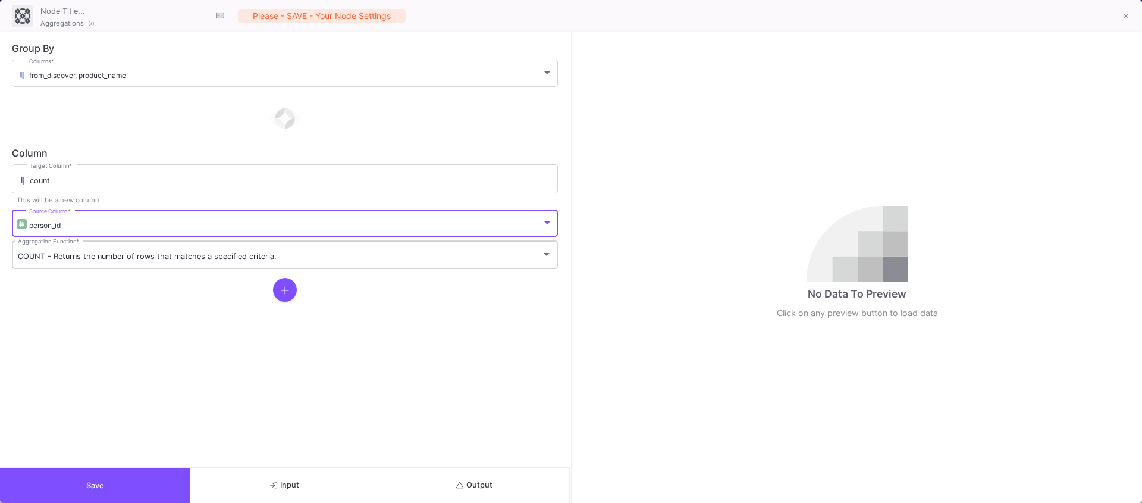
click at [46, 263] on div "COUNT - Returns the number of rows that matches a specified criteria. Aggregati…" at bounding box center [285, 254] width 534 height 31
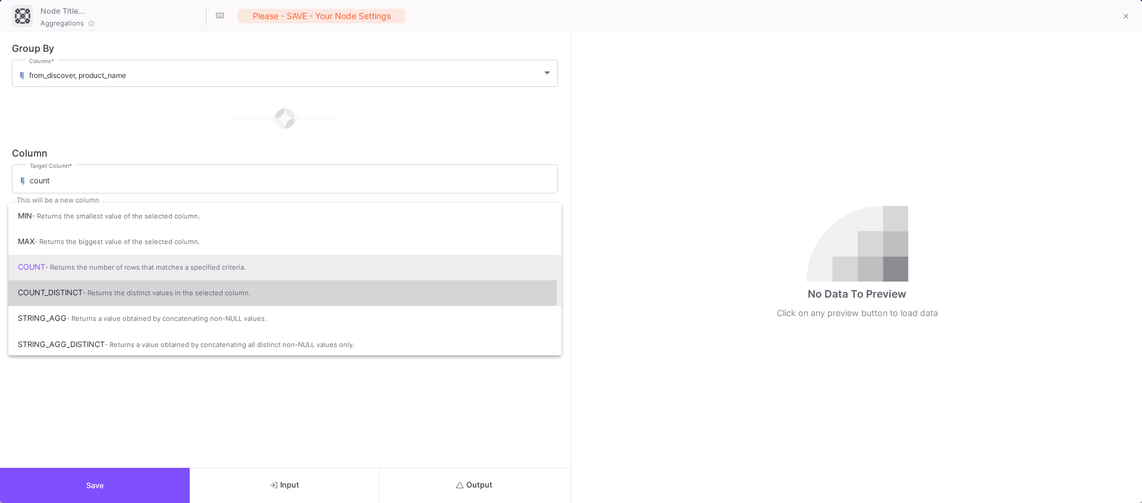
click at [55, 290] on span "COUNT_DISTINCT - Returns the distinct values in the selected column." at bounding box center [285, 293] width 534 height 26
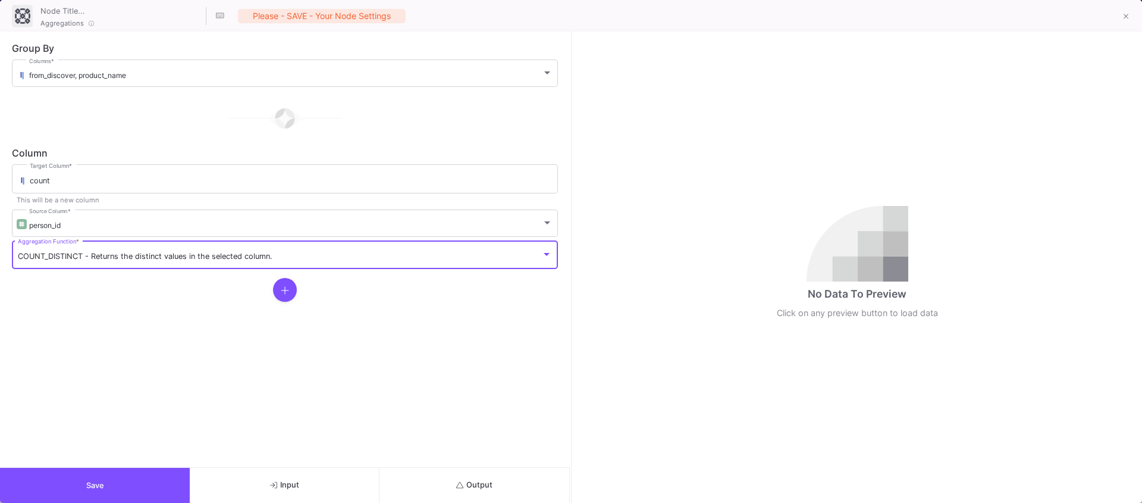
click at [467, 484] on span "Output" at bounding box center [474, 484] width 36 height 9
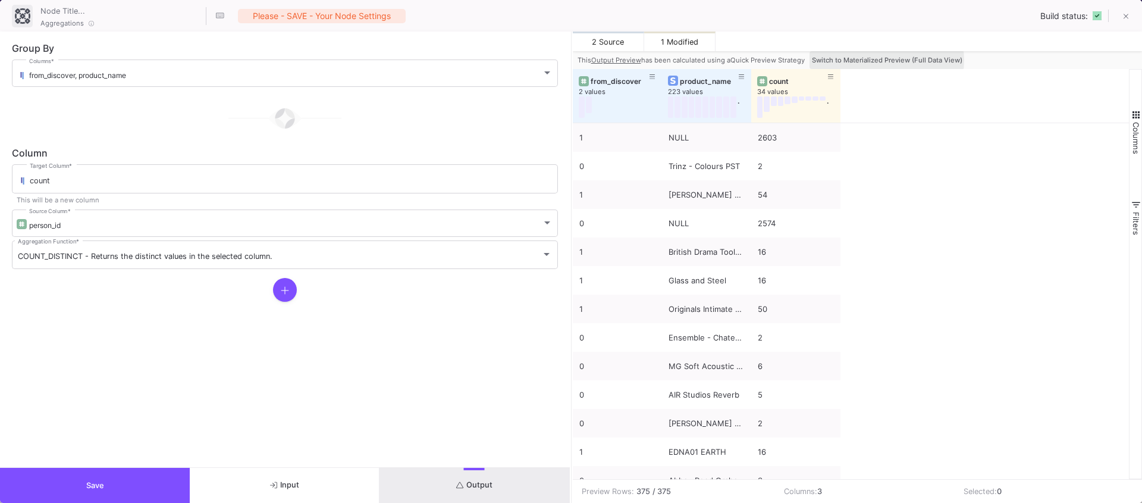
click at [882, 60] on span "Switch to Materialized Preview (Full Data View)" at bounding box center [887, 60] width 151 height 8
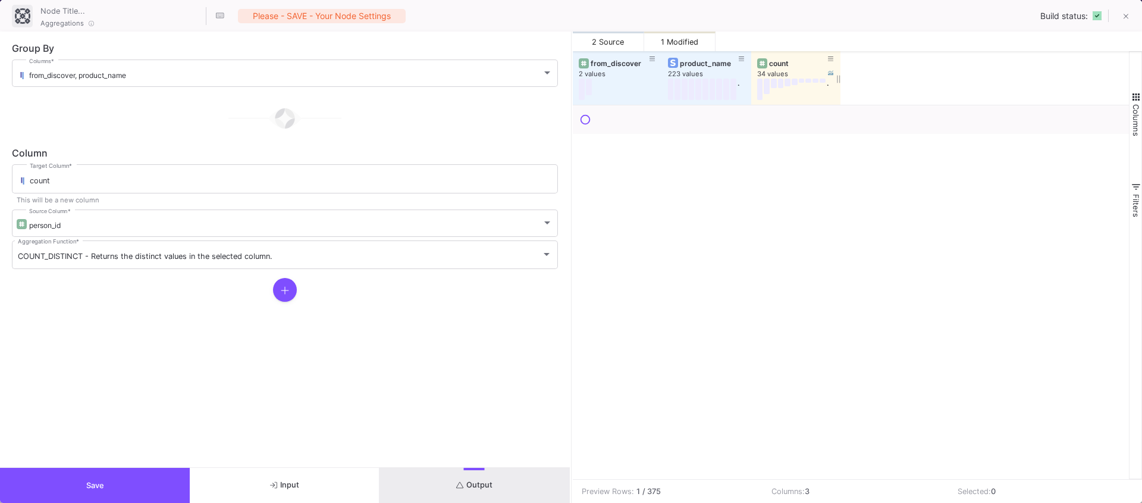
click at [771, 64] on div "count" at bounding box center [798, 63] width 59 height 9
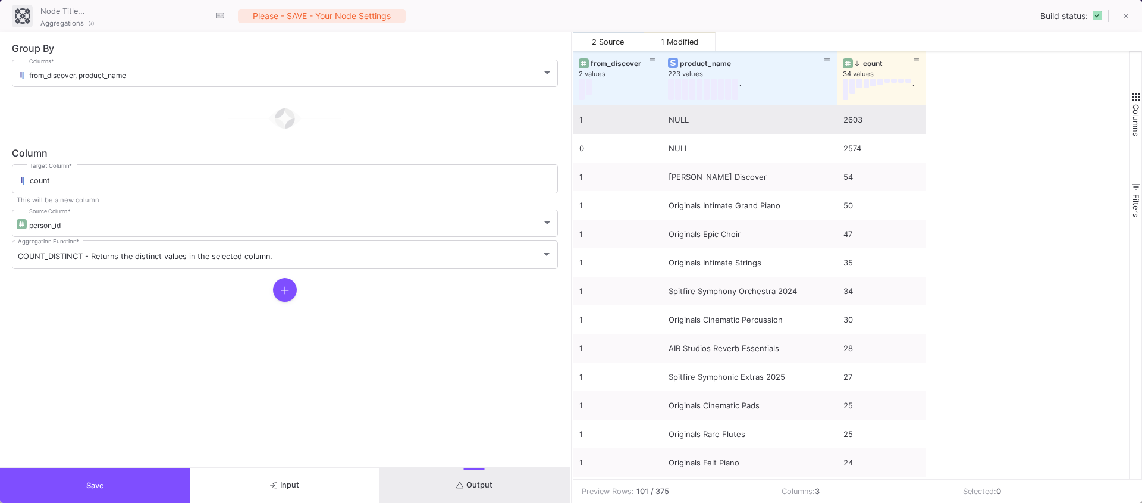
drag, startPoint x: 749, startPoint y: 97, endPoint x: 835, endPoint y: 117, distance: 88.5
click at [835, 117] on div "from_discover 2 values product_name 223 values . count 34 values . 1 NULL 2603 …" at bounding box center [851, 265] width 557 height 428
click at [121, 472] on button "Save" at bounding box center [95, 485] width 190 height 35
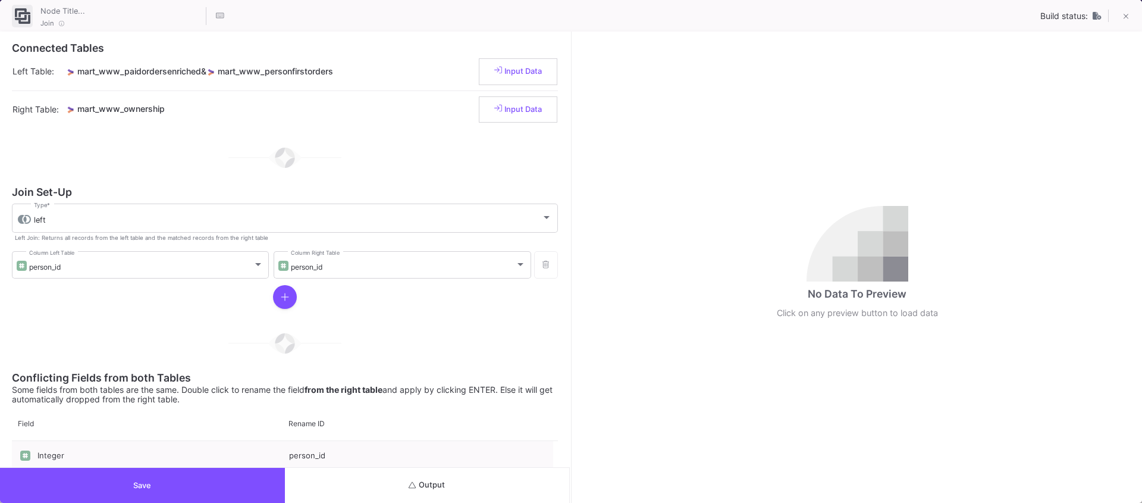
click at [472, 481] on button "Output" at bounding box center [427, 485] width 285 height 35
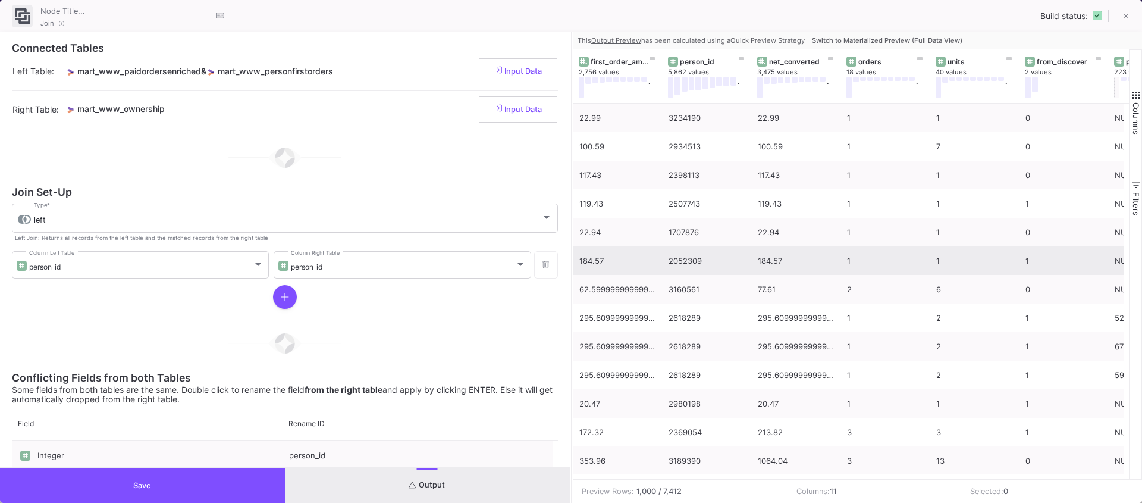
scroll to position [0, 2]
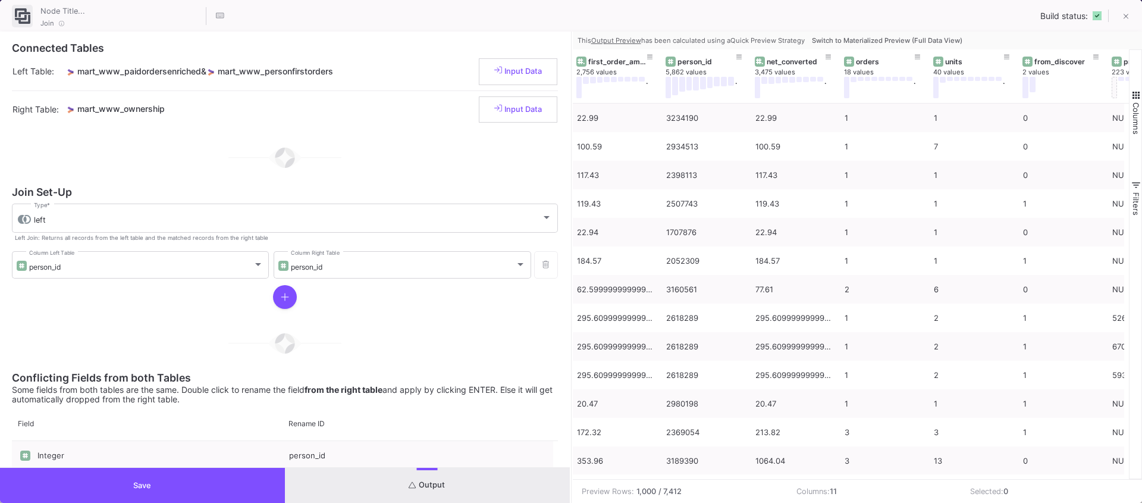
click at [910, 40] on span "Switch to Materialized Preview (Full Data View)" at bounding box center [887, 40] width 151 height 8
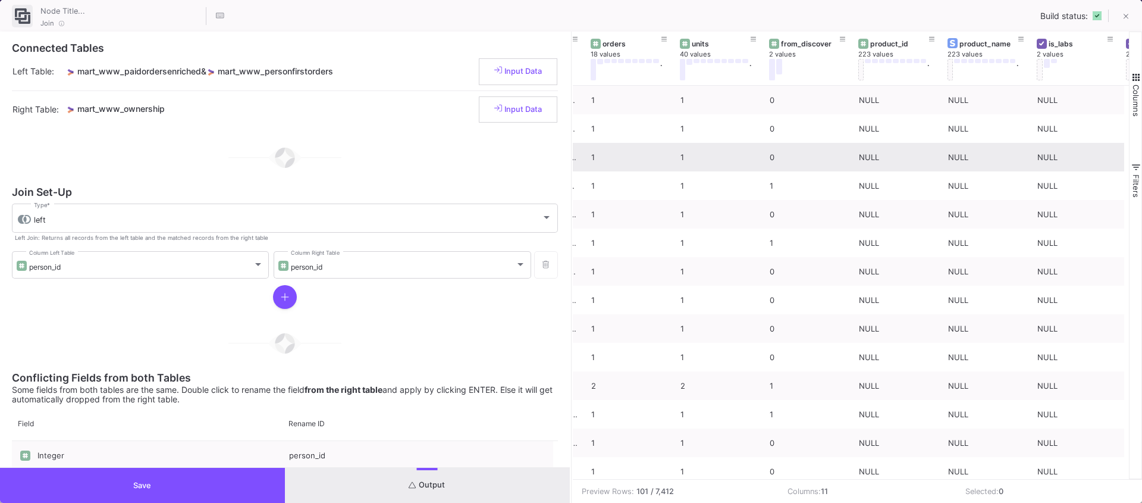
scroll to position [0, 0]
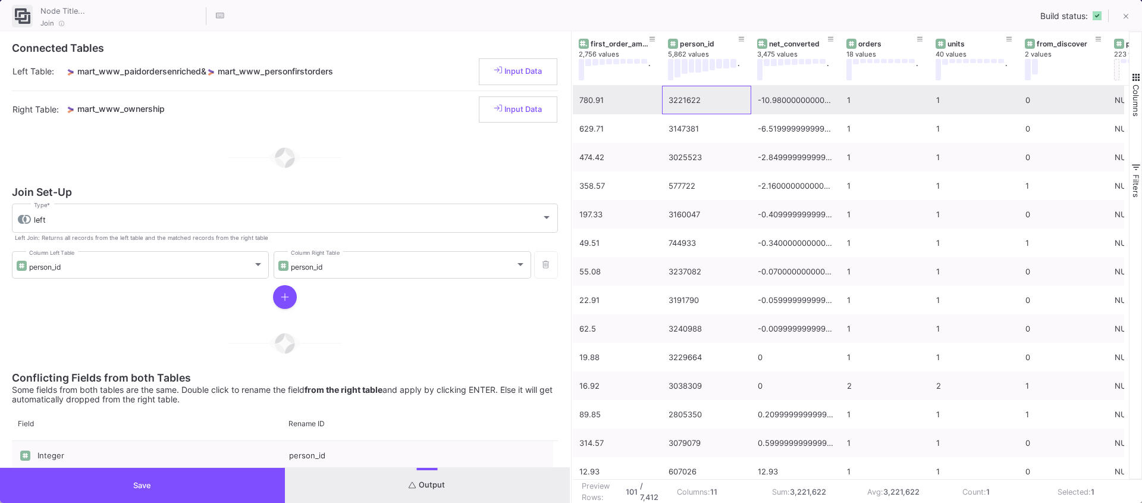
click at [682, 101] on div "3221622" at bounding box center [707, 100] width 76 height 28
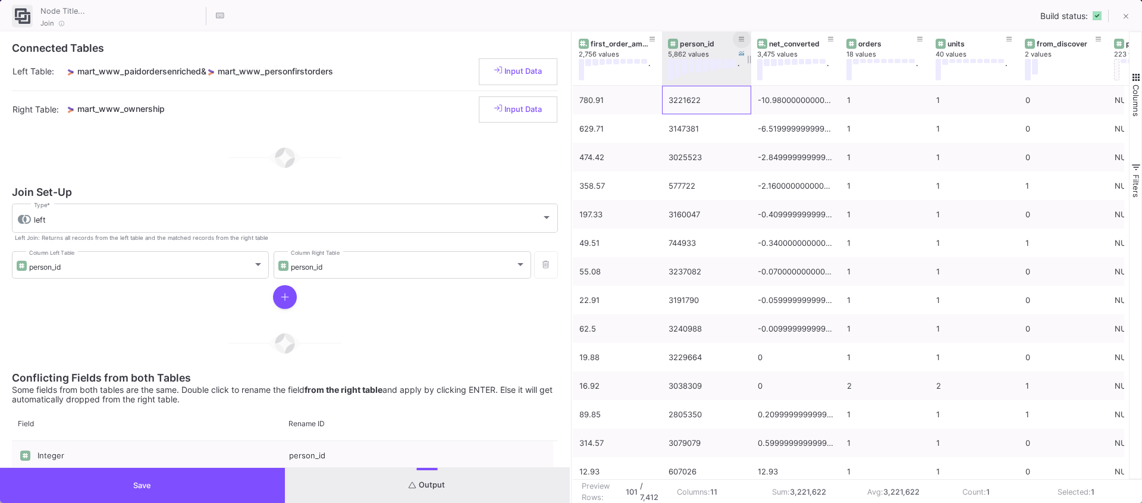
click at [745, 41] on button at bounding box center [742, 39] width 18 height 18
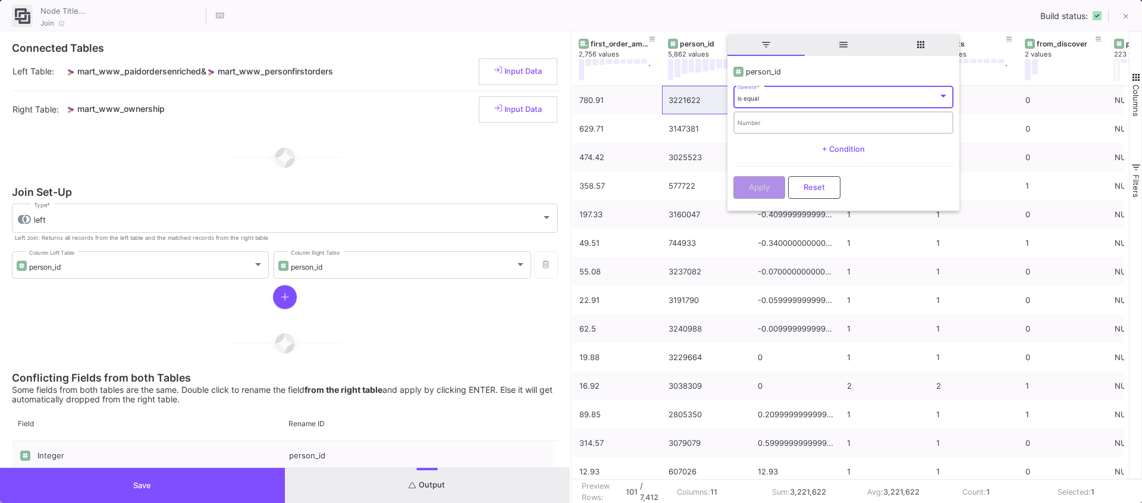
click at [770, 123] on input "Number" at bounding box center [843, 124] width 211 height 8
paste input "3221622"
type input "3221622"
click at [759, 181] on button "Apply" at bounding box center [760, 186] width 52 height 23
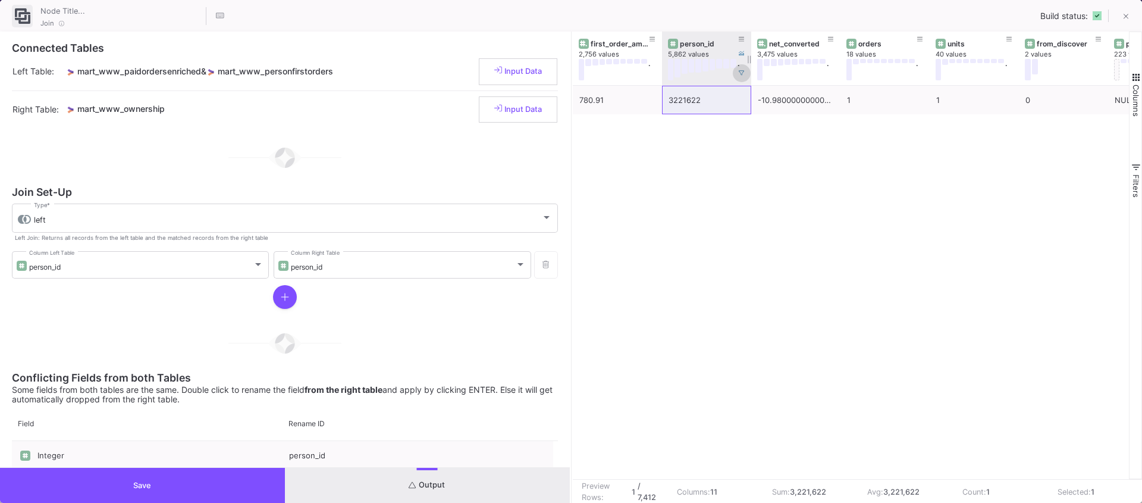
click at [744, 71] on icon at bounding box center [742, 73] width 6 height 6
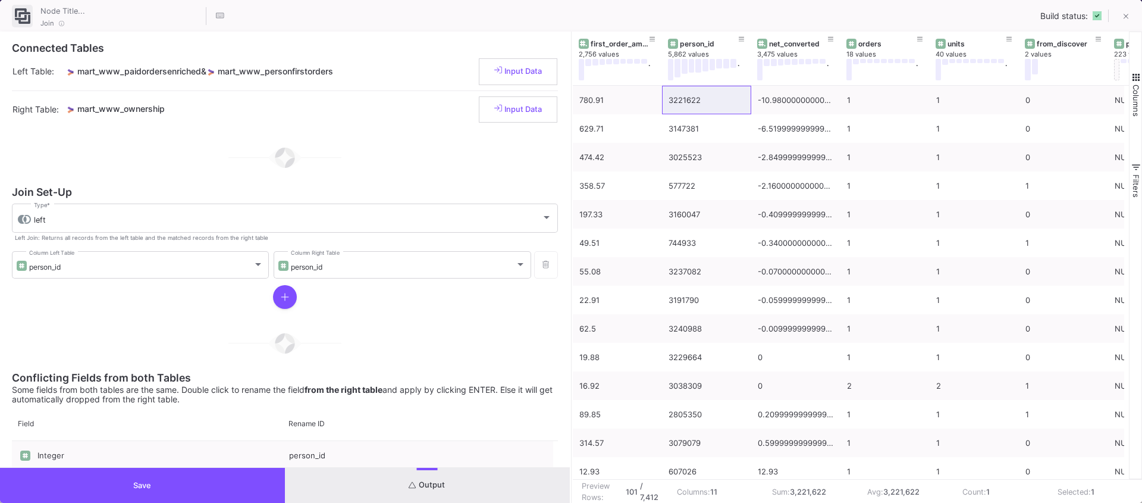
click at [191, 472] on button "Save" at bounding box center [142, 485] width 285 height 35
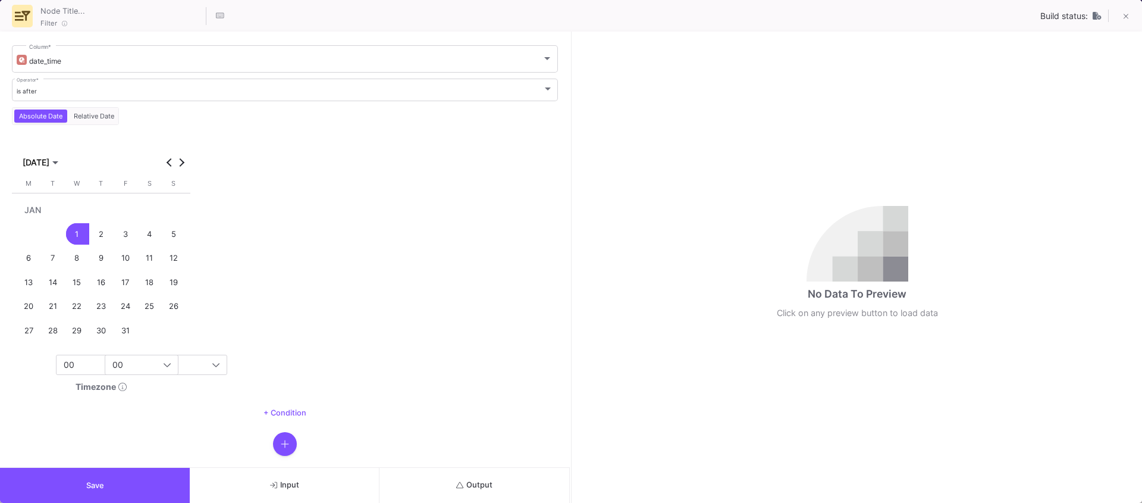
click at [463, 484] on span "Output" at bounding box center [474, 484] width 36 height 9
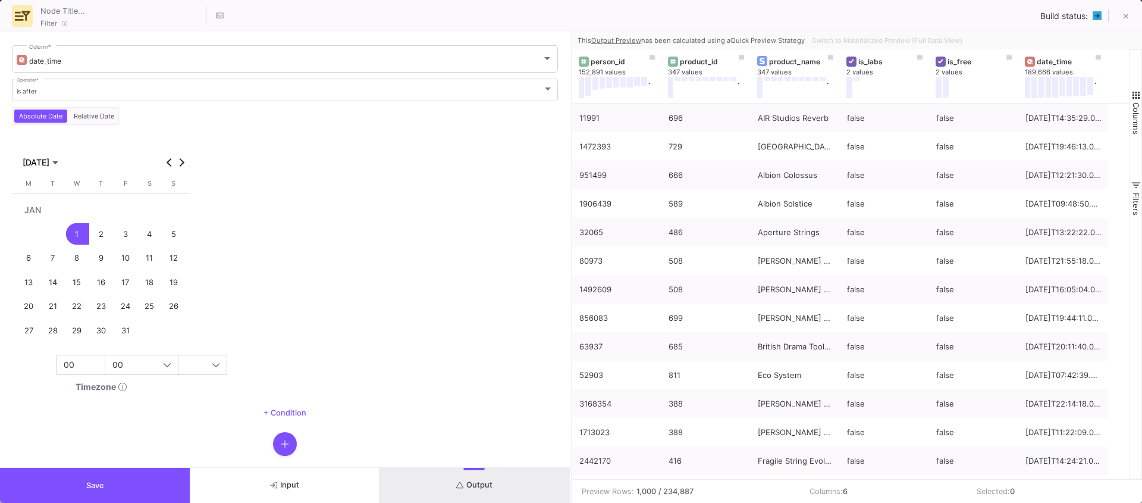
click at [91, 474] on button "Save" at bounding box center [95, 485] width 190 height 35
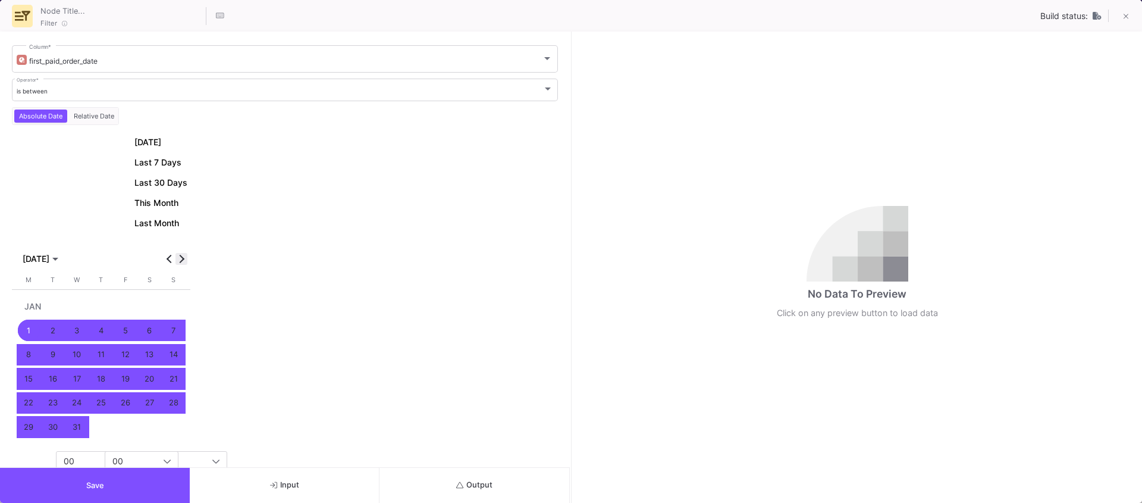
click at [185, 261] on span "Next month" at bounding box center [181, 259] width 12 height 12
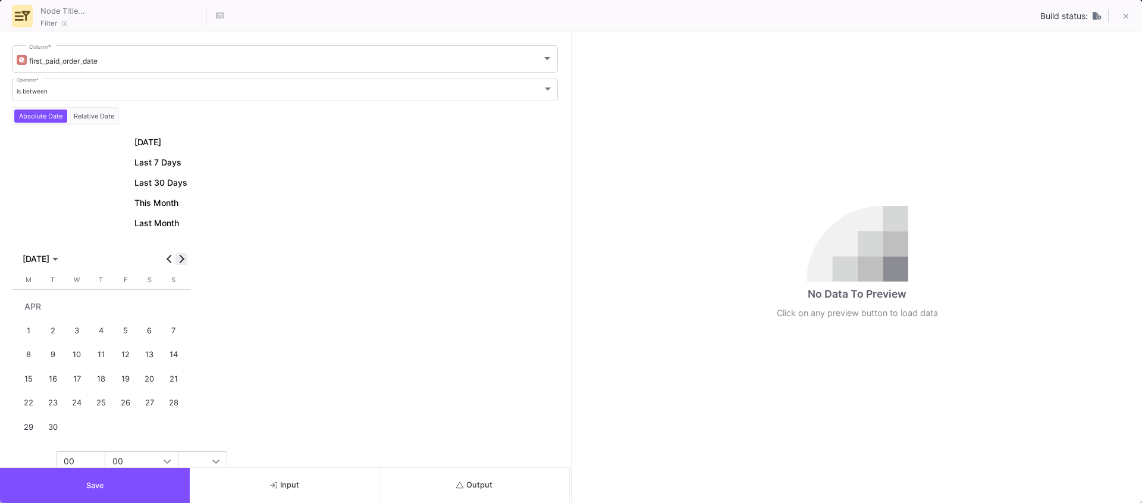
click at [185, 261] on span "Next month" at bounding box center [181, 259] width 12 height 12
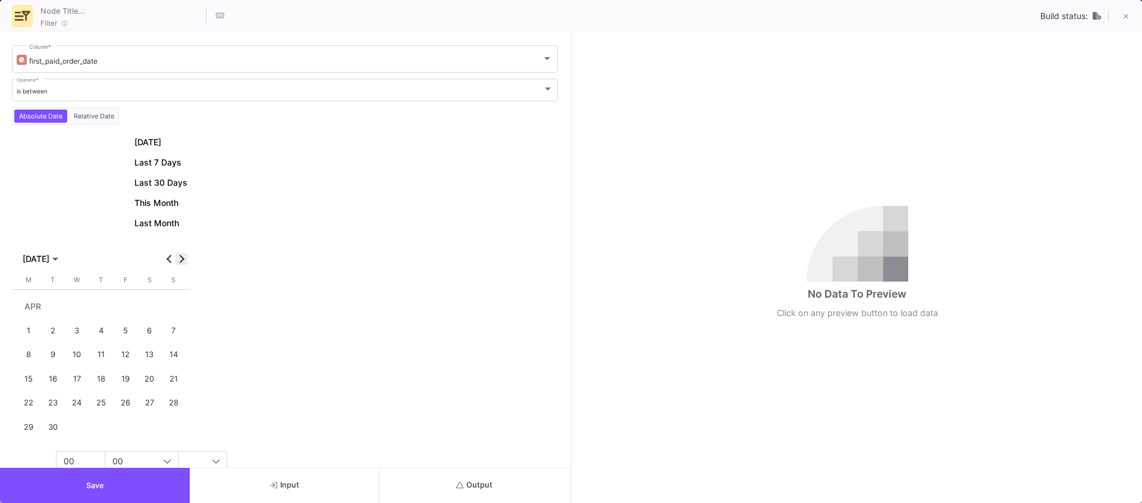
click at [185, 261] on span "Next month" at bounding box center [181, 259] width 12 height 12
click at [73, 327] on div "1" at bounding box center [77, 330] width 22 height 22
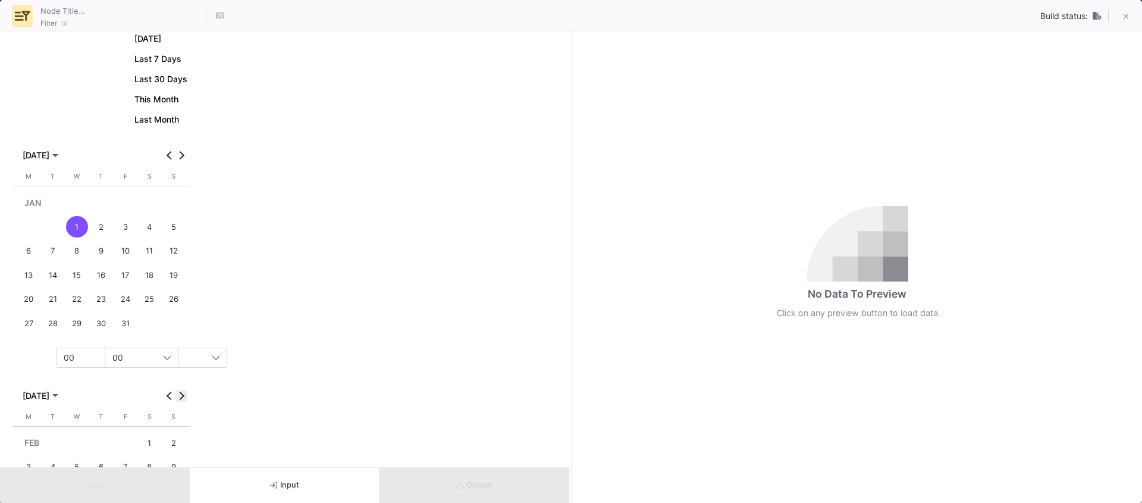
click at [183, 398] on span "Next month" at bounding box center [181, 396] width 12 height 12
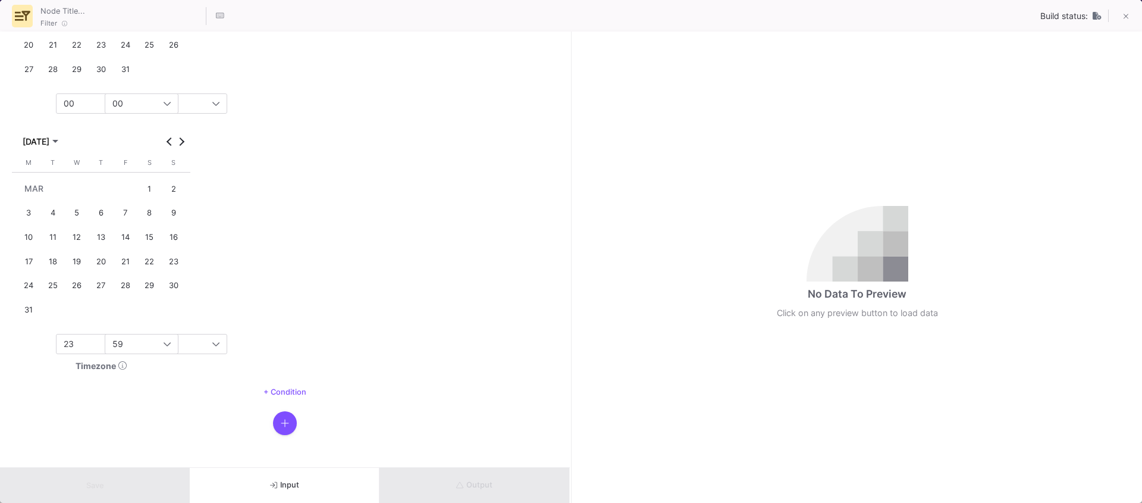
click at [30, 315] on div "31" at bounding box center [29, 310] width 22 height 22
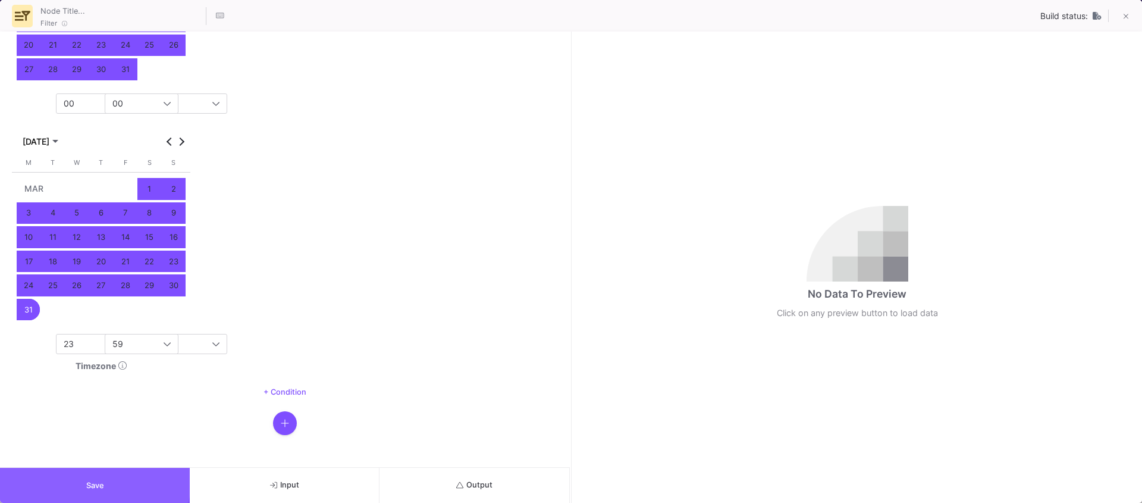
click at [84, 474] on button "Save" at bounding box center [95, 485] width 190 height 35
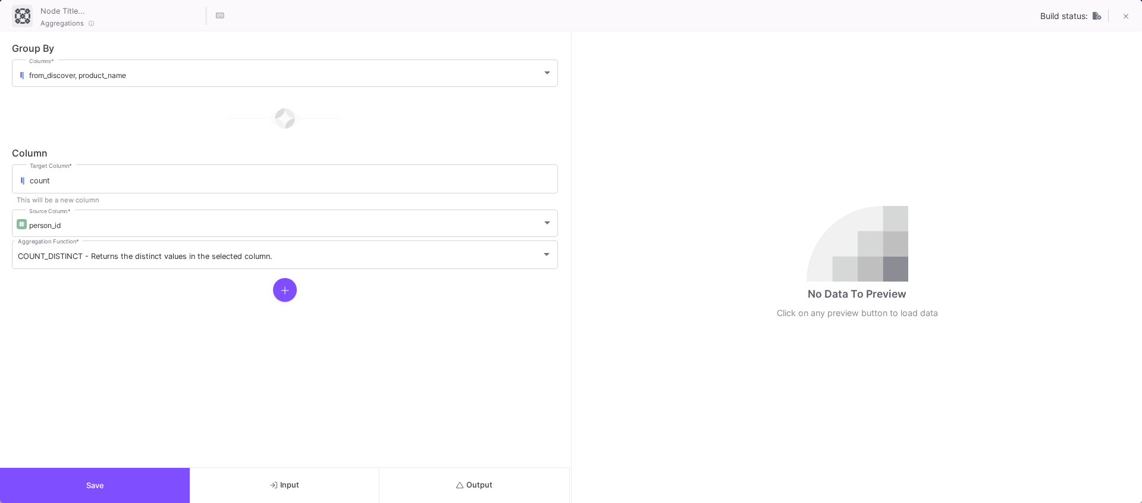
click at [502, 487] on button "Output" at bounding box center [475, 485] width 190 height 35
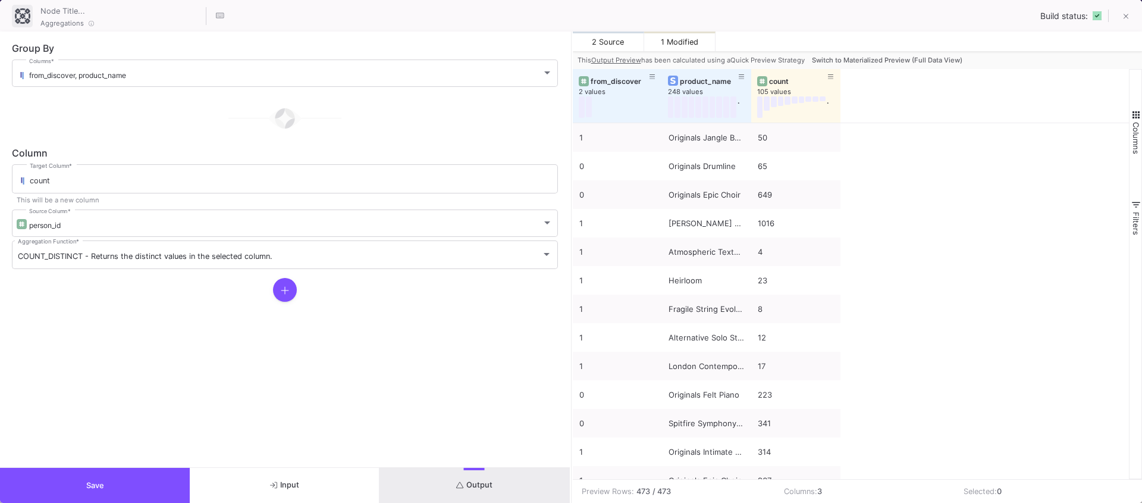
click at [928, 58] on span "Switch to Materialized Preview (Full Data View)" at bounding box center [887, 60] width 151 height 8
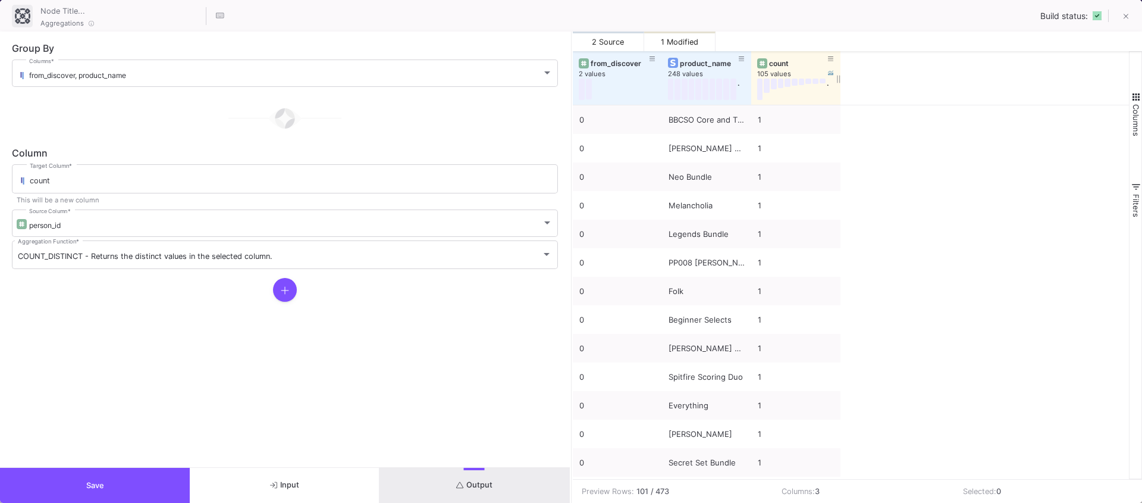
click at [774, 70] on div "105 values" at bounding box center [801, 74] width 89 height 9
click at [772, 64] on div "count" at bounding box center [798, 63] width 59 height 9
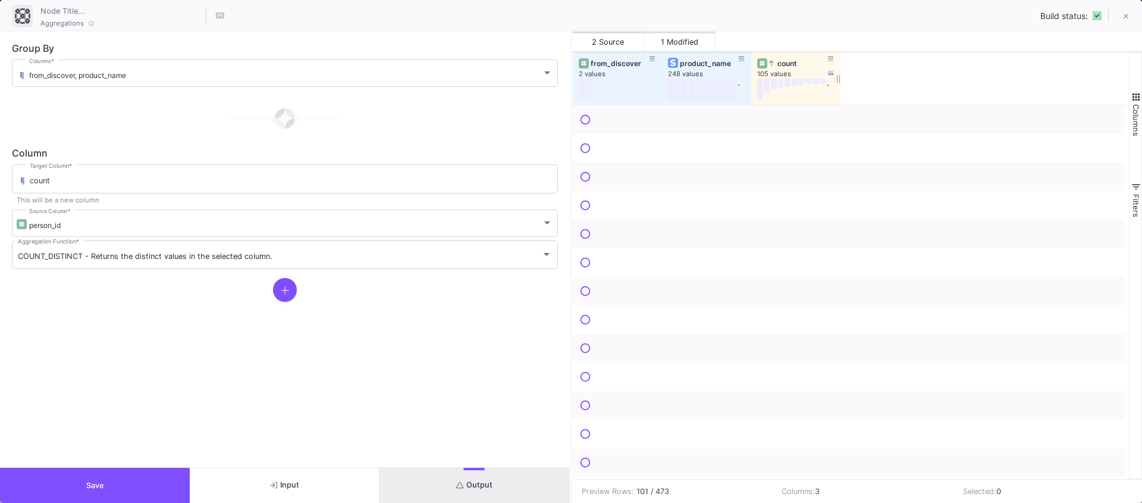
click at [772, 64] on icon at bounding box center [771, 63] width 5 height 7
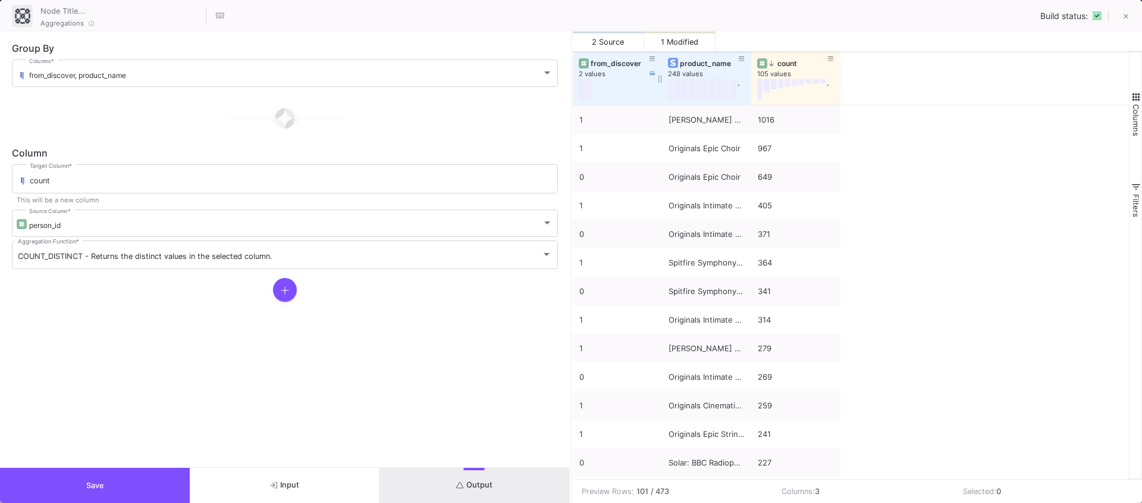
click at [589, 92] on button at bounding box center [589, 89] width 6 height 21
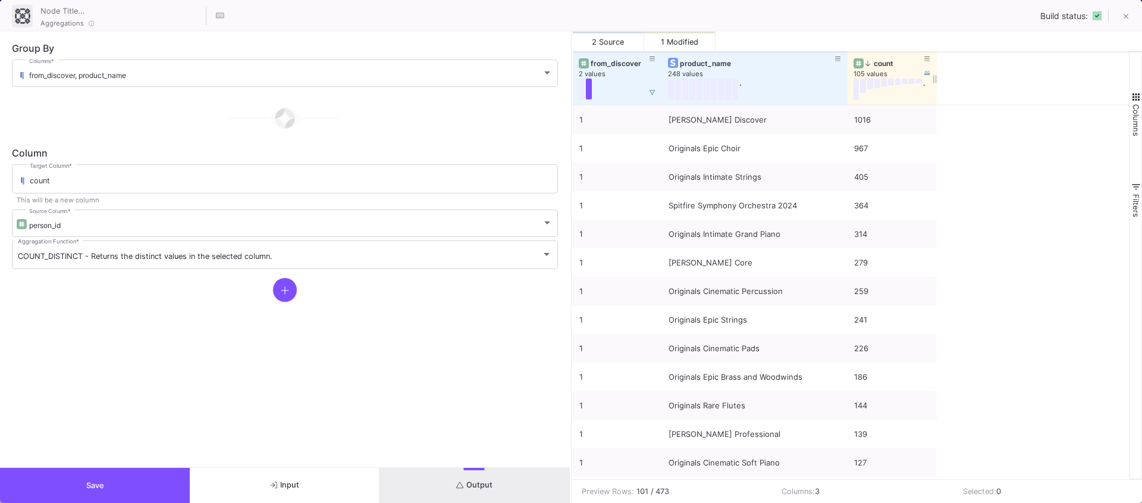
drag, startPoint x: 751, startPoint y: 91, endPoint x: 846, endPoint y: 96, distance: 95.3
click at [846, 96] on div "from_discover 2 values product_name 248 values . count 105 values ." at bounding box center [755, 78] width 364 height 54
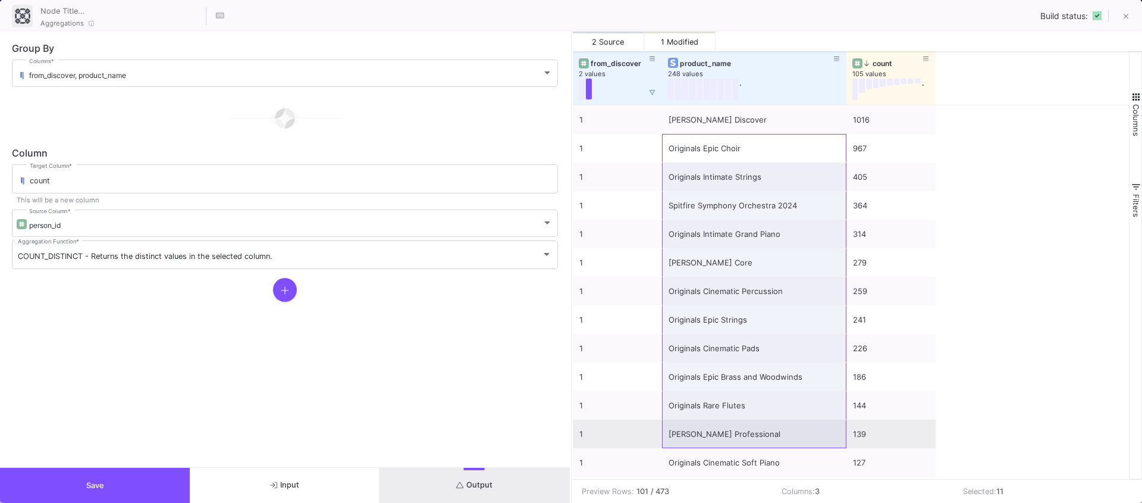
drag, startPoint x: 707, startPoint y: 150, endPoint x: 701, endPoint y: 429, distance: 279.1
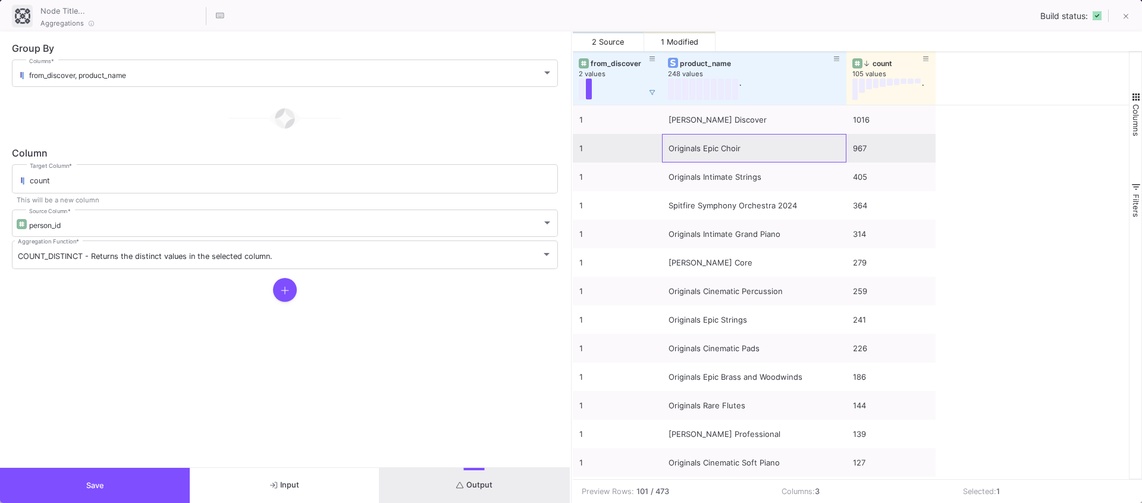
click at [695, 137] on div "Originals Epic Choir" at bounding box center [754, 148] width 171 height 28
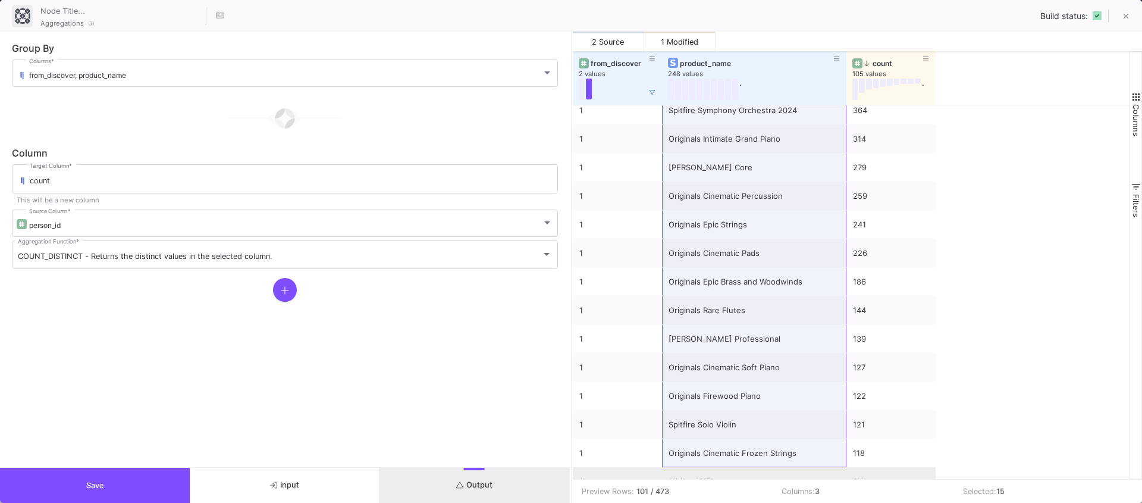
scroll to position [119, 0]
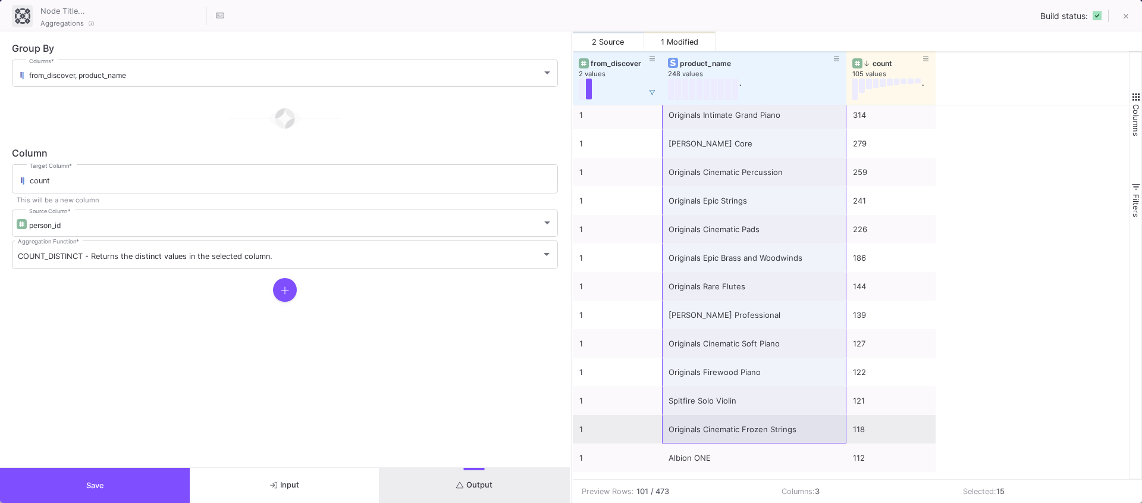
drag, startPoint x: 738, startPoint y: 149, endPoint x: 713, endPoint y: 435, distance: 287.2
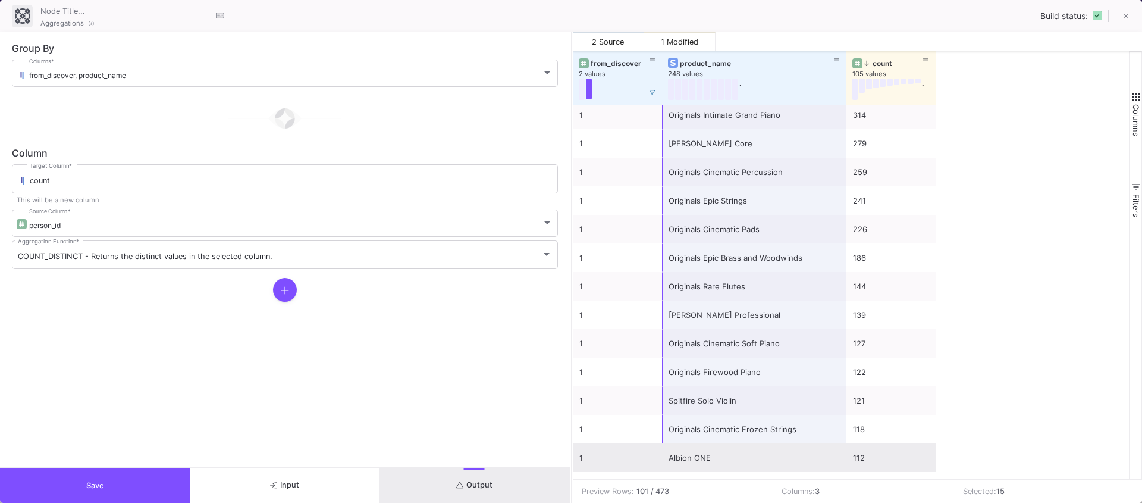
scroll to position [0, 0]
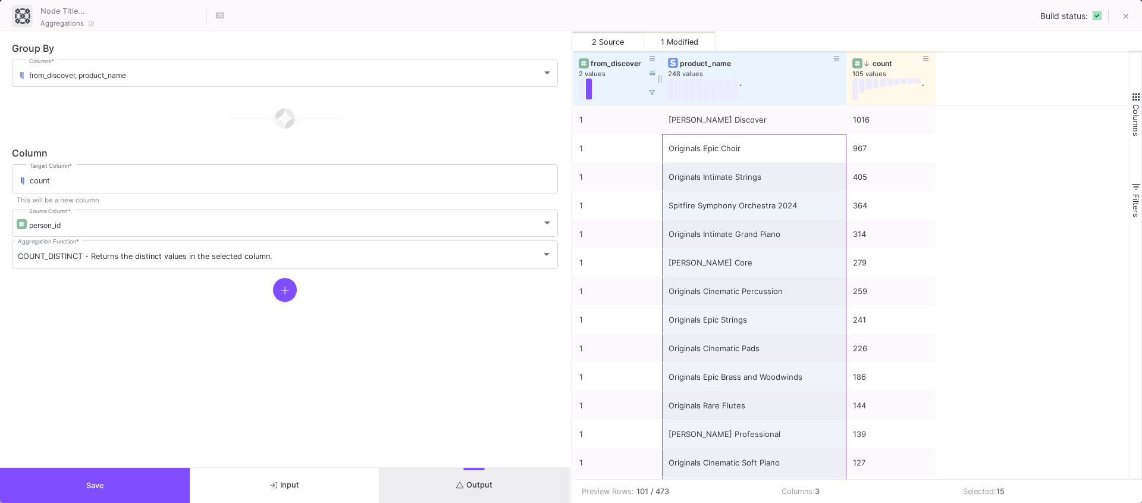
click at [581, 91] on button at bounding box center [582, 89] width 6 height 21
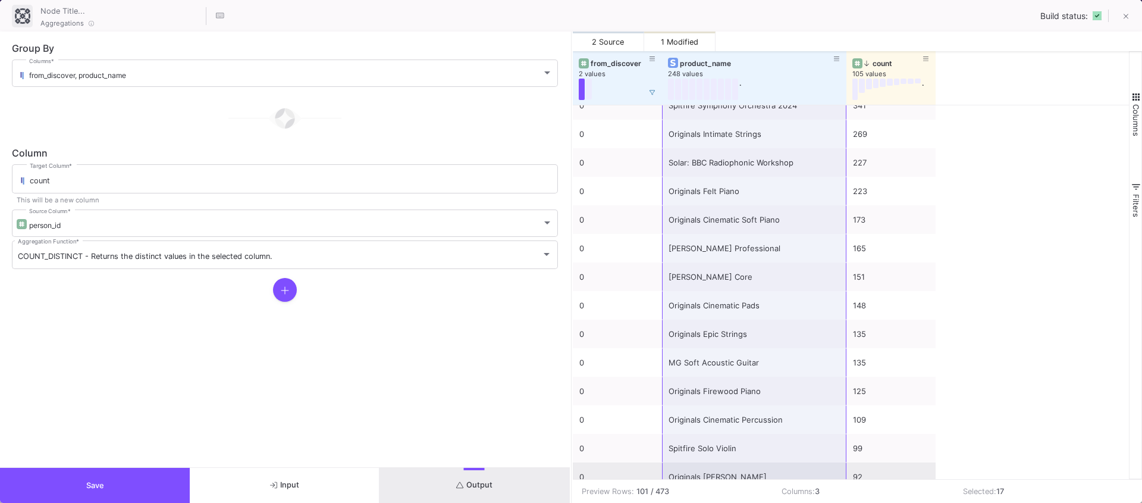
scroll to position [95, 0]
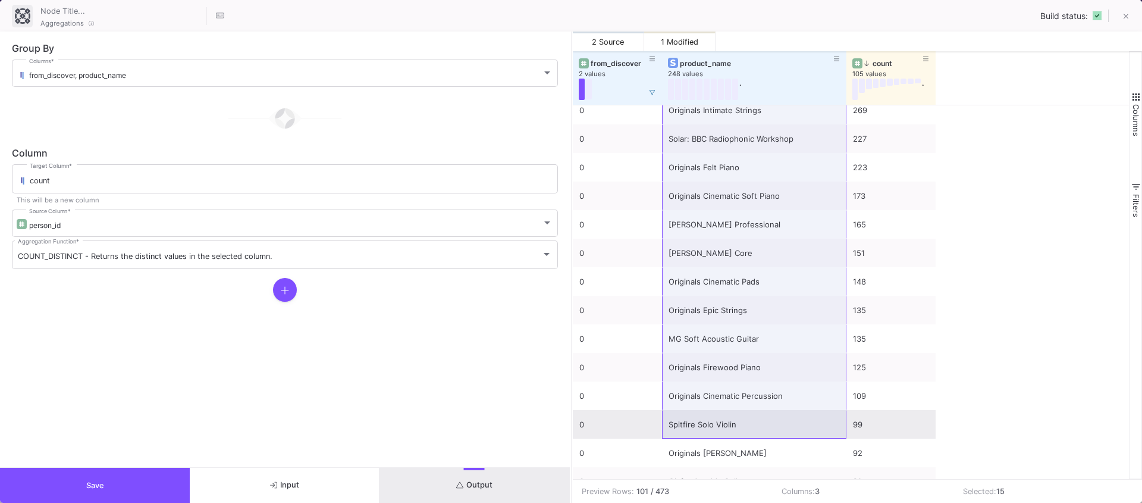
drag, startPoint x: 725, startPoint y: 121, endPoint x: 732, endPoint y: 431, distance: 310.6
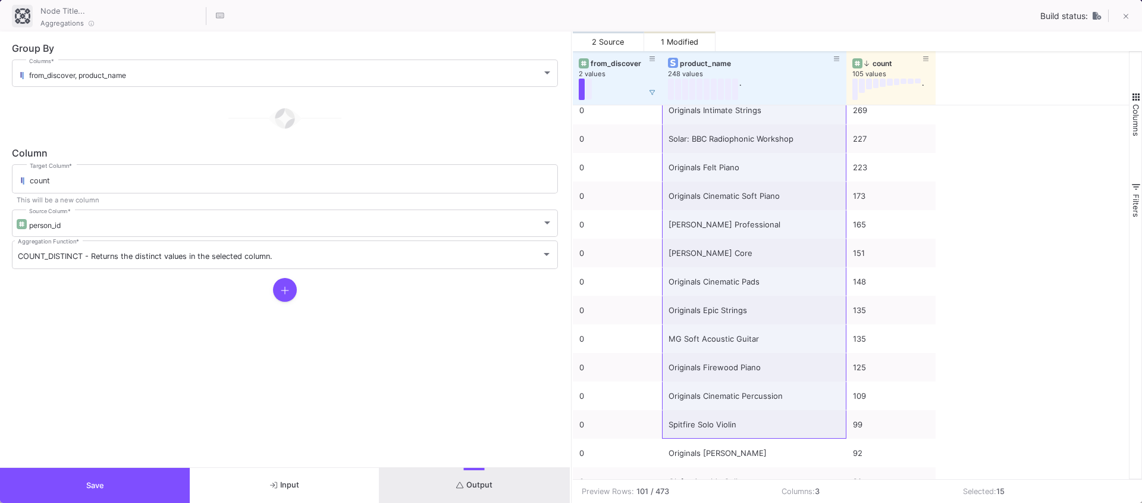
click at [108, 479] on button "Save" at bounding box center [95, 485] width 190 height 35
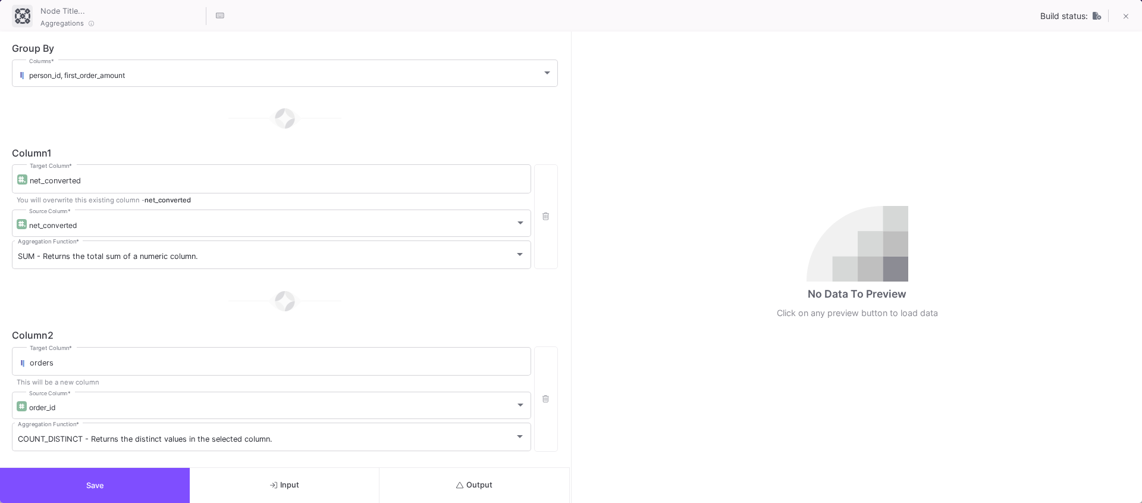
scroll to position [411, 0]
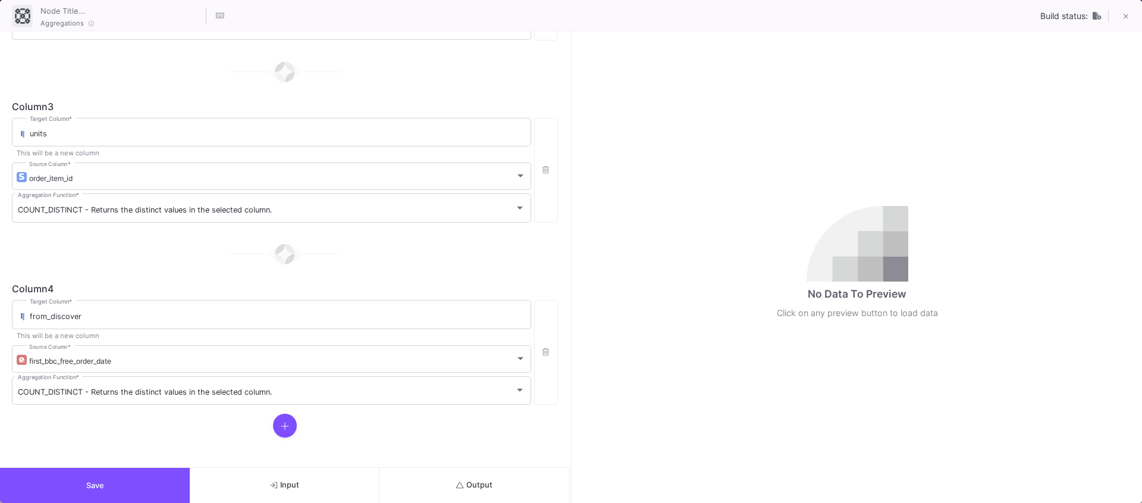
click at [284, 429] on icon at bounding box center [285, 426] width 8 height 10
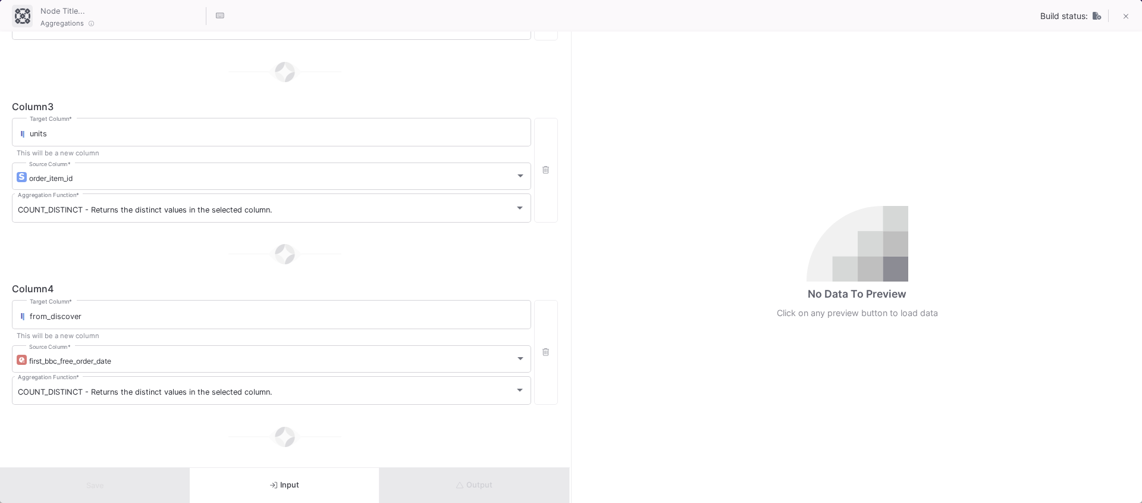
scroll to position [594, 0]
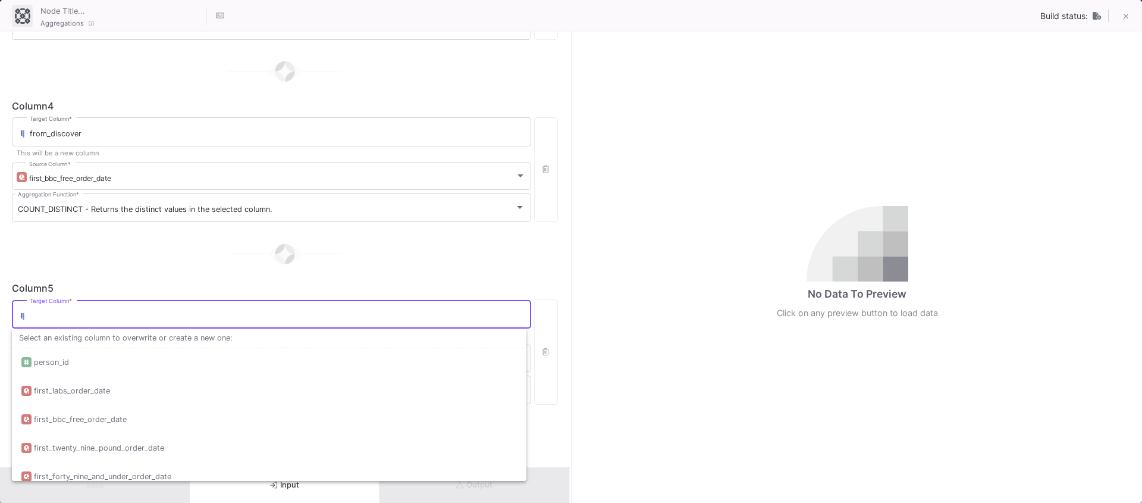
click at [43, 319] on input "Target Column *" at bounding box center [278, 316] width 496 height 10
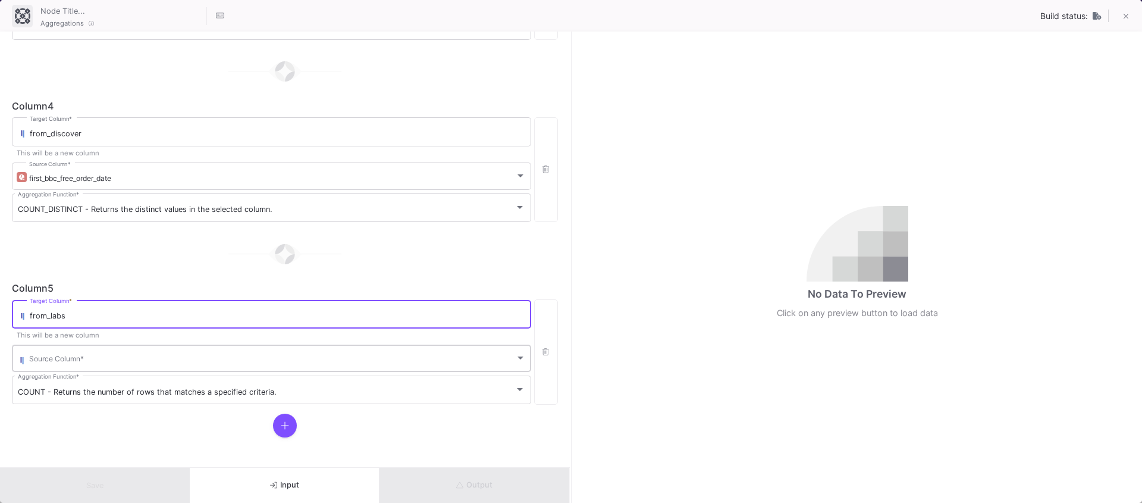
type input "from_labs"
click at [45, 354] on div "Source Column *" at bounding box center [277, 357] width 497 height 29
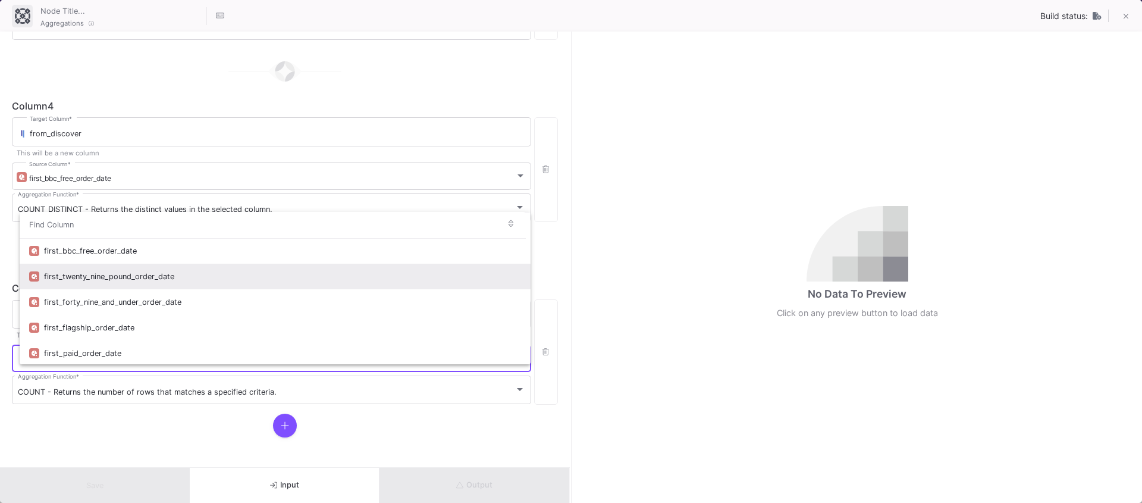
scroll to position [0, 0]
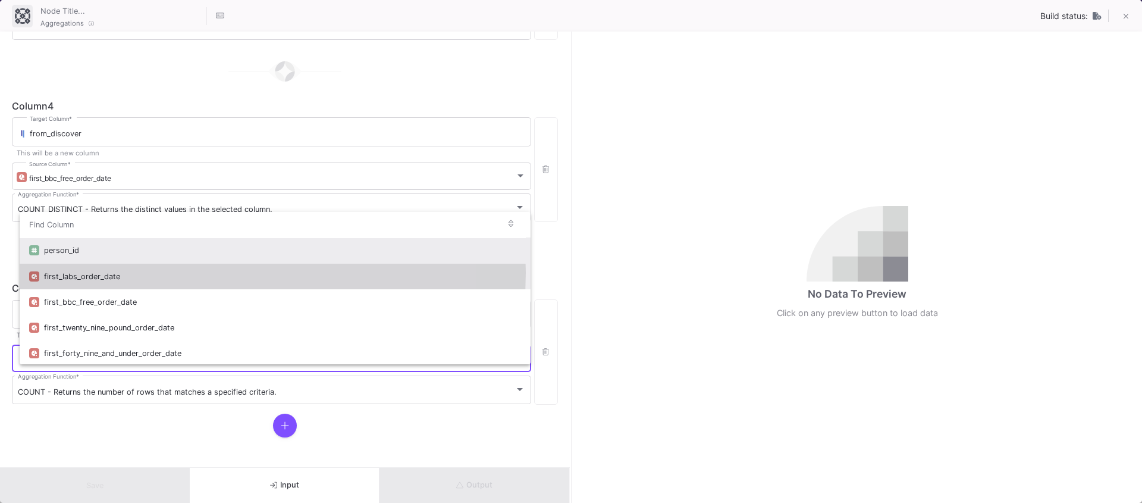
click at [123, 272] on div "first_labs_order_date" at bounding box center [282, 277] width 477 height 26
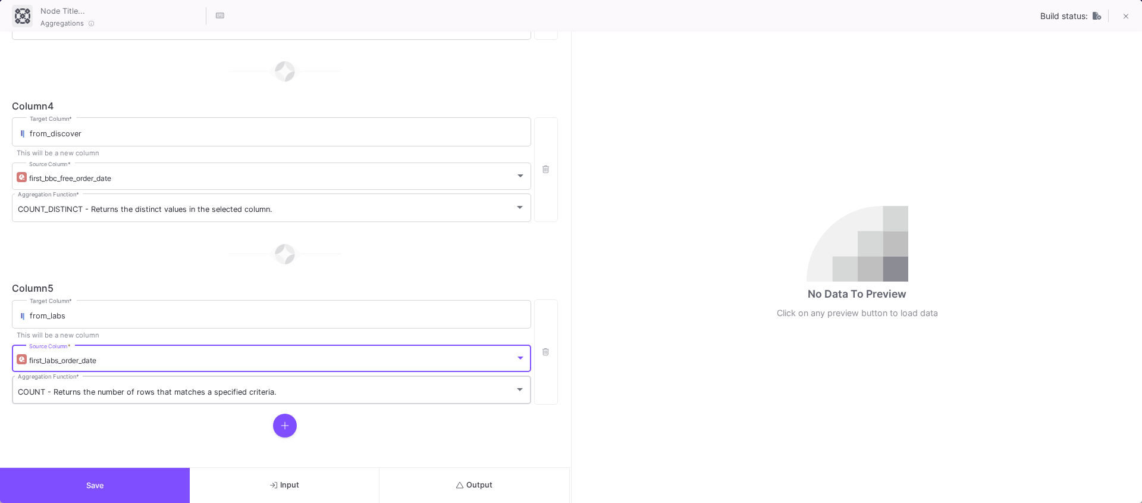
click at [55, 380] on div "COUNT - Returns the number of rows that matches a specified criteria. Aggregati…" at bounding box center [271, 389] width 507 height 31
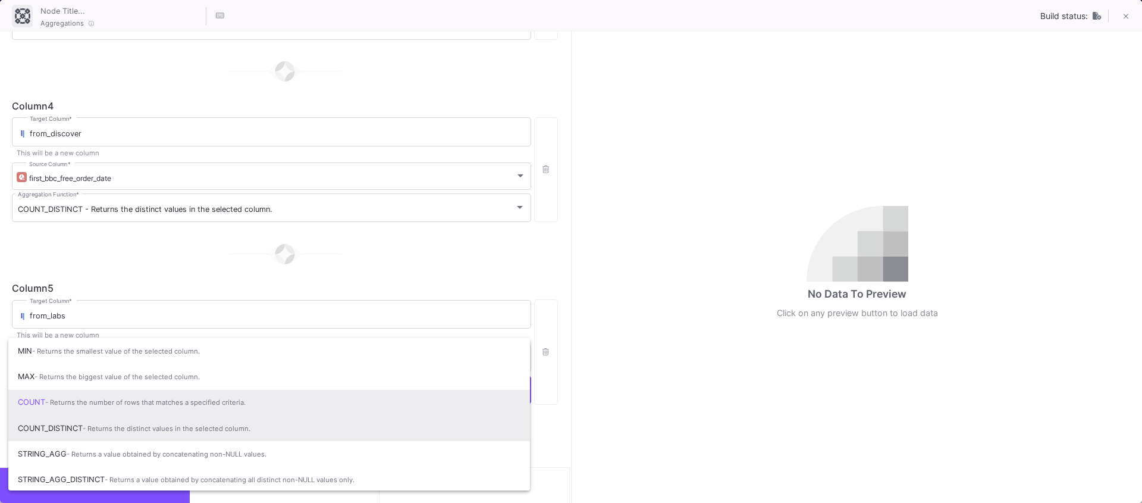
click at [70, 427] on span "COUNT_DISTINCT - Returns the distinct values in the selected column." at bounding box center [269, 428] width 503 height 26
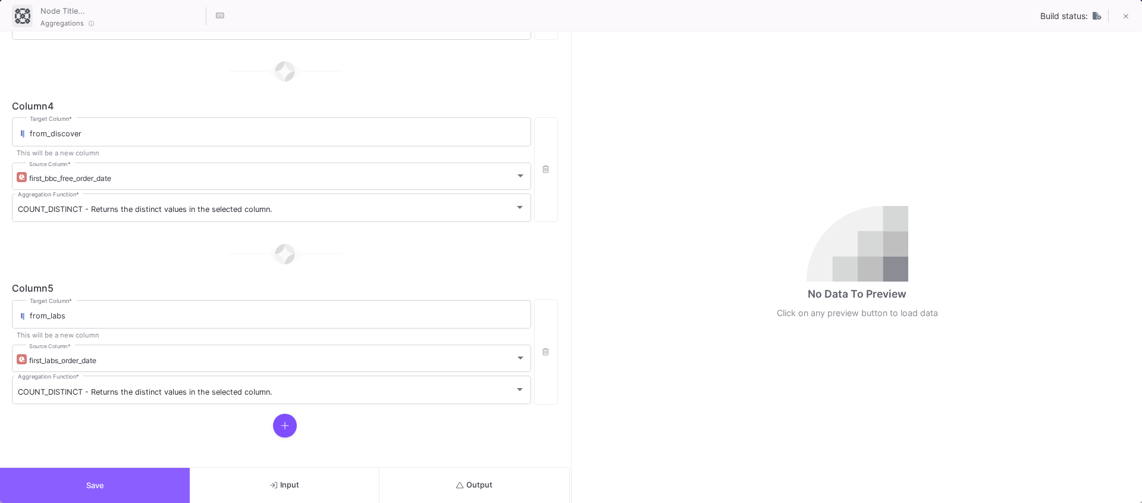
click at [111, 481] on button "Save" at bounding box center [95, 485] width 190 height 35
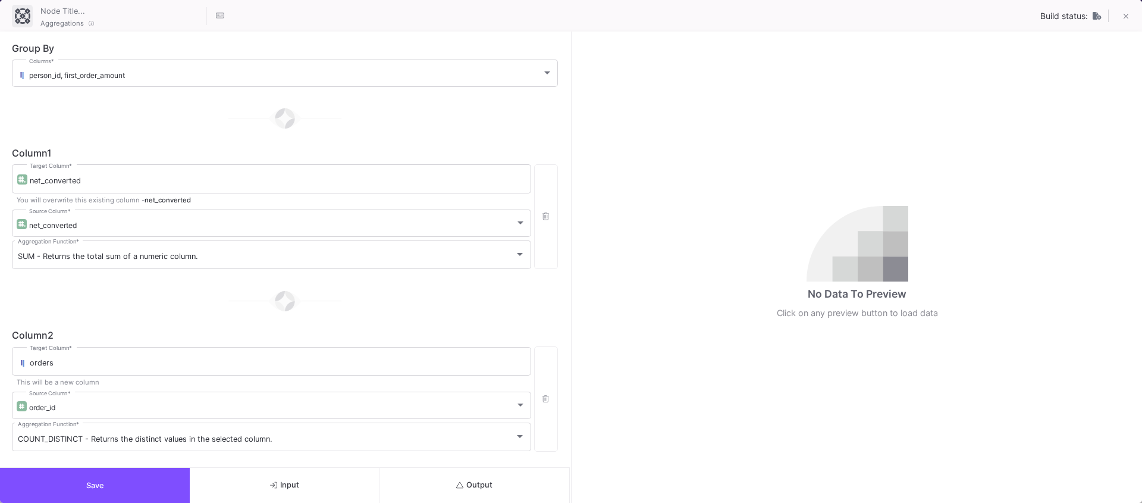
click at [73, 484] on button "Save" at bounding box center [95, 485] width 190 height 35
click at [67, 474] on button "Save" at bounding box center [95, 485] width 190 height 35
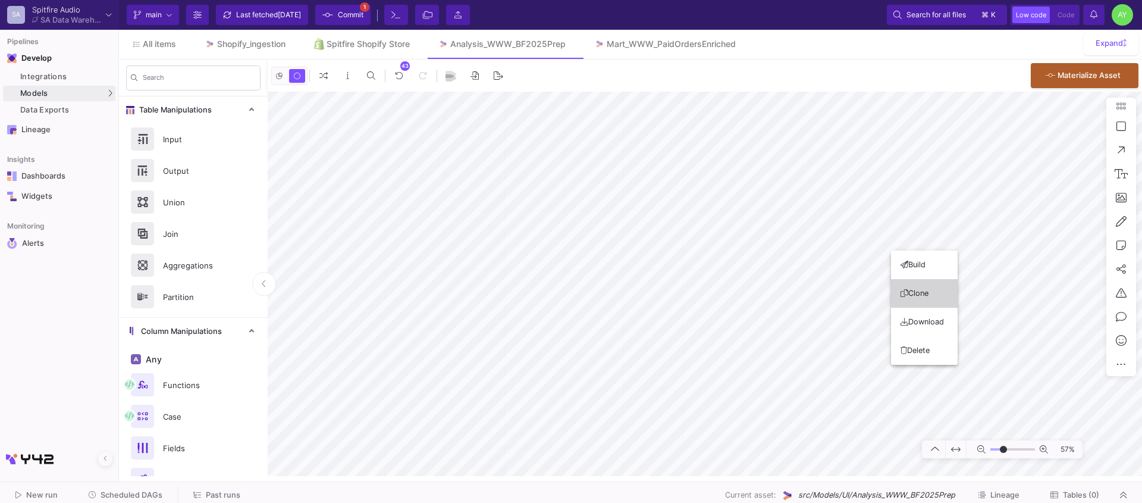
click at [939, 300] on button "Clone" at bounding box center [924, 293] width 67 height 29
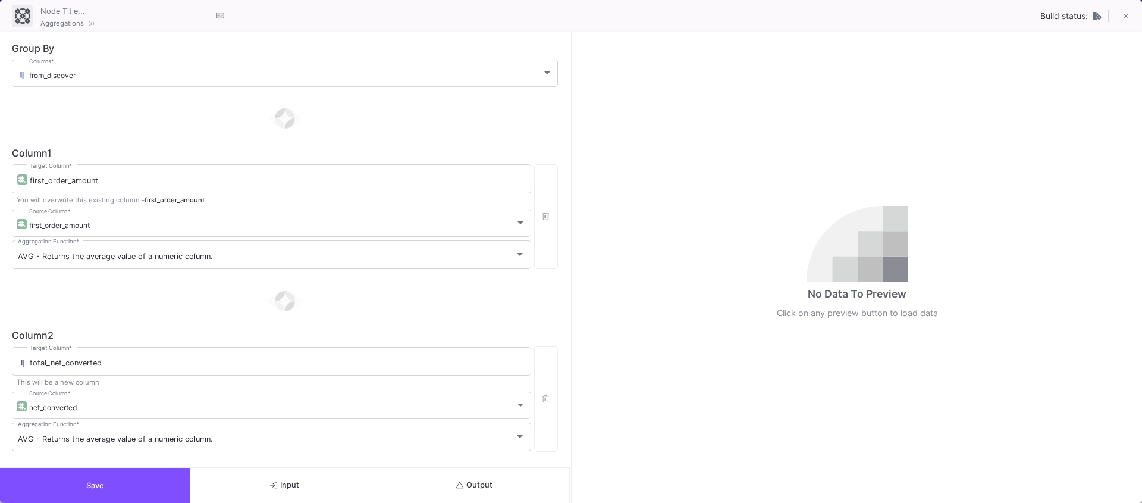
click at [154, 89] on div at bounding box center [285, 118] width 546 height 59
click at [125, 86] on div "from_discover Columns *" at bounding box center [291, 72] width 524 height 29
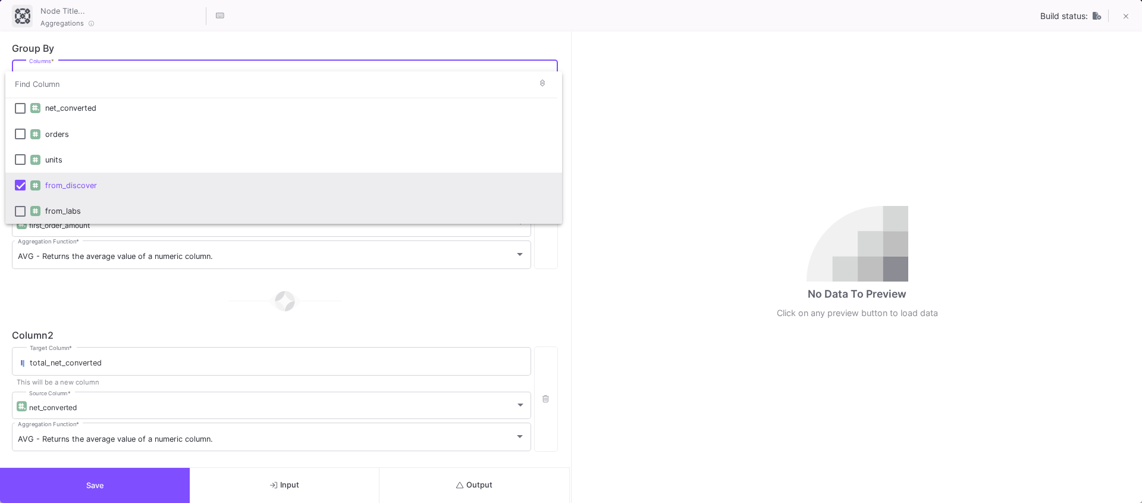
click at [24, 206] on mat-pseudo-checkbox at bounding box center [20, 211] width 11 height 11
click at [22, 190] on mat-option "from_discover" at bounding box center [283, 185] width 557 height 26
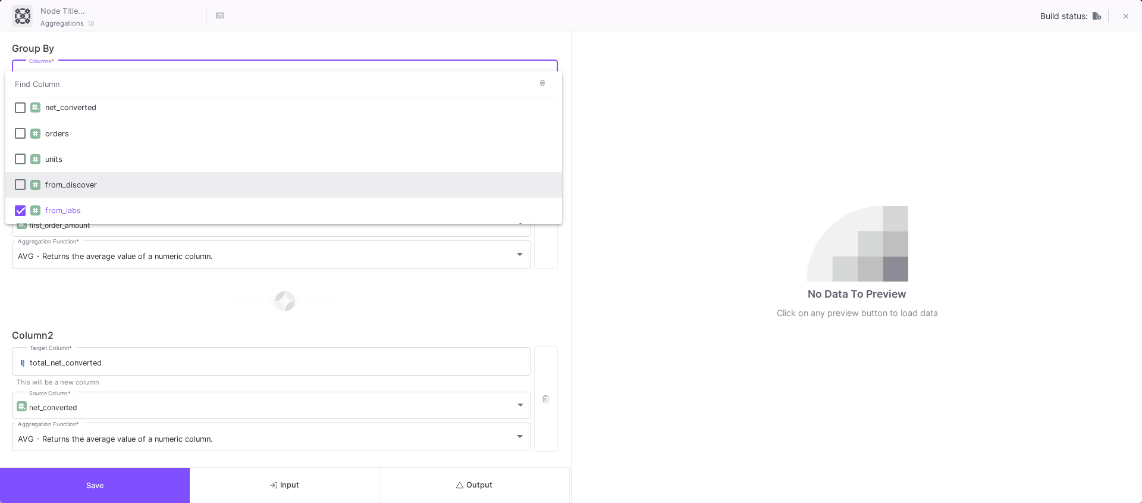
click at [104, 490] on div at bounding box center [571, 251] width 1142 height 503
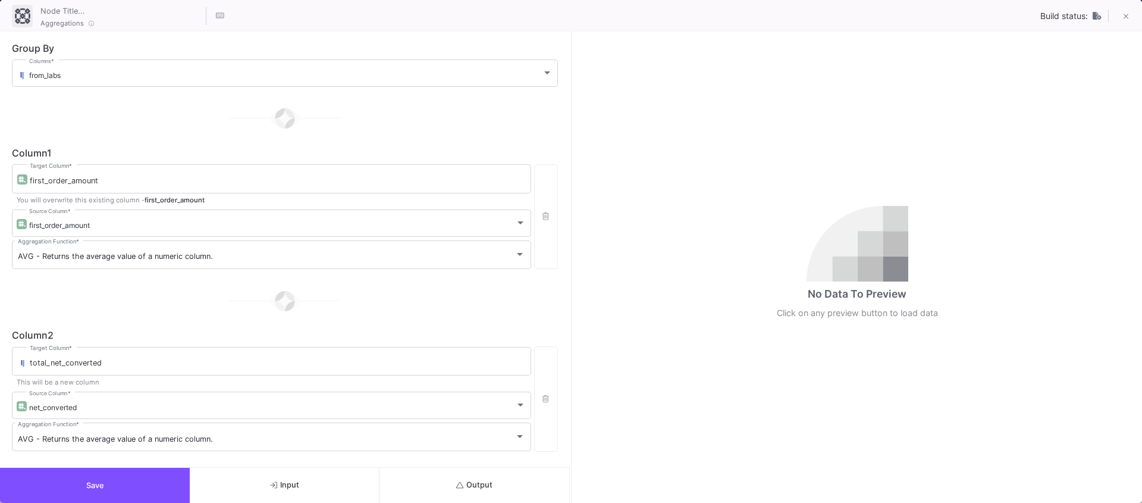
click at [89, 489] on span "Save" at bounding box center [95, 485] width 18 height 9
click at [504, 486] on button "Output" at bounding box center [475, 485] width 190 height 35
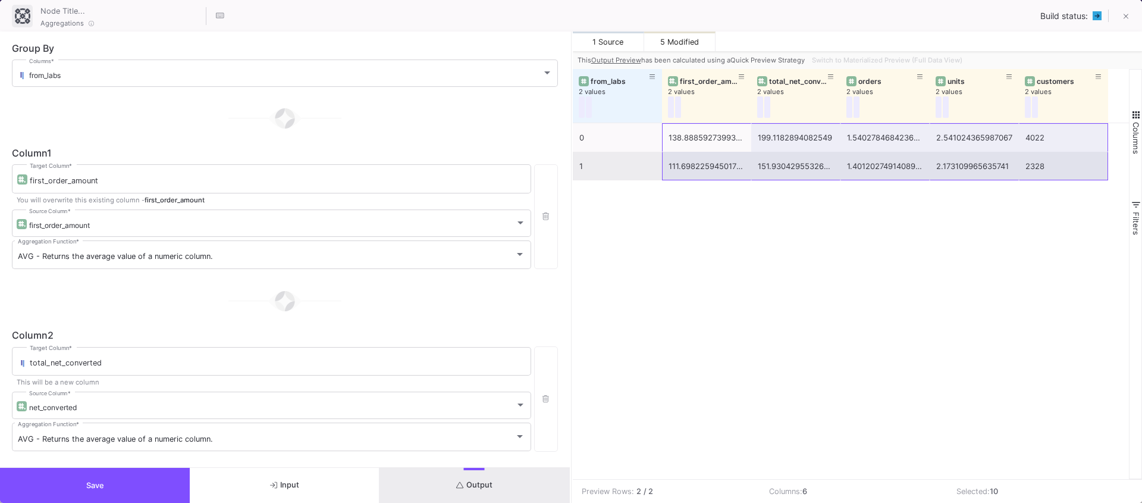
drag, startPoint x: 695, startPoint y: 137, endPoint x: 1053, endPoint y: 159, distance: 358.2
click at [1053, 159] on div "0 138.88859273993032 199.1182894082549 1.5402784684236728 2.541024365987067 402…" at bounding box center [840, 151] width 535 height 57
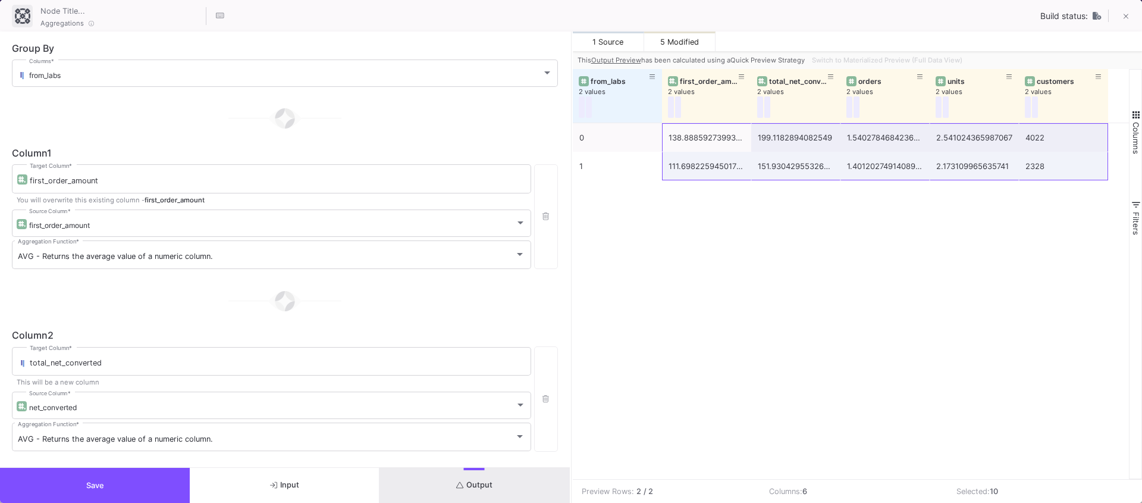
click at [104, 477] on button "Save" at bounding box center [95, 485] width 190 height 35
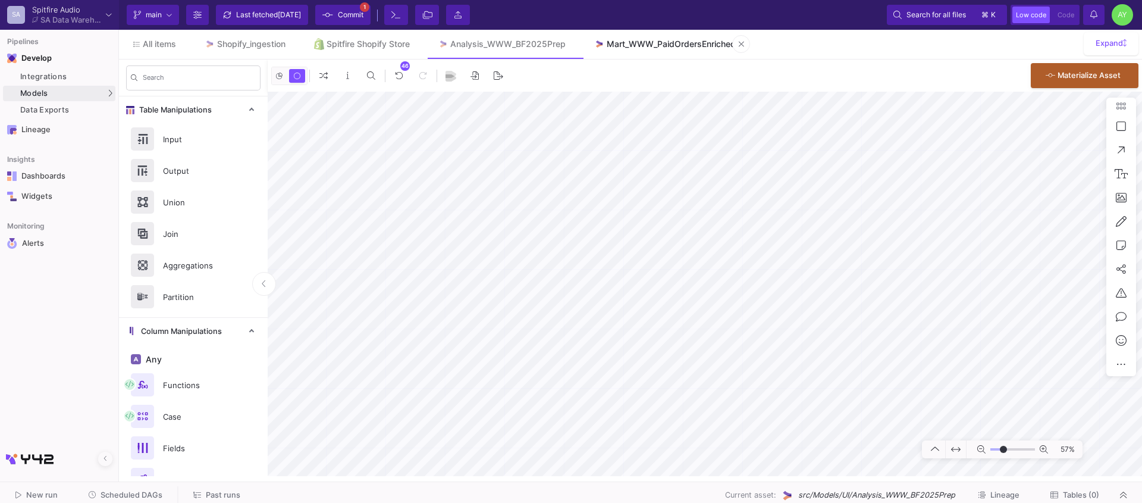
click at [641, 48] on div "Mart_WWW_PaidOrdersEnriched" at bounding box center [671, 44] width 129 height 10
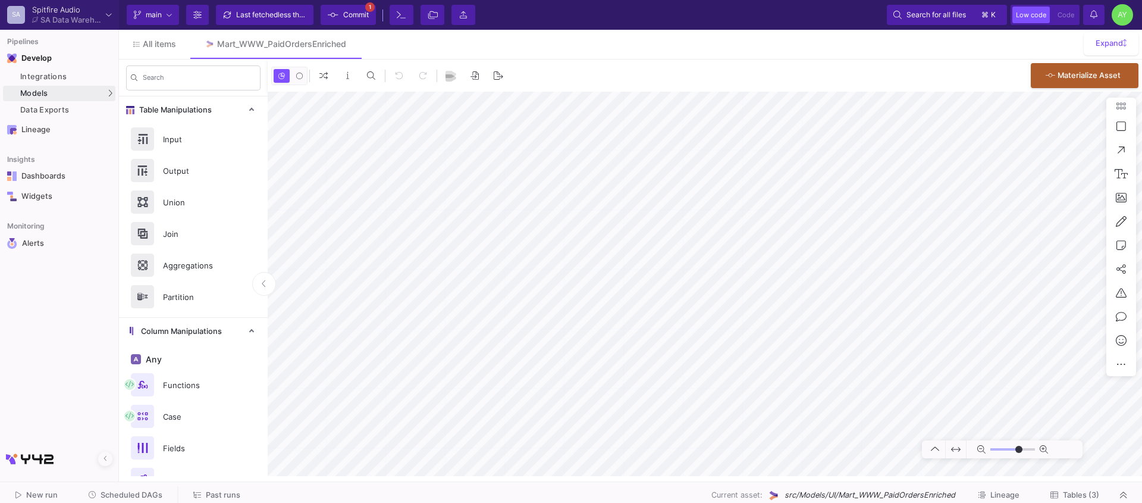
type input "-44"
click at [347, 24] on button "Commit 1" at bounding box center [348, 15] width 55 height 20
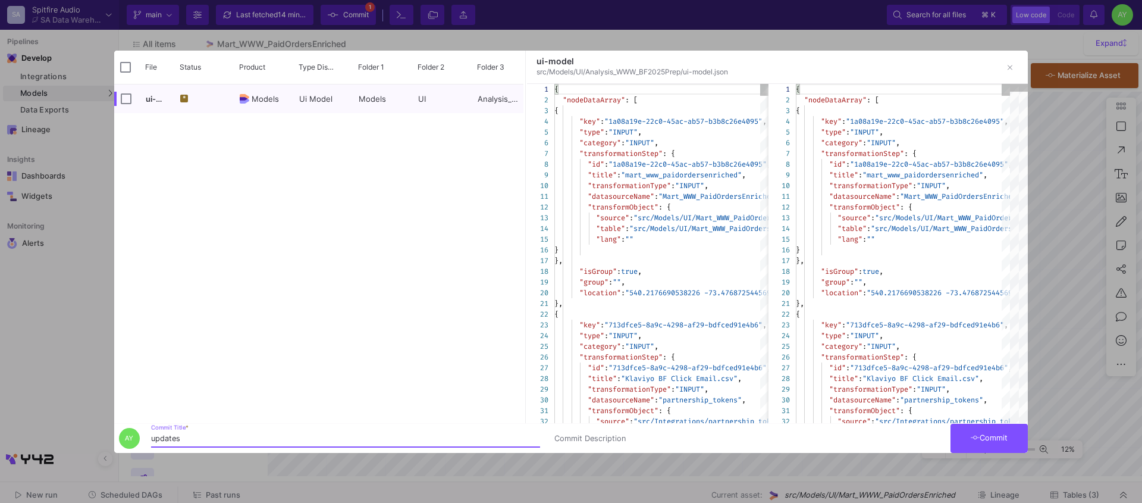
type input "updates"
click at [985, 427] on button "Commit" at bounding box center [989, 438] width 77 height 29
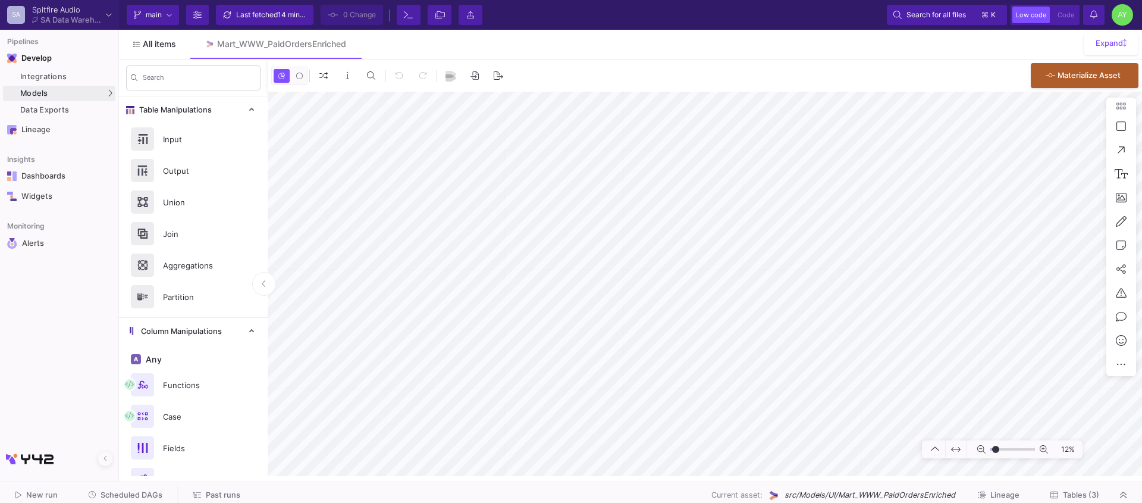
click at [171, 51] on link "All items" at bounding box center [154, 44] width 71 height 29
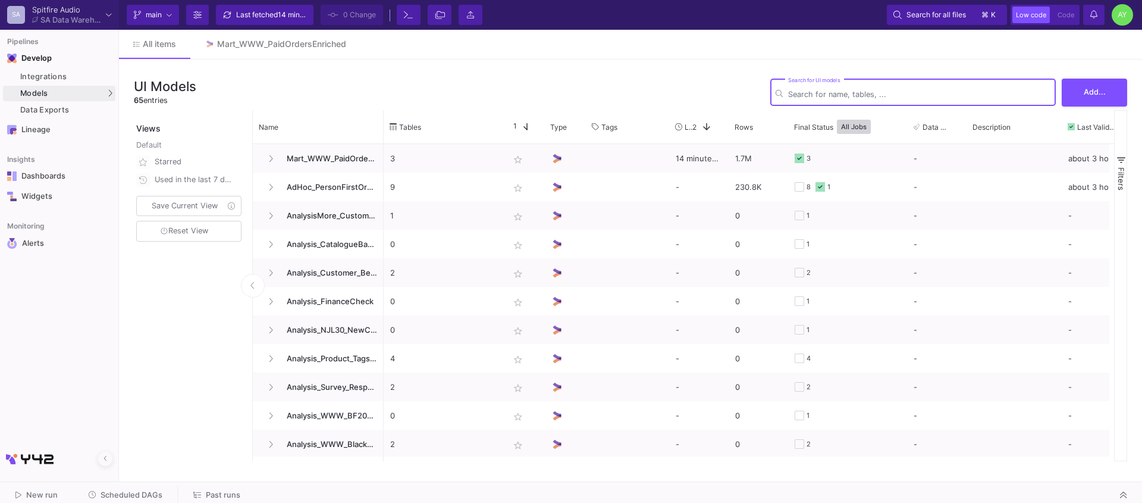
type input "v"
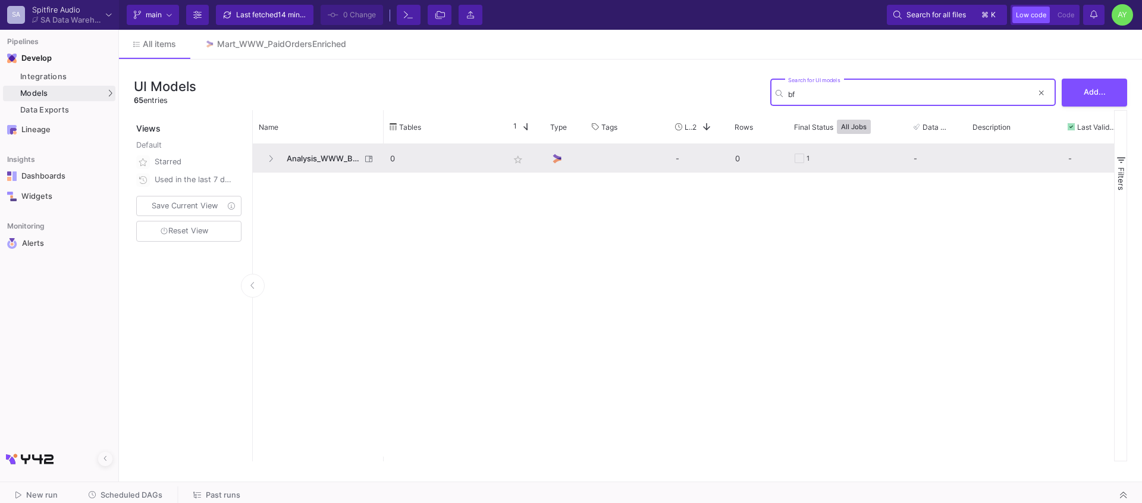
type input "bf"
click at [322, 156] on span "Analysis_WWW_BF2025Prep" at bounding box center [321, 159] width 82 height 28
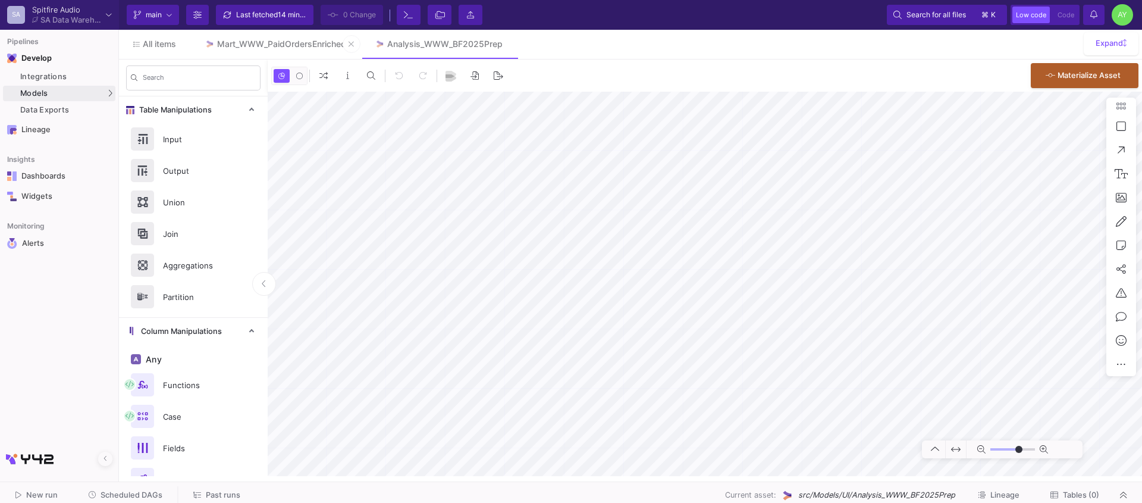
type input "-15"
click at [296, 42] on div "Mart_WWW_PaidOrdersEnriched" at bounding box center [281, 44] width 129 height 10
type input "-18"
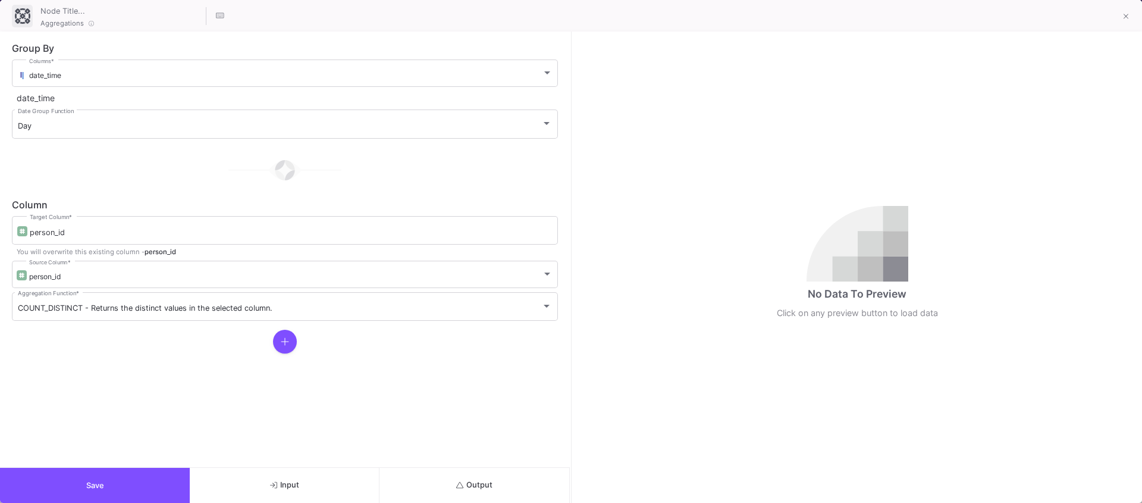
click at [510, 479] on button "Output" at bounding box center [475, 485] width 190 height 35
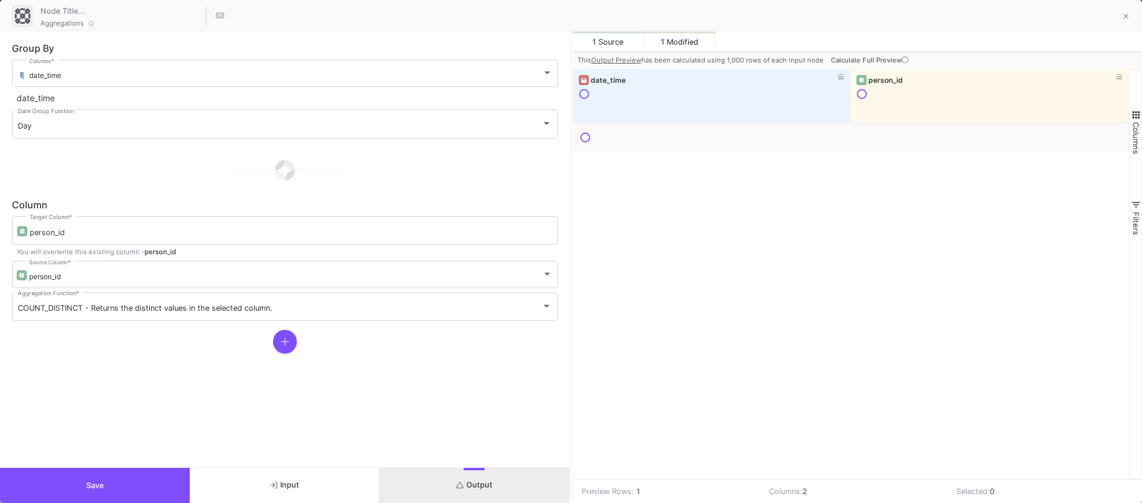
click at [869, 59] on span "Calculate Full Preview" at bounding box center [871, 60] width 80 height 8
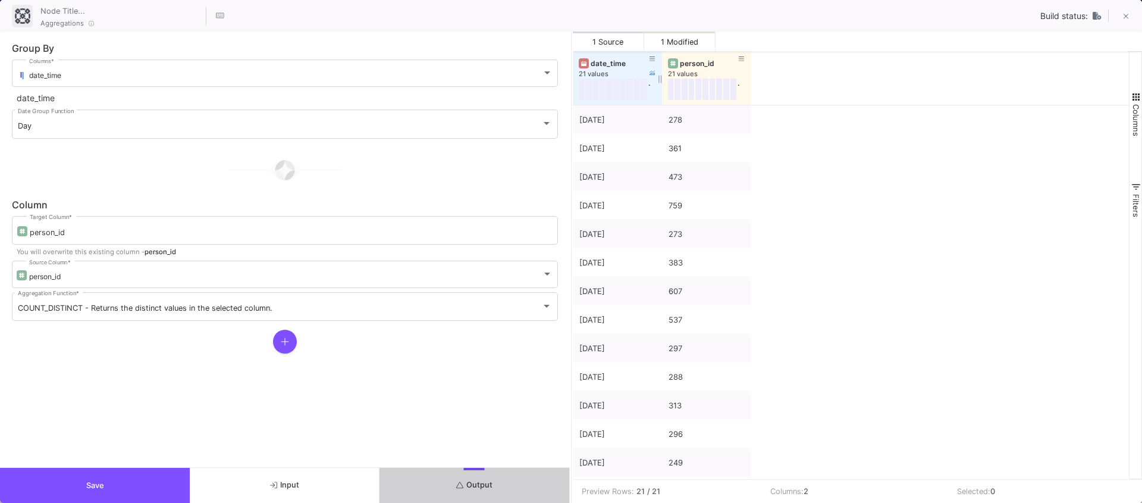
click at [606, 64] on div "date_time" at bounding box center [620, 63] width 59 height 9
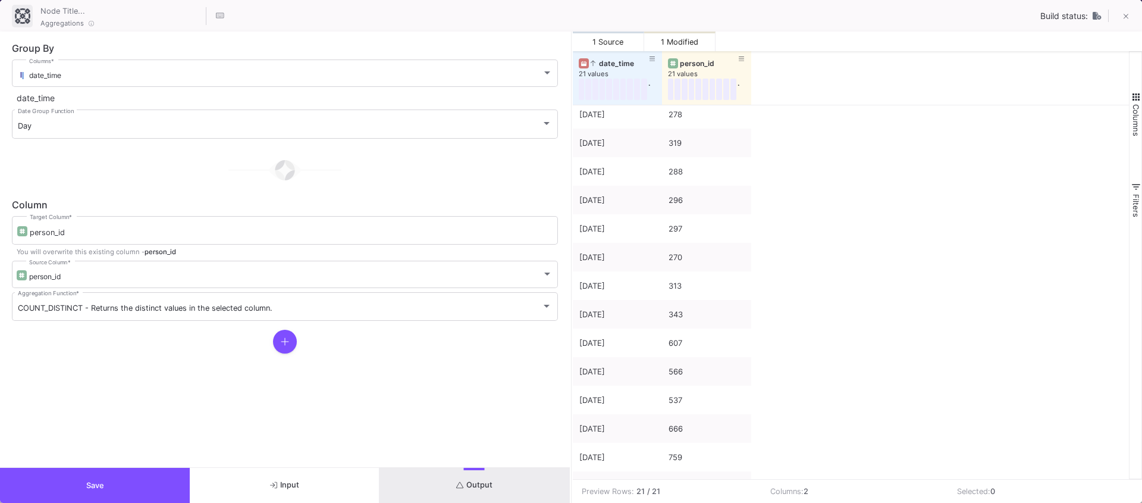
scroll to position [226, 0]
click at [285, 347] on fa-icon at bounding box center [285, 342] width 8 height 12
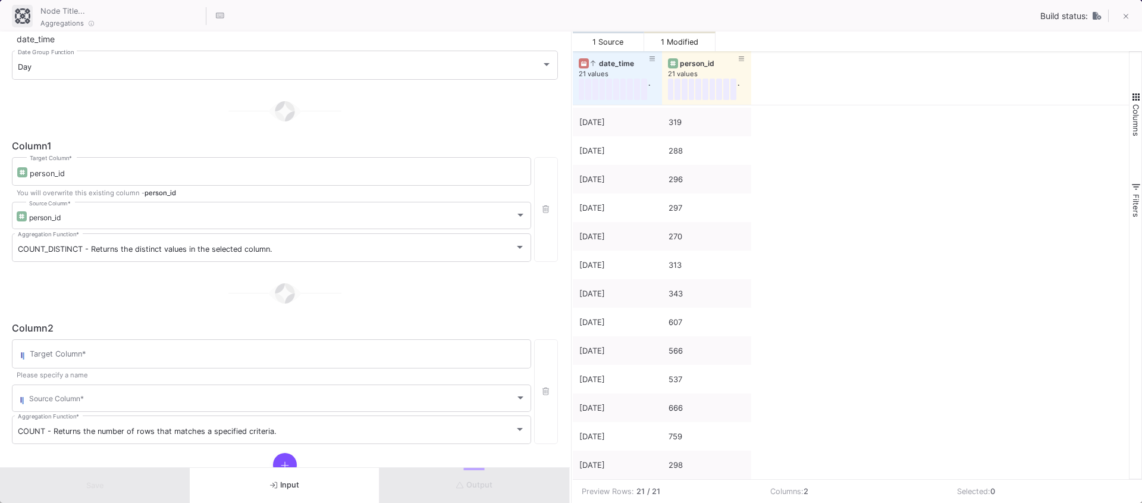
scroll to position [94, 0]
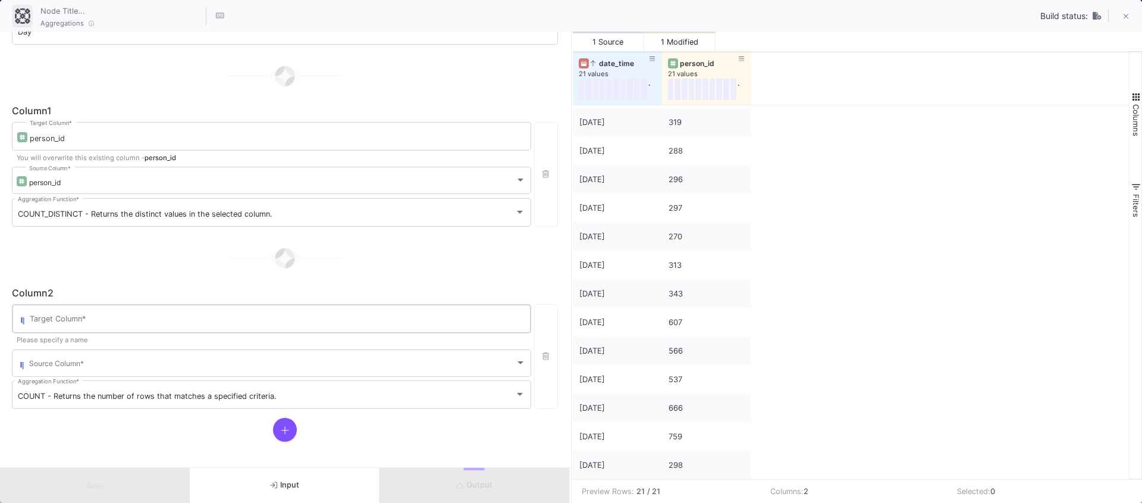
click at [57, 326] on div "Target Column *" at bounding box center [278, 317] width 496 height 31
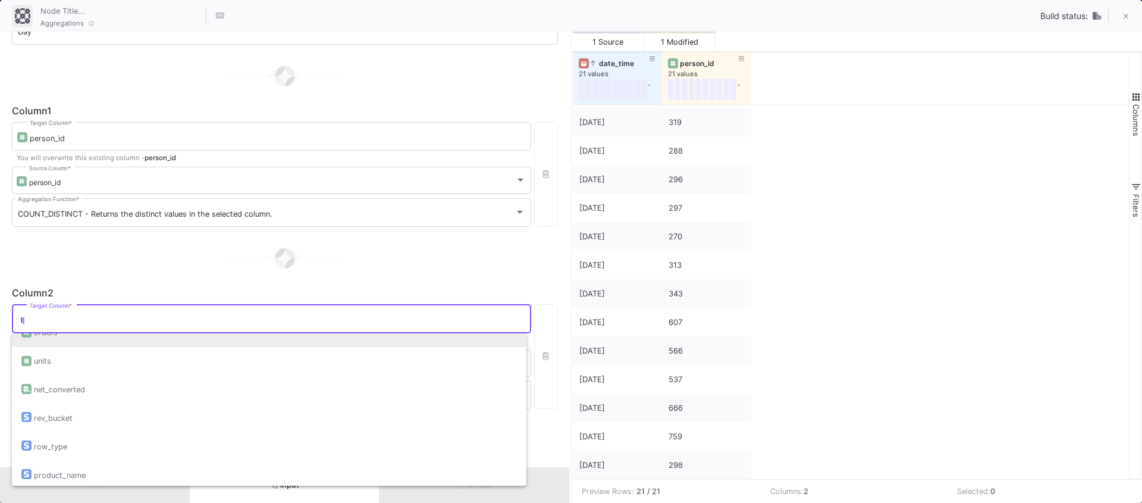
scroll to position [68, 0]
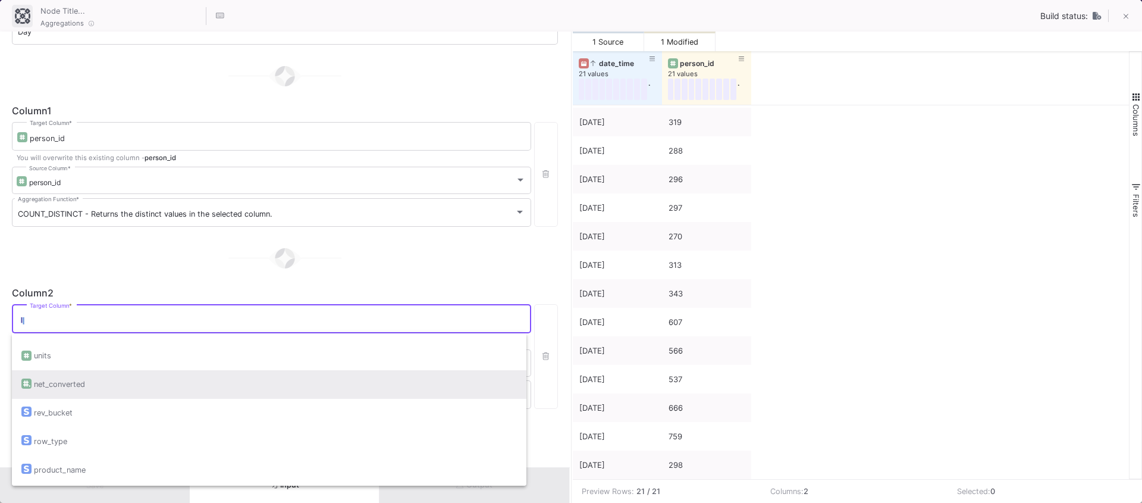
click at [88, 385] on div "net_converted" at bounding box center [269, 384] width 496 height 29
type input "net_converted"
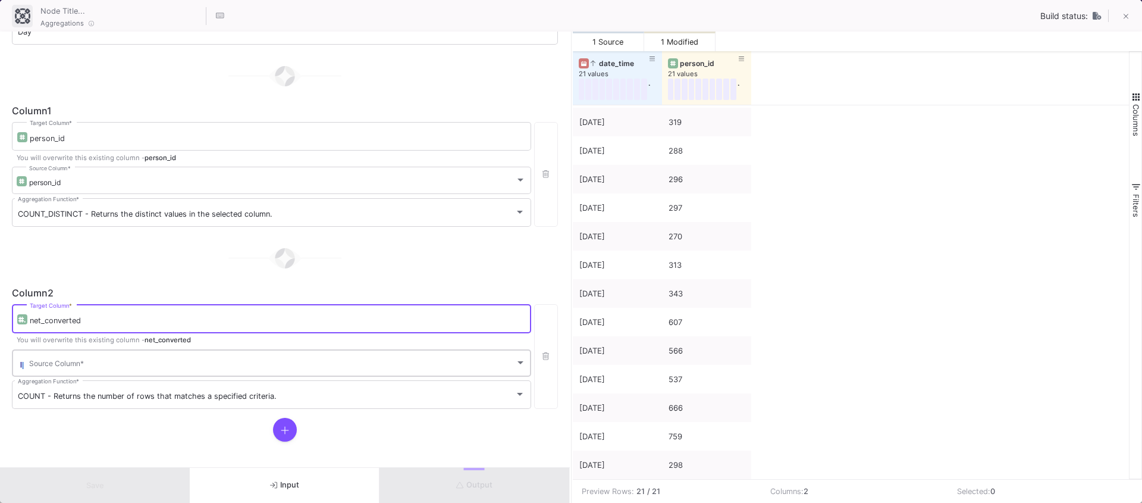
click at [111, 363] on span at bounding box center [272, 365] width 486 height 9
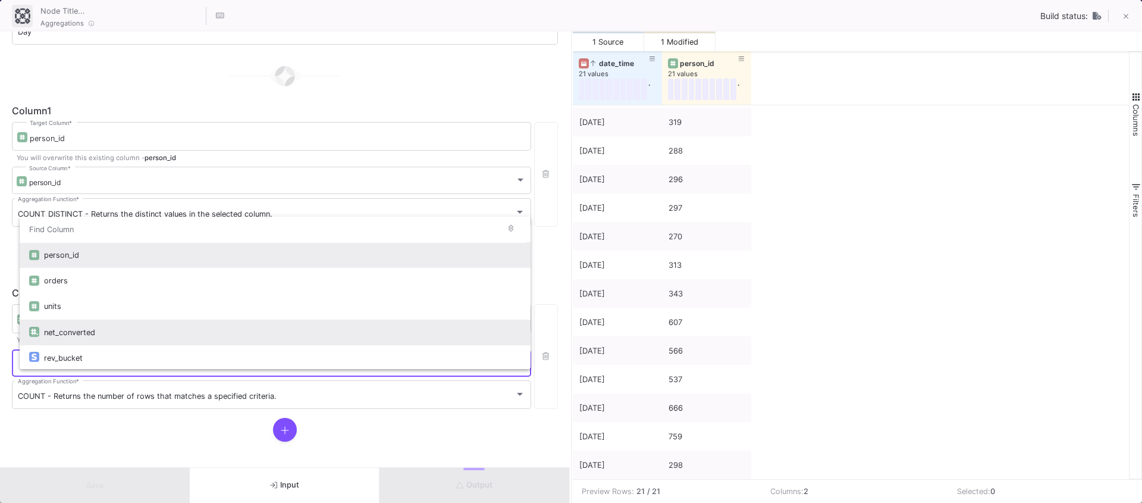
click at [77, 334] on div "net_converted" at bounding box center [282, 332] width 477 height 26
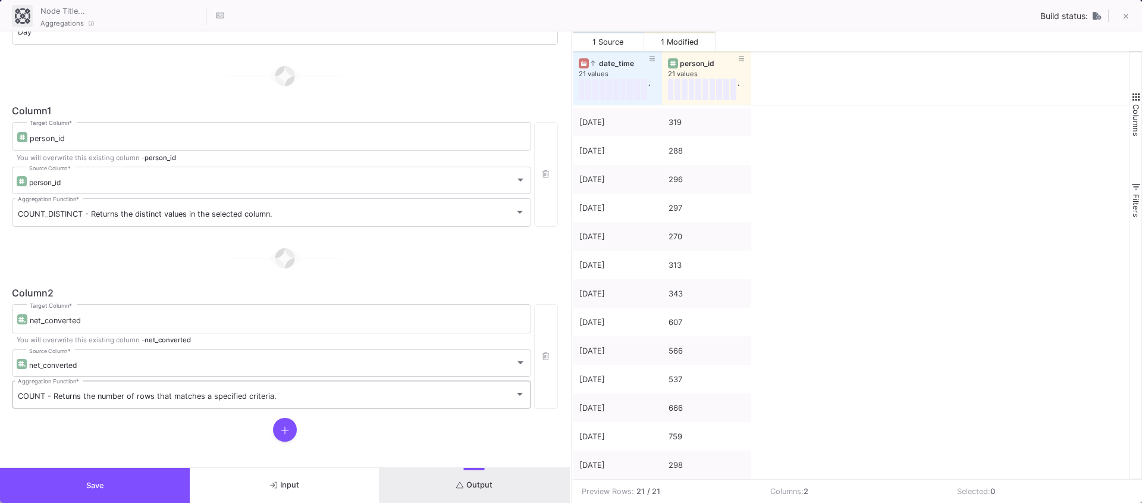
click at [45, 403] on div "COUNT - Returns the number of rows that matches a specified criteria. Aggregati…" at bounding box center [271, 393] width 507 height 31
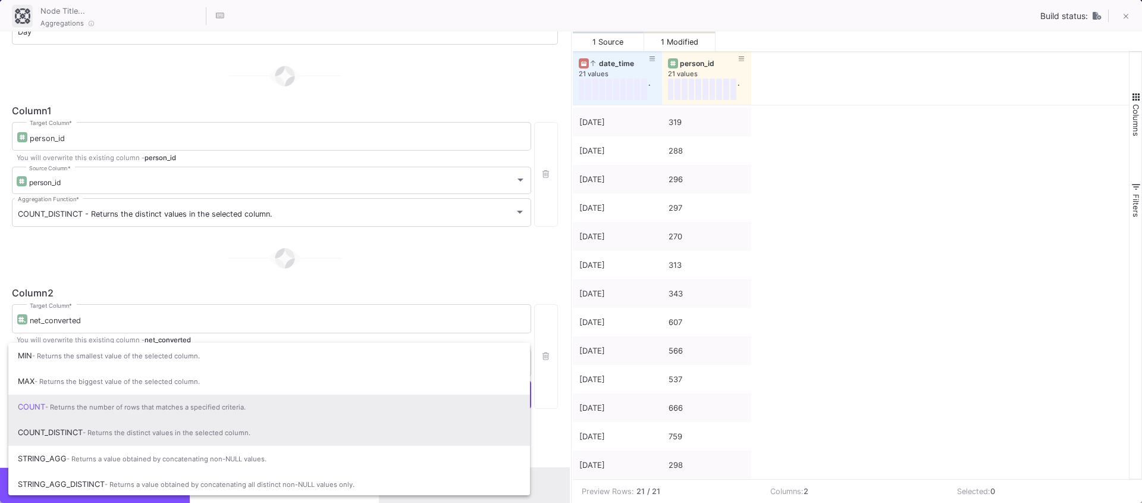
scroll to position [79, 0]
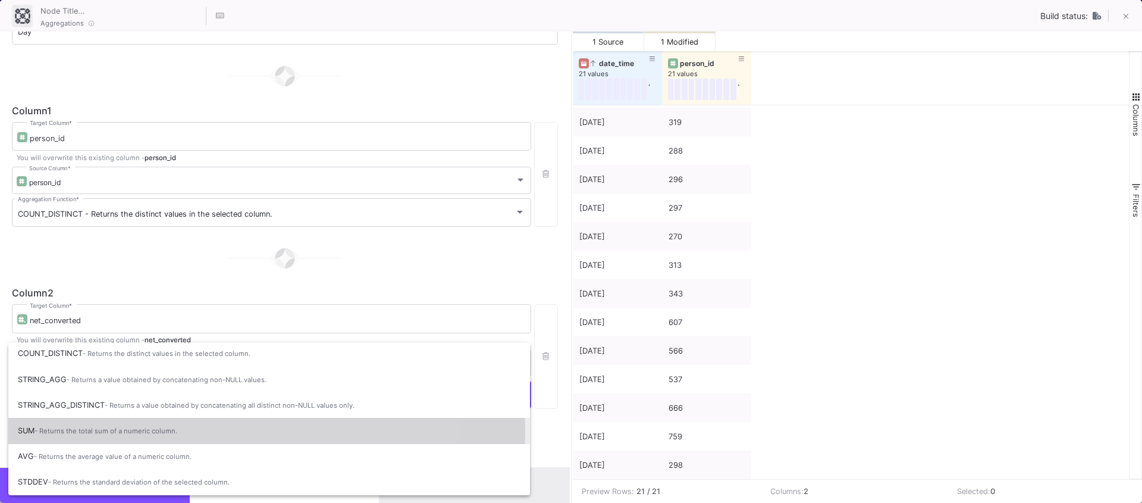
click at [37, 430] on span "- Returns the total sum of a numeric column." at bounding box center [106, 431] width 143 height 8
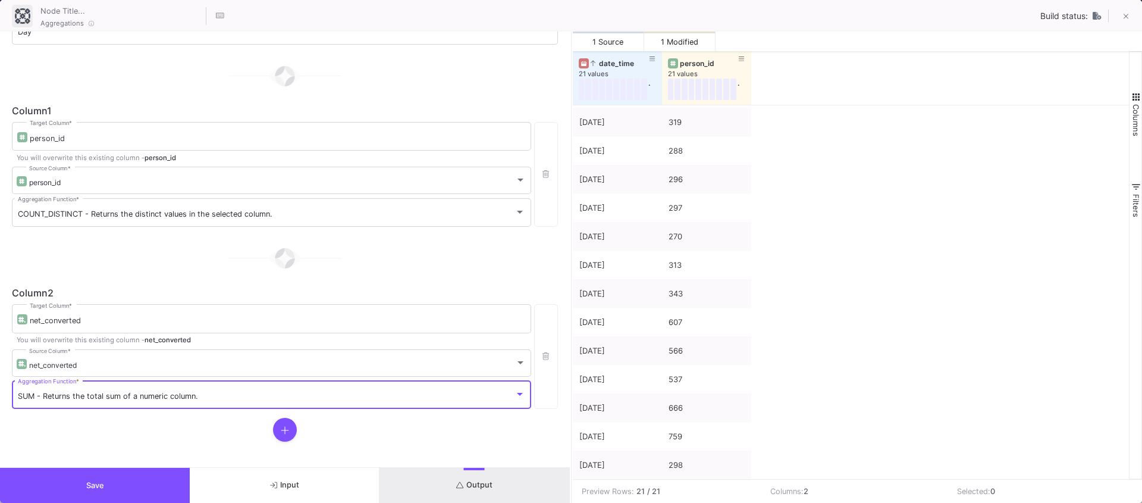
click at [474, 471] on button "Output" at bounding box center [475, 485] width 190 height 35
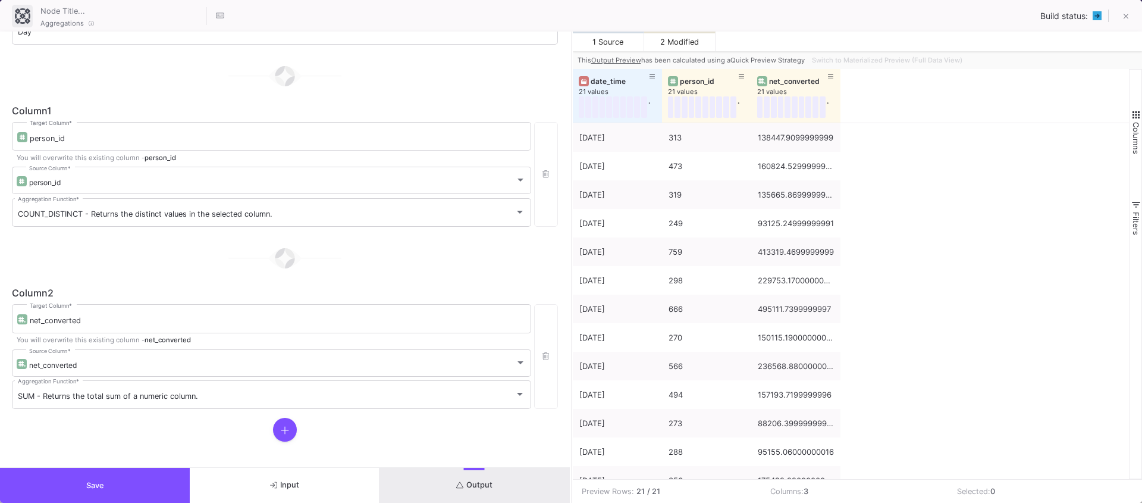
click at [447, 483] on button "Output" at bounding box center [475, 485] width 190 height 35
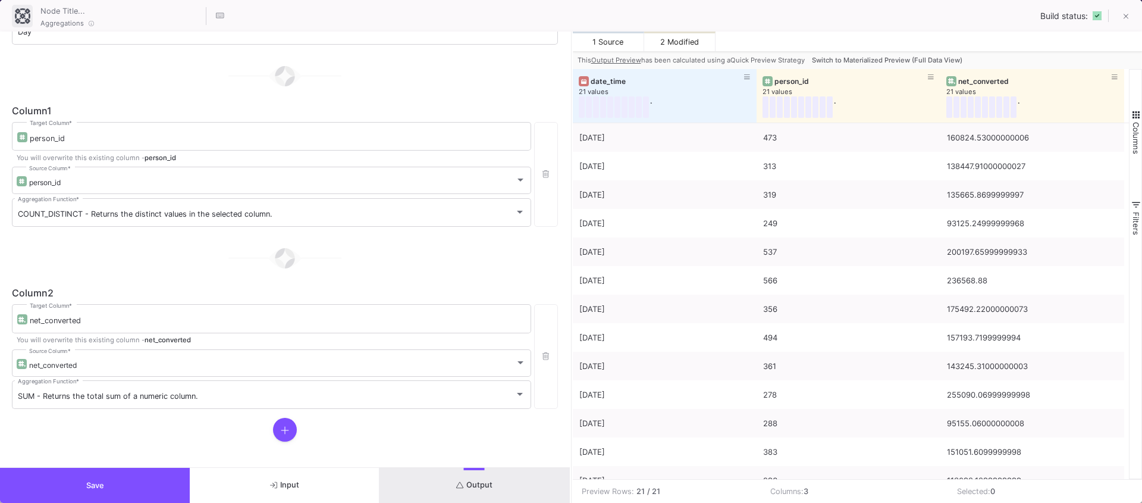
click at [901, 59] on span "Switch to Materialized Preview (Full Data View)" at bounding box center [887, 60] width 151 height 8
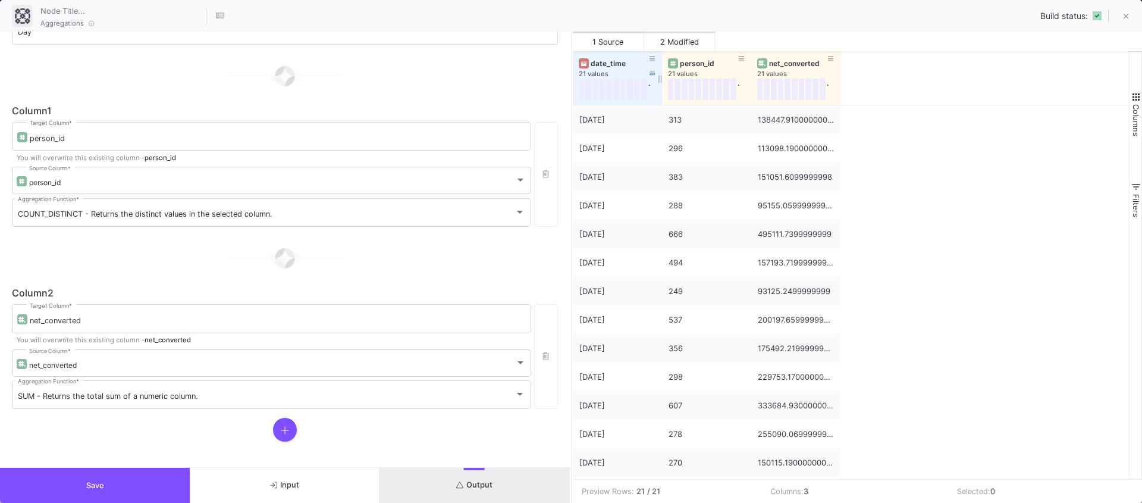
click at [610, 65] on div "date_time" at bounding box center [620, 63] width 59 height 9
click at [790, 67] on div "net_converted" at bounding box center [798, 63] width 59 height 9
click at [603, 64] on div "date_time" at bounding box center [620, 63] width 59 height 9
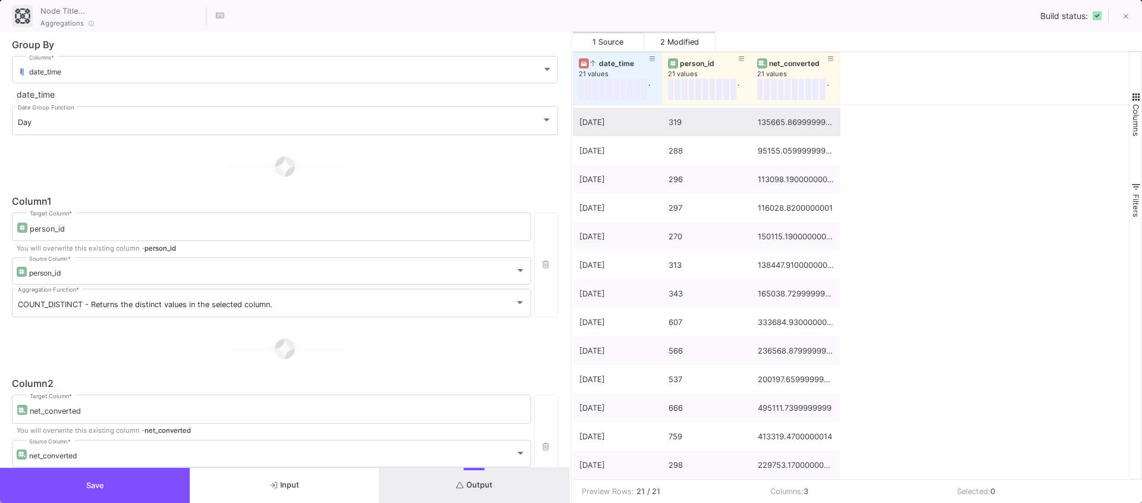
scroll to position [138, 0]
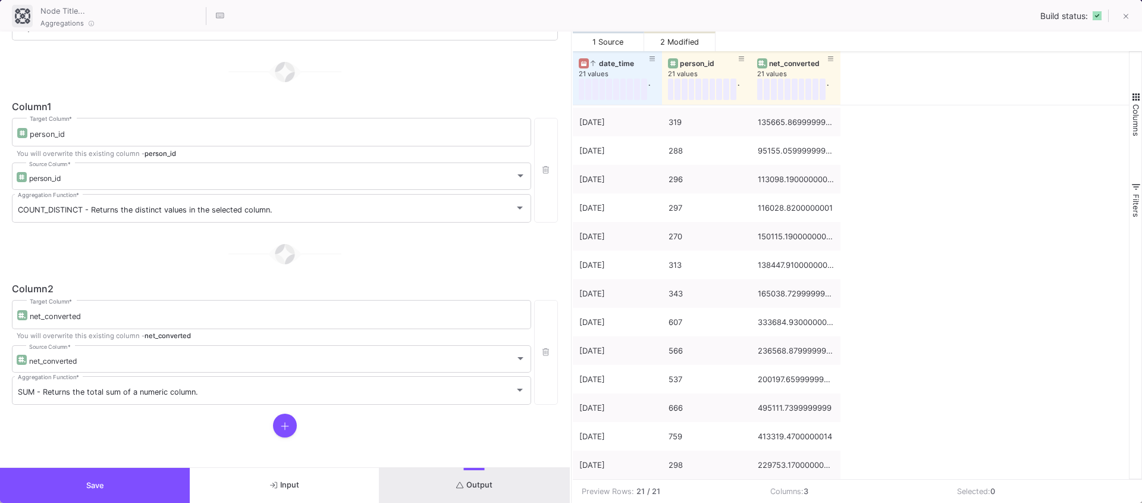
click at [67, 478] on button "Save" at bounding box center [95, 485] width 190 height 35
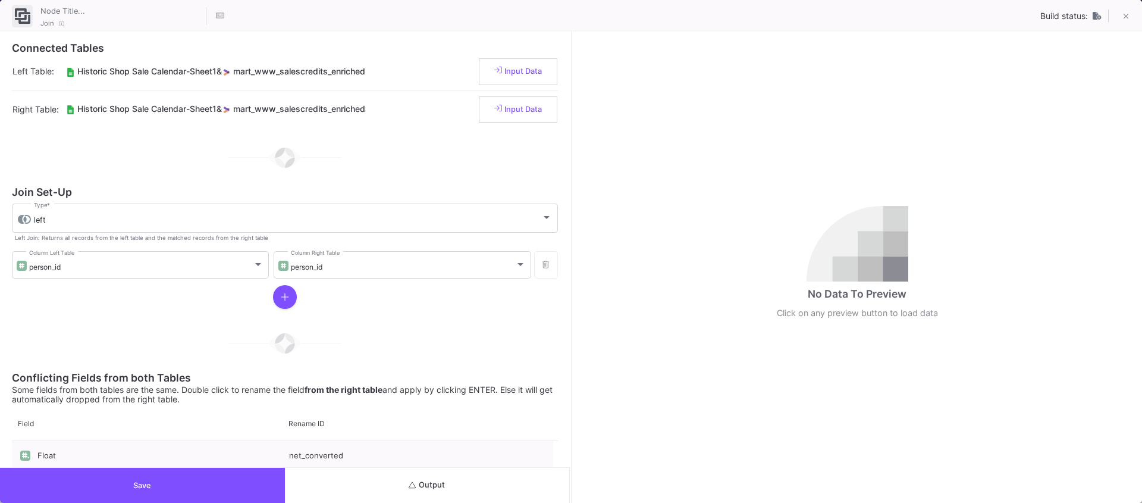
click at [478, 483] on button "Output" at bounding box center [427, 485] width 285 height 35
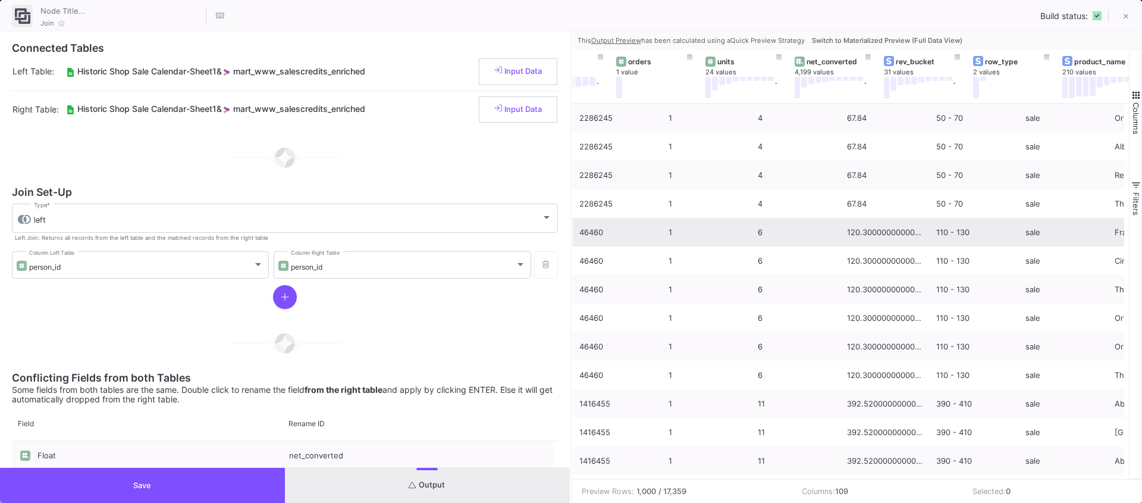
scroll to position [0, 133]
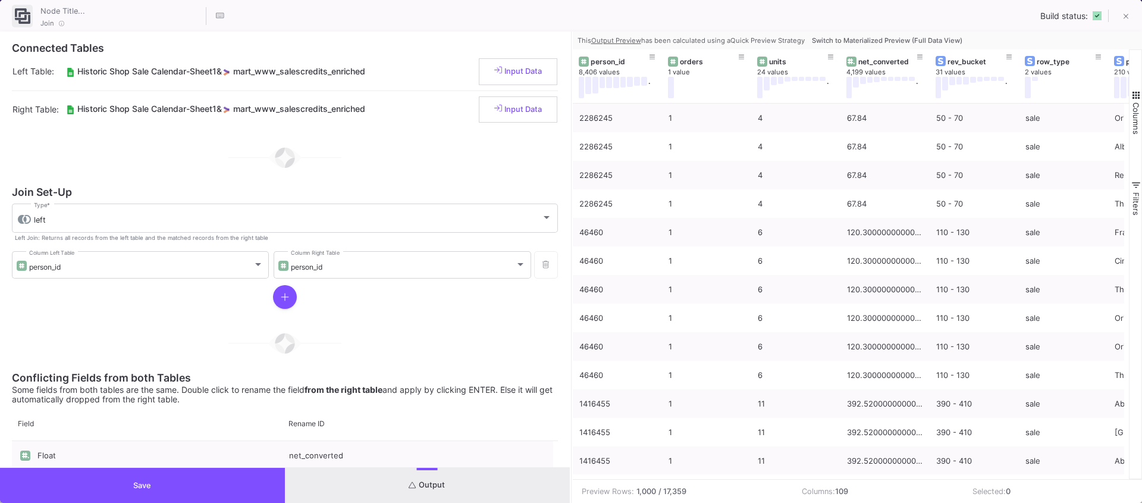
click at [220, 481] on button "Save" at bounding box center [142, 485] width 285 height 35
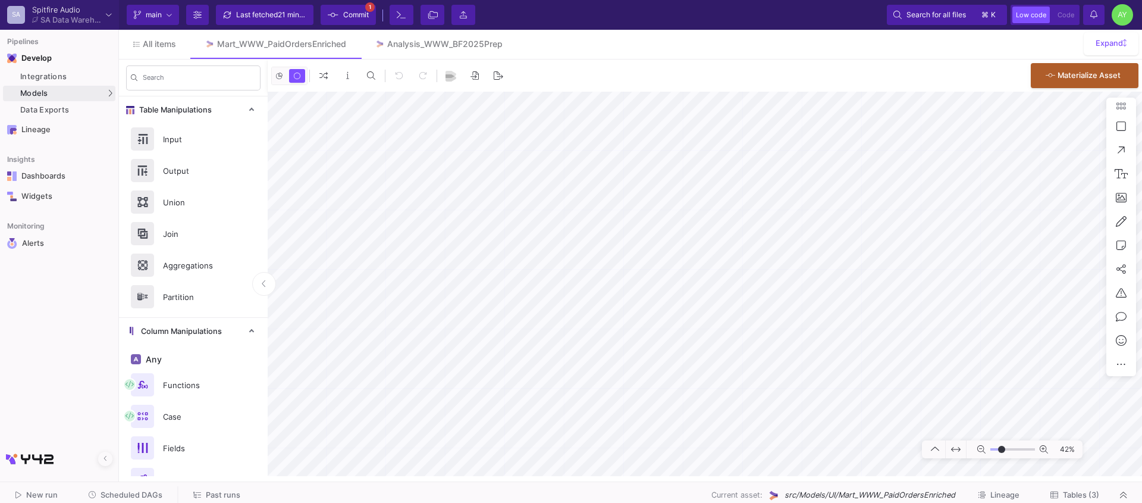
type input "-9"
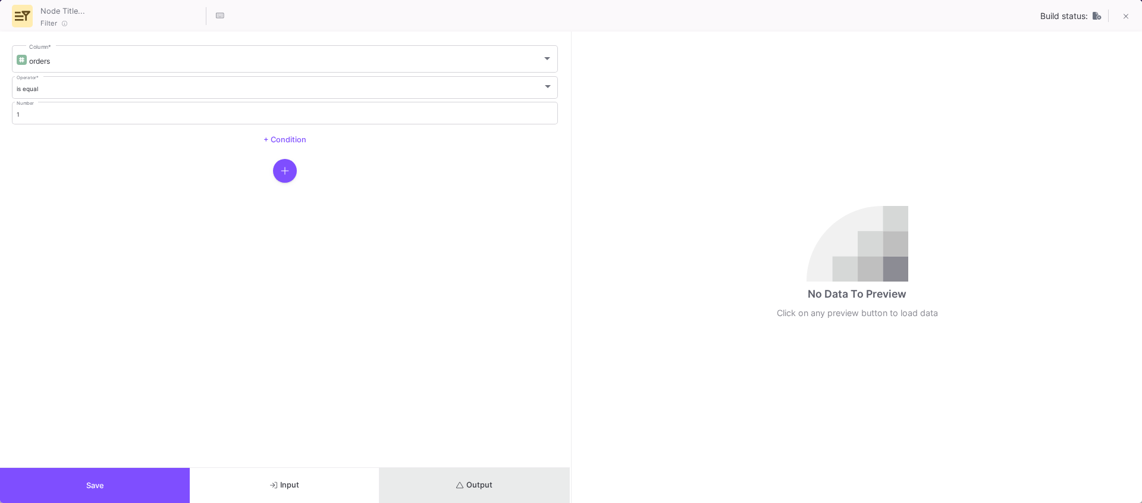
click at [485, 475] on button "Output" at bounding box center [475, 485] width 190 height 35
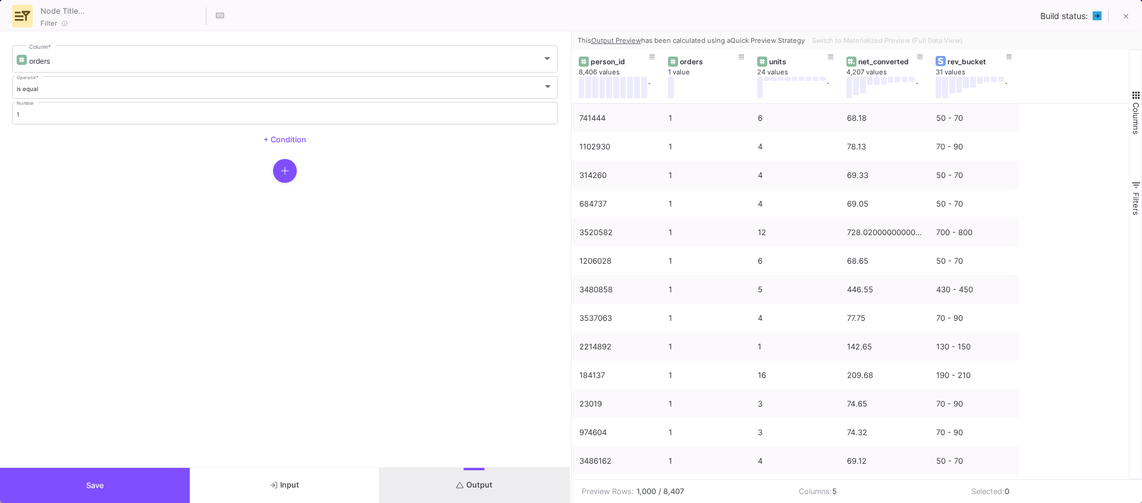
click at [102, 481] on span "Save" at bounding box center [95, 485] width 18 height 9
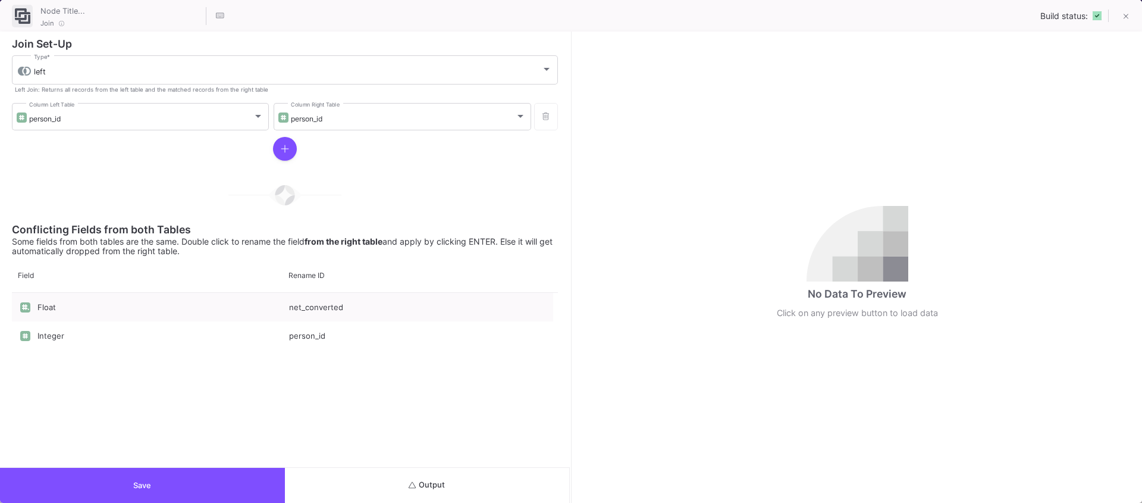
scroll to position [147, 0]
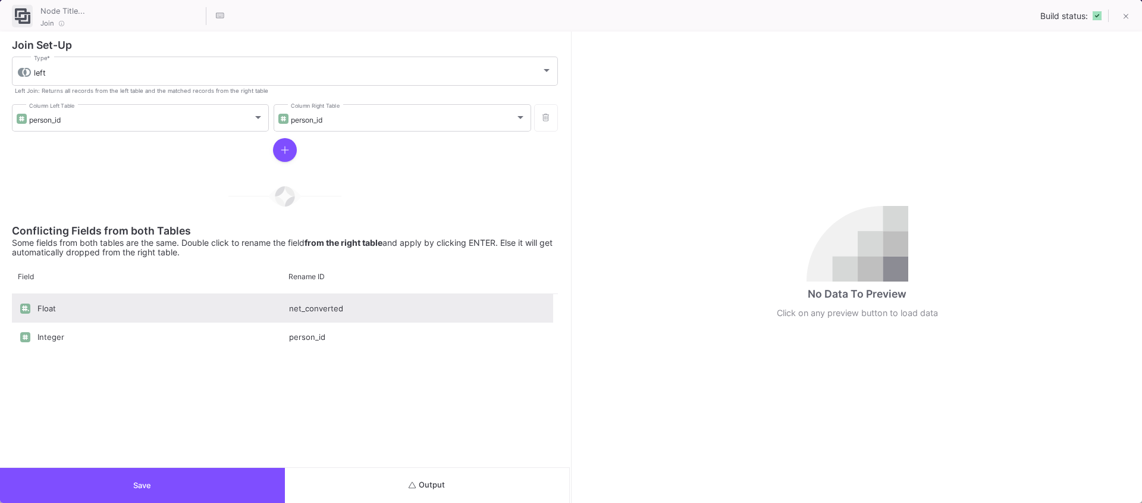
click at [310, 312] on div "net_converted" at bounding box center [418, 308] width 271 height 29
click at [344, 316] on input "net_converted" at bounding box center [418, 315] width 258 height 24
type input "net_converted_individual"
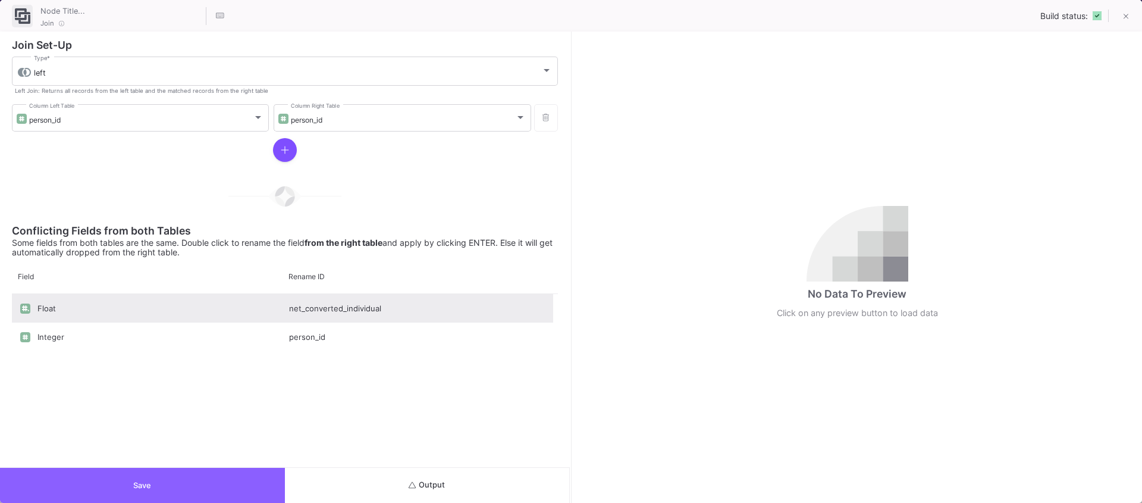
click at [171, 485] on button "Save" at bounding box center [142, 485] width 285 height 35
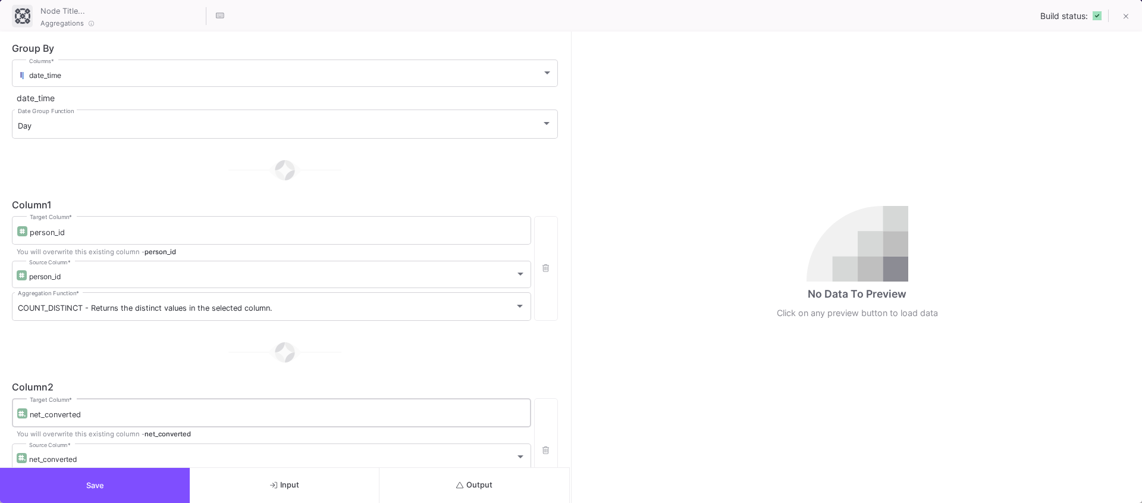
click at [74, 412] on input "net_converted" at bounding box center [278, 415] width 496 height 10
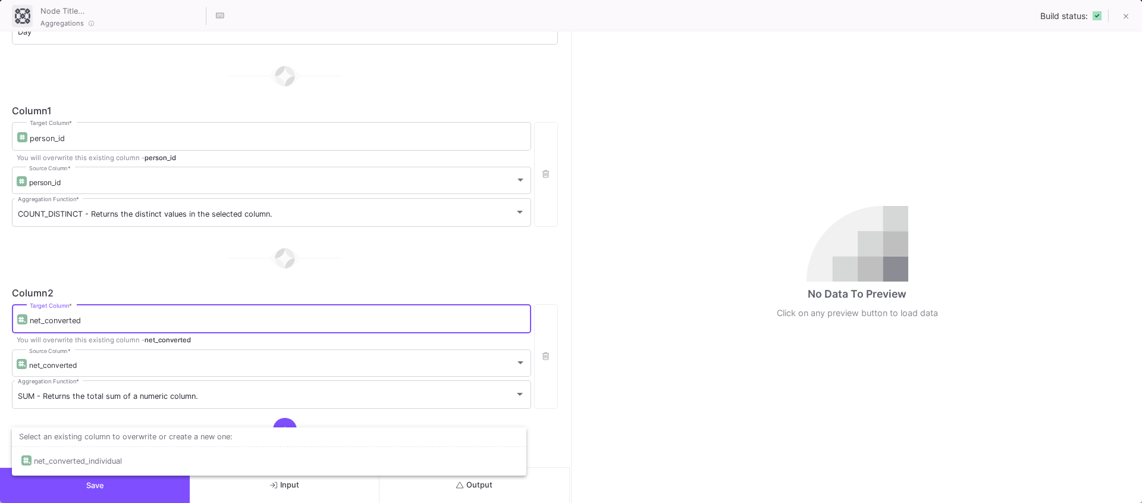
scroll to position [98, 0]
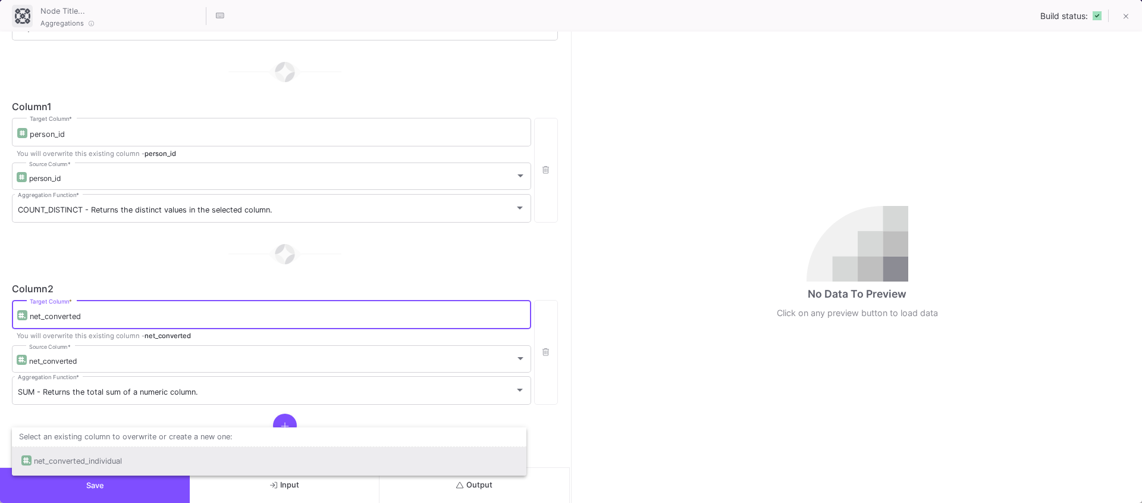
click at [76, 456] on div "net_converted_individual" at bounding box center [78, 461] width 88 height 29
type input "net_converted_individual"
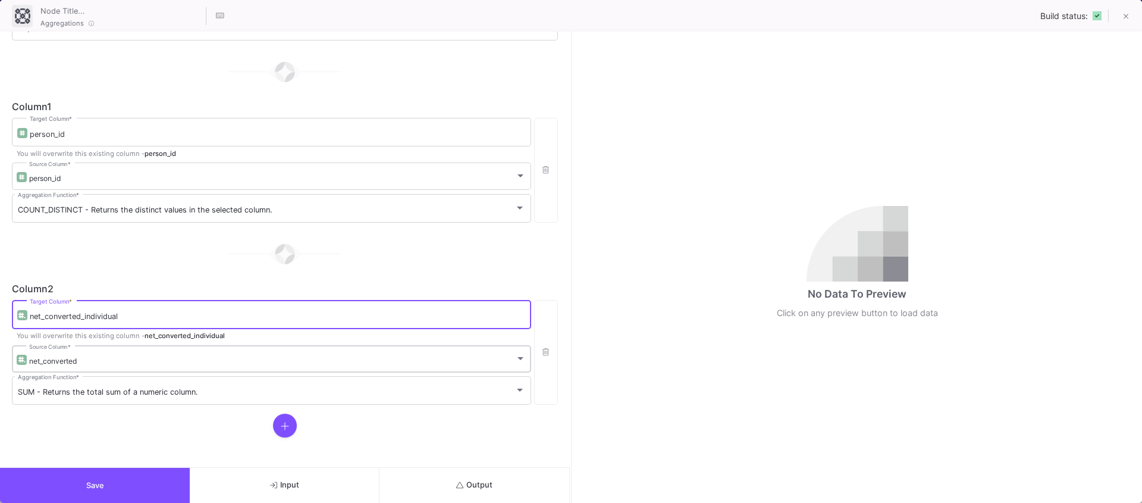
click at [99, 356] on div "net_converted" at bounding box center [272, 360] width 486 height 9
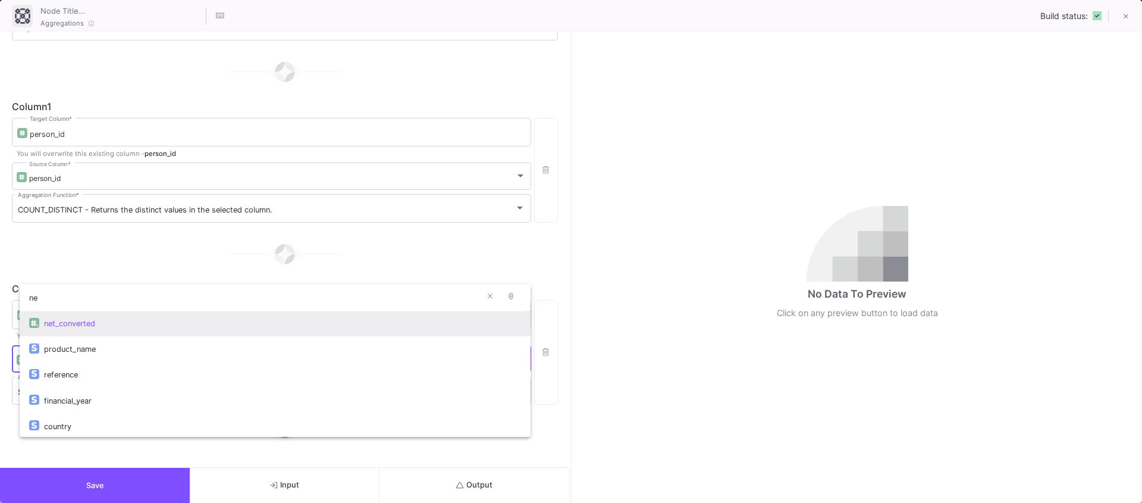
scroll to position [0, 0]
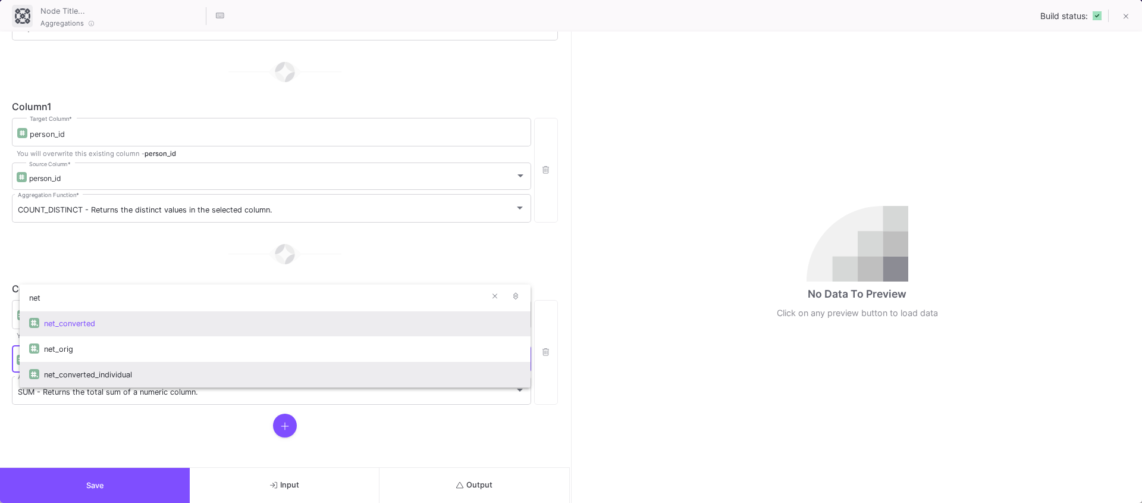
type input "net"
click at [96, 375] on div "net_converted_individual" at bounding box center [282, 375] width 477 height 26
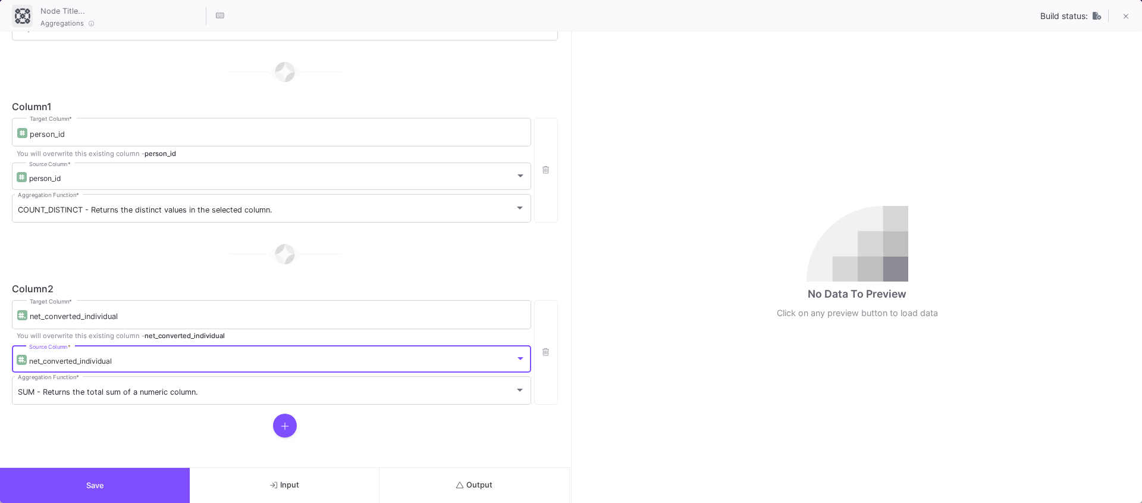
click at [492, 475] on button "Output" at bounding box center [475, 485] width 190 height 35
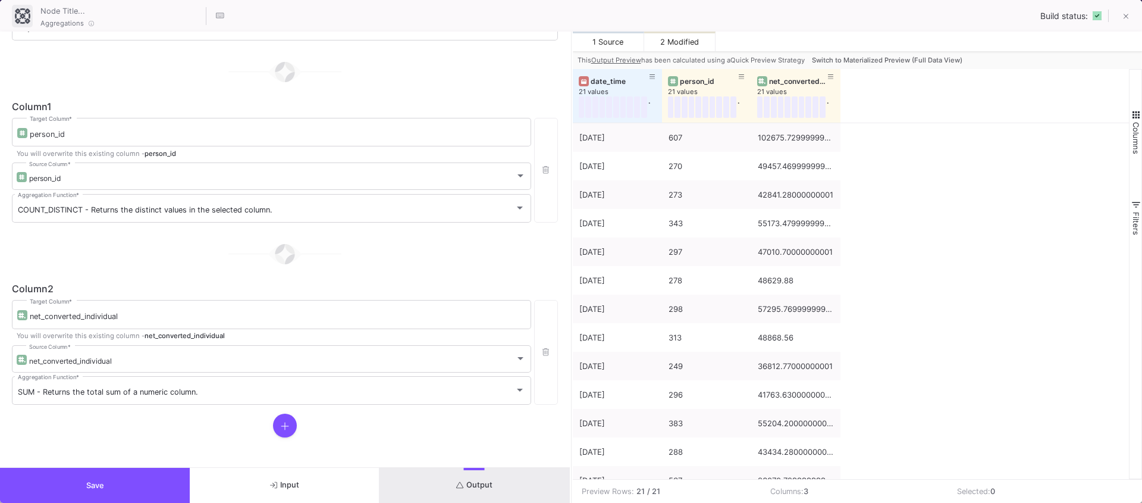
click at [855, 58] on span "Switch to Materialized Preview (Full Data View)" at bounding box center [887, 60] width 151 height 8
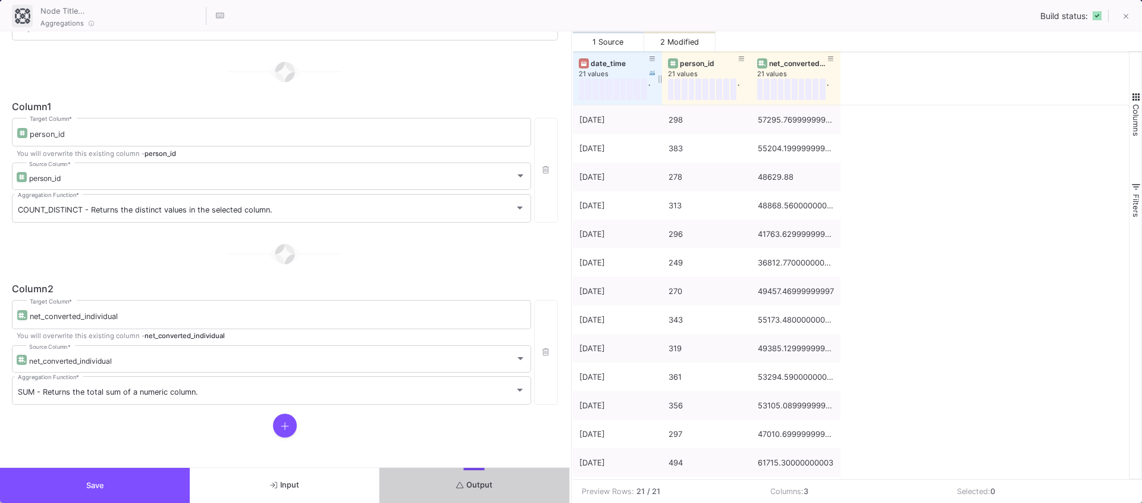
click at [601, 65] on div "date_time" at bounding box center [620, 63] width 59 height 9
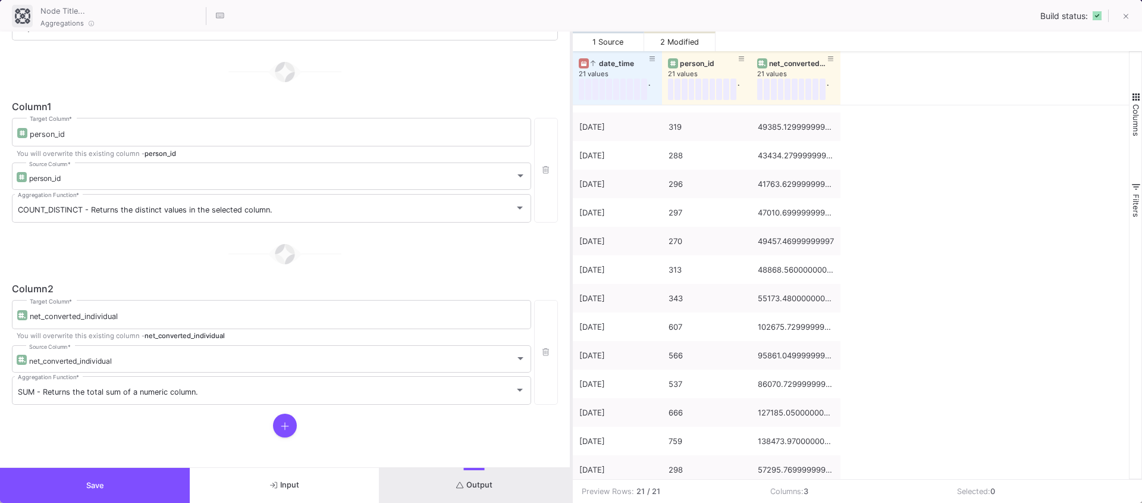
scroll to position [226, 0]
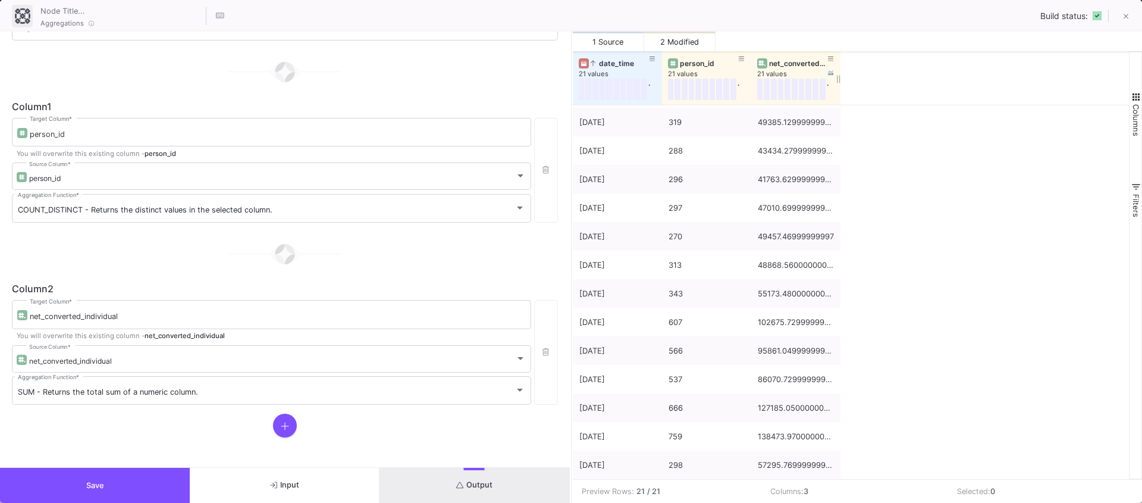
click at [770, 71] on div "21 values" at bounding box center [801, 74] width 89 height 9
click at [773, 70] on div "21 values" at bounding box center [801, 74] width 89 height 9
click at [782, 67] on div "net_converted_individual" at bounding box center [798, 63] width 59 height 9
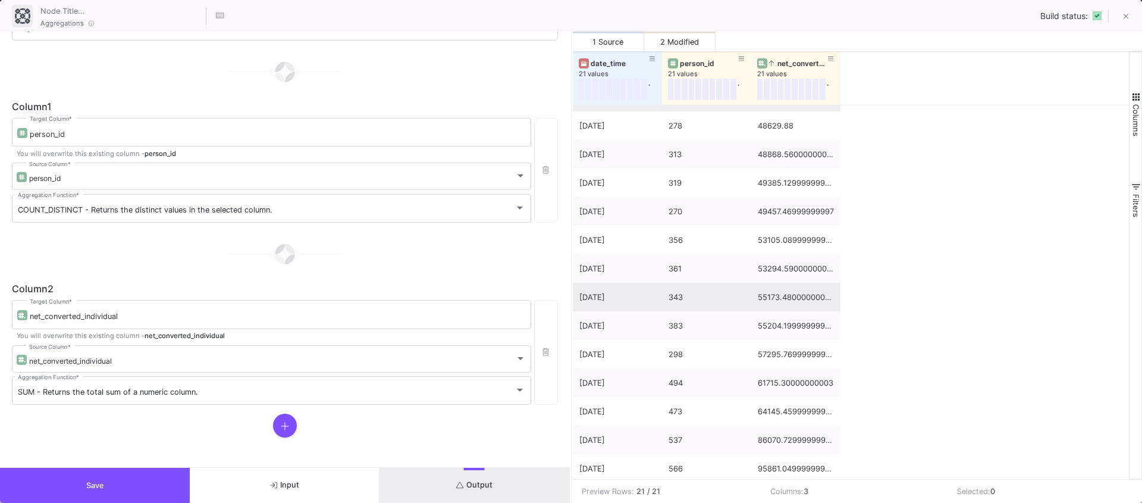
scroll to position [0, 0]
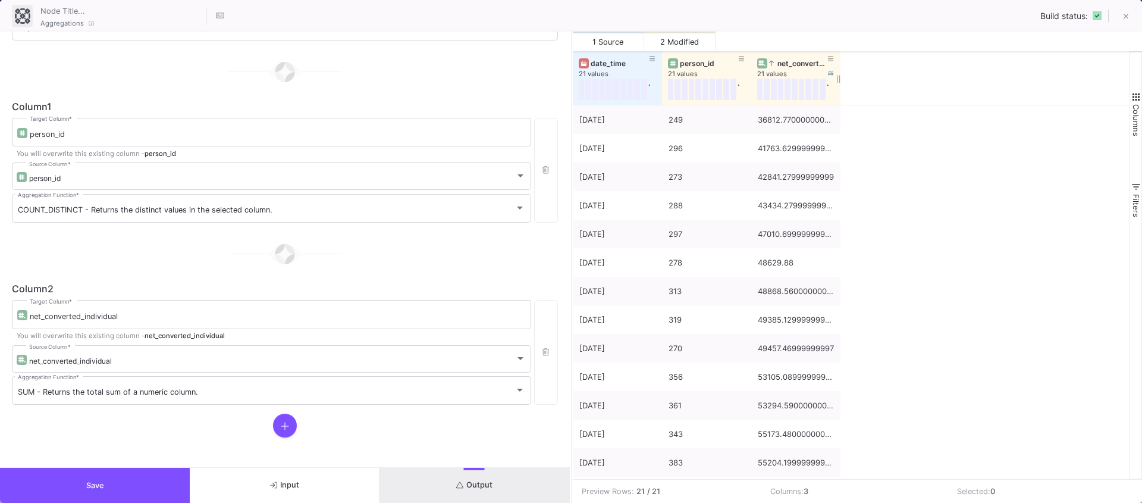
click at [787, 55] on div "net_converted_individual 21 values ." at bounding box center [795, 78] width 77 height 54
click at [784, 61] on div "net_converted_individual" at bounding box center [798, 63] width 59 height 9
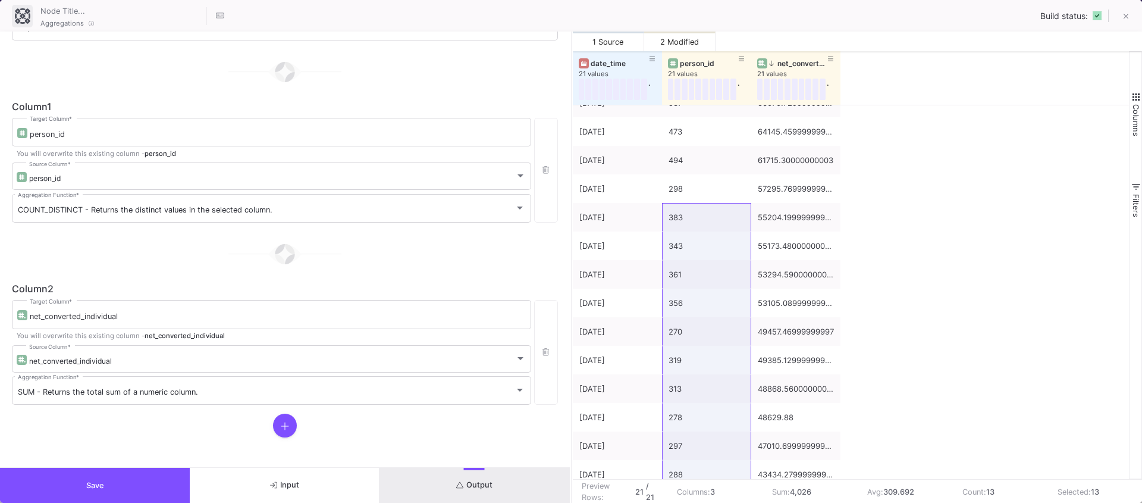
scroll to position [107, 0]
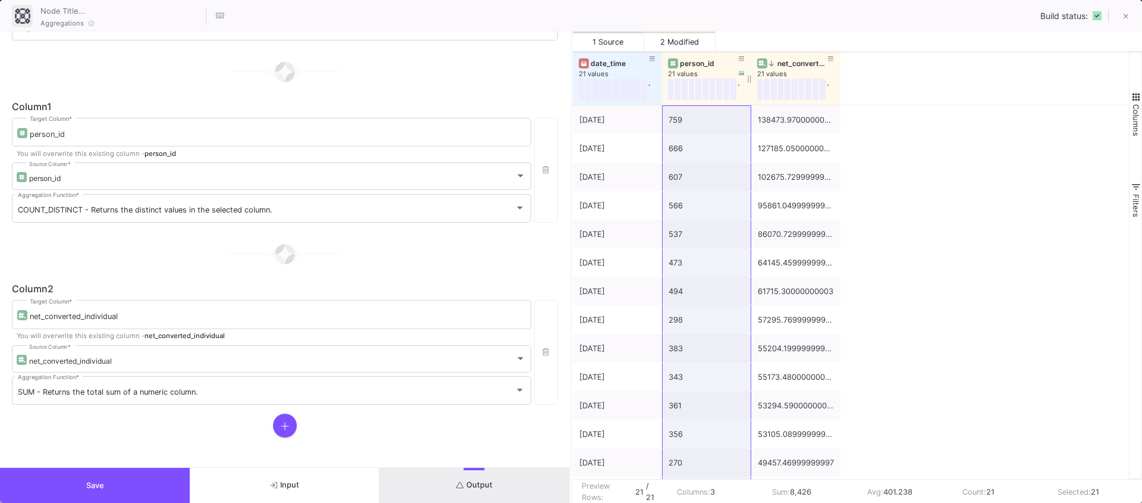
drag, startPoint x: 679, startPoint y: 459, endPoint x: 674, endPoint y: 104, distance: 354.6
click at [674, 104] on div "date_time 21 values . person_id 21 values . net_converted_individual 21 values …" at bounding box center [851, 265] width 557 height 428
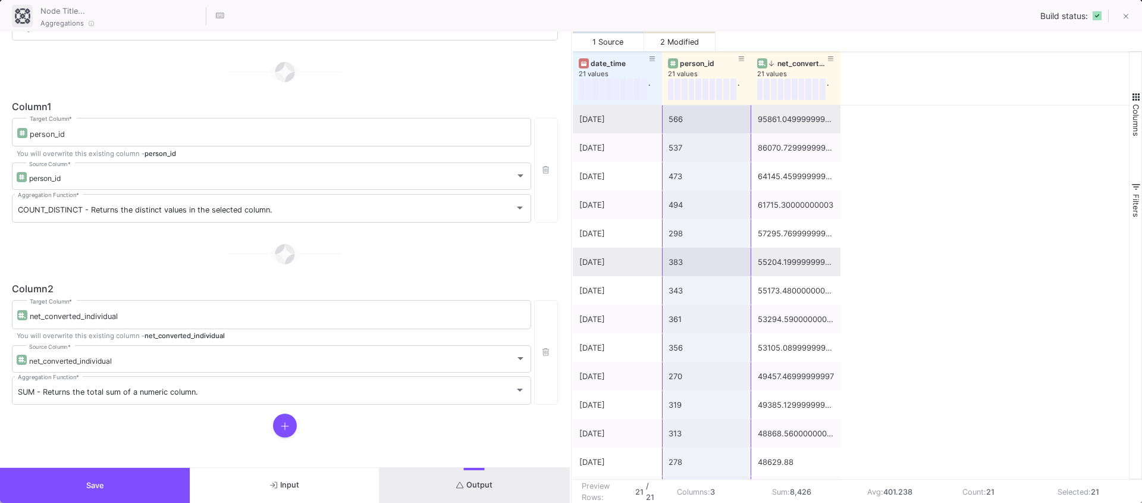
scroll to position [226, 0]
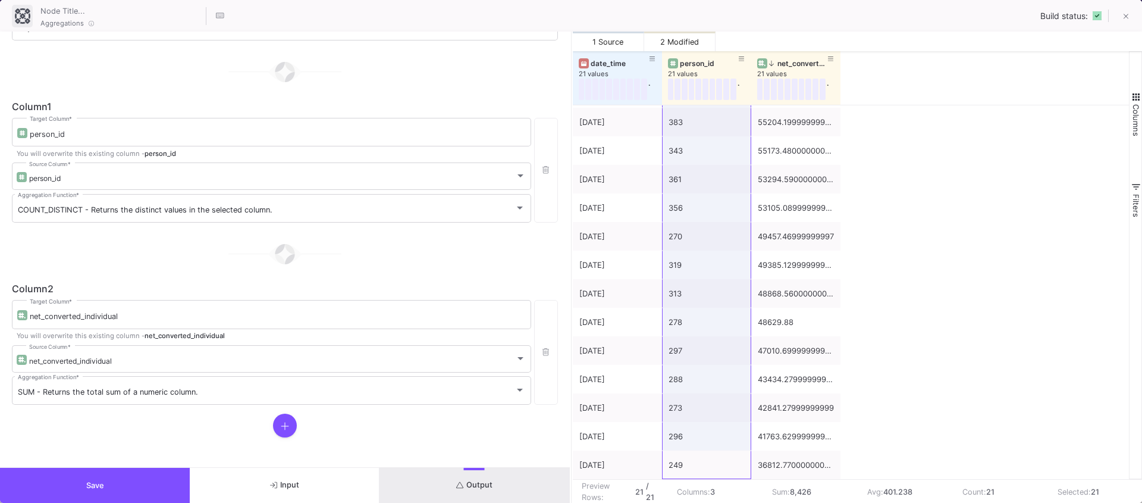
click at [79, 480] on button "Save" at bounding box center [95, 485] width 190 height 35
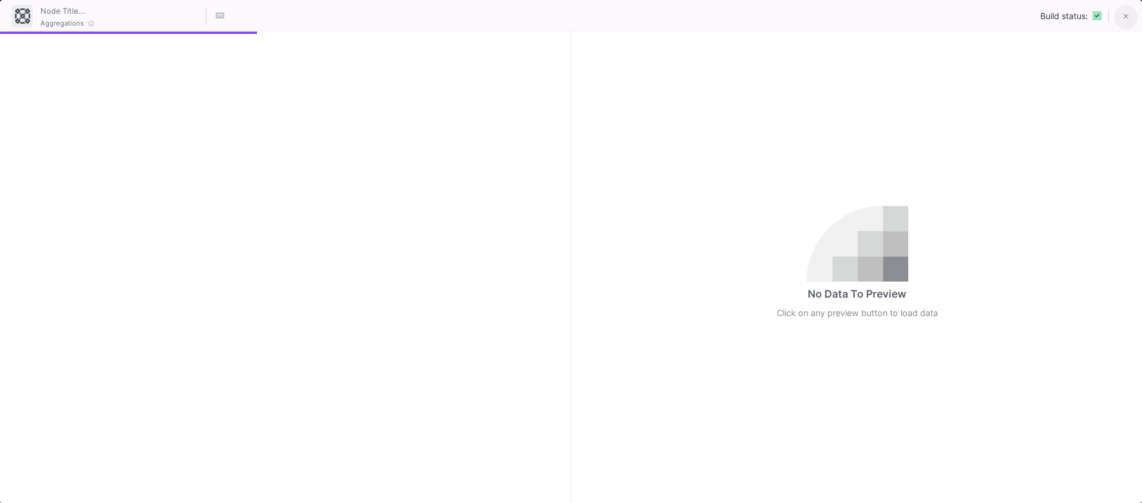
click at [1125, 17] on icon at bounding box center [1126, 16] width 5 height 8
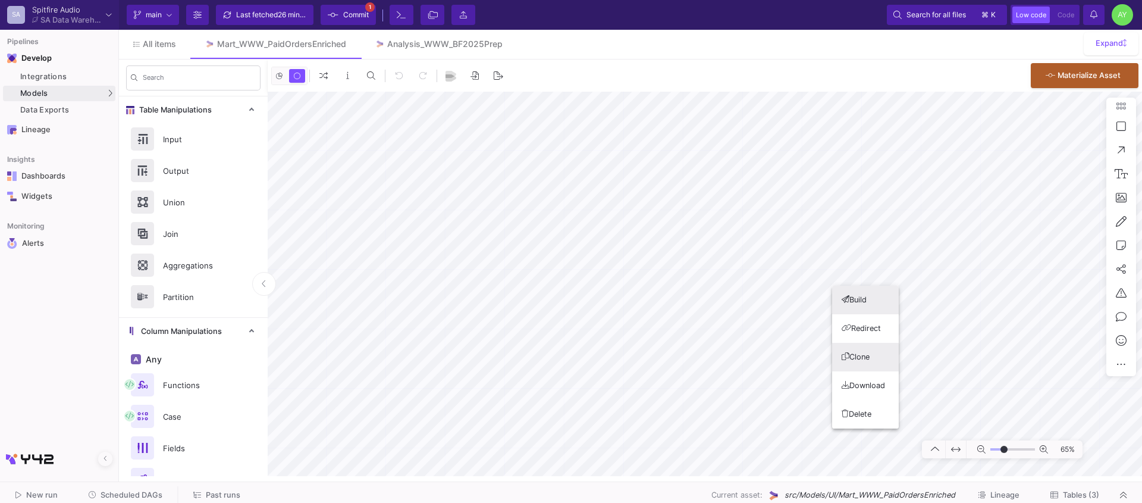
click at [861, 355] on button "Clone" at bounding box center [865, 357] width 67 height 29
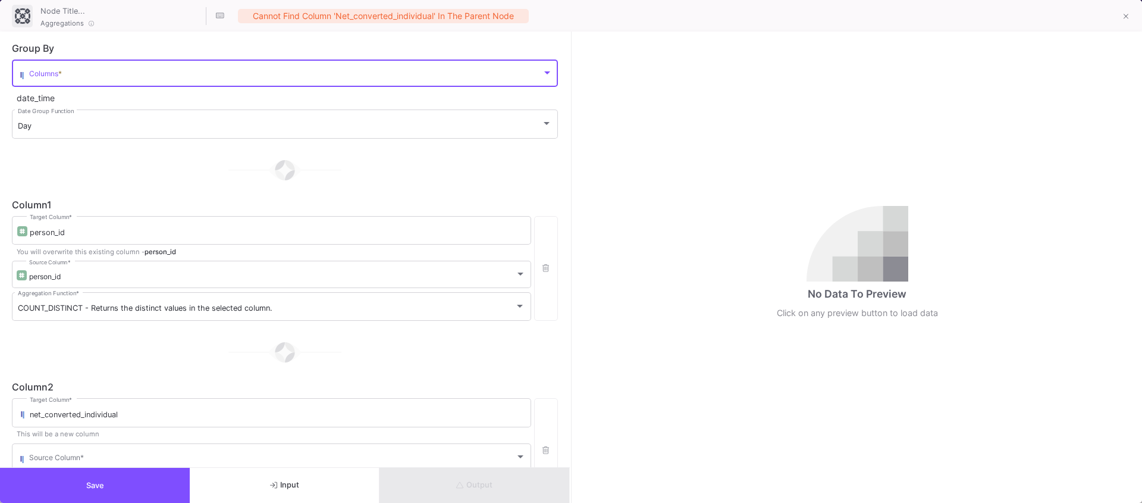
click at [90, 77] on span at bounding box center [285, 75] width 513 height 9
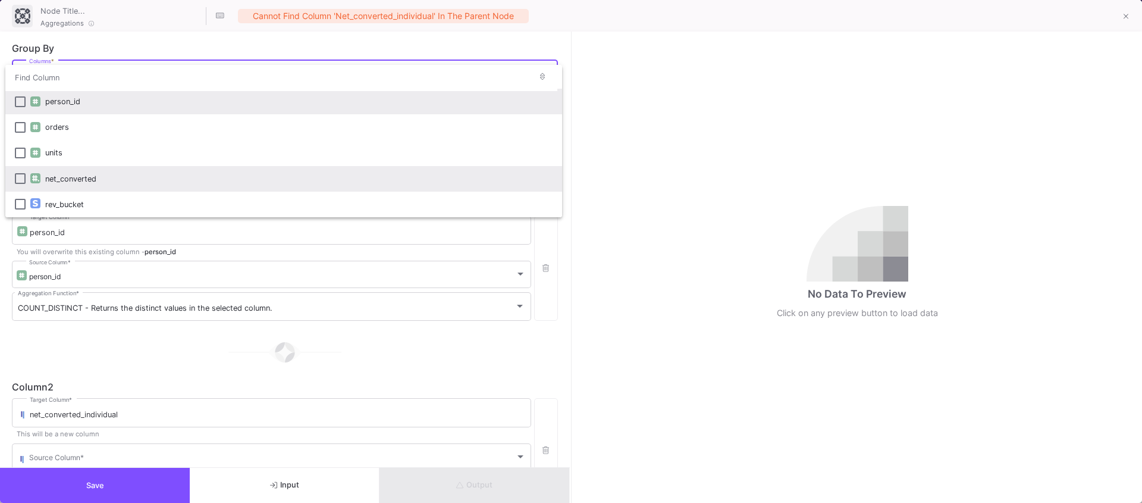
scroll to position [0, 0]
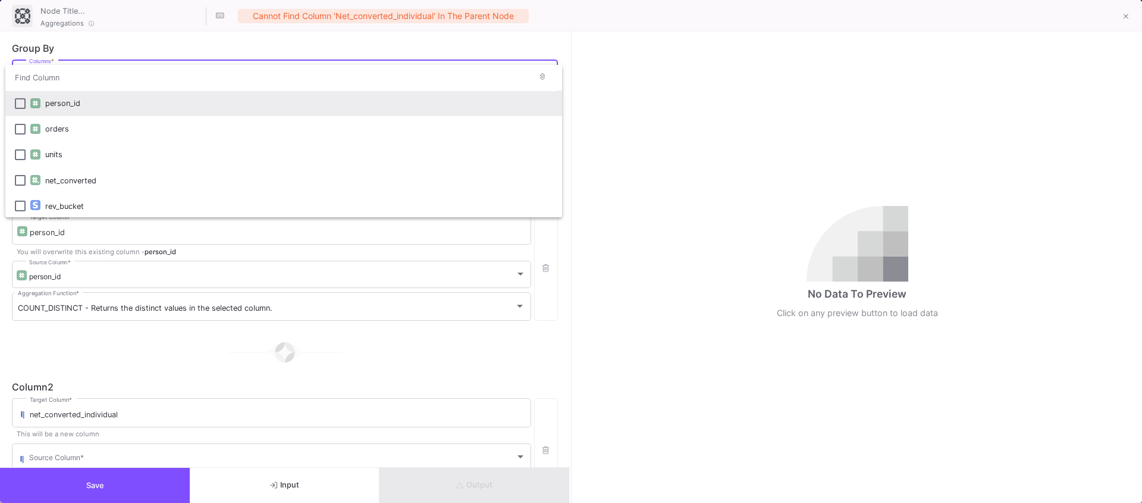
click at [87, 497] on div at bounding box center [571, 251] width 1142 height 503
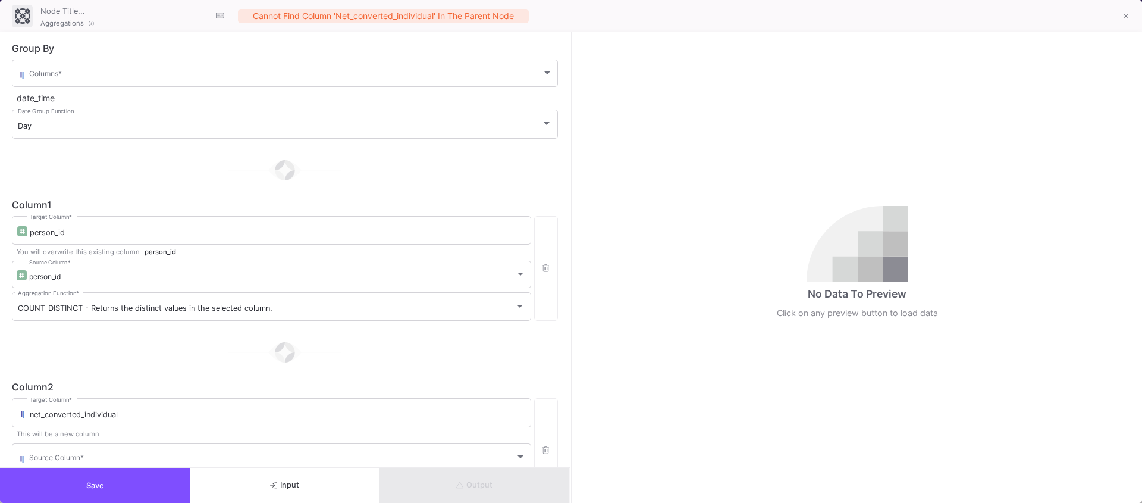
click at [104, 486] on button "Save" at bounding box center [95, 485] width 190 height 35
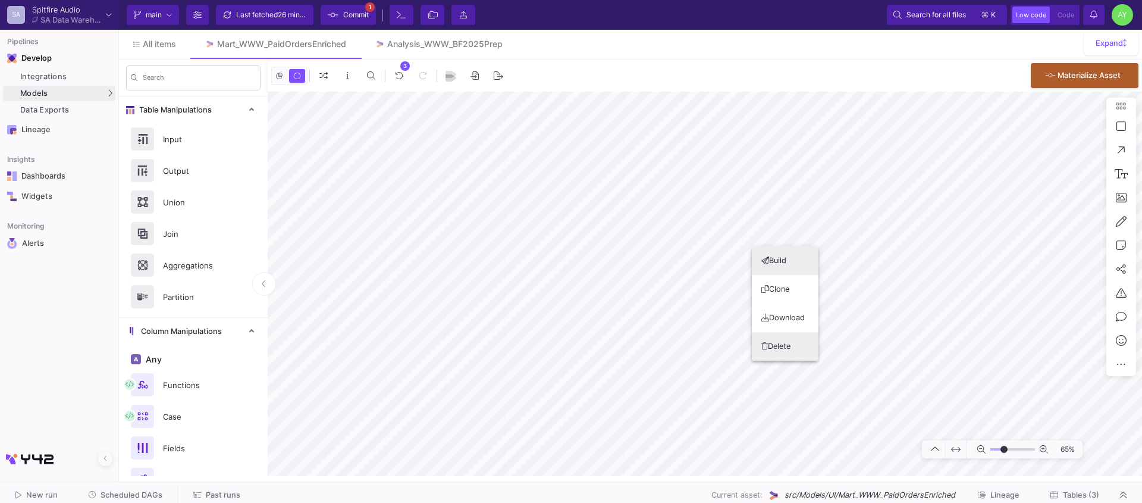
click at [789, 359] on button "Delete" at bounding box center [785, 346] width 67 height 29
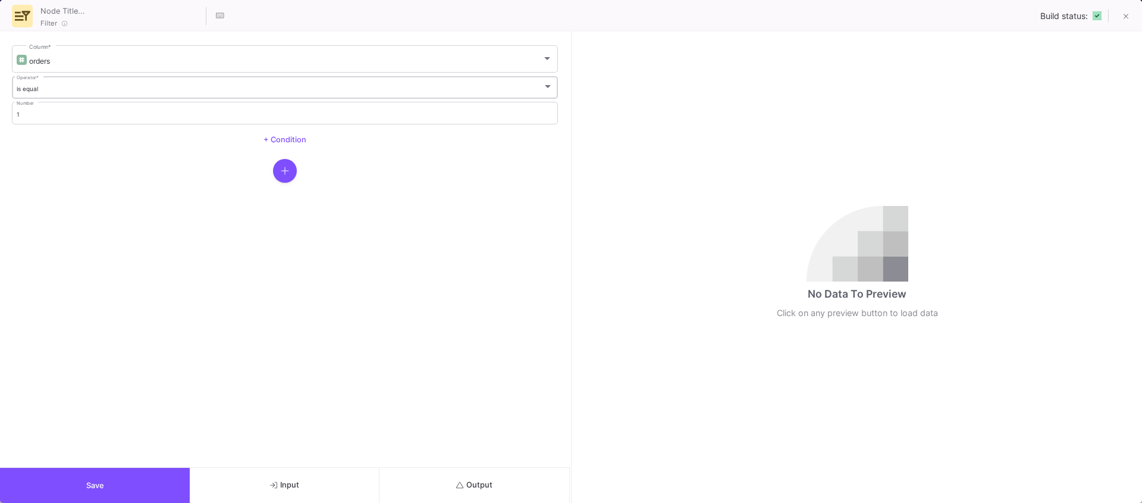
click at [57, 85] on div "is equal" at bounding box center [280, 89] width 526 height 8
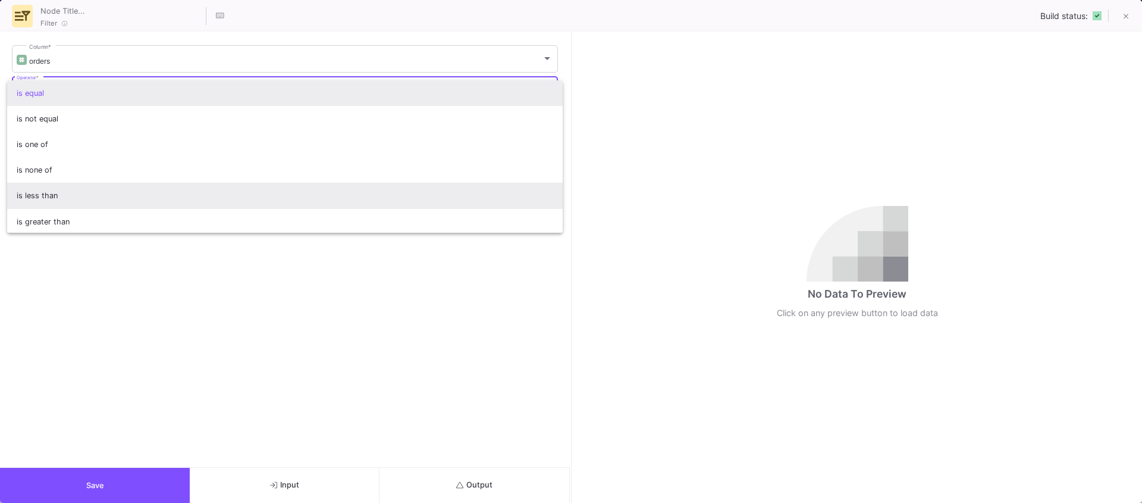
scroll to position [79, 0]
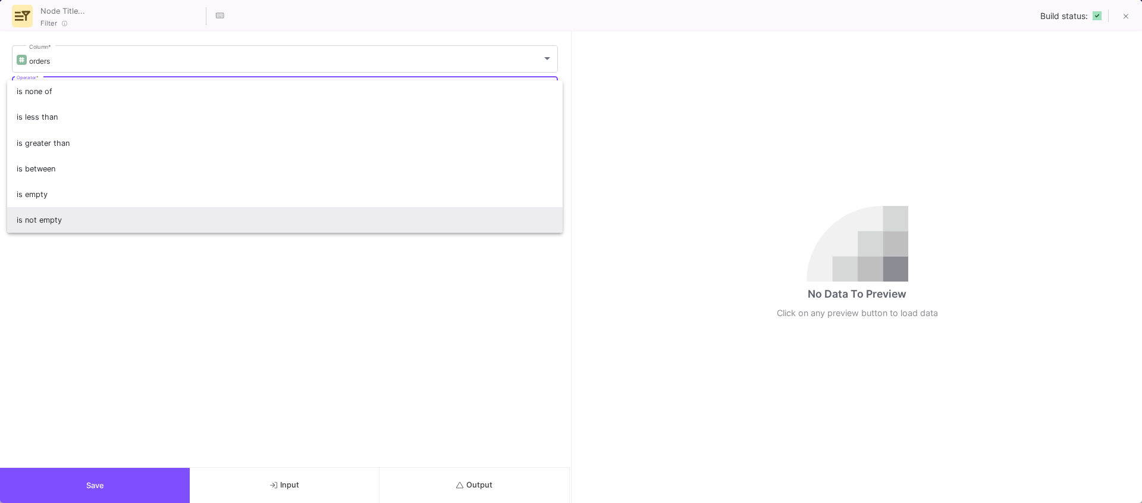
click at [59, 214] on span "is not empty" at bounding box center [285, 220] width 537 height 26
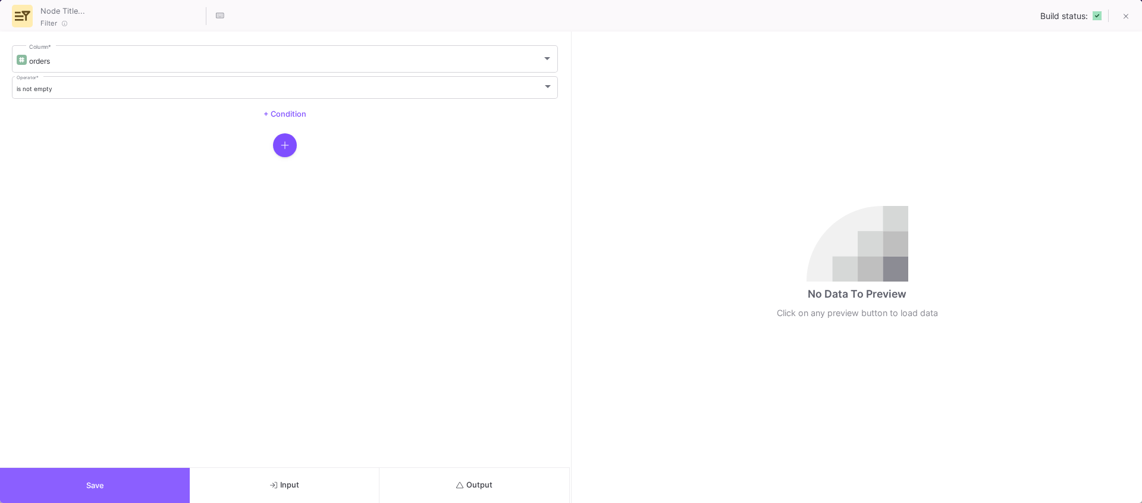
click at [68, 484] on button "Save" at bounding box center [95, 485] width 190 height 35
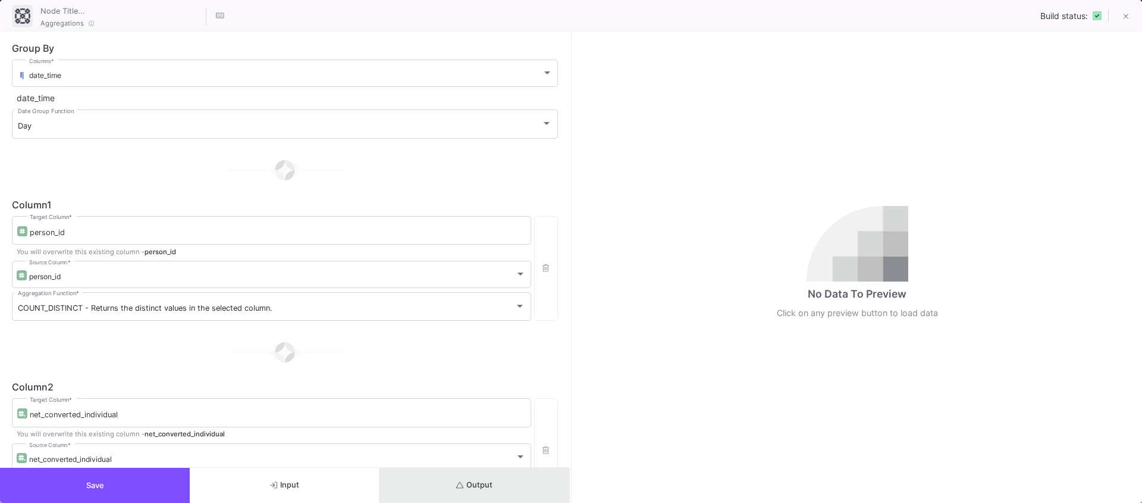
click at [459, 481] on icon "submit" at bounding box center [460, 485] width 8 height 8
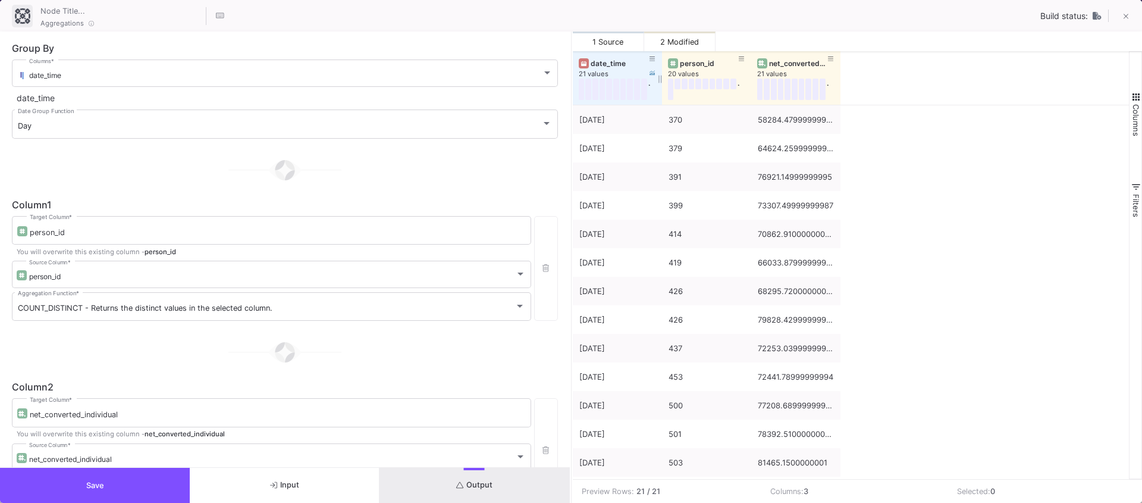
click at [607, 65] on div "date_time" at bounding box center [620, 63] width 59 height 9
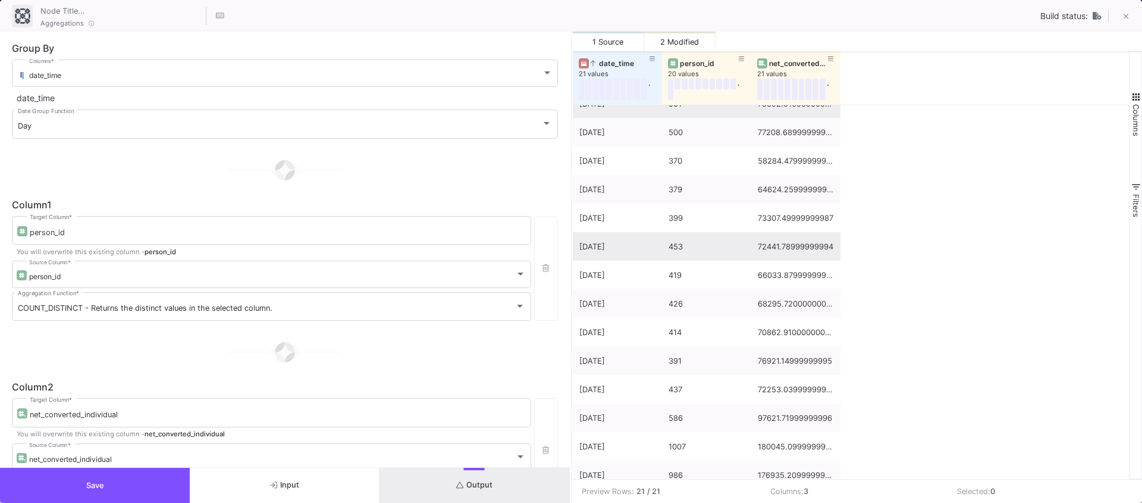
scroll to position [0, 0]
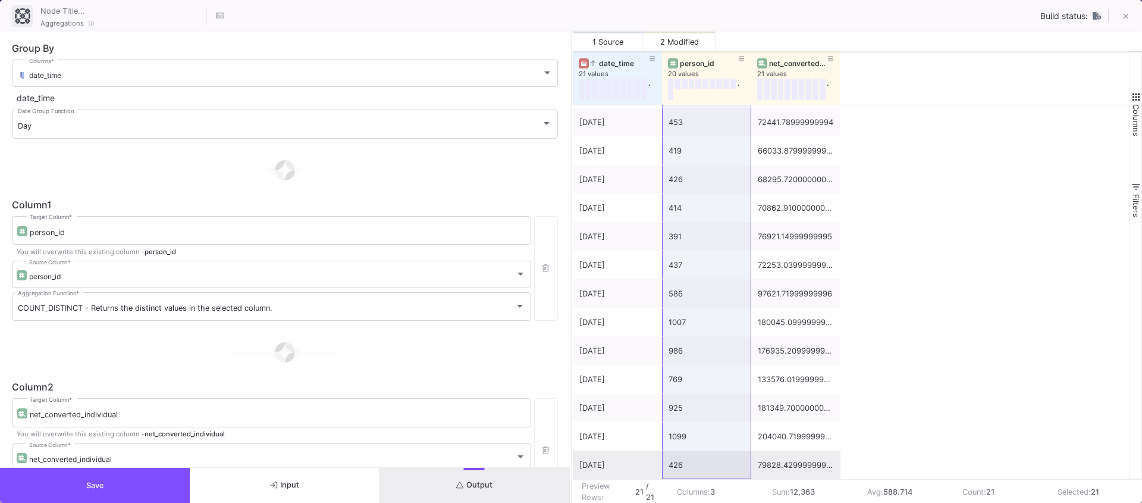
drag, startPoint x: 687, startPoint y: 120, endPoint x: 694, endPoint y: 470, distance: 349.9
click at [694, 470] on div "[DATE] 700 98719.34000000003 [DATE] 673 106754.7699999998 [DATE] 503 81465.1500…" at bounding box center [707, 179] width 268 height 600
click at [805, 479] on td "Sum: 12,363" at bounding box center [810, 491] width 95 height 24
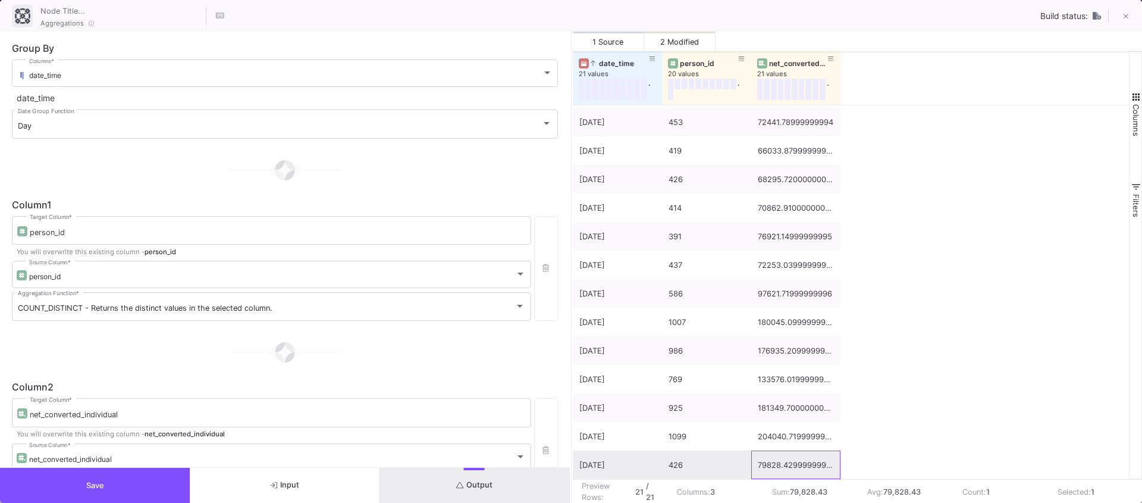
click at [807, 473] on div "79828.42999999995" at bounding box center [796, 465] width 76 height 28
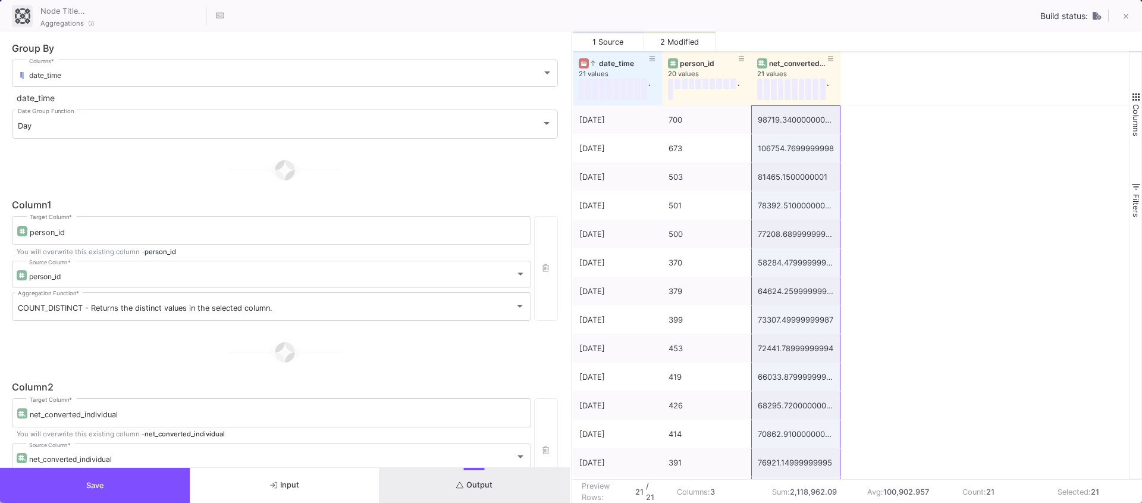
click at [58, 482] on button "Save" at bounding box center [95, 485] width 190 height 35
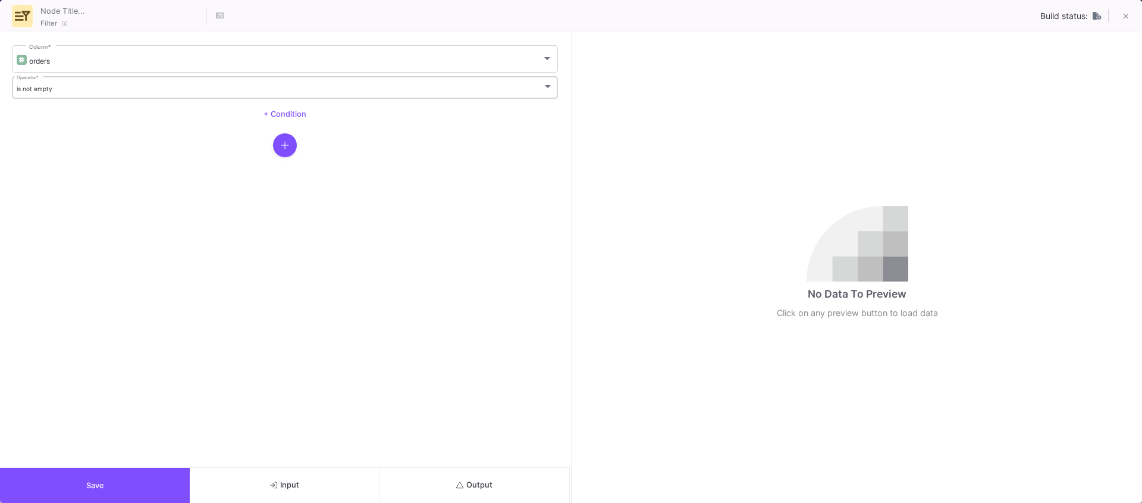
click at [58, 86] on div "is not empty" at bounding box center [280, 89] width 526 height 8
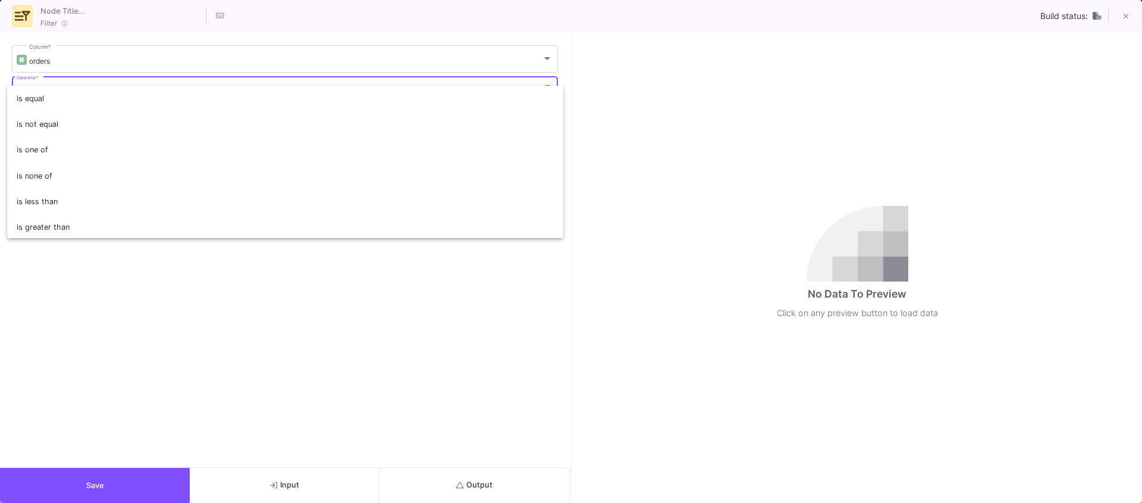
scroll to position [8, 0]
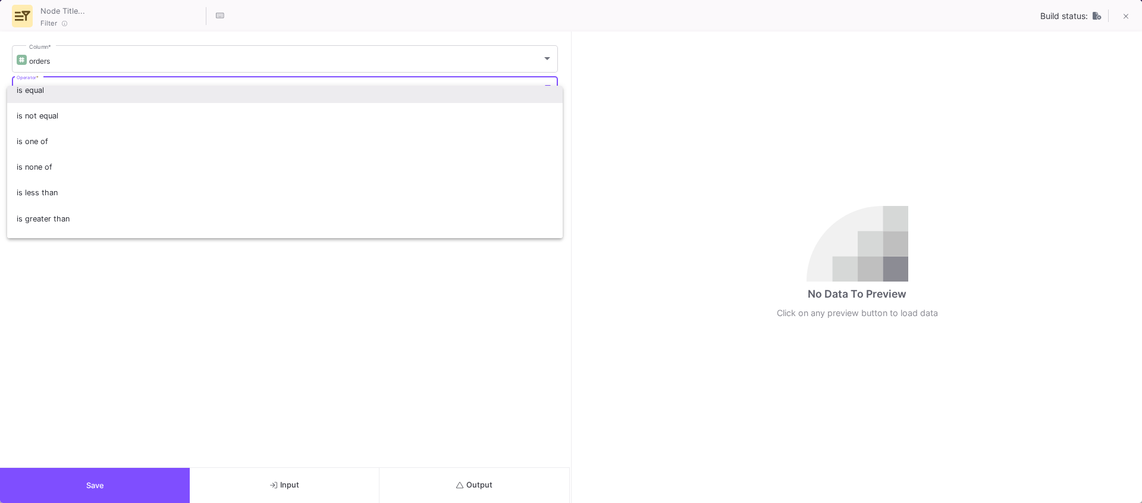
click at [55, 92] on span "is equal" at bounding box center [285, 90] width 537 height 26
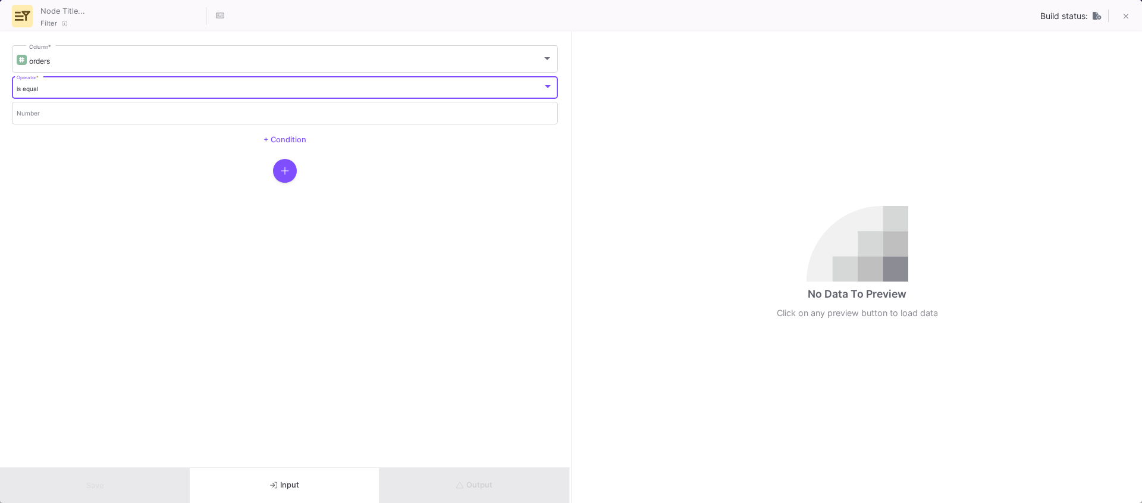
scroll to position [0, 0]
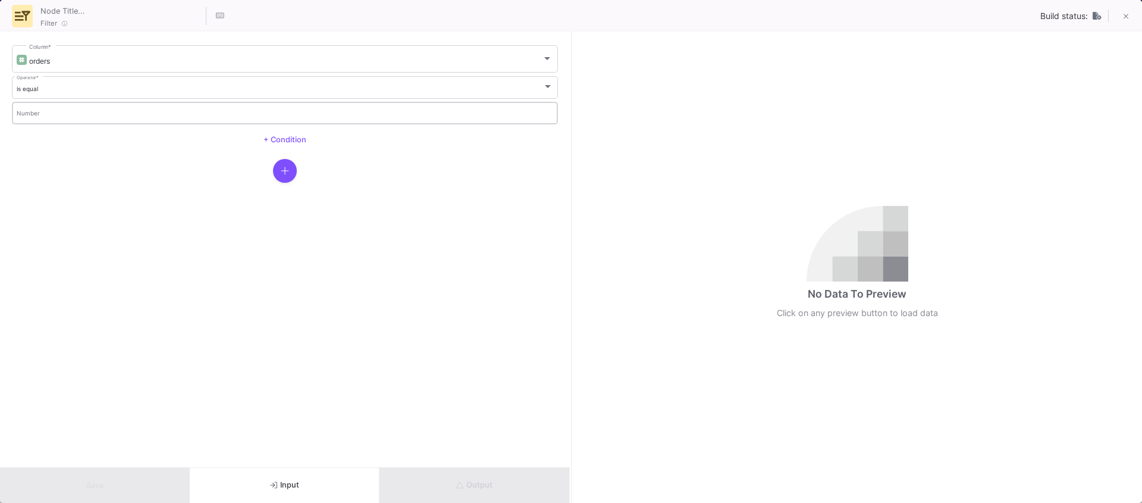
click at [52, 109] on div "Number" at bounding box center [285, 112] width 537 height 24
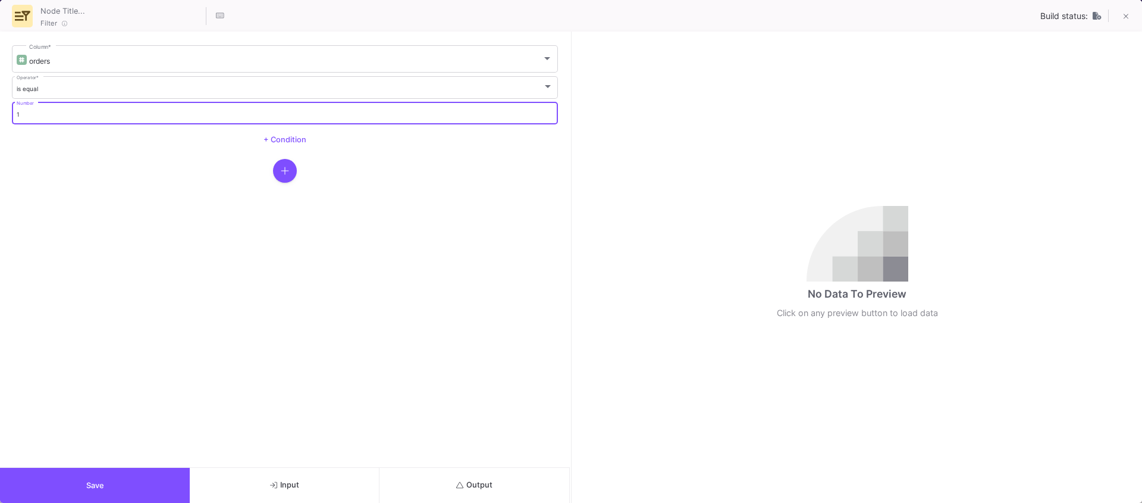
type input "1"
click at [151, 482] on button "Save" at bounding box center [95, 485] width 190 height 35
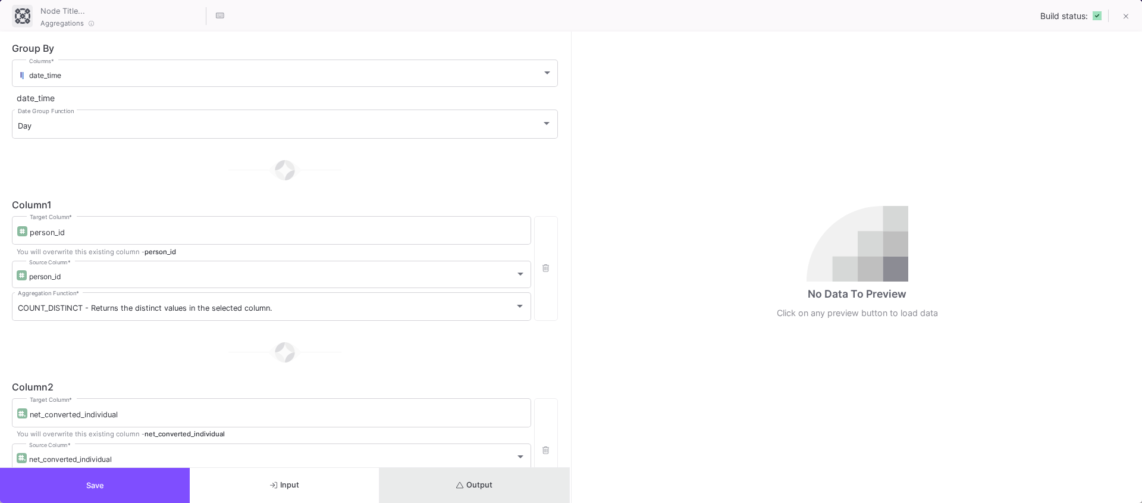
click at [452, 481] on button "Output" at bounding box center [475, 485] width 190 height 35
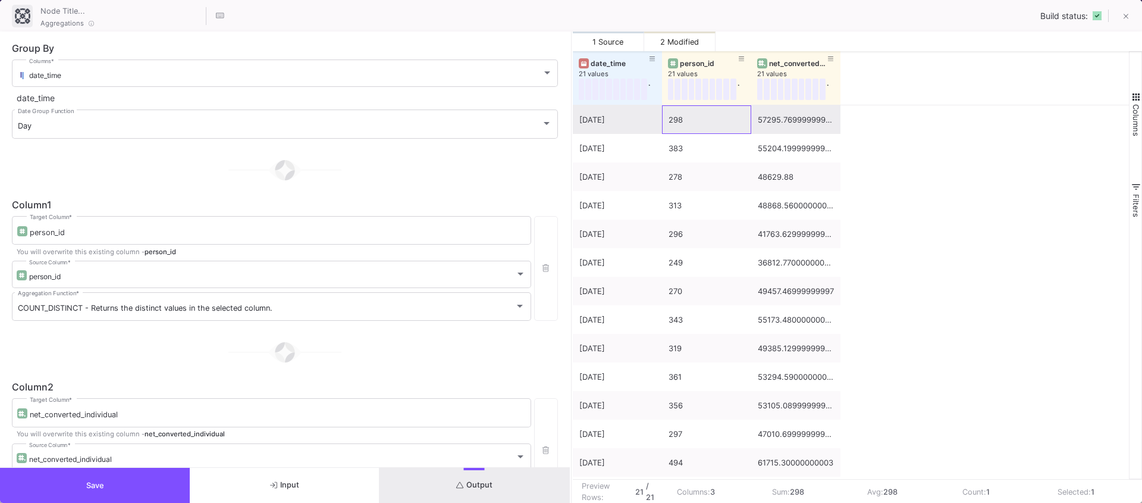
click at [685, 126] on div "298" at bounding box center [707, 120] width 76 height 28
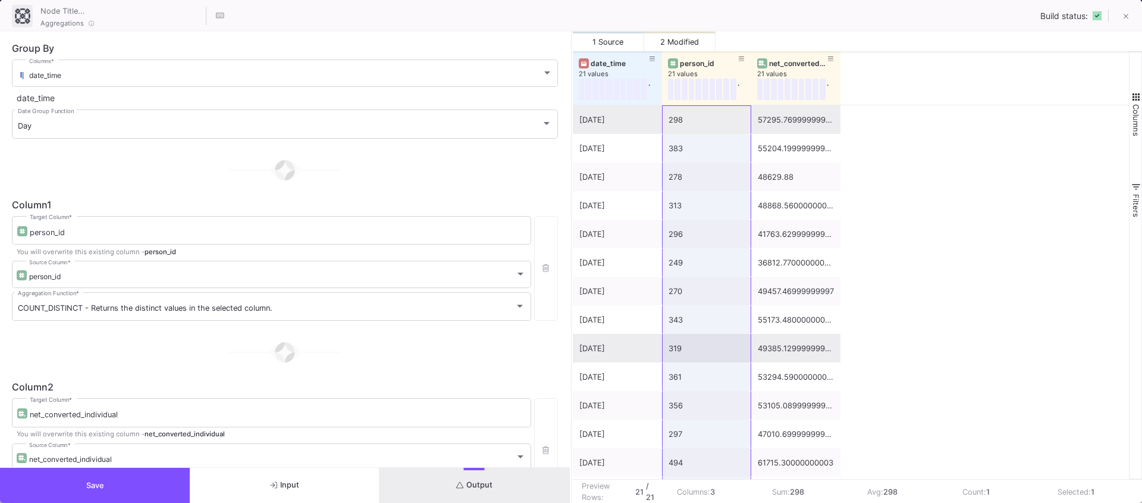
scroll to position [226, 0]
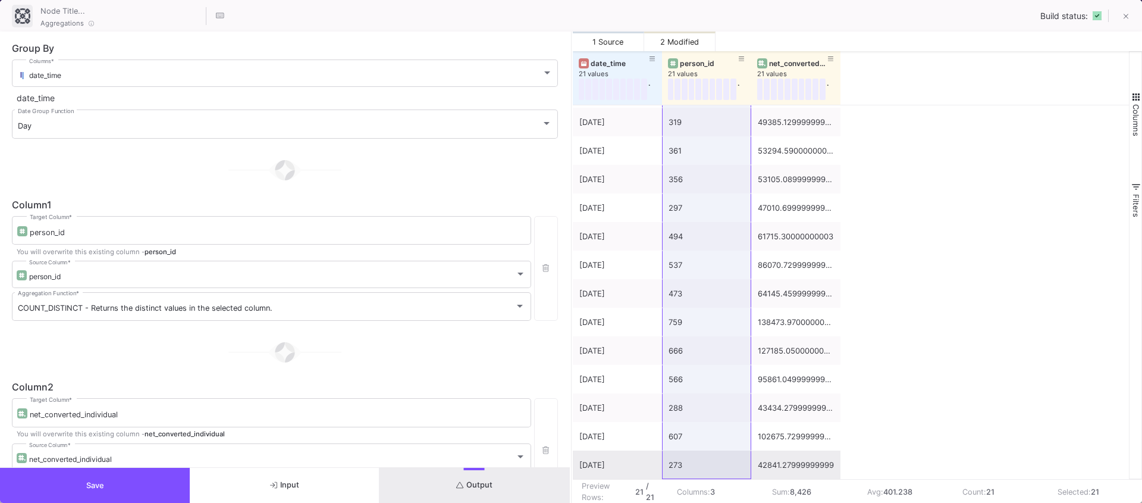
click at [769, 467] on div "42841.27999999999" at bounding box center [796, 465] width 76 height 28
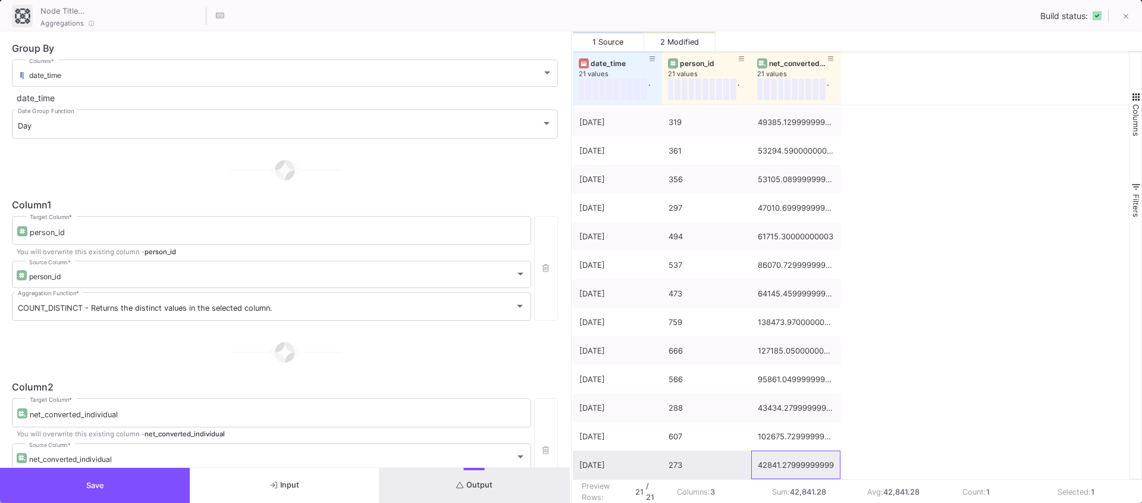
scroll to position [0, 0]
